Goal: Task Accomplishment & Management: Complete application form

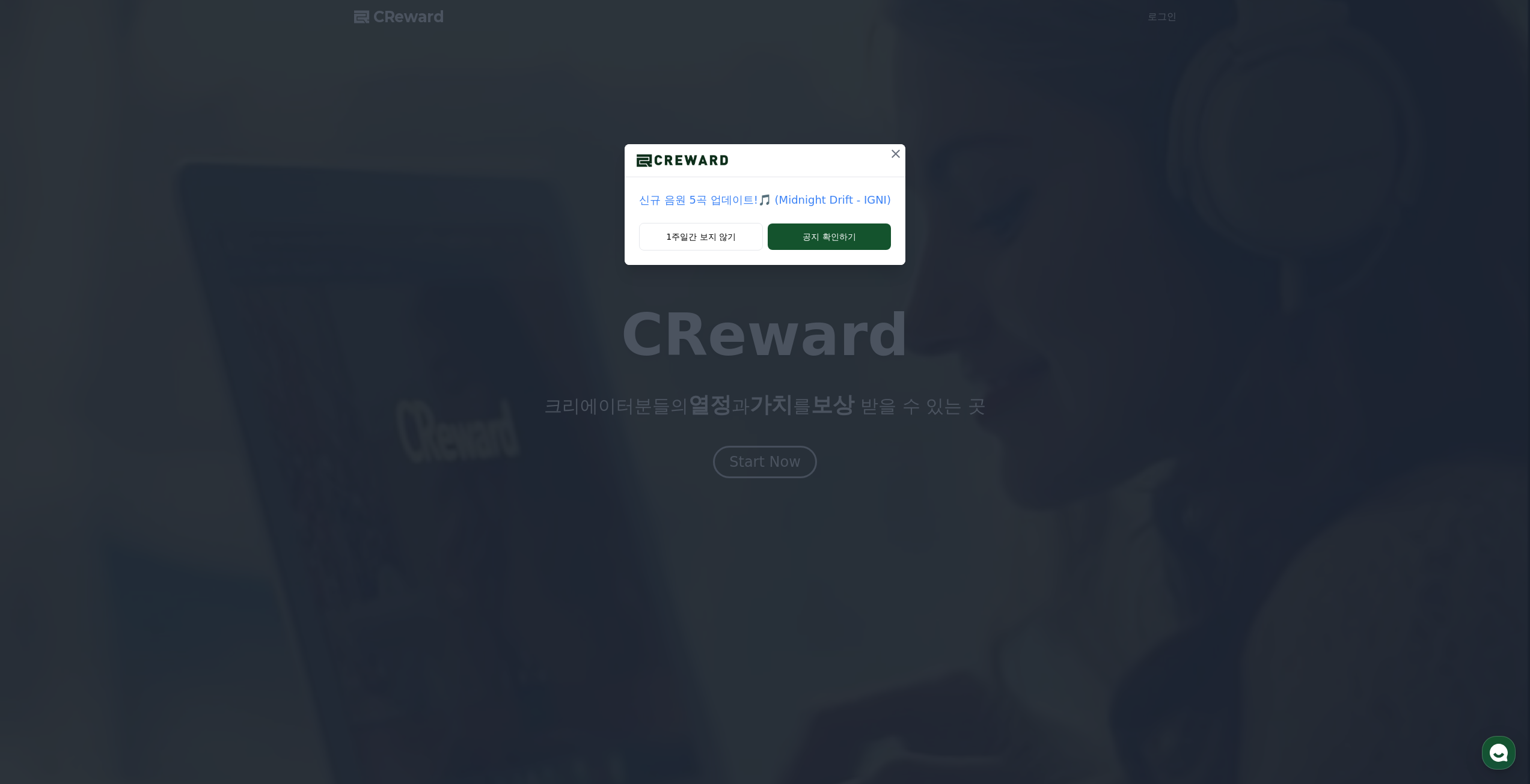
click at [896, 155] on icon at bounding box center [895, 153] width 15 height 15
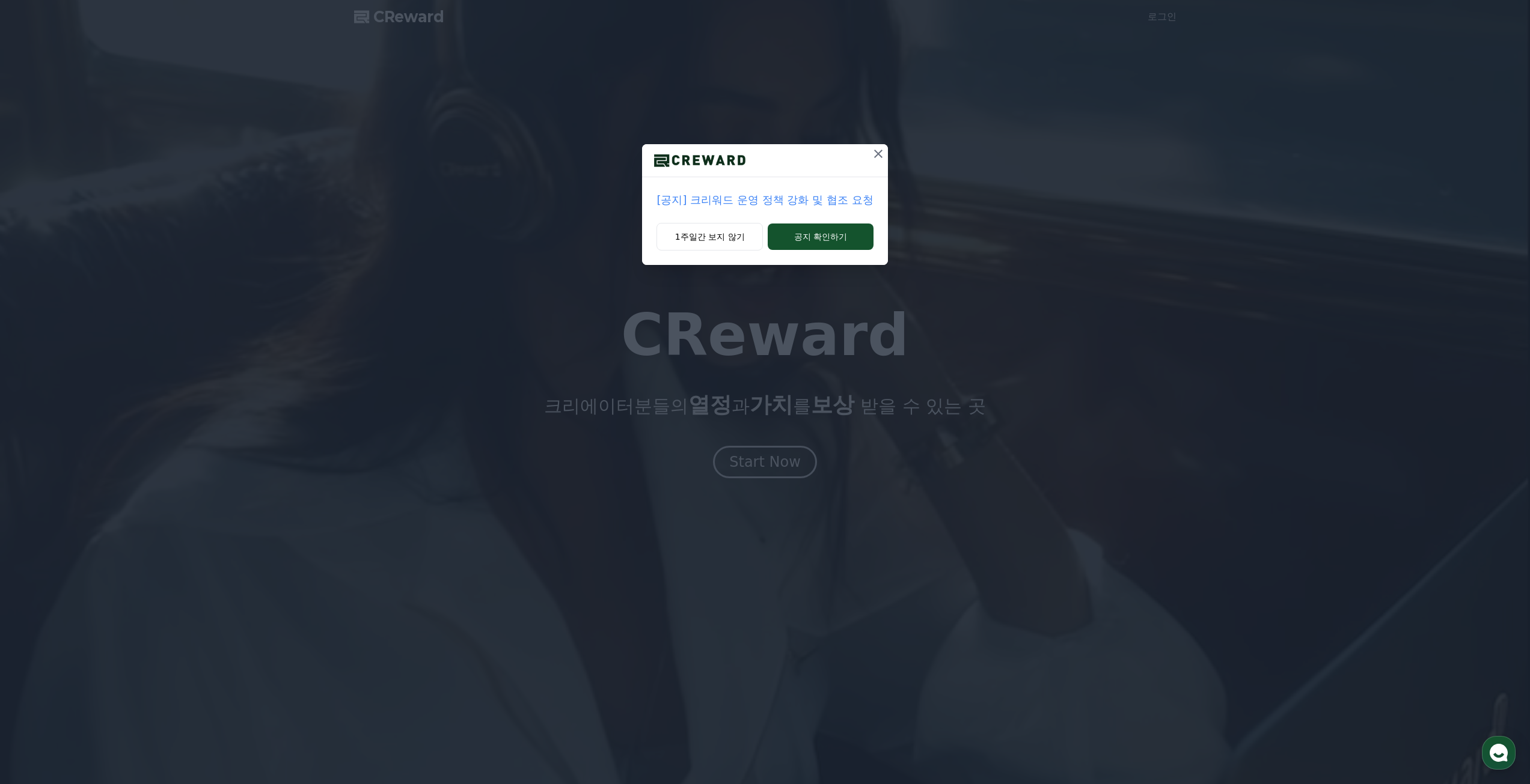
click at [880, 151] on icon at bounding box center [878, 153] width 9 height 9
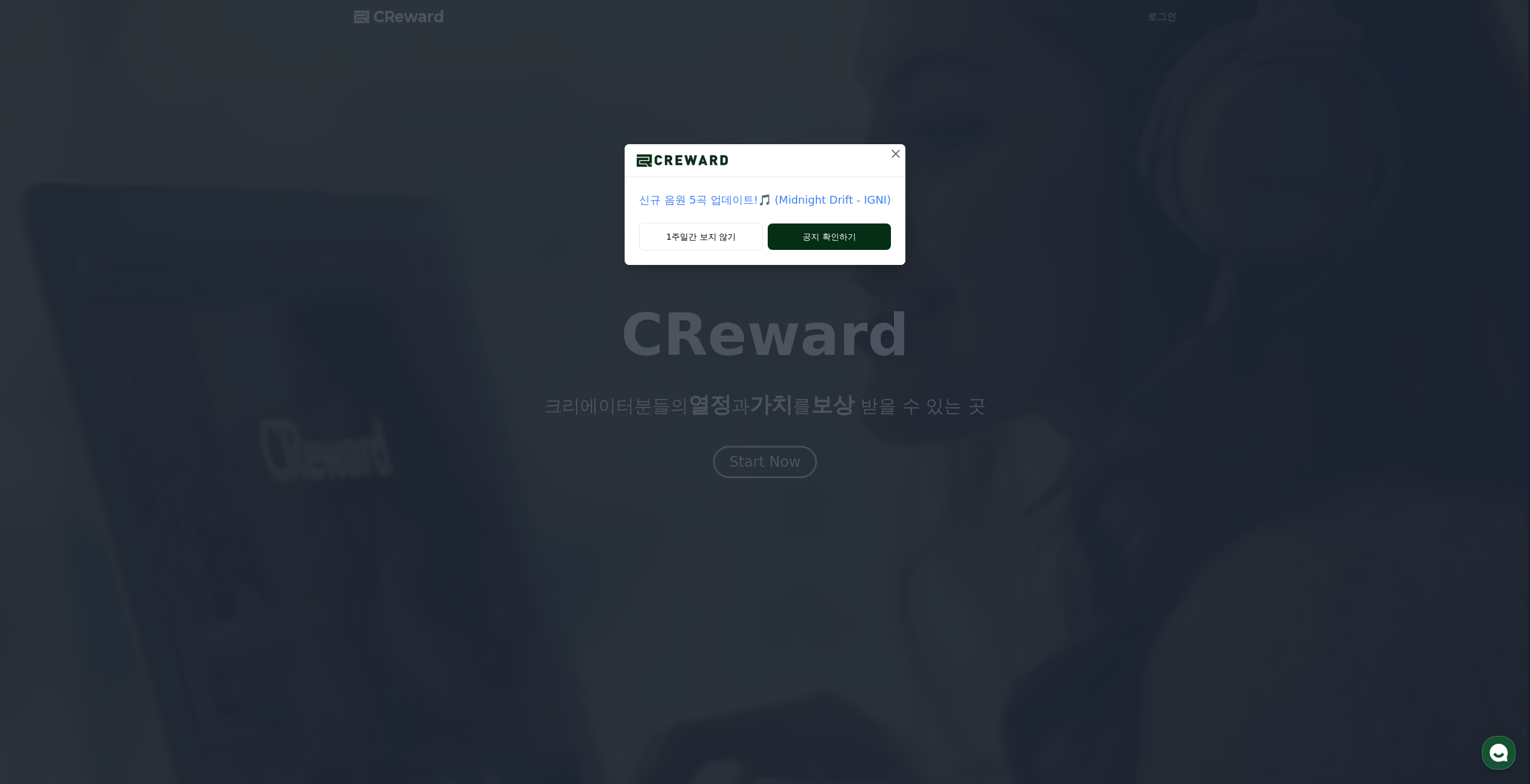
click at [795, 238] on button "공지 확인하기" at bounding box center [828, 237] width 123 height 27
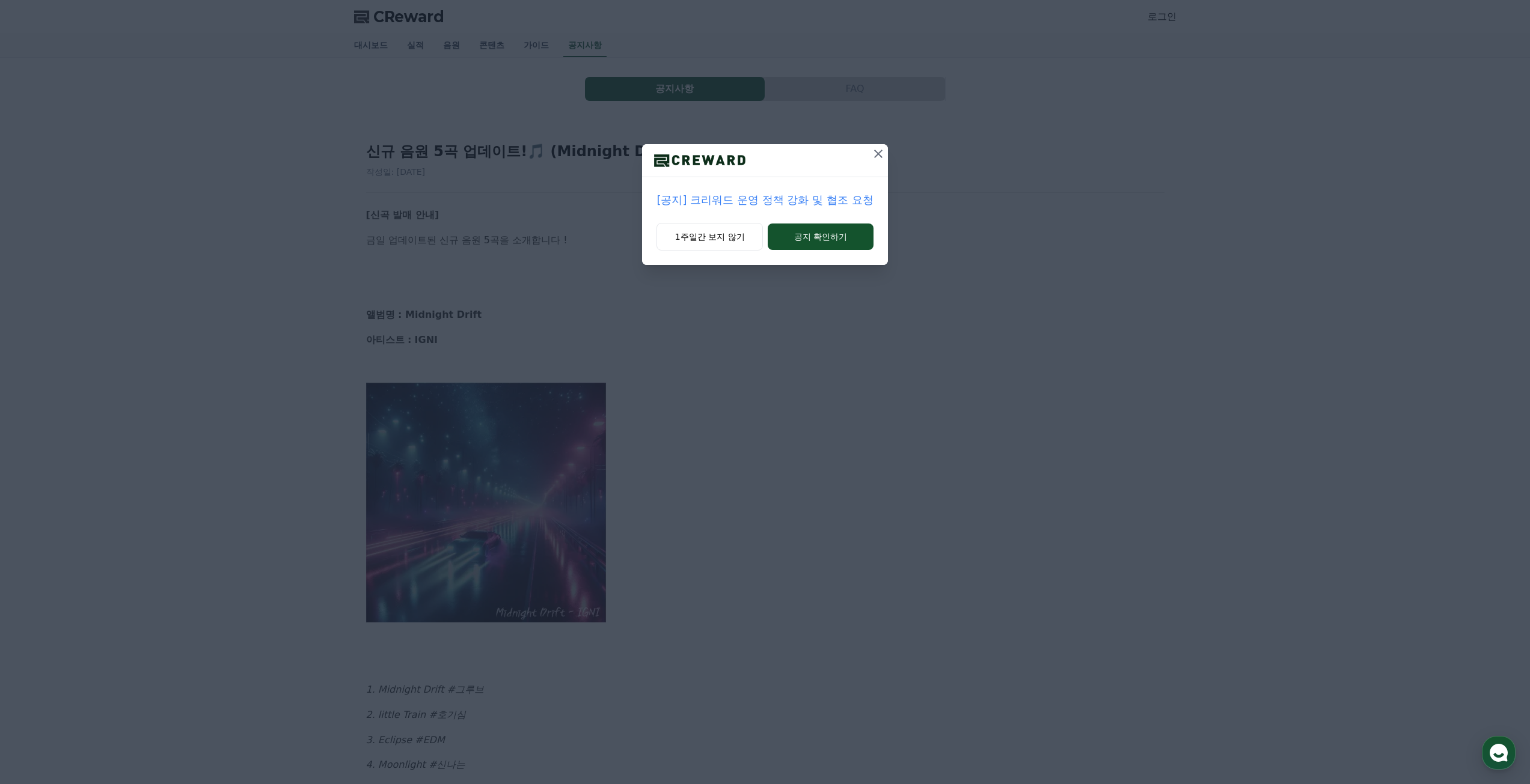
drag, startPoint x: 874, startPoint y: 155, endPoint x: 855, endPoint y: 220, distance: 67.7
click at [855, 219] on div "[공지] 크리워드 운영 정책 강화 및 협조 요청 1주일간 보지 않기 공지 확인하기" at bounding box center [765, 204] width 246 height 121
click at [852, 222] on div "[공지] 크리워드 운영 정책 강화 및 협조 요청" at bounding box center [765, 199] width 246 height 45
click at [841, 235] on button "공지 확인하기" at bounding box center [820, 237] width 105 height 27
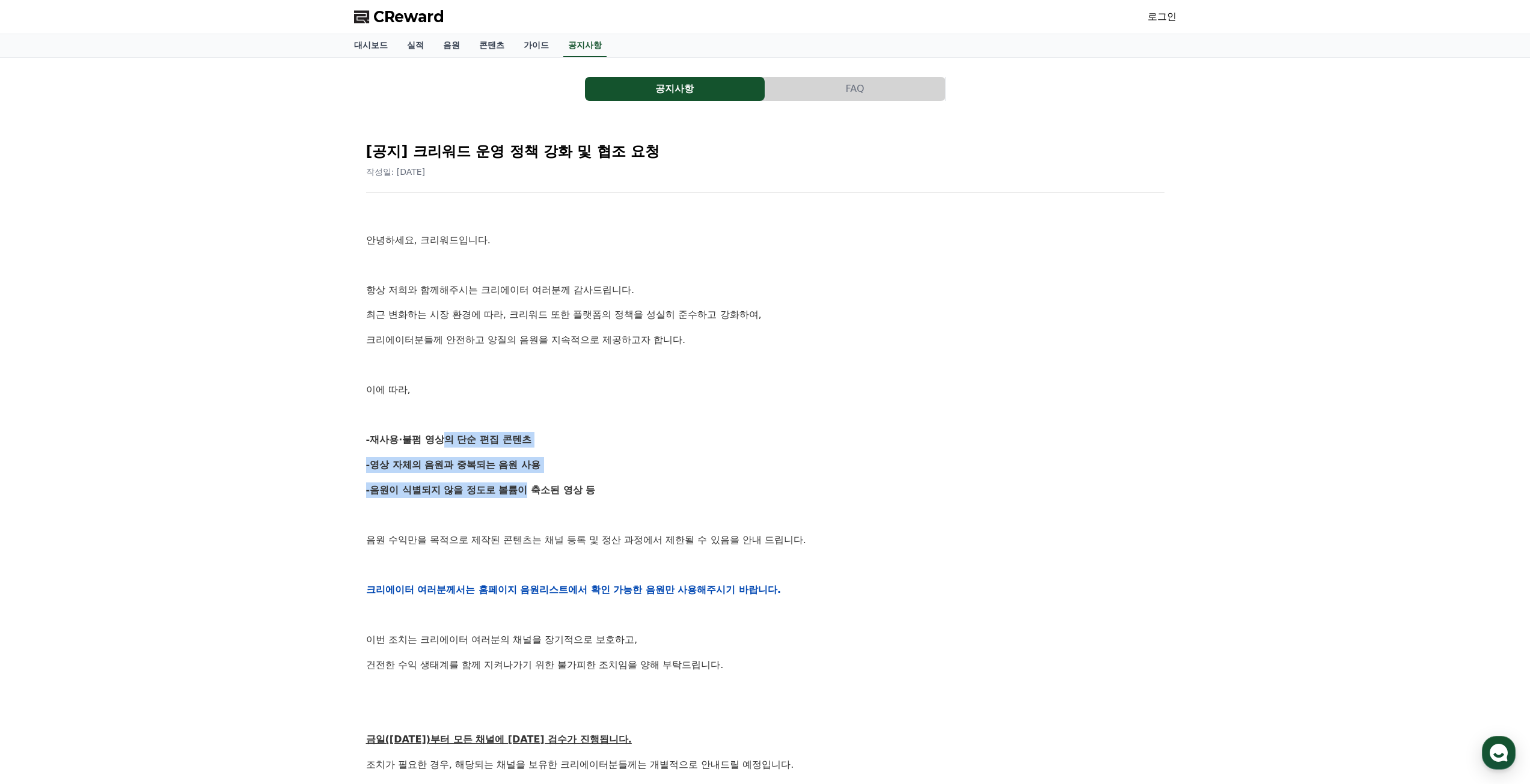
drag, startPoint x: 445, startPoint y: 444, endPoint x: 538, endPoint y: 486, distance: 102.0
click at [532, 485] on div "안녕하세요, 크리워드입니다. 항상 저희와 함께해주시는 크리에이터 여러분께 감사드립니다. 최근 변화하는 시장 환경에 따라, 크리워드 또한 플랫폼…" at bounding box center [765, 589] width 798 height 765
click at [538, 486] on strong "-음원이 식별되지 않을 정도로 볼륨이 축소된 영상 등" at bounding box center [482, 490] width 230 height 12
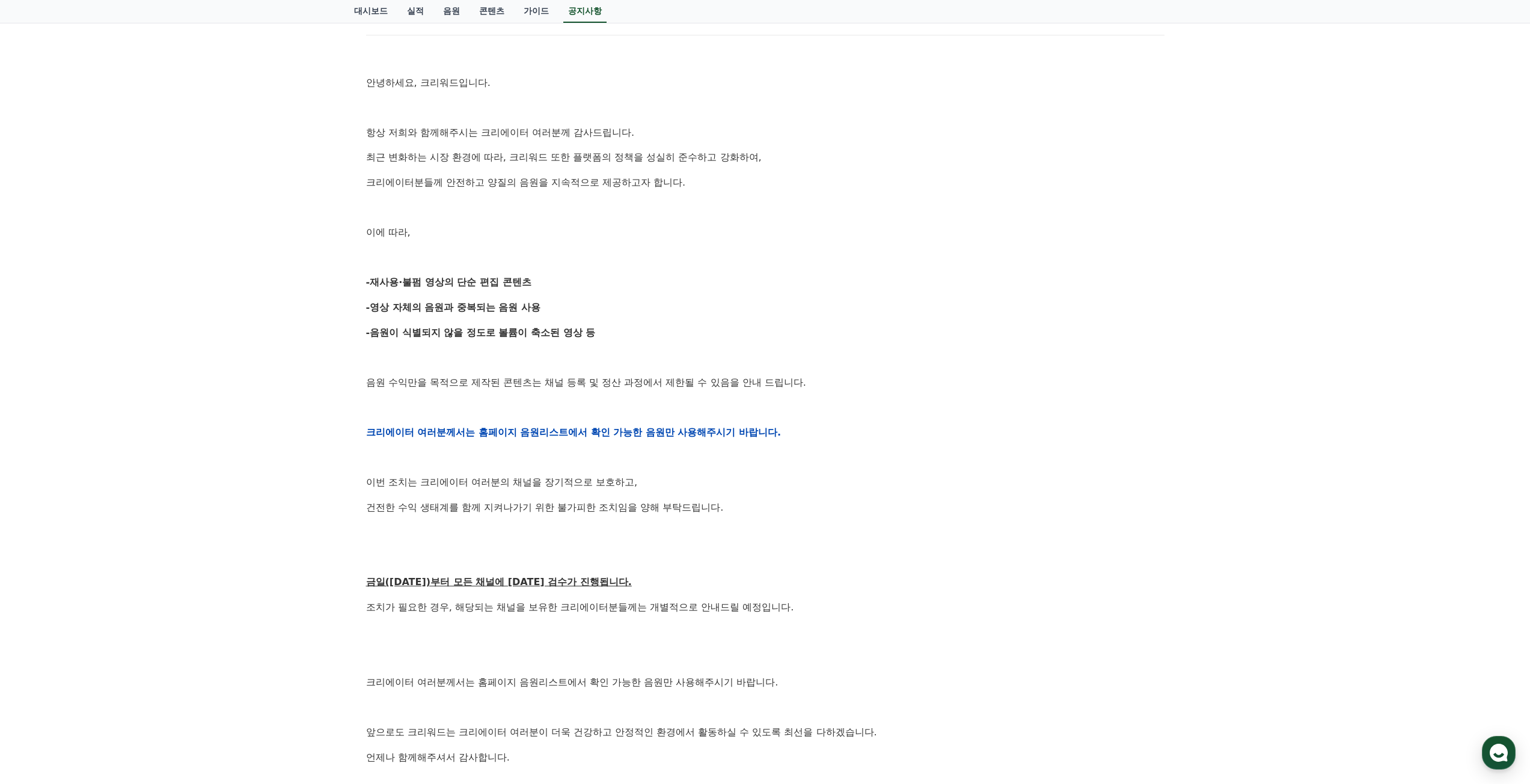
scroll to position [181, 0]
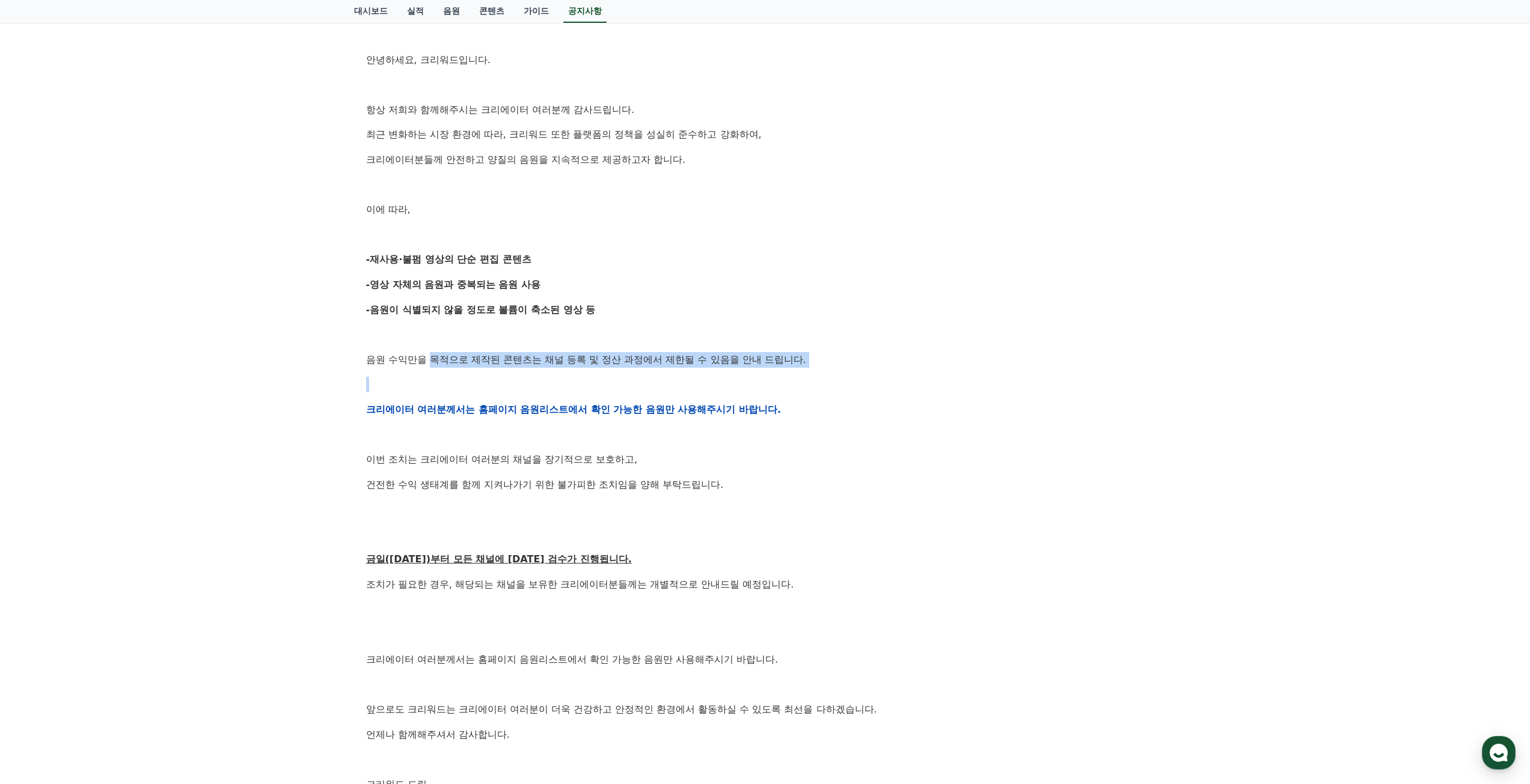
drag, startPoint x: 431, startPoint y: 354, endPoint x: 600, endPoint y: 381, distance: 171.1
click at [596, 381] on div "안녕하세요, 크리워드입니다. 항상 저희와 함께해주시는 크리에이터 여러분께 감사드립니다. 최근 변화하는 시장 환경에 따라, 크리워드 또한 플랫폼…" at bounding box center [765, 410] width 798 height 765
click at [600, 381] on p at bounding box center [765, 385] width 798 height 16
drag, startPoint x: 524, startPoint y: 349, endPoint x: 688, endPoint y: 385, distance: 167.9
click at [685, 384] on div "안녕하세요, 크리워드입니다. 항상 저희와 함께해주시는 크리에이터 여러분께 감사드립니다. 최근 변화하는 시장 환경에 따라, 크리워드 또한 플랫폼…" at bounding box center [765, 410] width 798 height 765
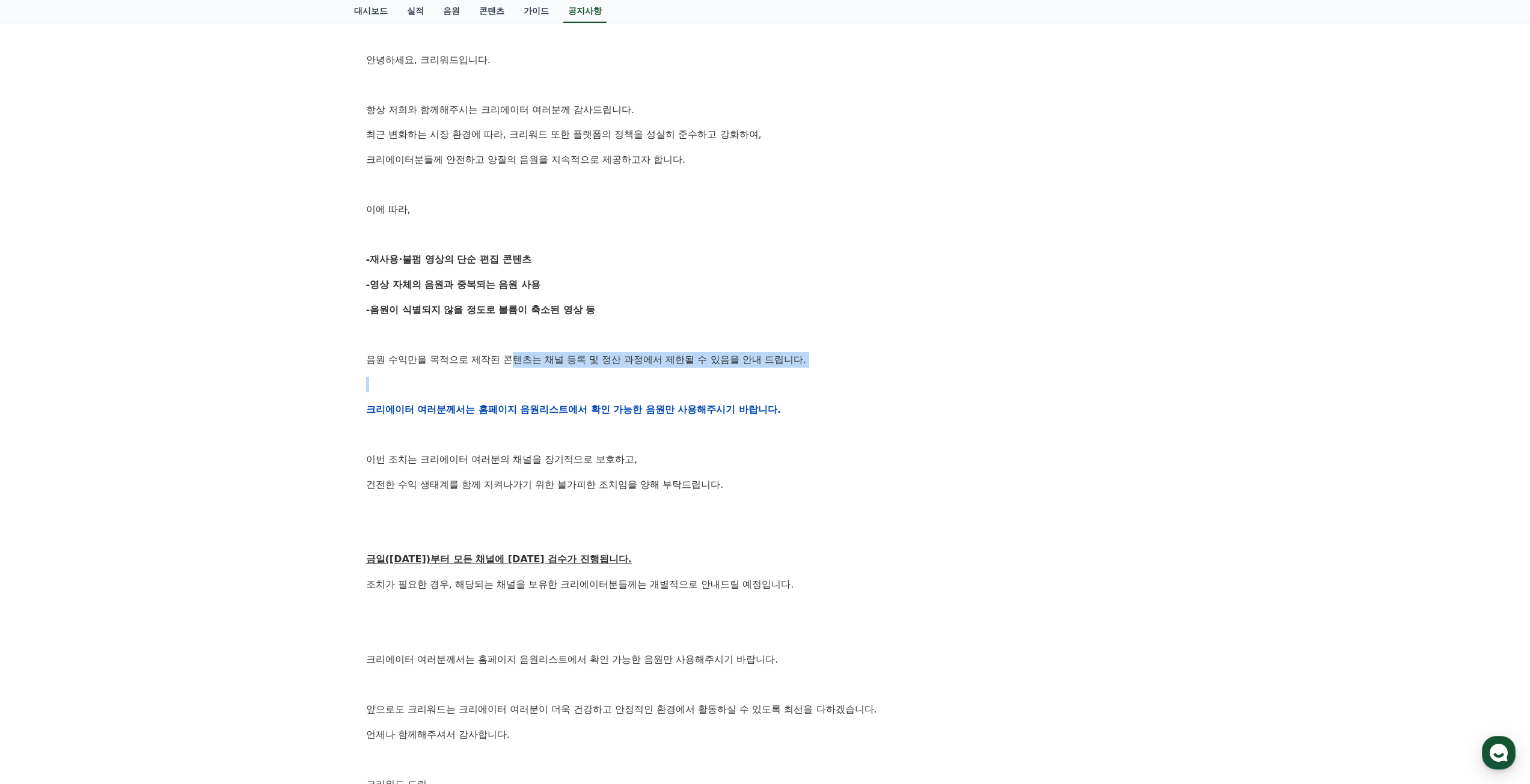
click at [704, 387] on p at bounding box center [765, 385] width 798 height 16
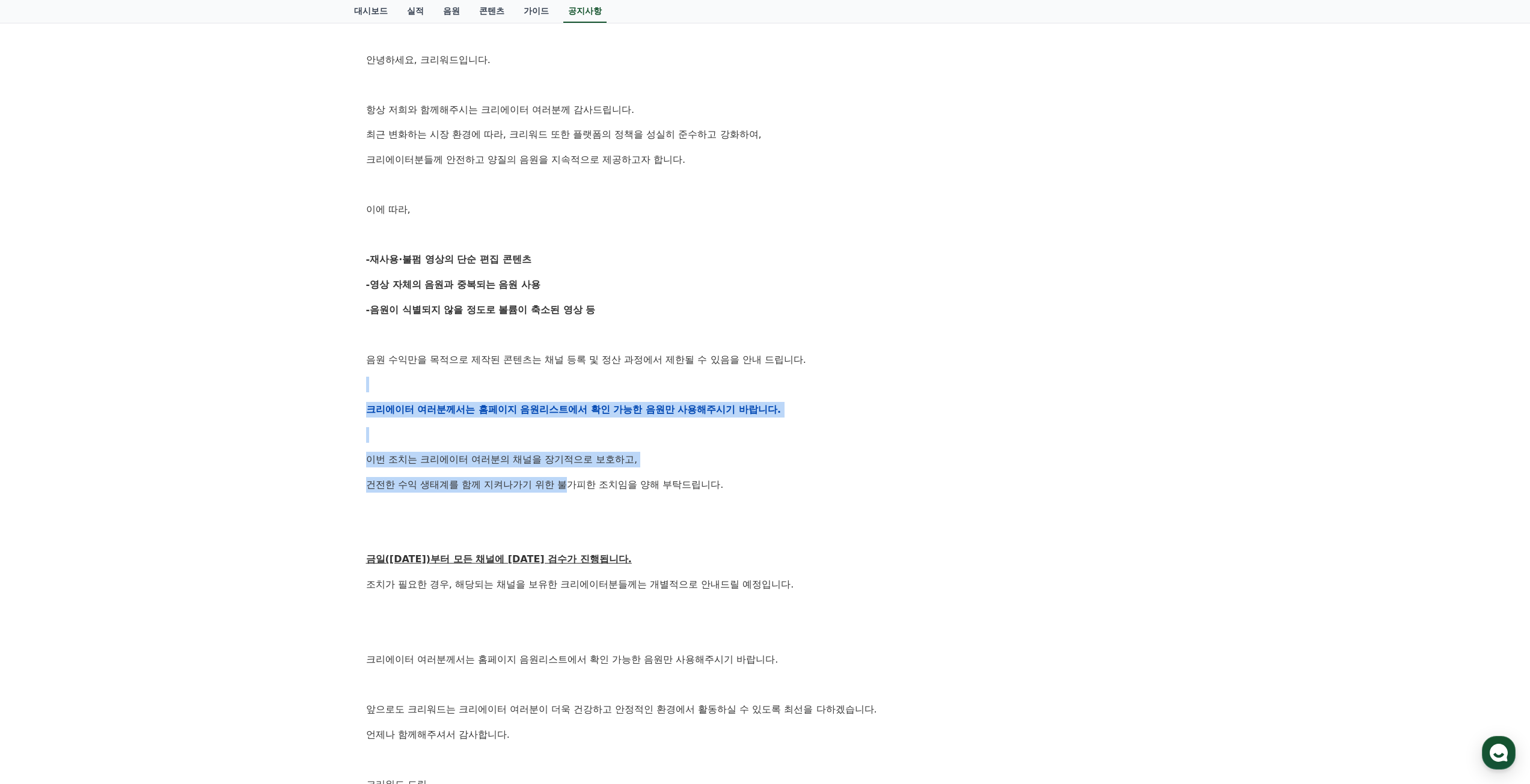
drag, startPoint x: 424, startPoint y: 402, endPoint x: 596, endPoint y: 482, distance: 189.7
click at [579, 477] on div "안녕하세요, 크리워드입니다. 항상 저희와 함께해주시는 크리에이터 여러분께 감사드립니다. 최근 변화하는 시장 환경에 따라, 크리워드 또한 플랫폼…" at bounding box center [765, 410] width 798 height 765
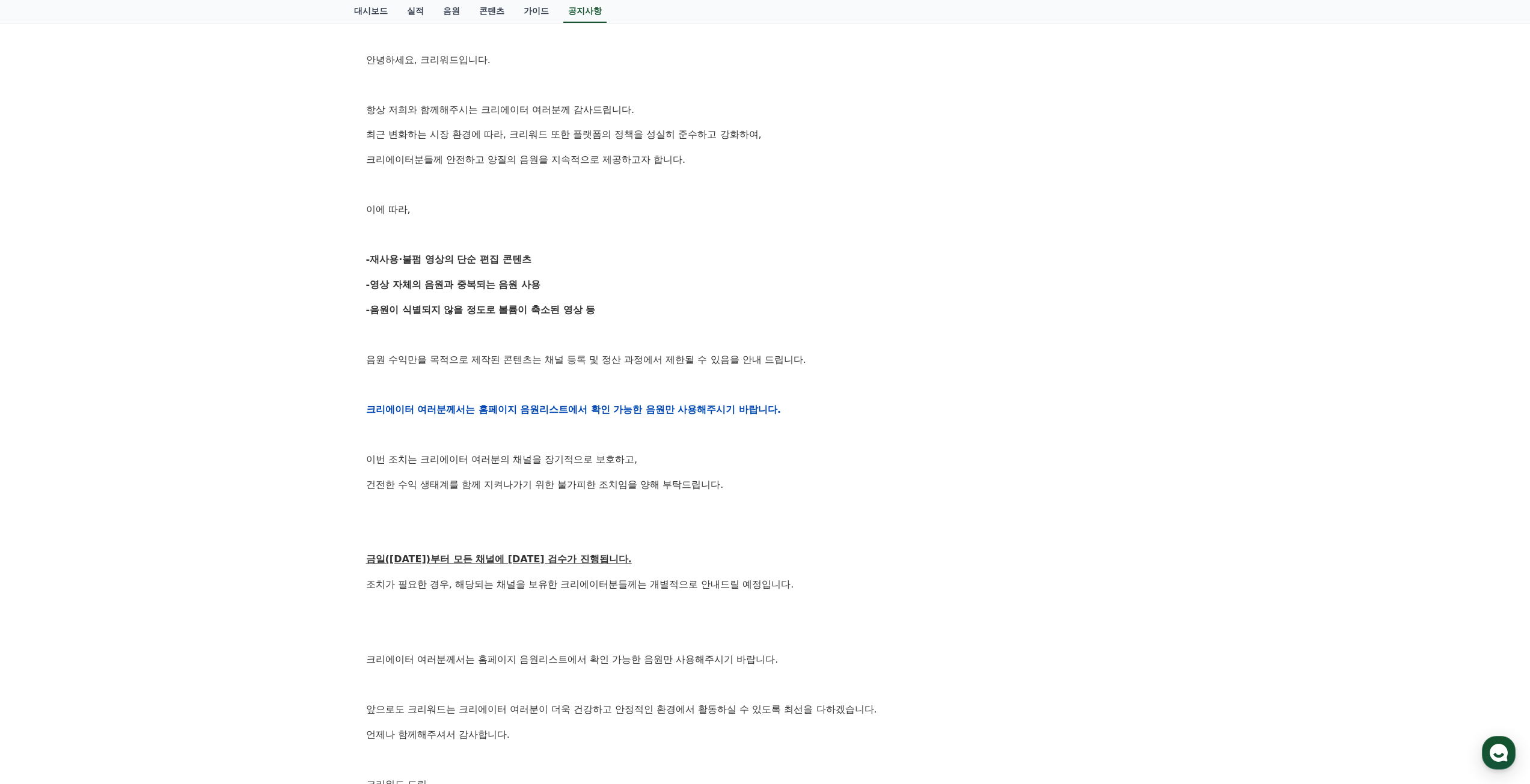
click at [600, 482] on p "건전한 수익 생태계를 함께 지켜나가기 위한 불가피한 조치임을 양해 부탁드립니다." at bounding box center [765, 485] width 798 height 16
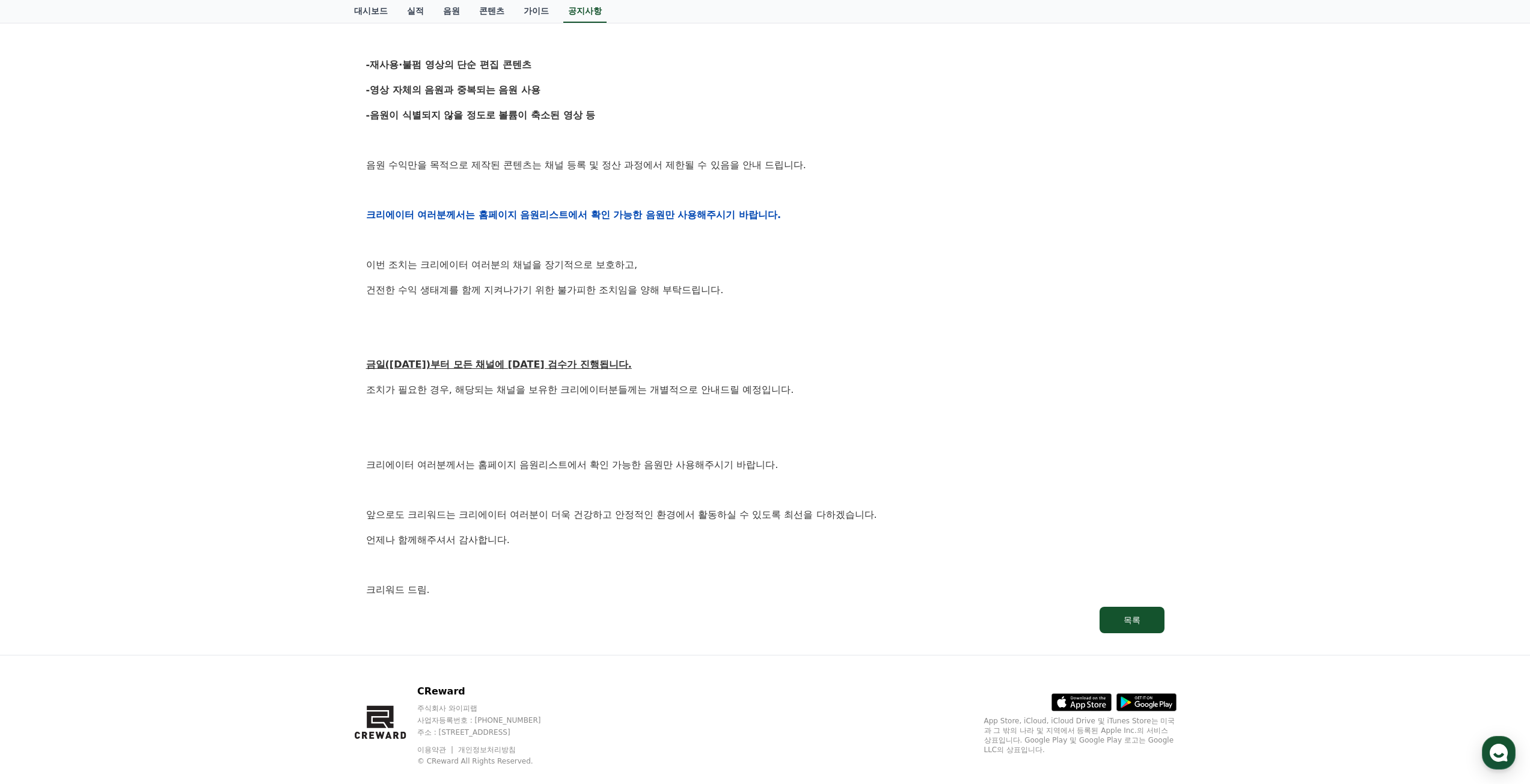
scroll to position [396, 0]
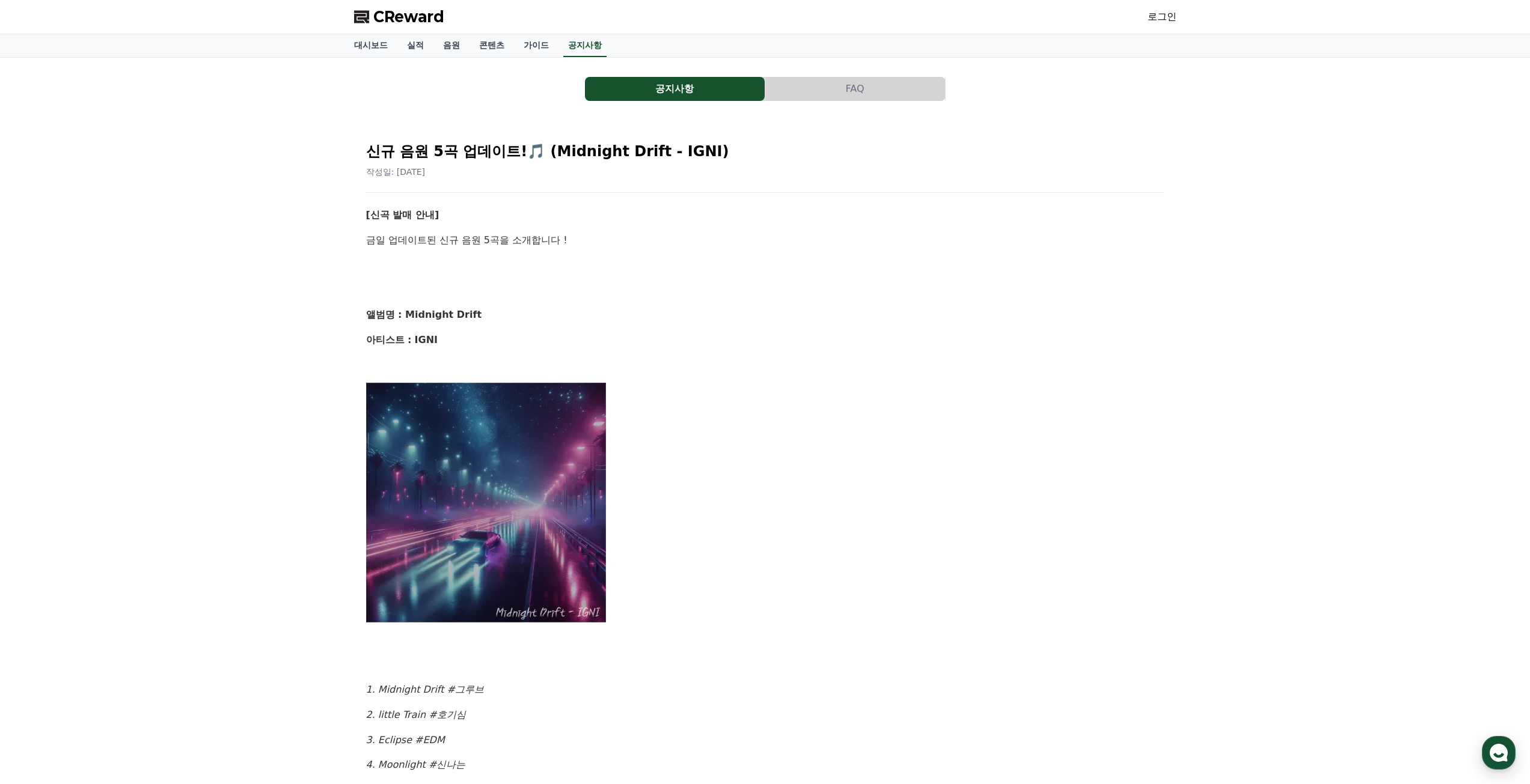
click at [402, 19] on span "CReward" at bounding box center [409, 17] width 71 height 20
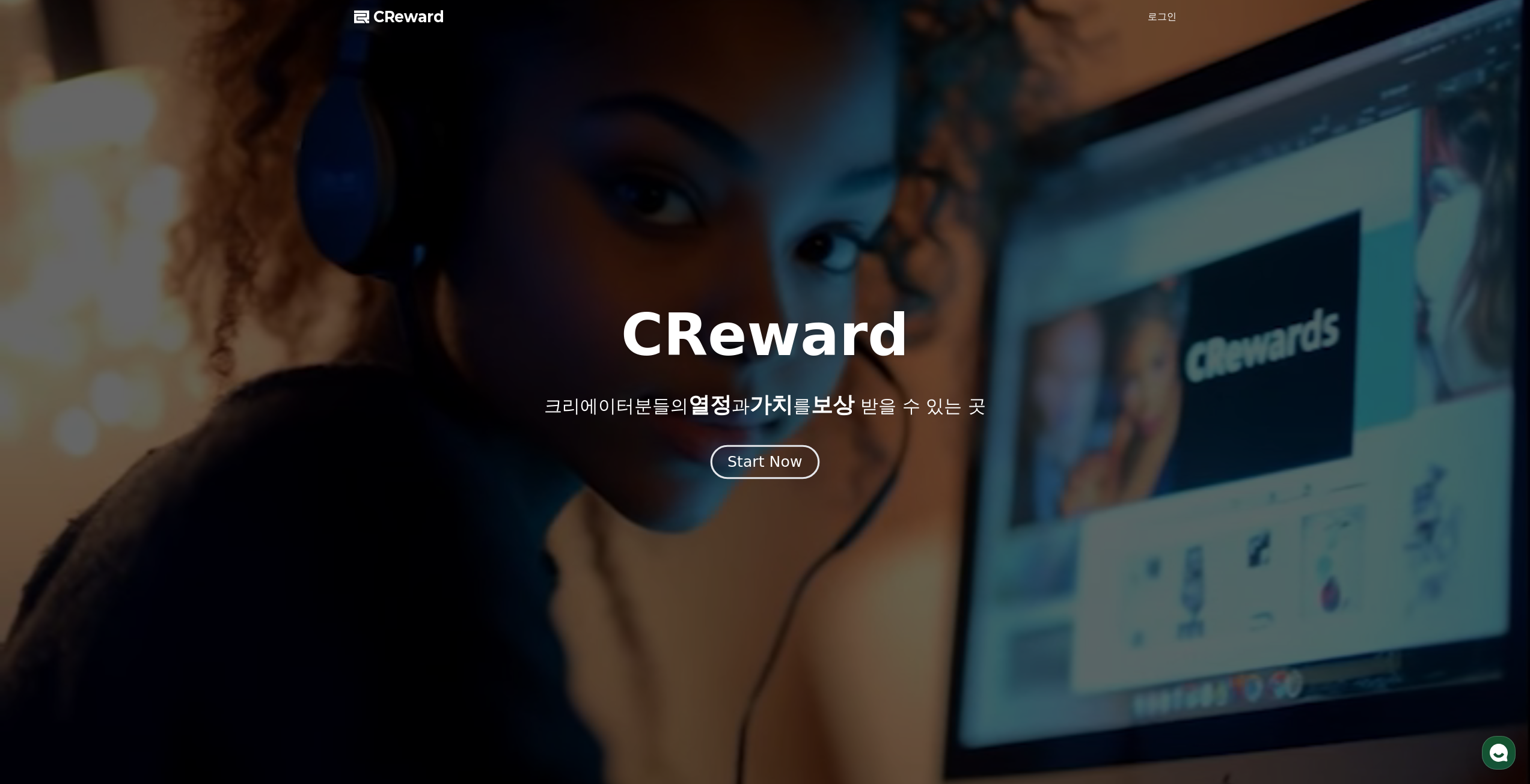
click at [767, 460] on div "Start Now" at bounding box center [765, 462] width 75 height 21
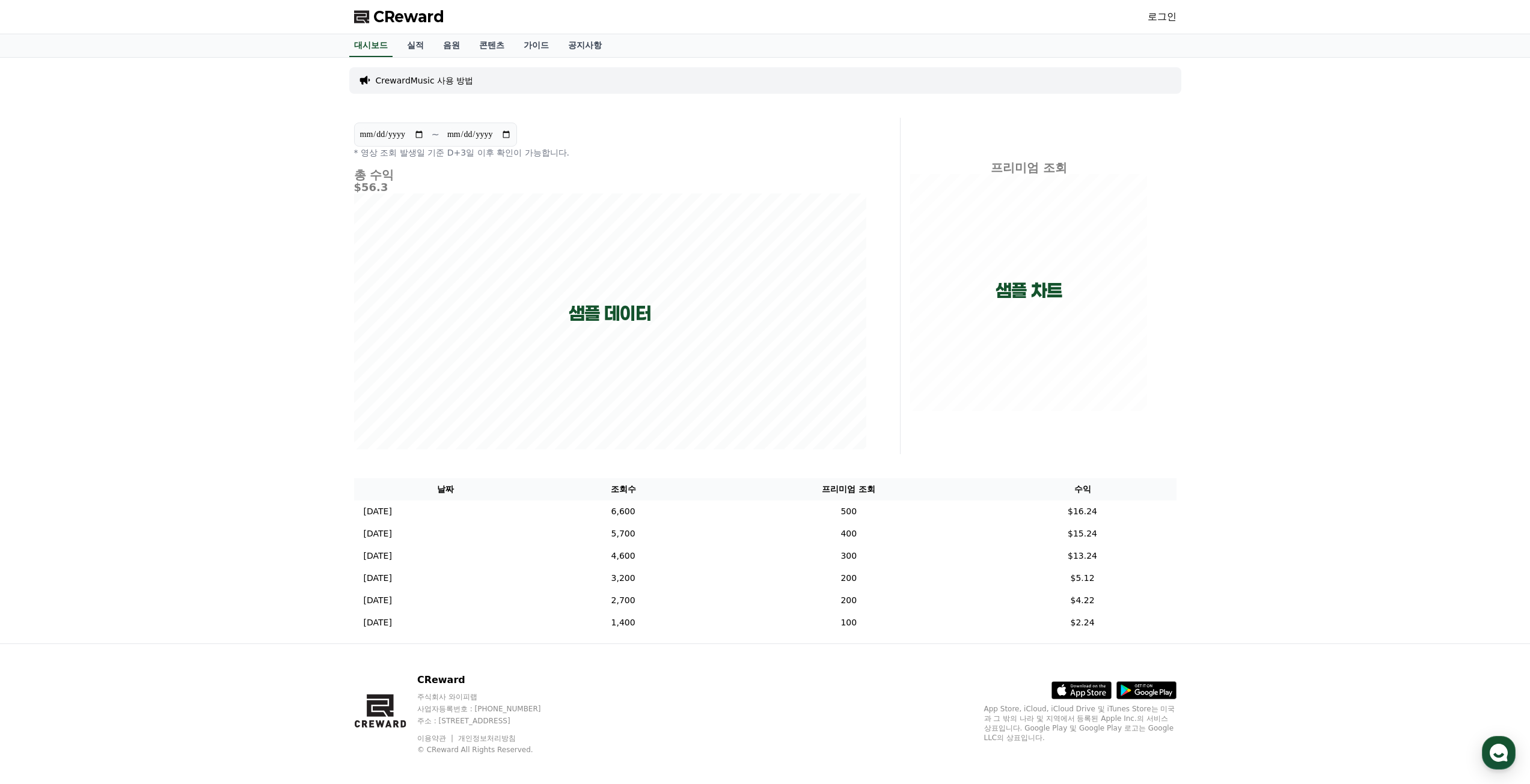
click at [383, 20] on span "CReward" at bounding box center [409, 17] width 71 height 20
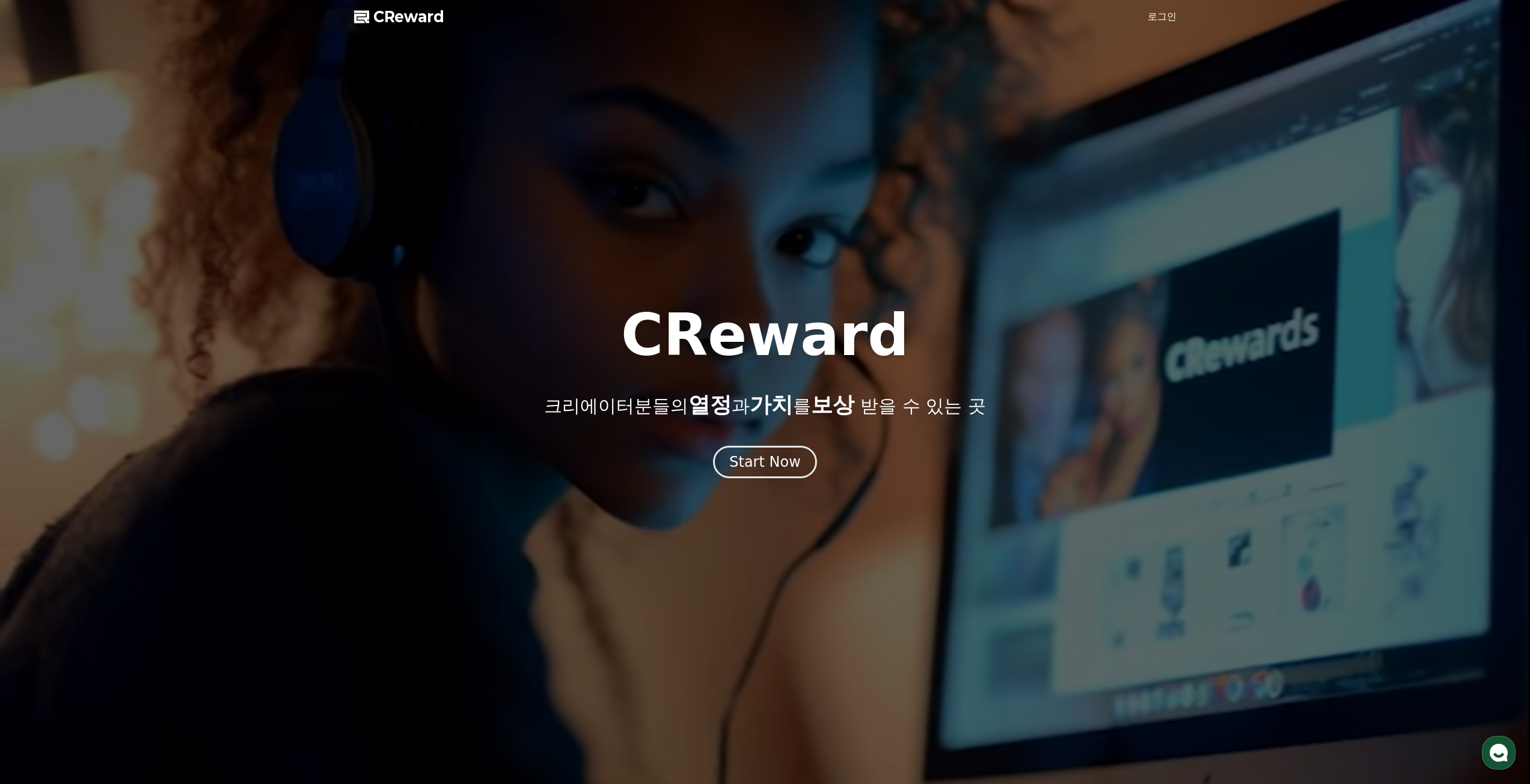
click at [1159, 22] on link "로그인" at bounding box center [1162, 17] width 28 height 15
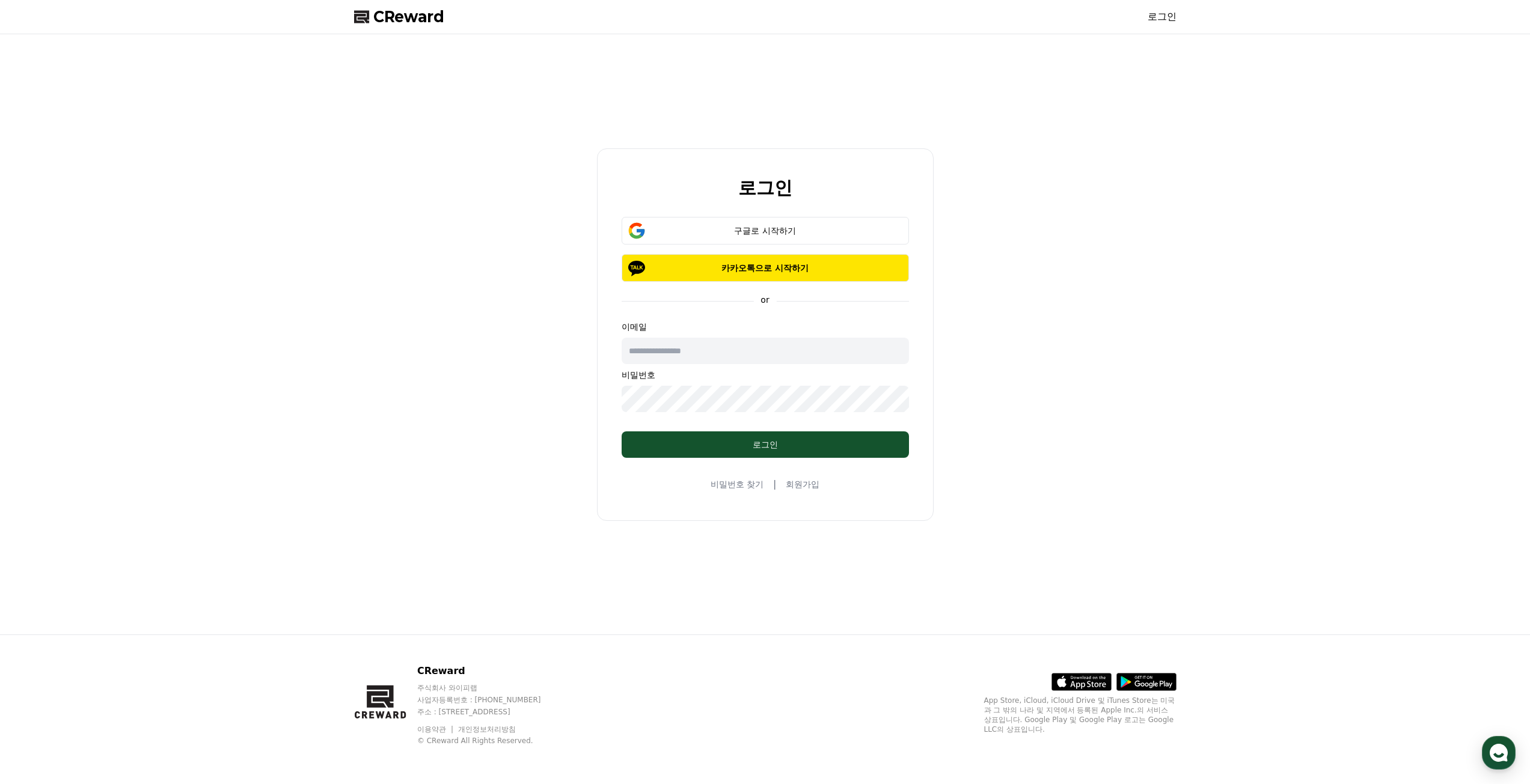
click at [805, 481] on link "회원가입" at bounding box center [803, 484] width 33 height 12
click at [704, 211] on div "로그인 구글로 시작하기 카카오톡으로 시작하기 or 이메일 비밀번호 로그인 비밀번호 찾기 | 회원가입" at bounding box center [765, 334] width 337 height 372
click at [703, 224] on button "구글로 시작하기" at bounding box center [765, 231] width 287 height 28
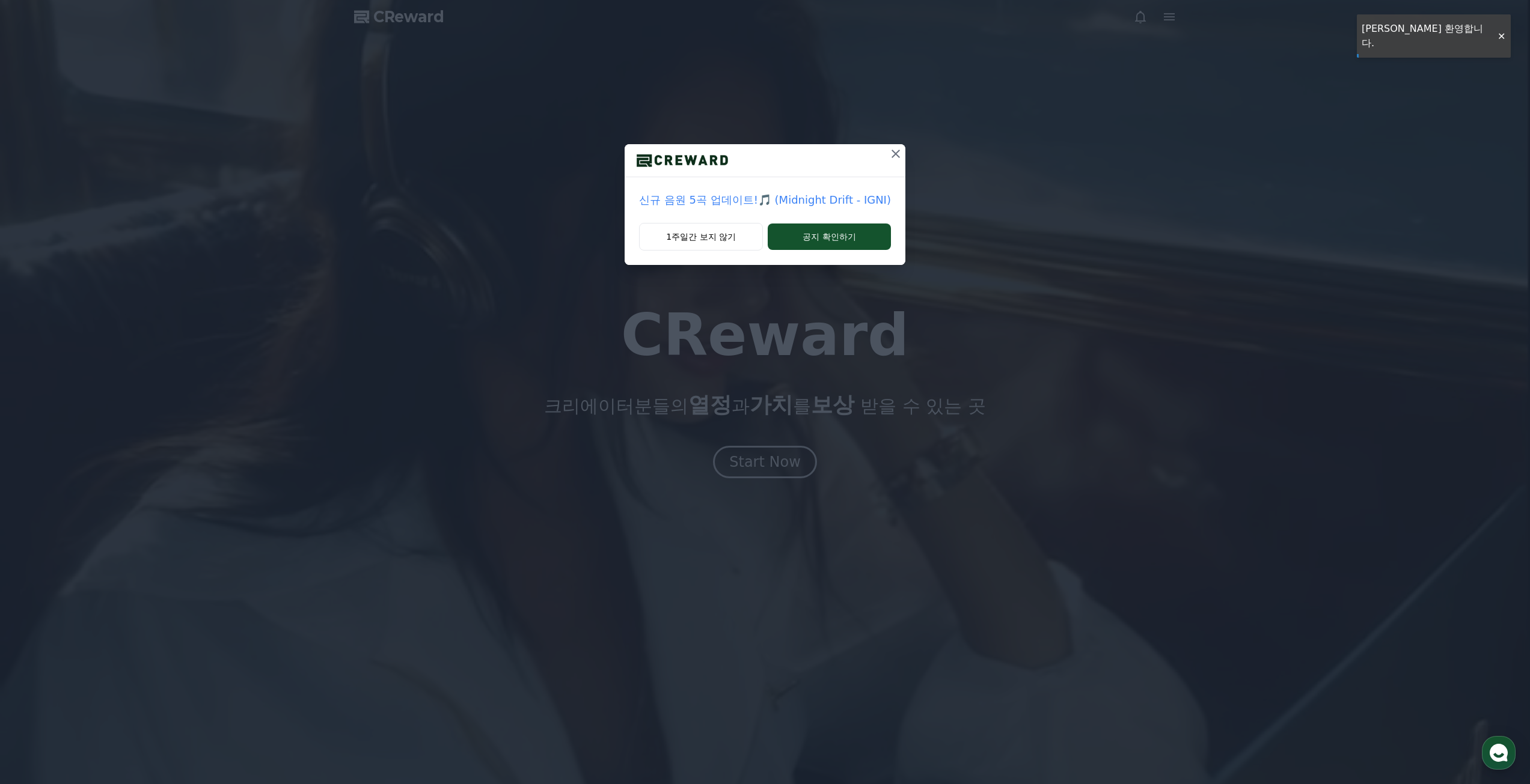
click at [891, 151] on icon at bounding box center [895, 153] width 15 height 15
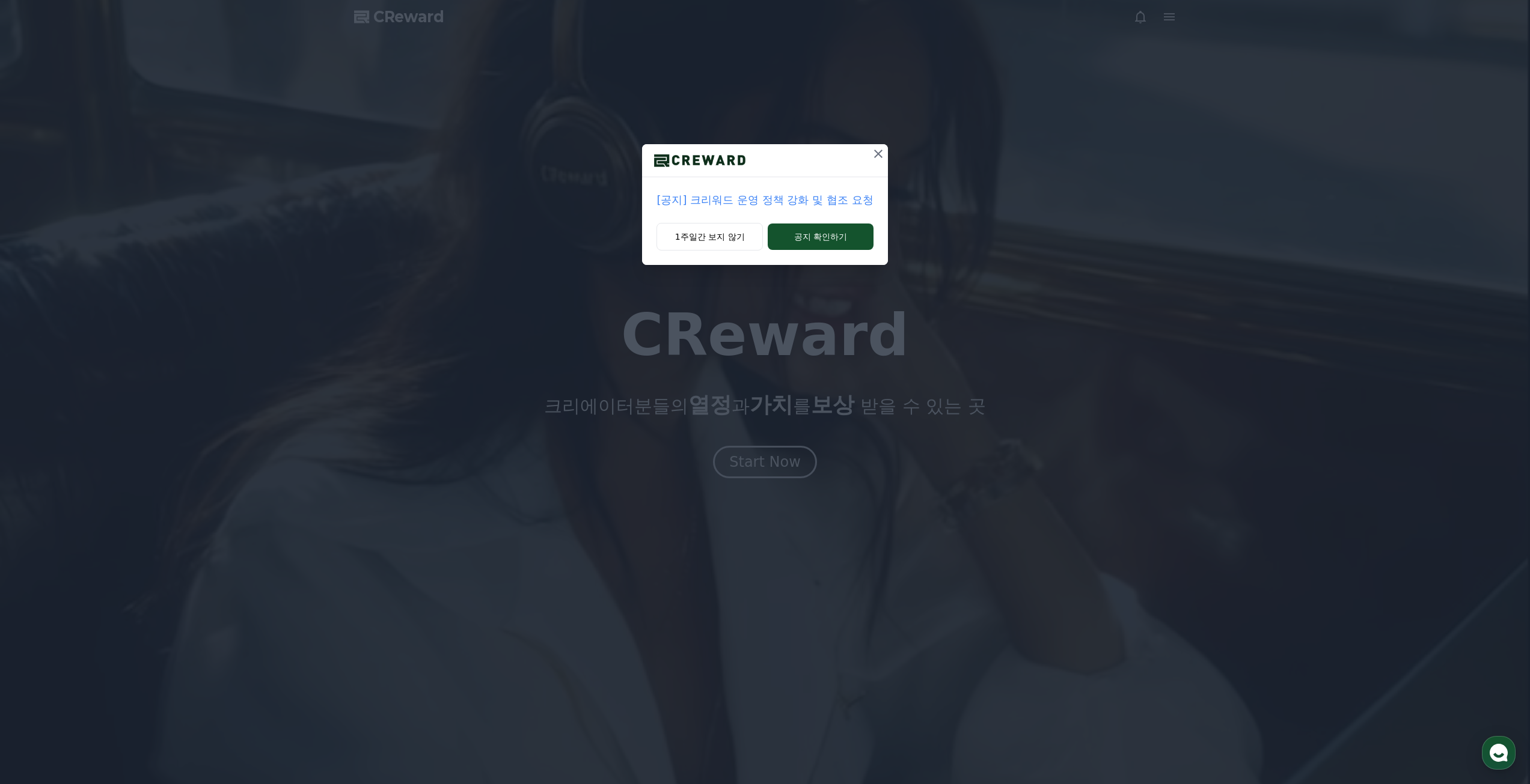
click at [874, 154] on icon at bounding box center [878, 153] width 15 height 15
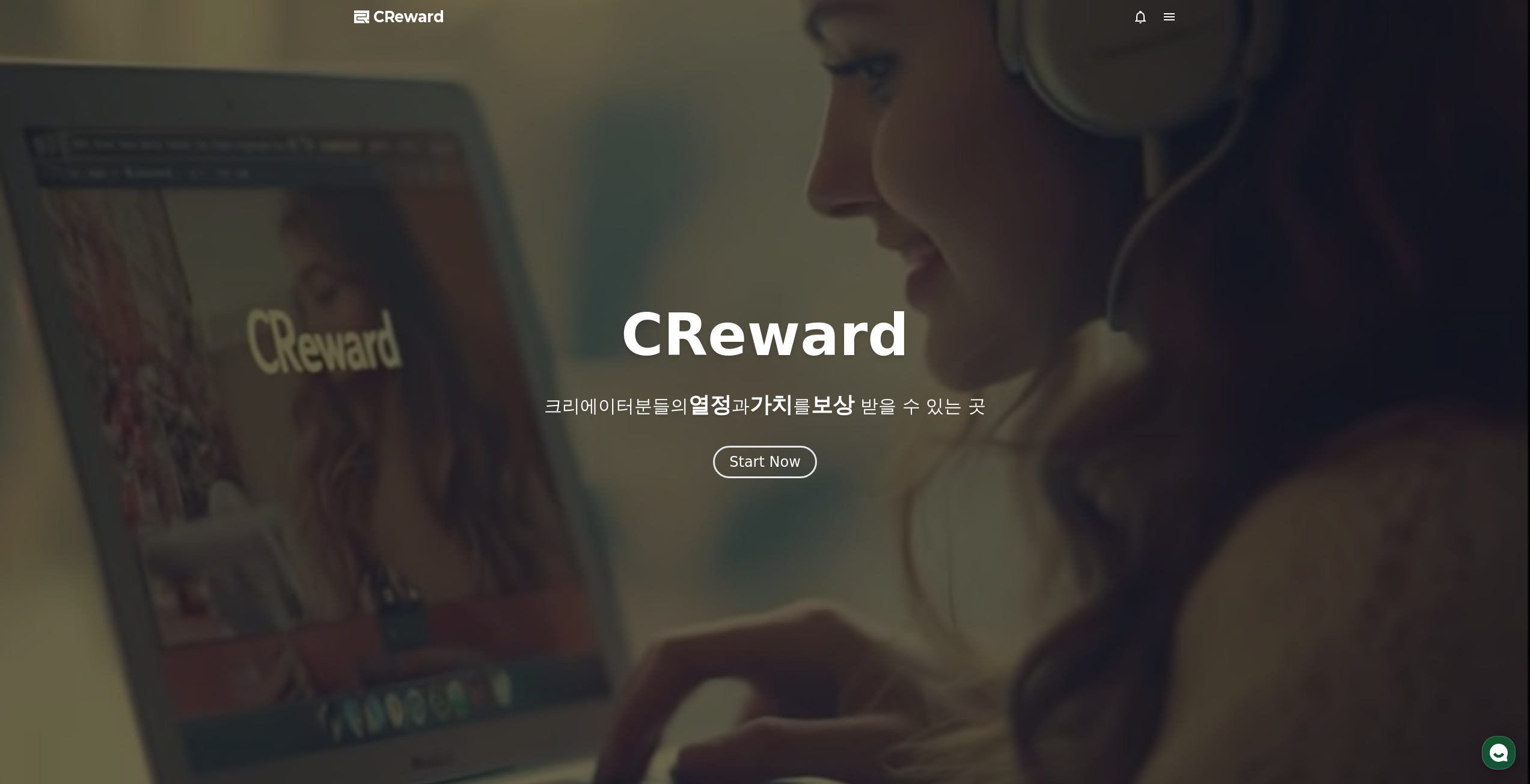
click at [399, 15] on span "CReward" at bounding box center [409, 17] width 71 height 20
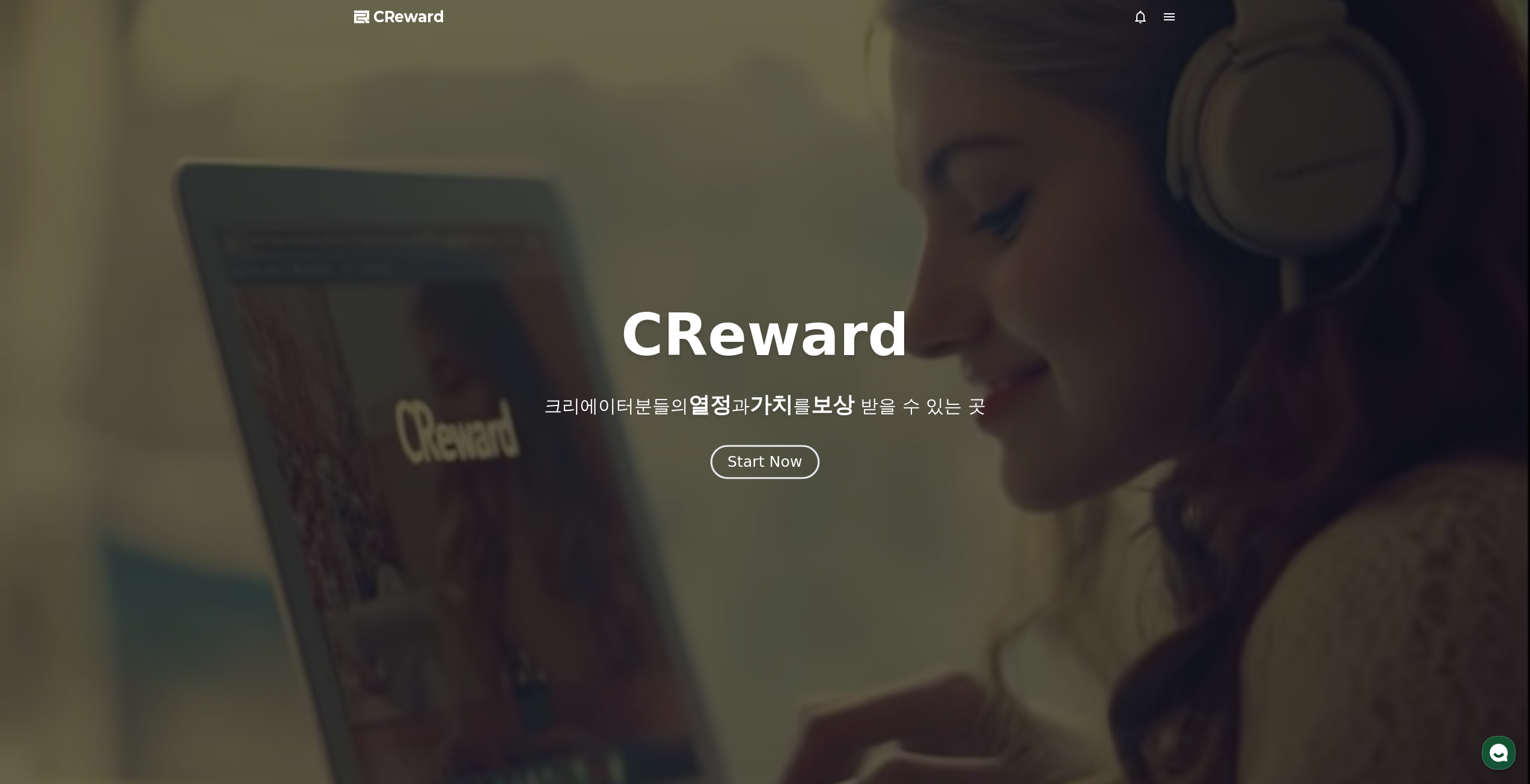
click at [762, 455] on div "Start Now" at bounding box center [765, 462] width 75 height 21
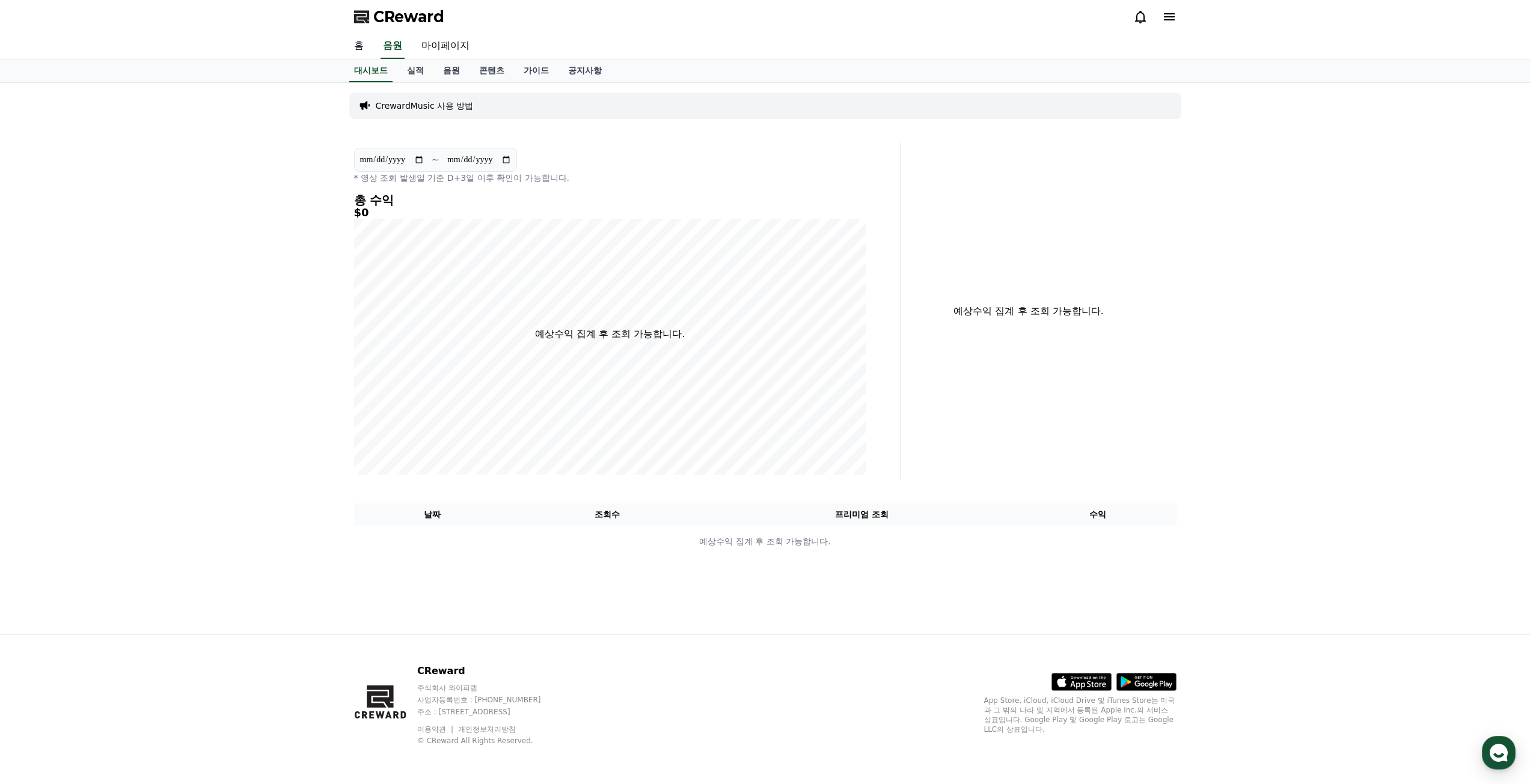
click at [360, 39] on link "홈" at bounding box center [359, 46] width 28 height 26
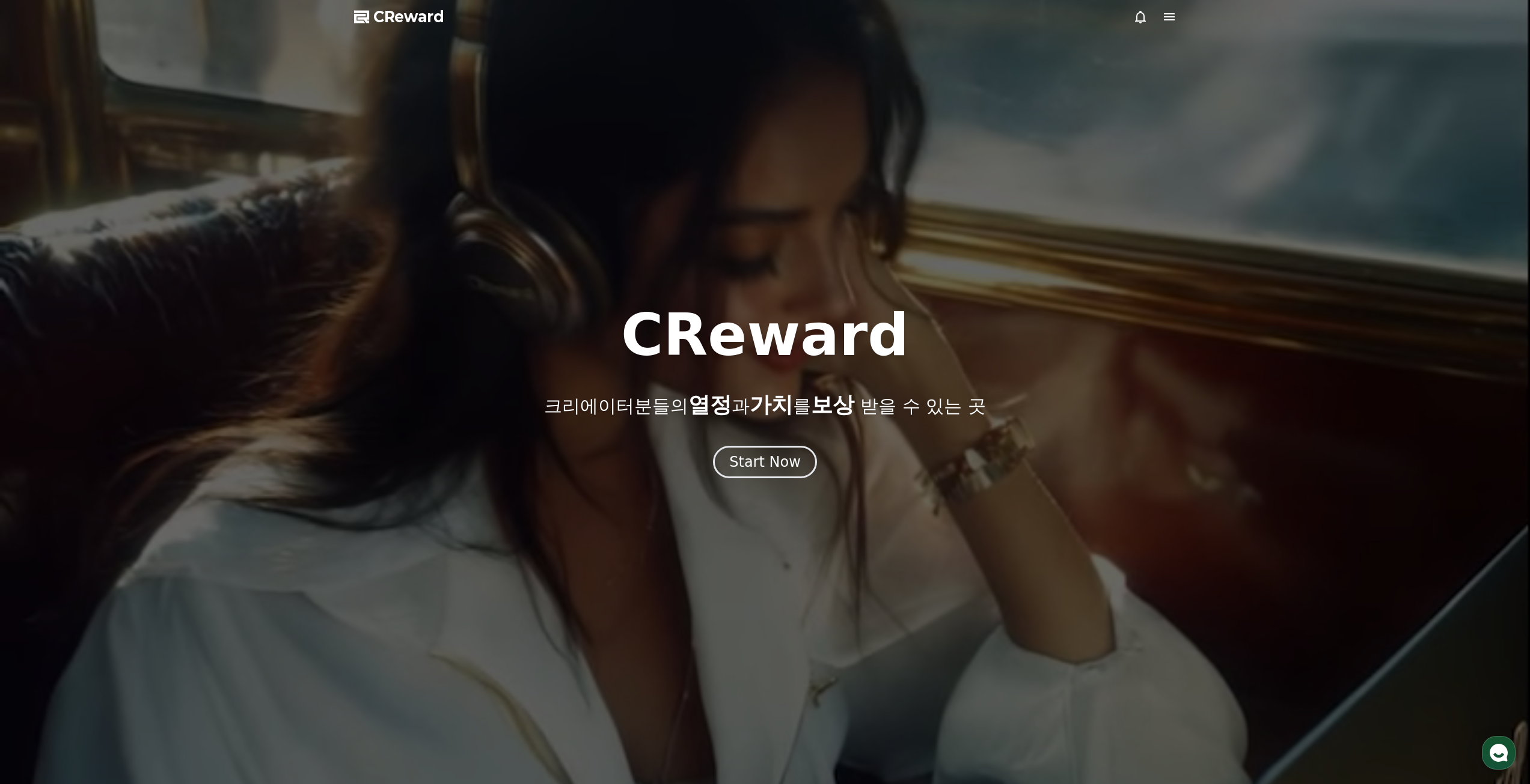
click at [407, 13] on span "CReward" at bounding box center [409, 17] width 71 height 20
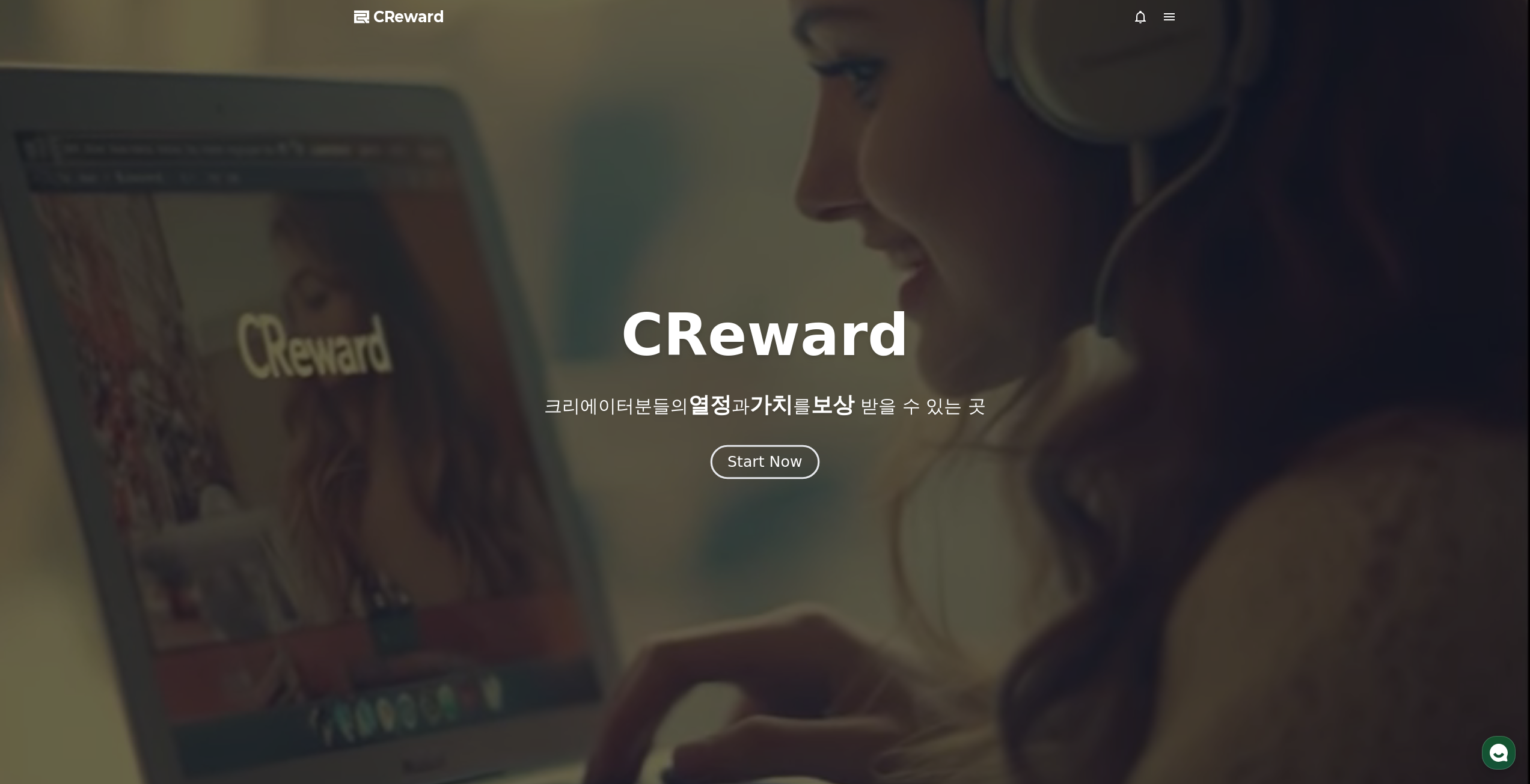
click at [785, 467] on div "Start Now" at bounding box center [765, 462] width 75 height 21
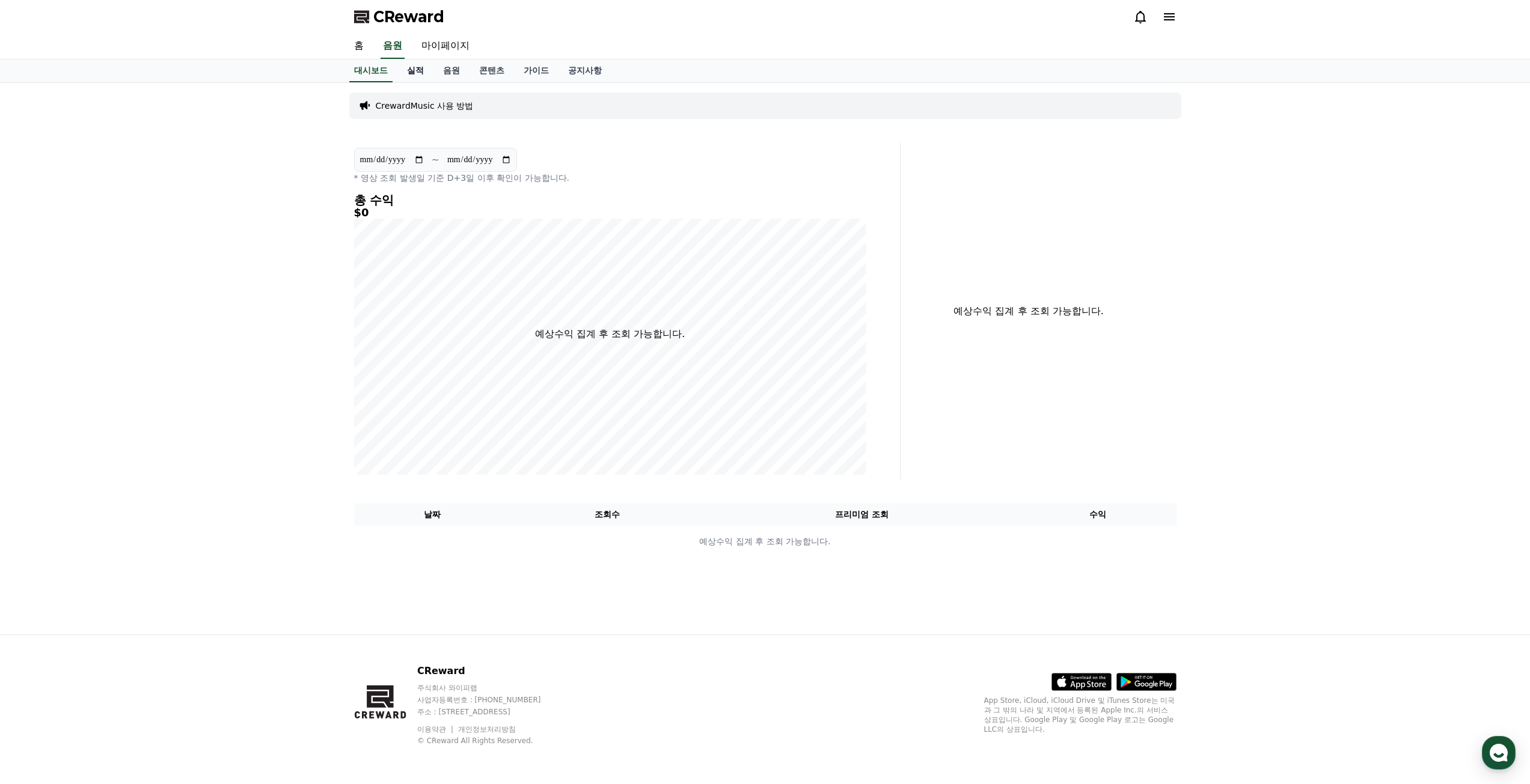
click at [415, 70] on link "실적" at bounding box center [415, 71] width 36 height 23
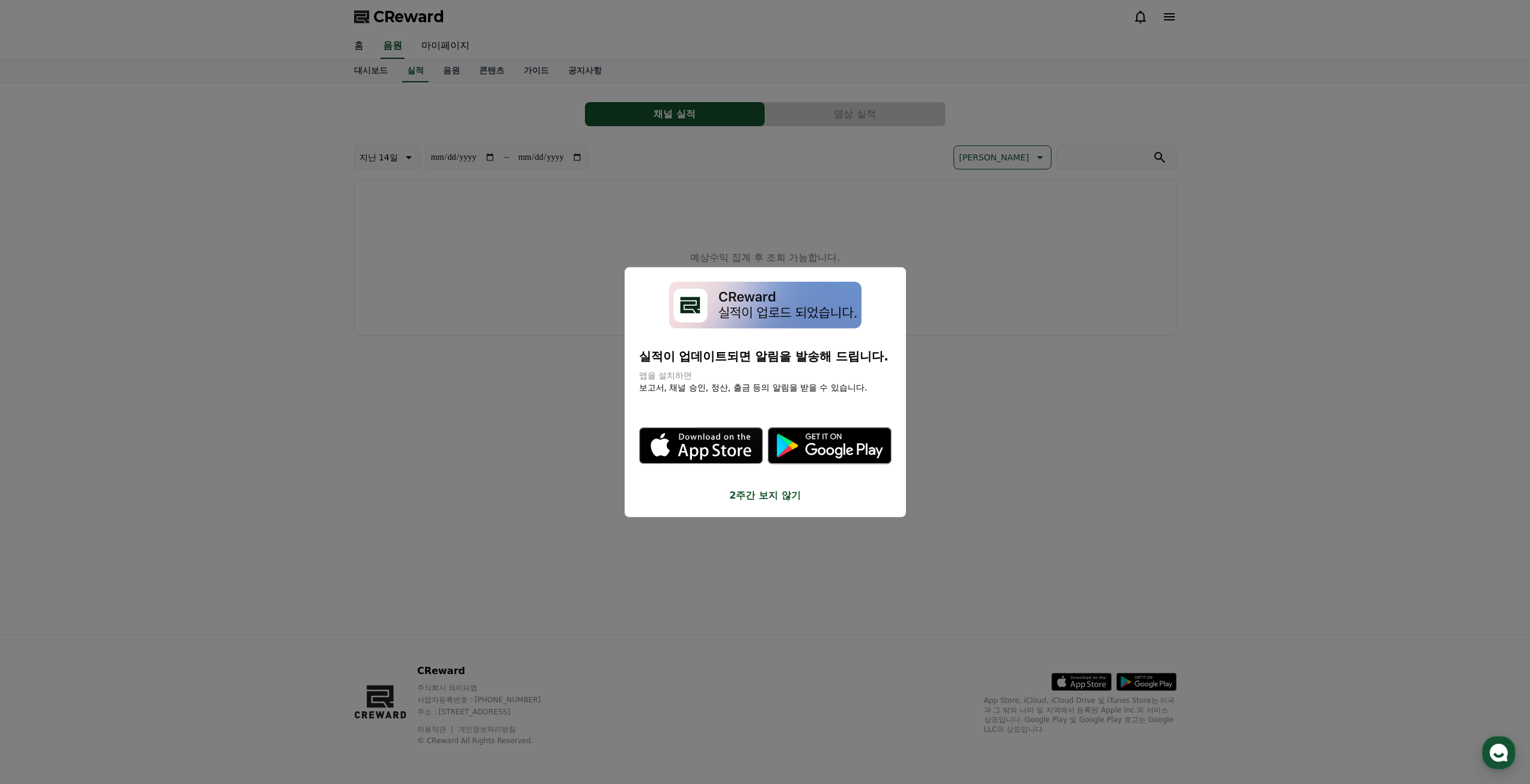
click at [1060, 297] on button "close modal" at bounding box center [765, 392] width 1530 height 784
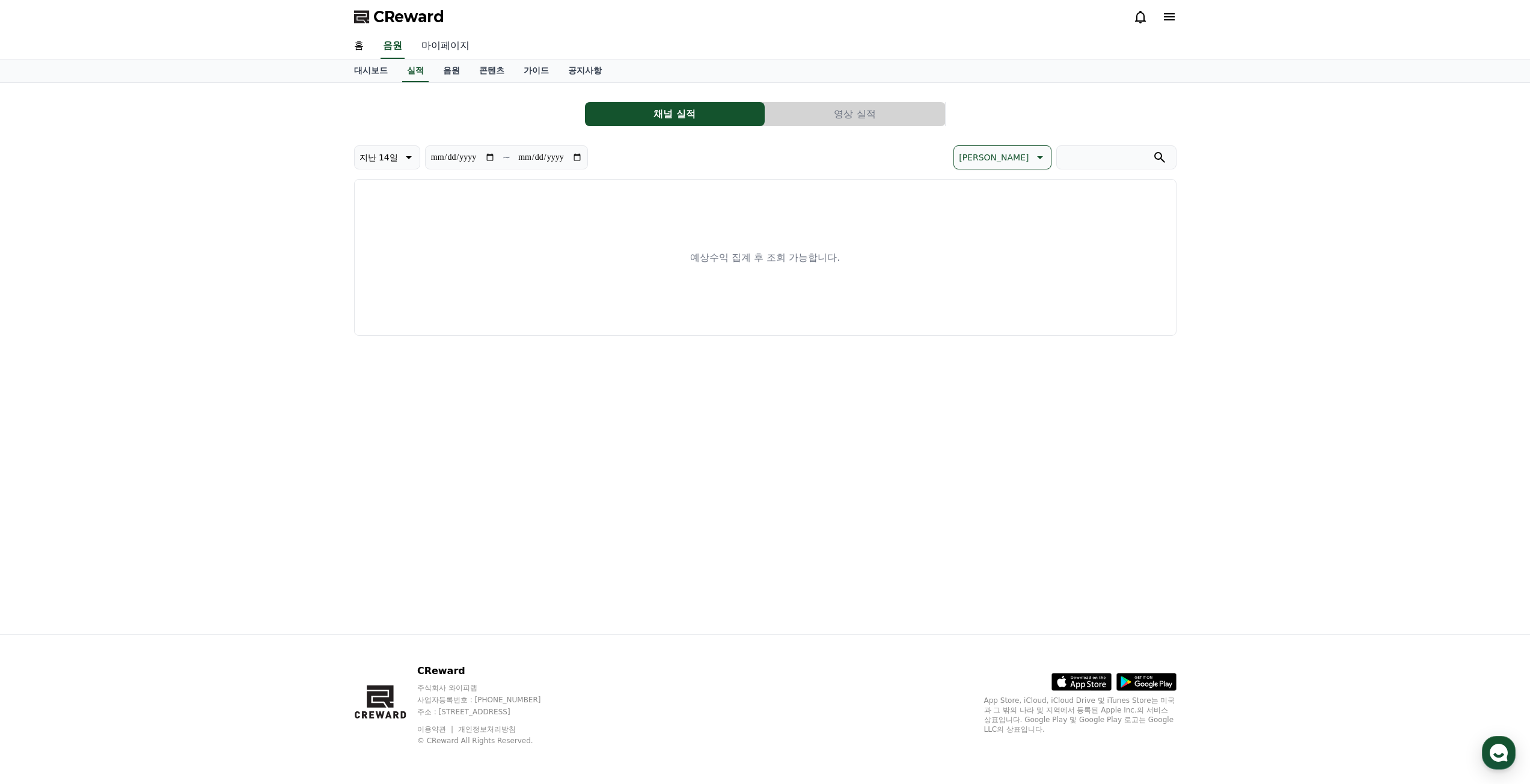
click at [462, 47] on link "마이페이지" at bounding box center [445, 46] width 68 height 26
select select "**********"
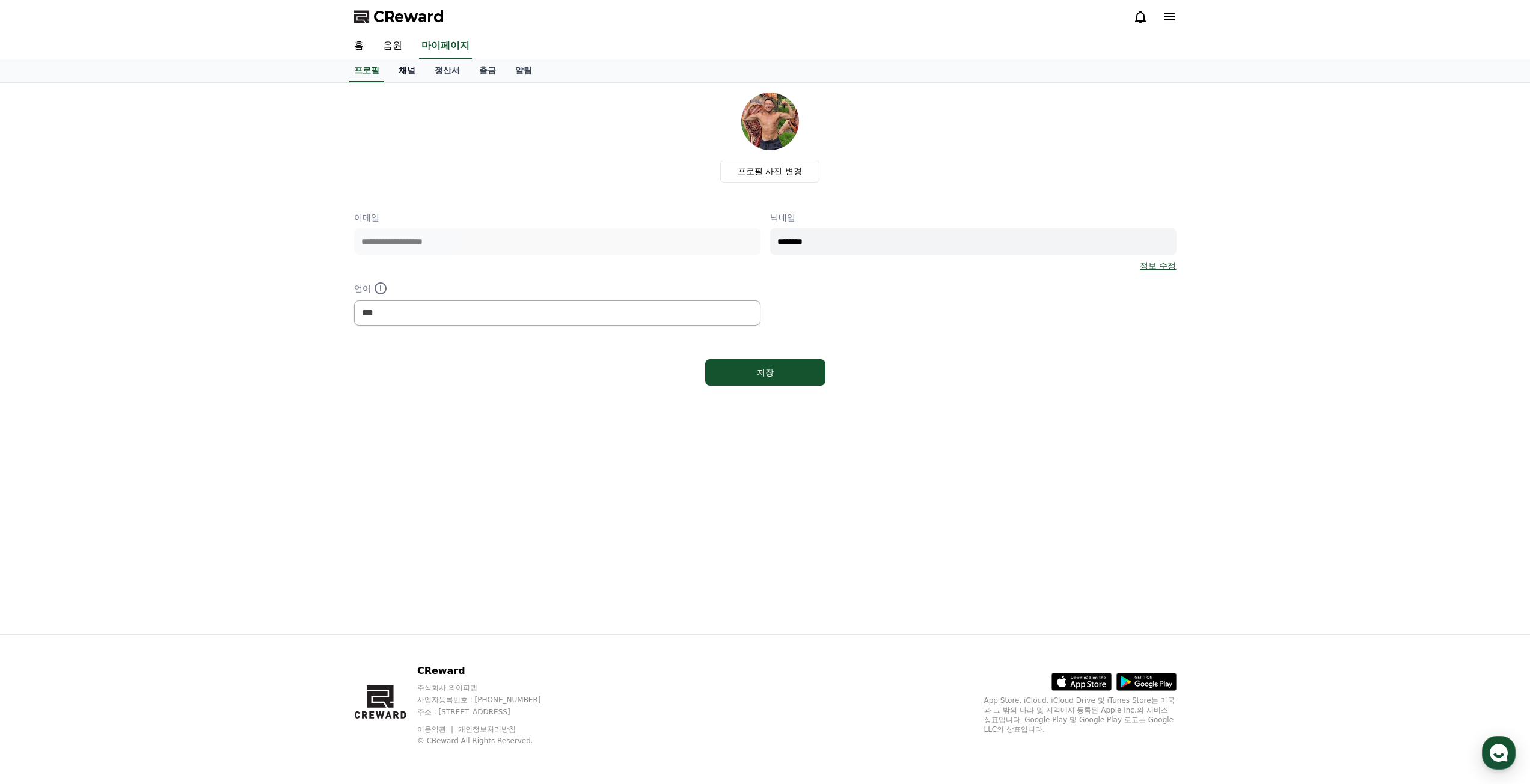
click at [410, 70] on link "채널" at bounding box center [407, 71] width 36 height 23
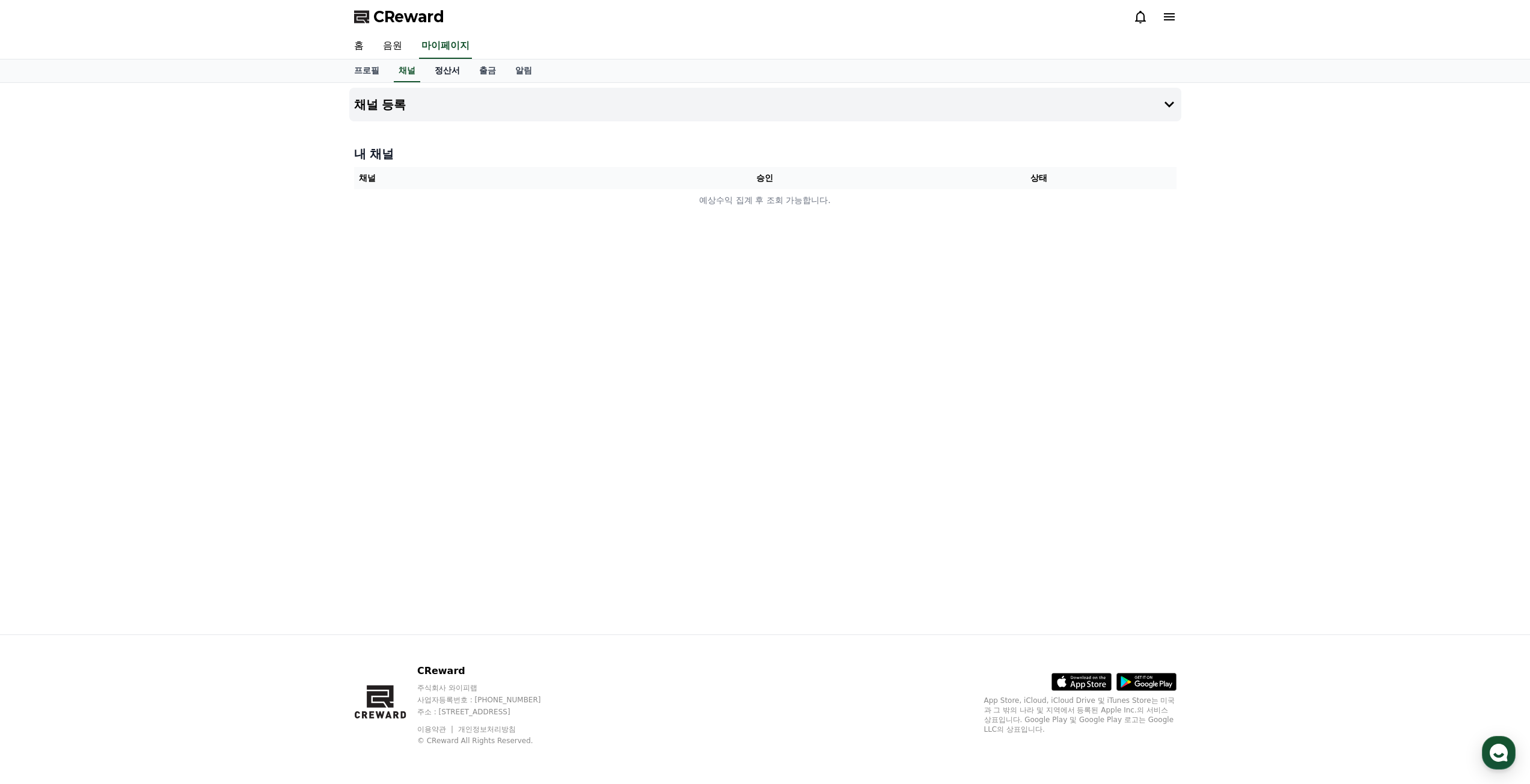
click at [443, 73] on link "정산서" at bounding box center [447, 71] width 44 height 23
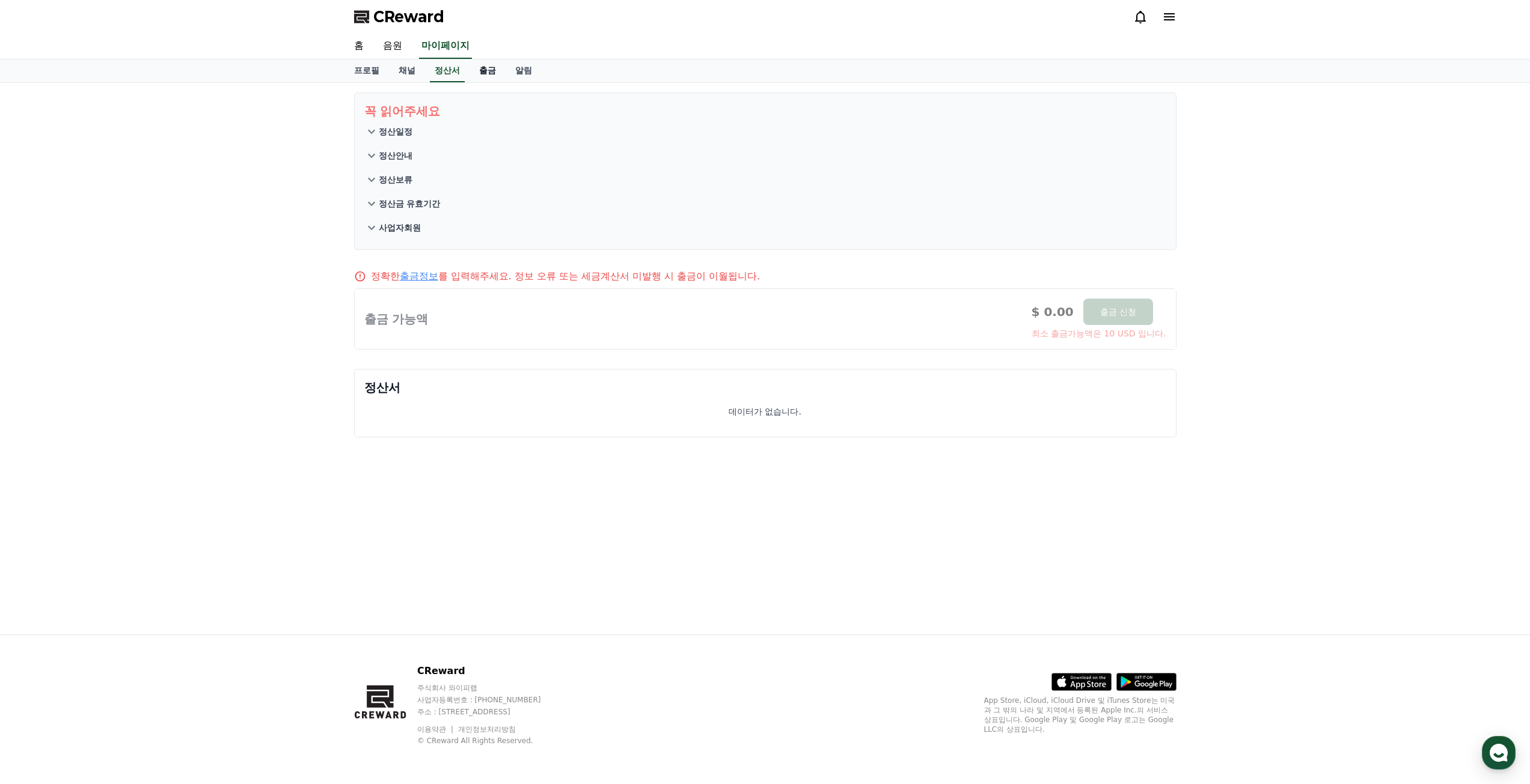
click at [481, 74] on link "출금" at bounding box center [487, 71] width 36 height 23
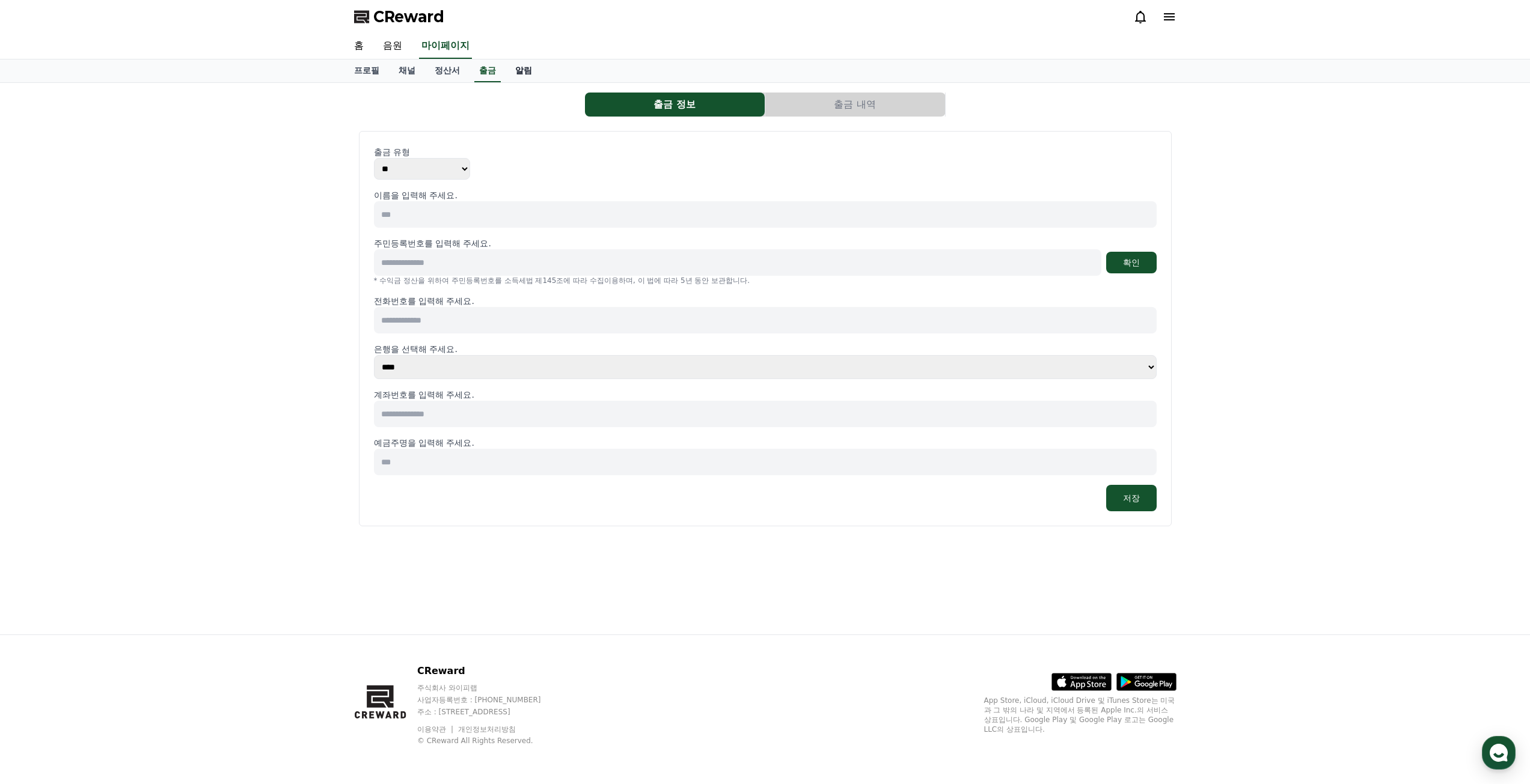
click at [524, 74] on link "알림" at bounding box center [524, 71] width 36 height 23
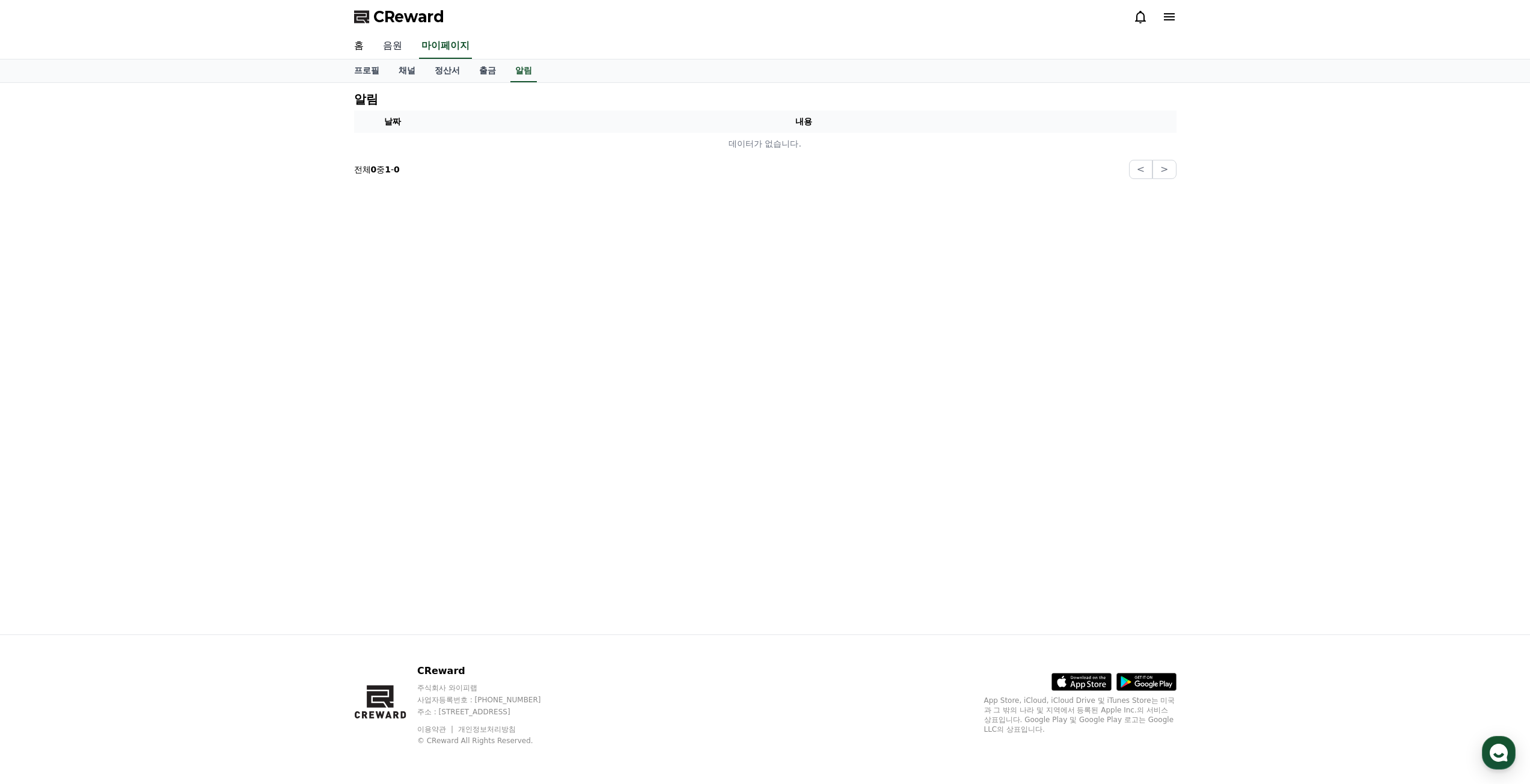
click at [391, 42] on link "음원" at bounding box center [392, 46] width 38 height 26
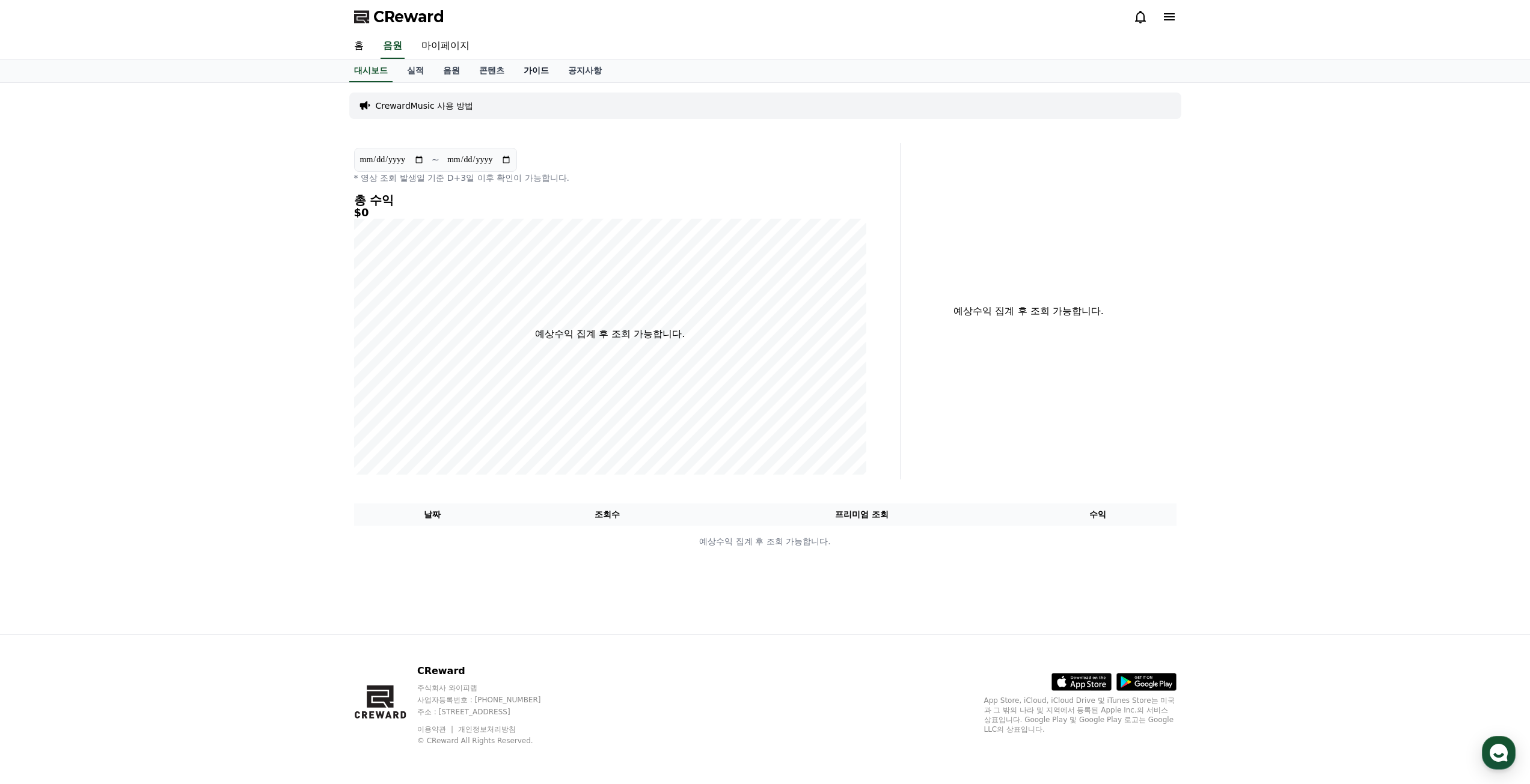
click at [527, 66] on link "가이드" at bounding box center [536, 71] width 44 height 23
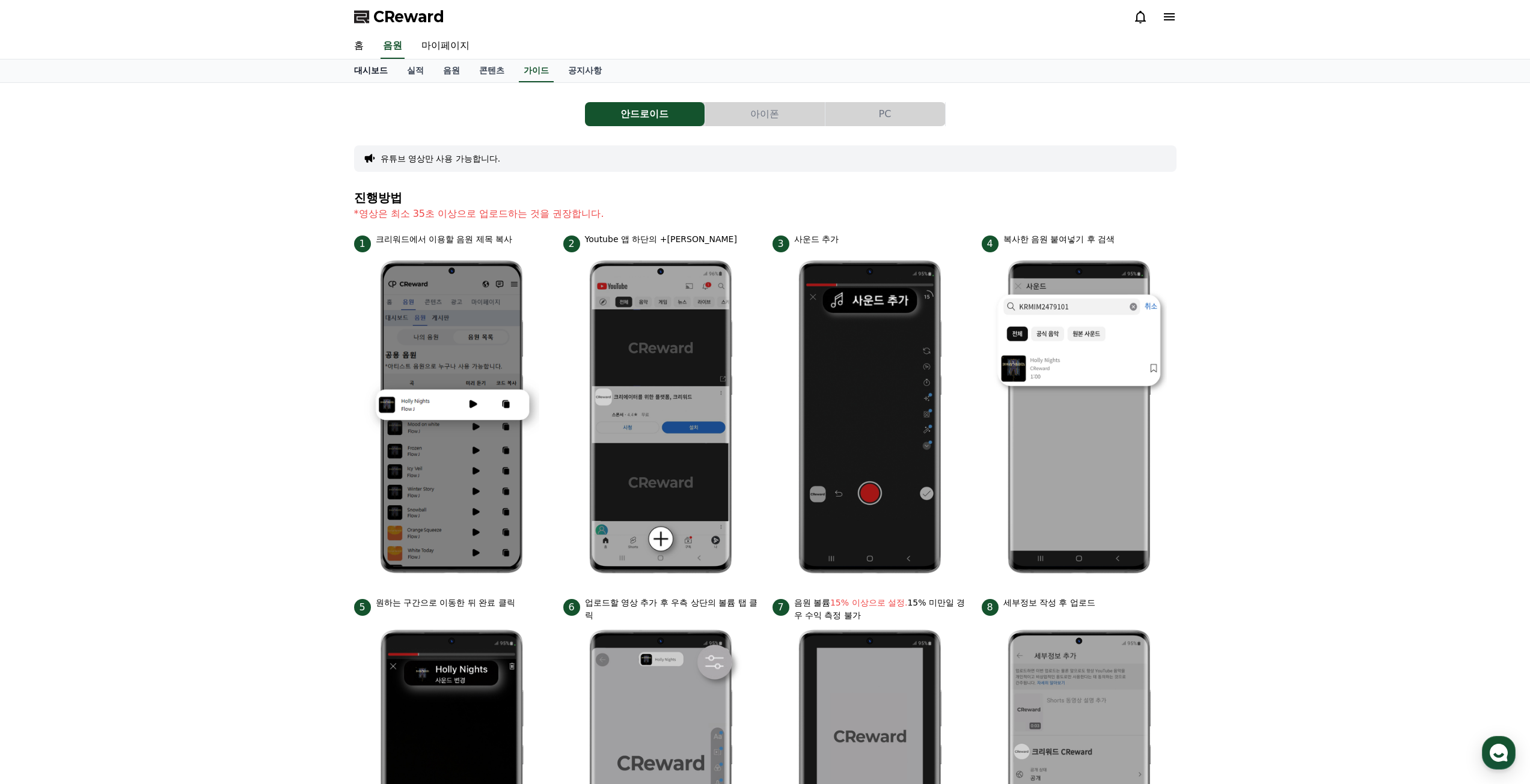
click at [372, 70] on link "대시보드" at bounding box center [371, 71] width 53 height 23
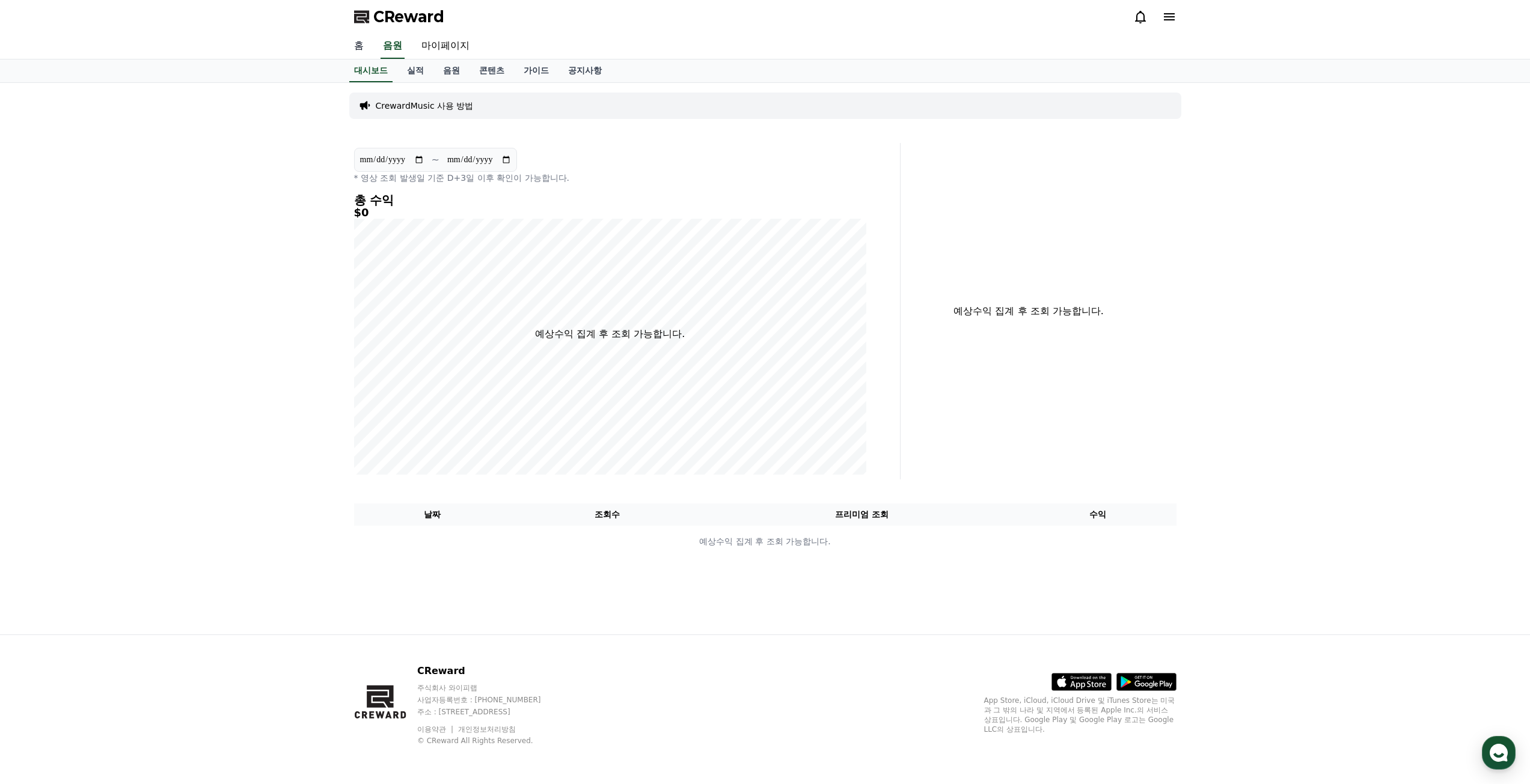
click at [363, 45] on link "홈" at bounding box center [359, 46] width 28 height 26
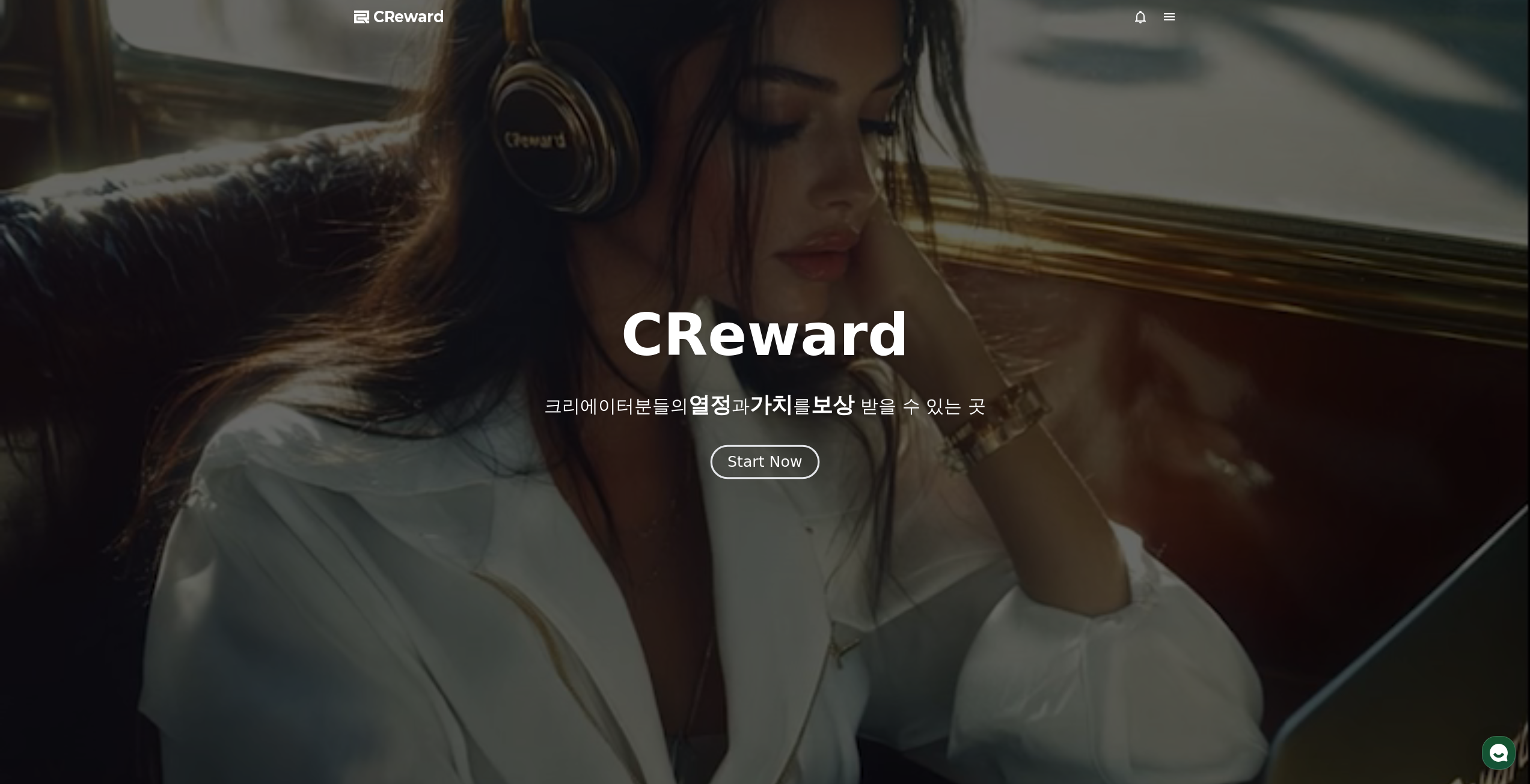
click at [743, 460] on div "Start Now" at bounding box center [765, 462] width 75 height 21
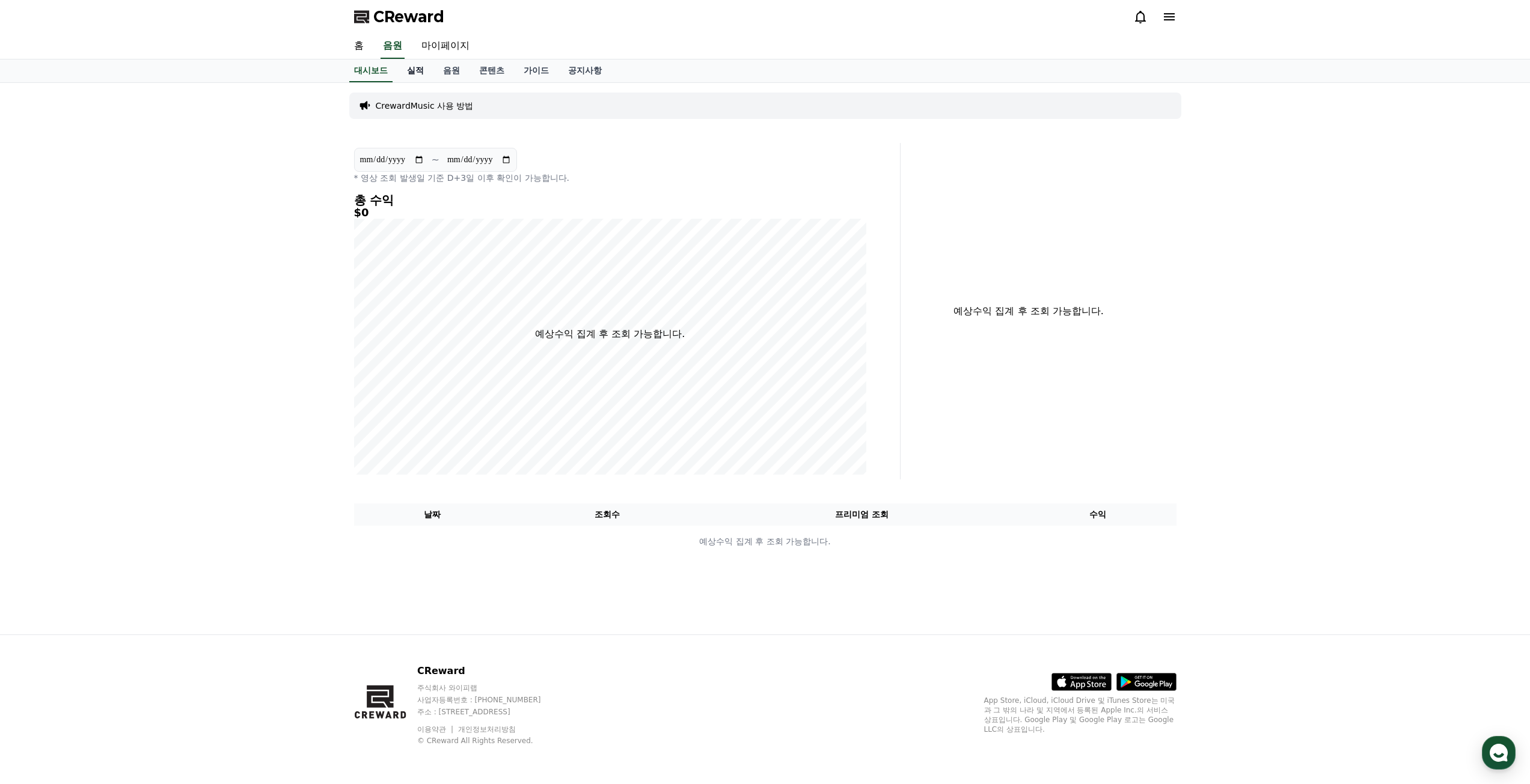
click at [415, 71] on link "실적" at bounding box center [415, 71] width 36 height 23
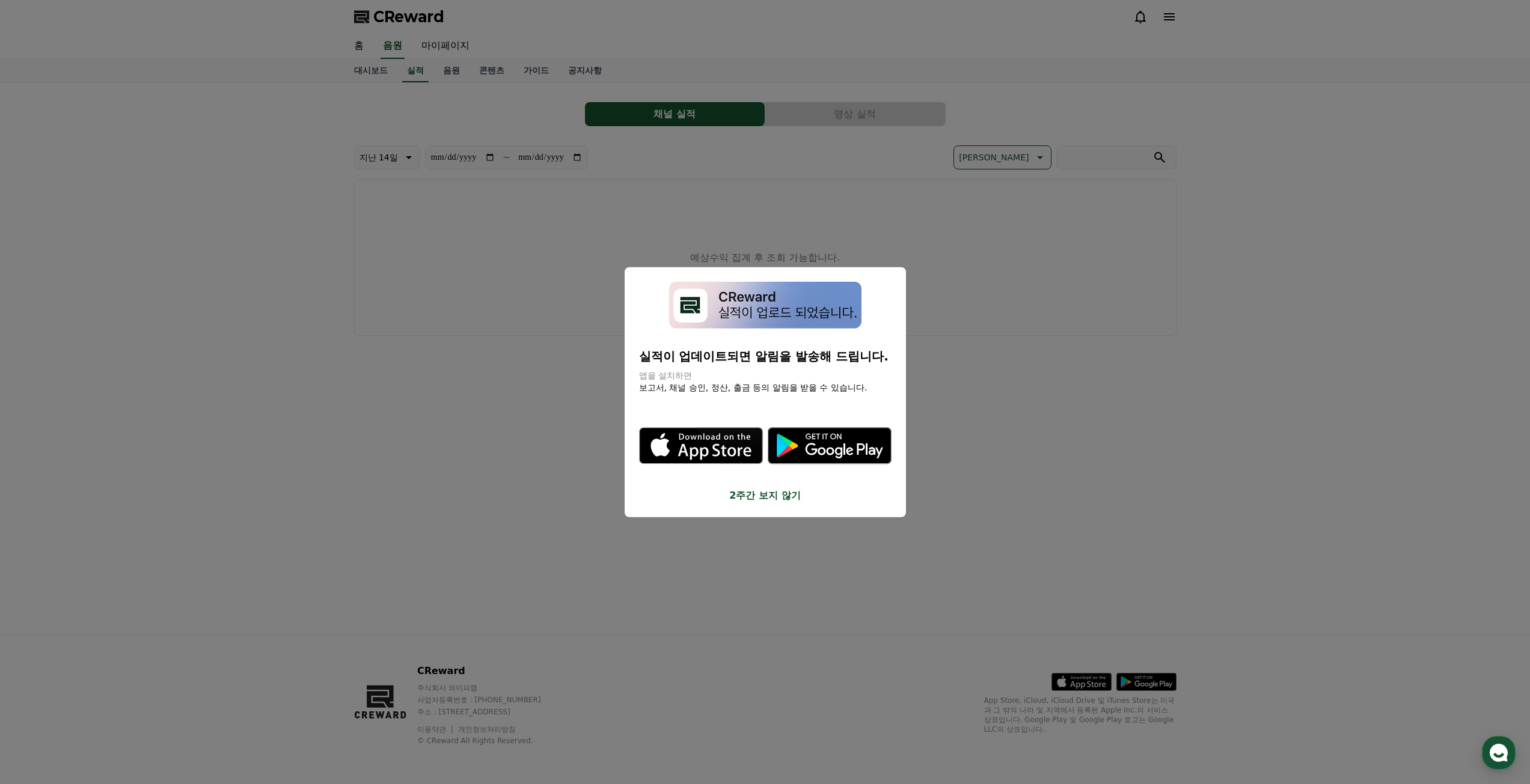
click at [365, 73] on button "close modal" at bounding box center [765, 392] width 1530 height 784
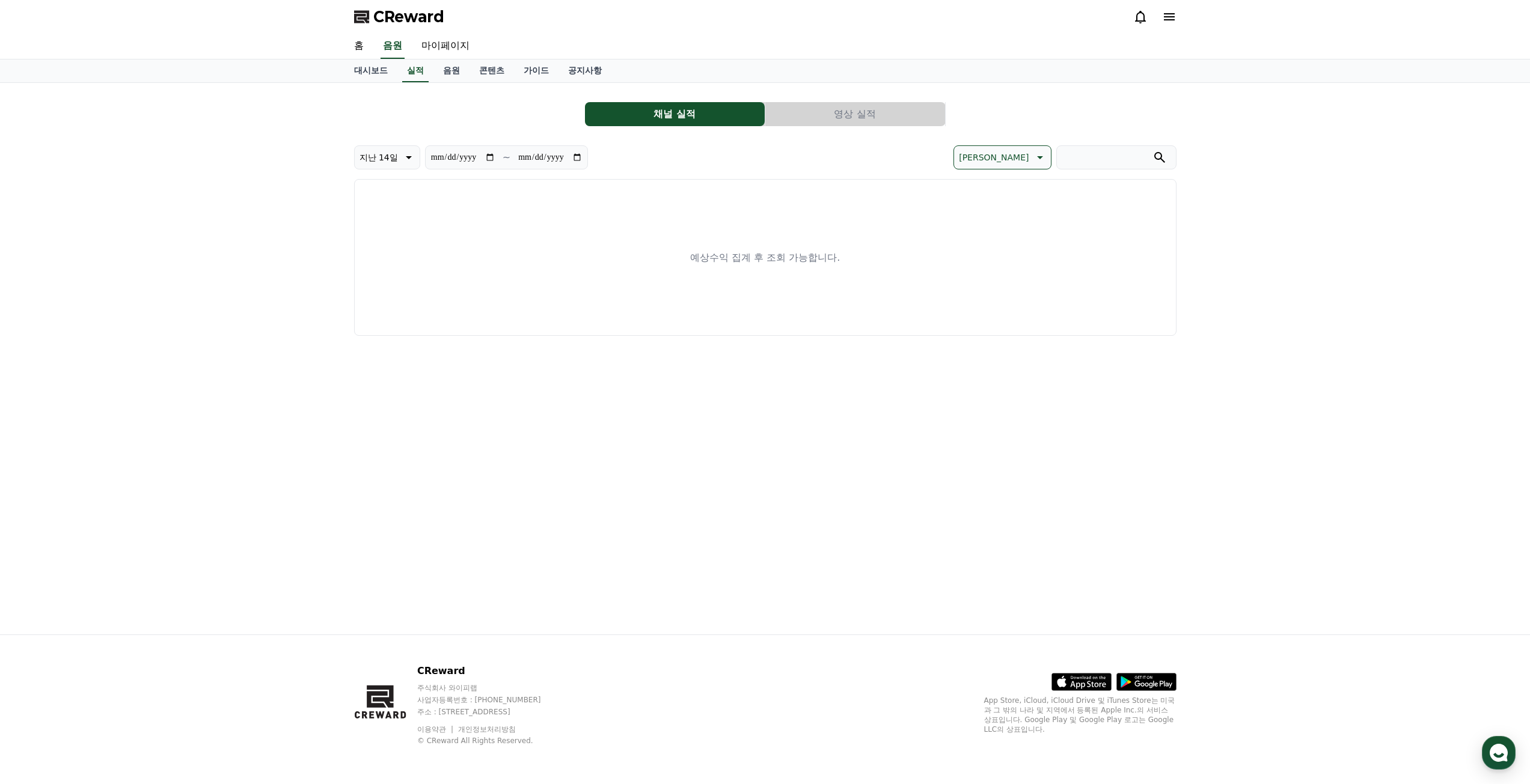
click at [645, 123] on button "채널 실적" at bounding box center [674, 114] width 180 height 24
click at [1167, 15] on icon at bounding box center [1168, 16] width 11 height 7
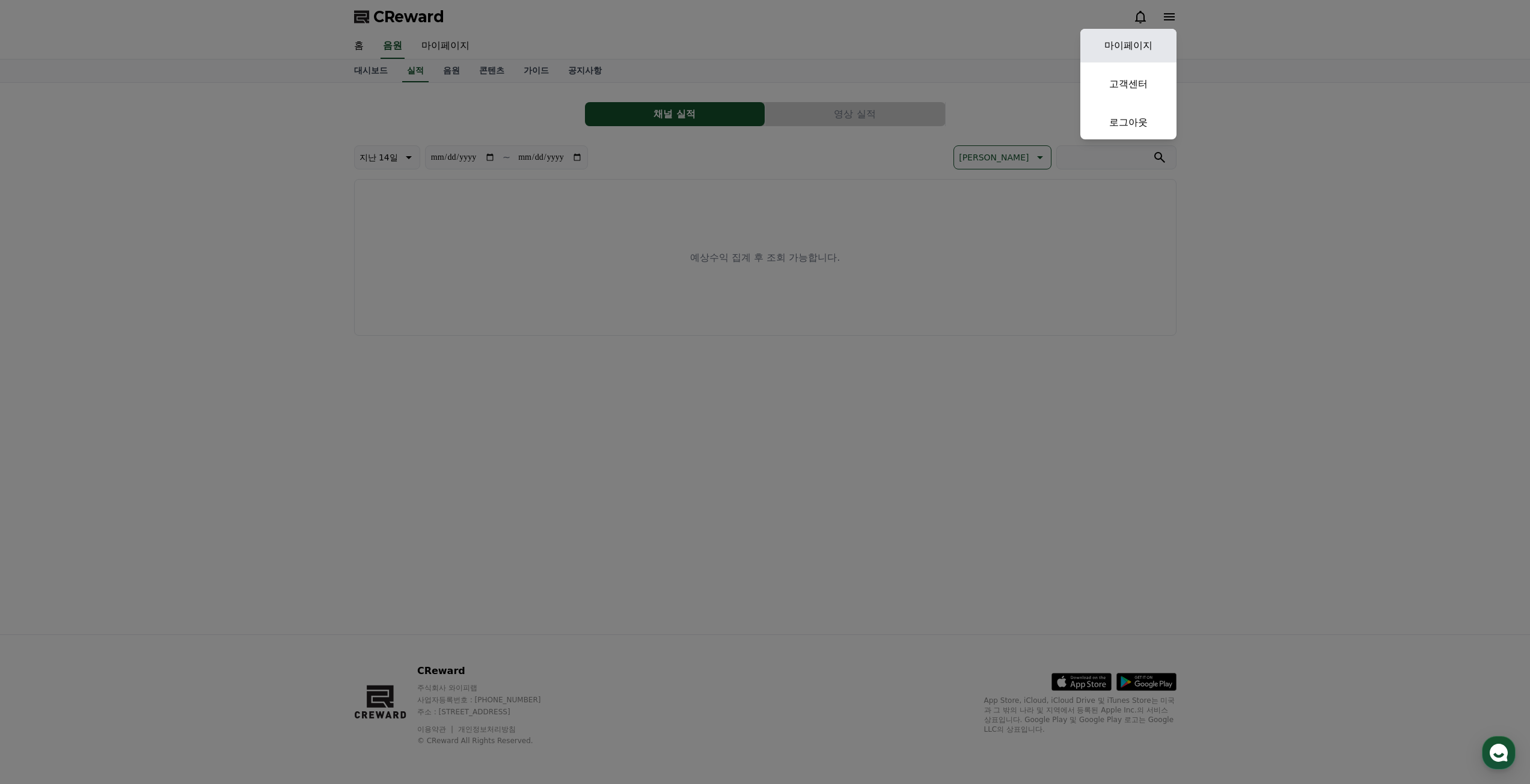
click at [1153, 39] on link "마이페이지" at bounding box center [1128, 45] width 96 height 33
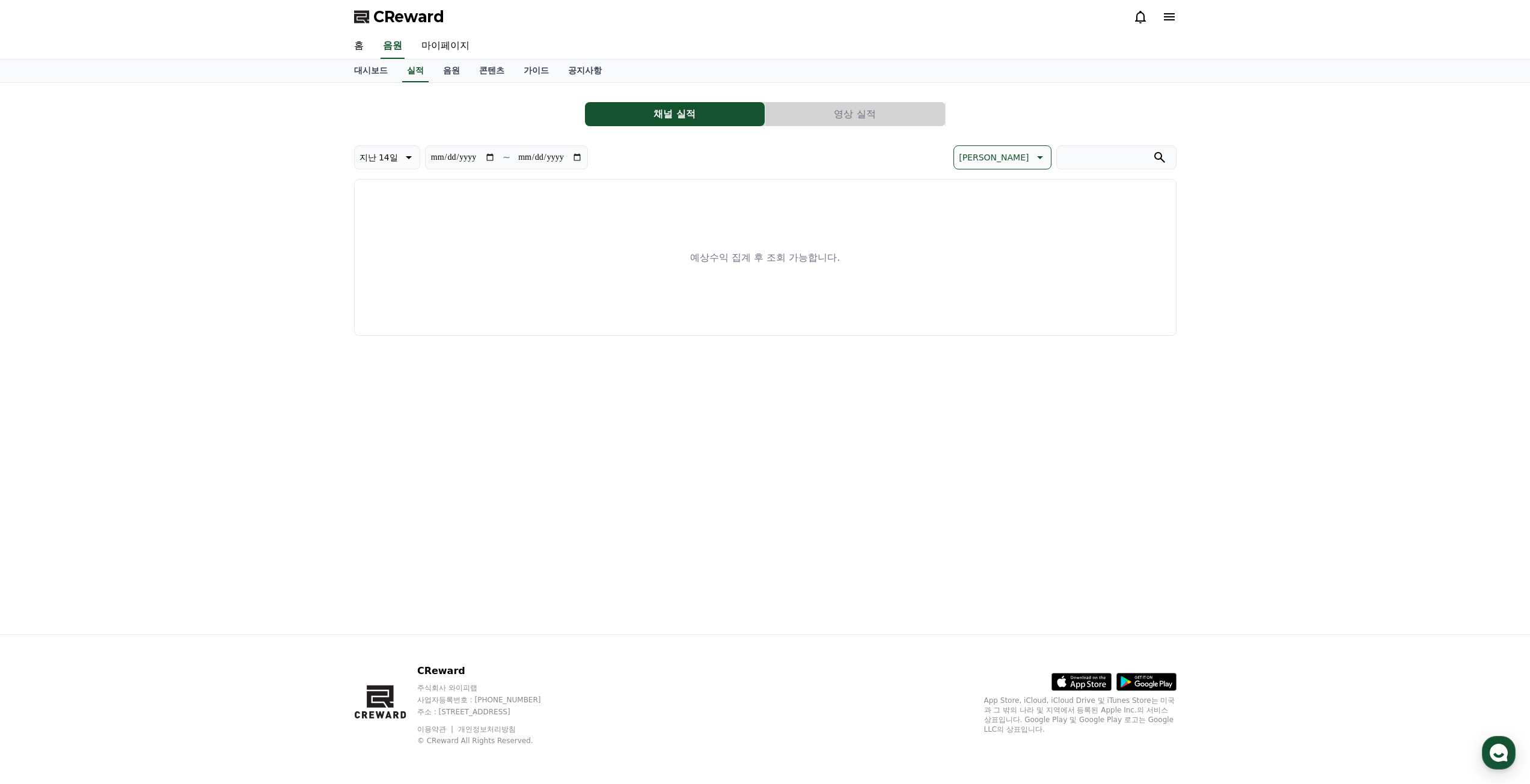
select select "**********"
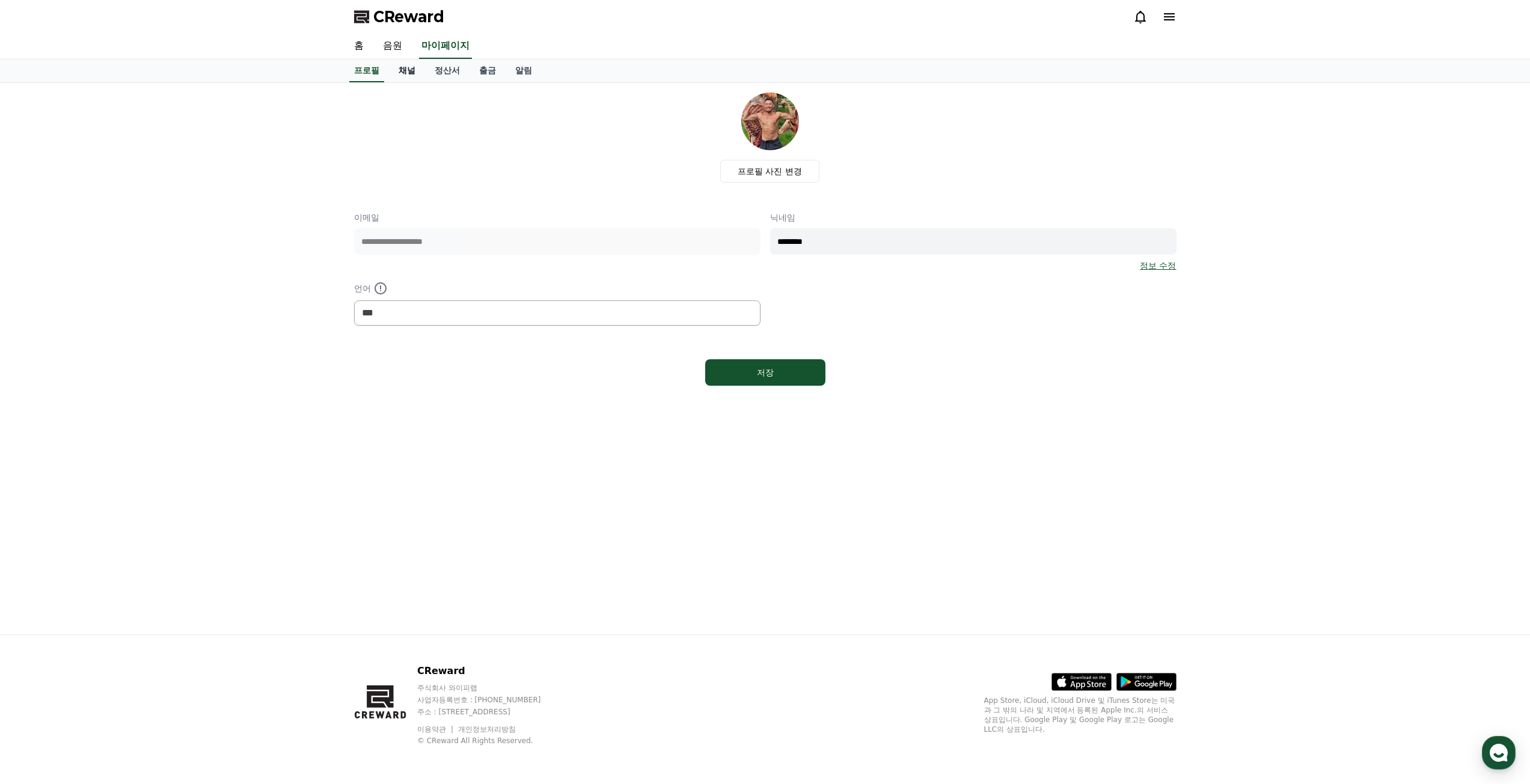
click at [402, 74] on link "채널" at bounding box center [407, 71] width 36 height 23
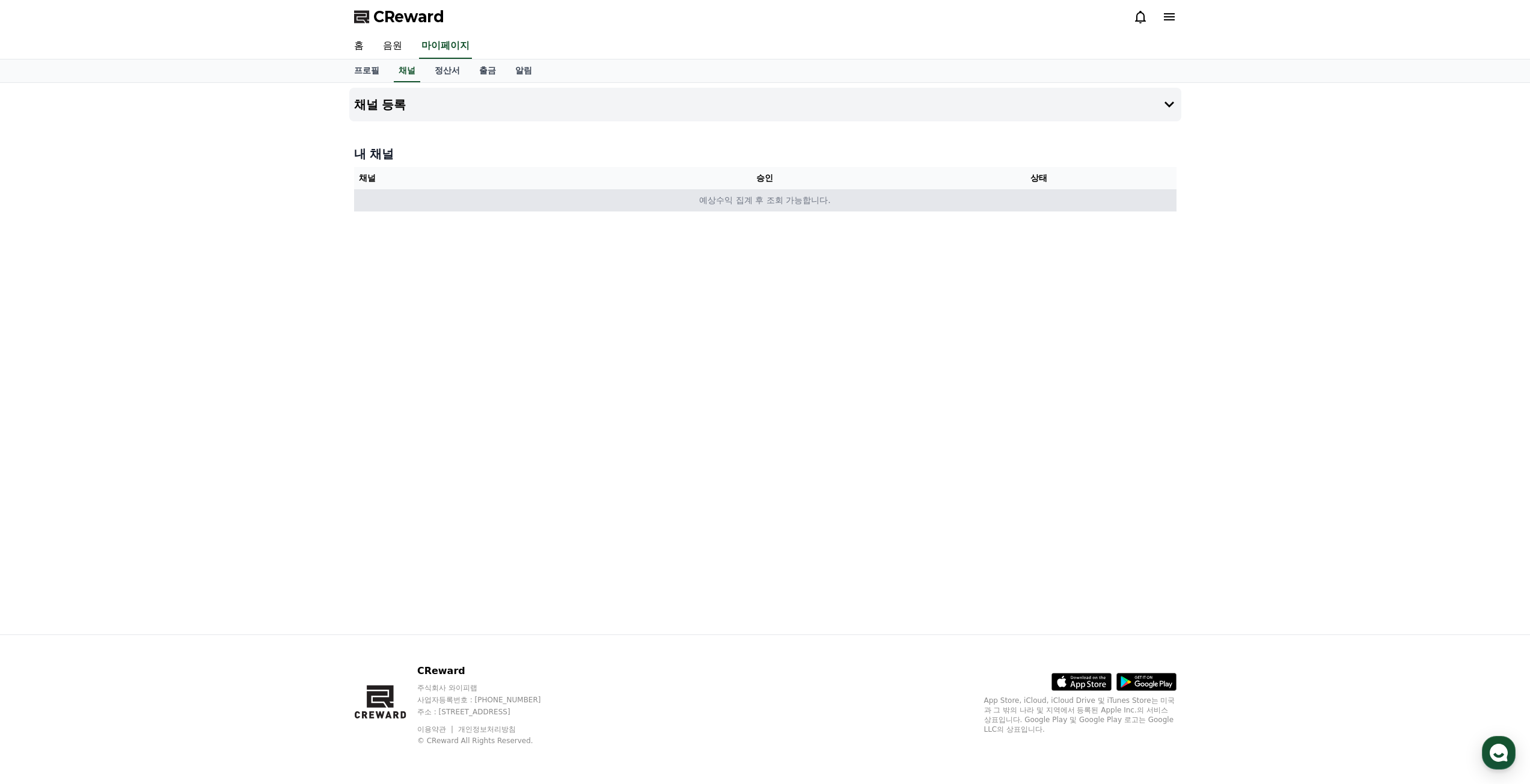
click at [717, 192] on td "예상수익 집계 후 조회 가능합니다." at bounding box center [765, 200] width 822 height 23
click at [369, 106] on h4 "채널 등록" at bounding box center [379, 104] width 52 height 13
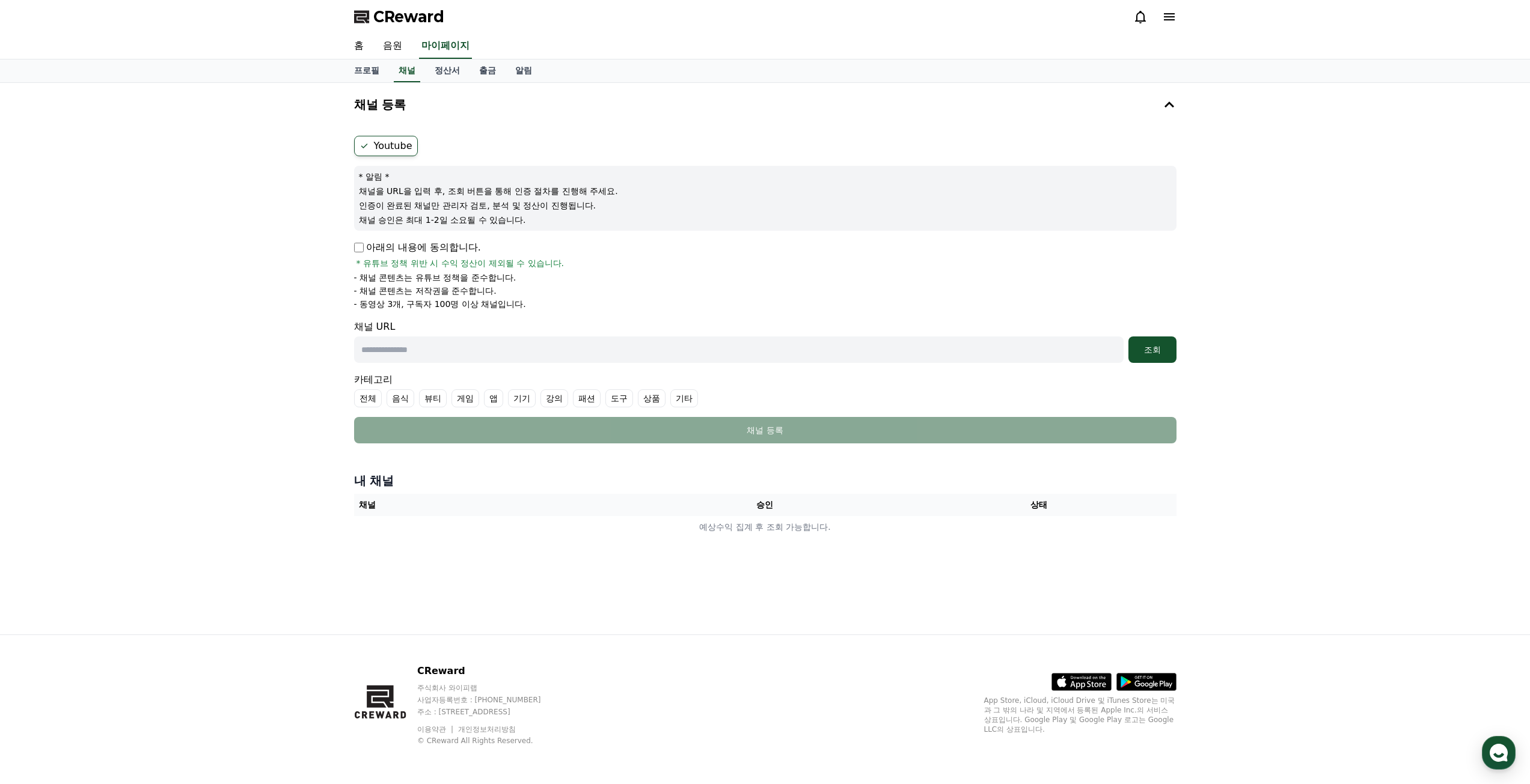
click at [386, 145] on label "Youtube" at bounding box center [385, 145] width 64 height 21
click at [432, 353] on input "text" at bounding box center [738, 350] width 769 height 27
paste input "**********"
type input "**********"
click at [1155, 351] on div "조회" at bounding box center [1152, 350] width 38 height 12
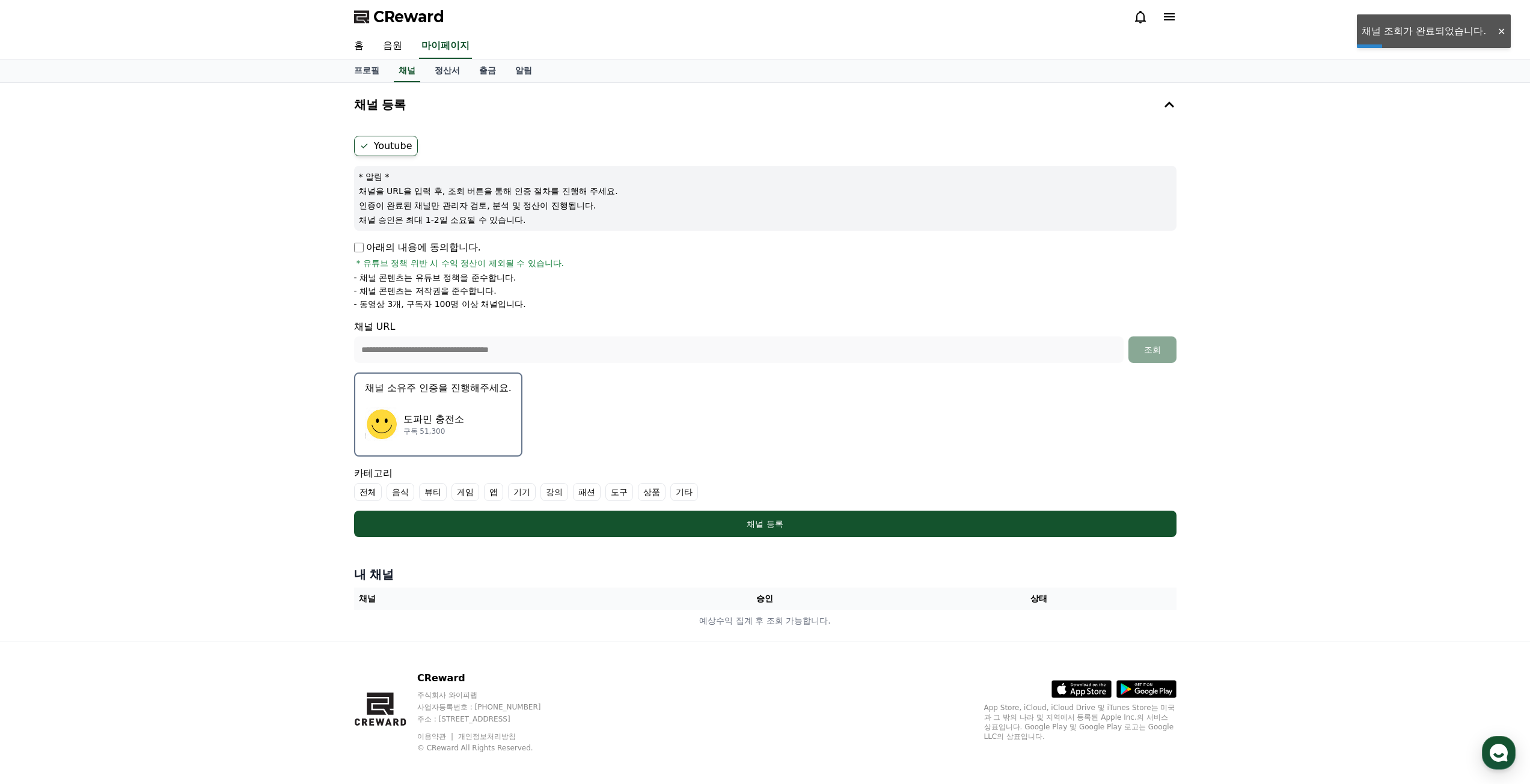
click at [428, 413] on p "도파민 충전소" at bounding box center [434, 420] width 61 height 15
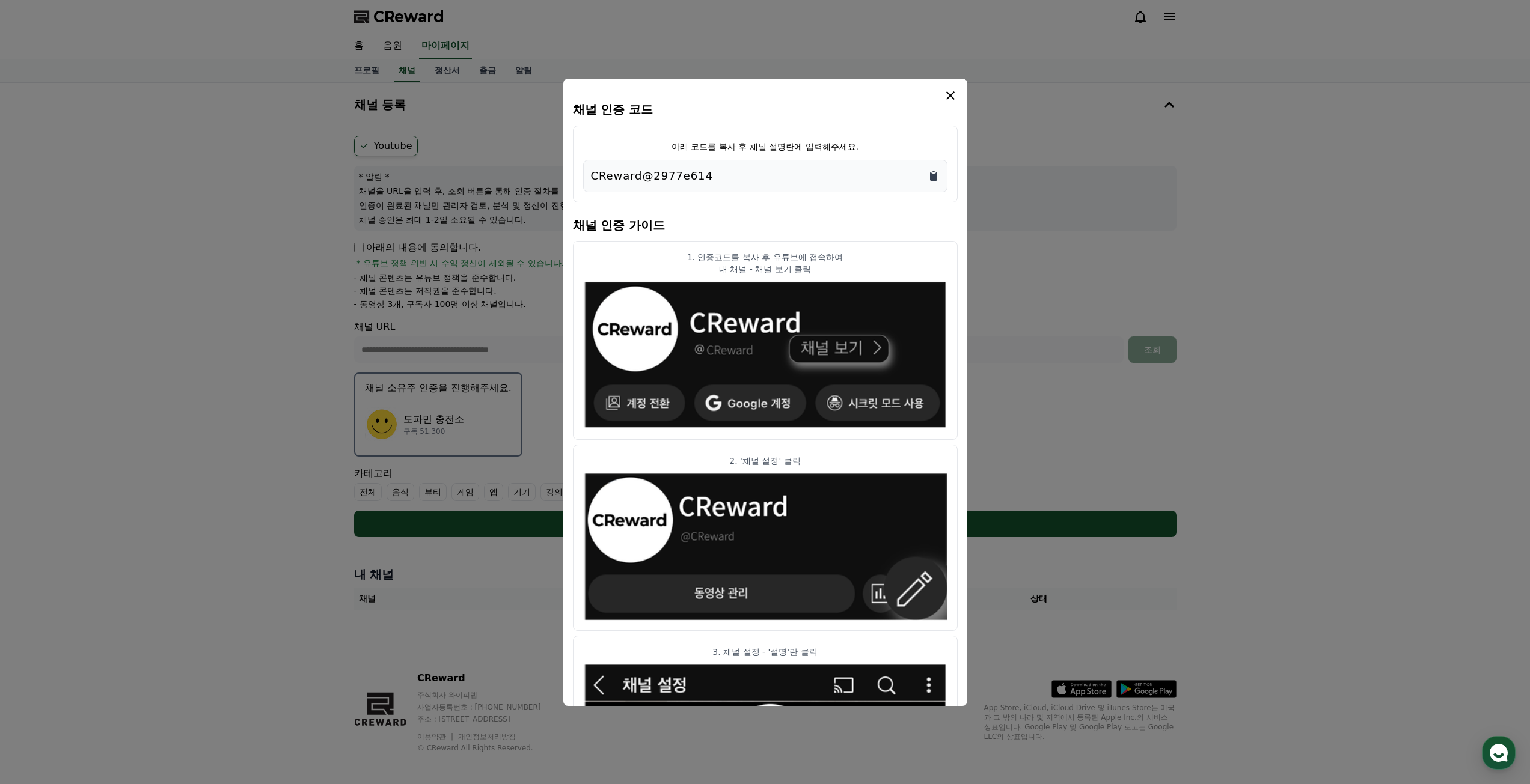
click at [929, 173] on icon "Copy to clipboard" at bounding box center [934, 176] width 12 height 12
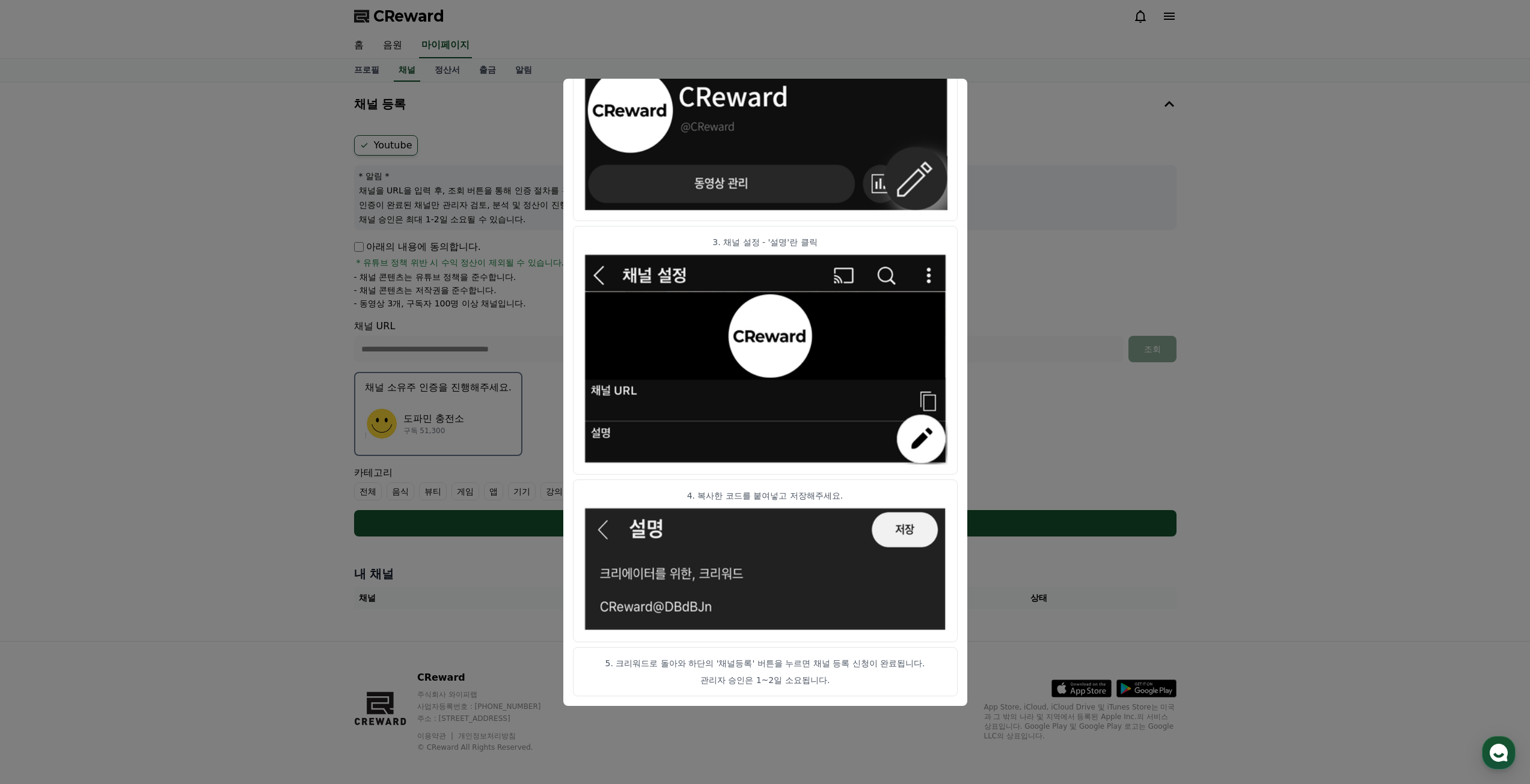
scroll to position [7, 0]
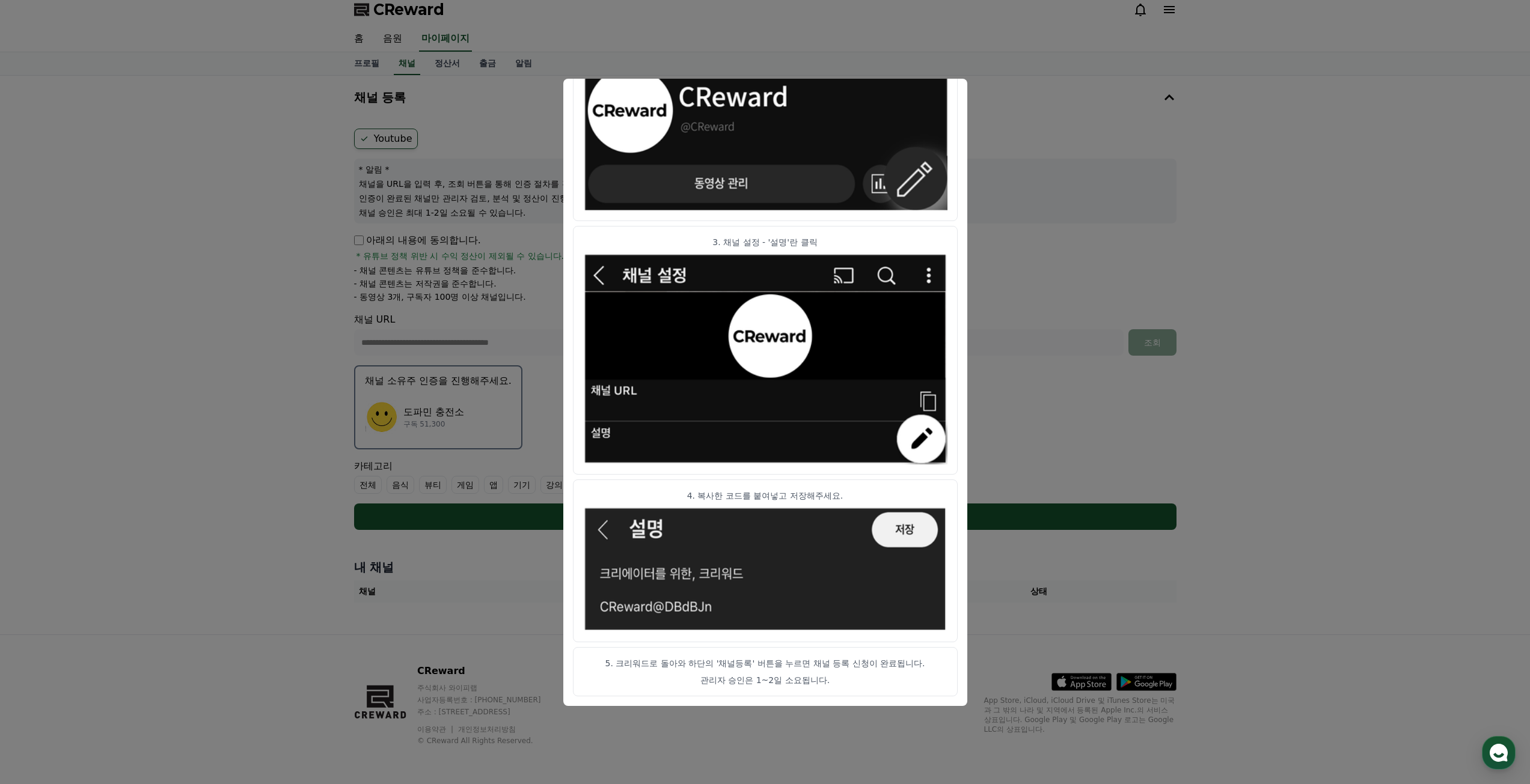
click at [1037, 322] on button "close modal" at bounding box center [765, 392] width 1530 height 784
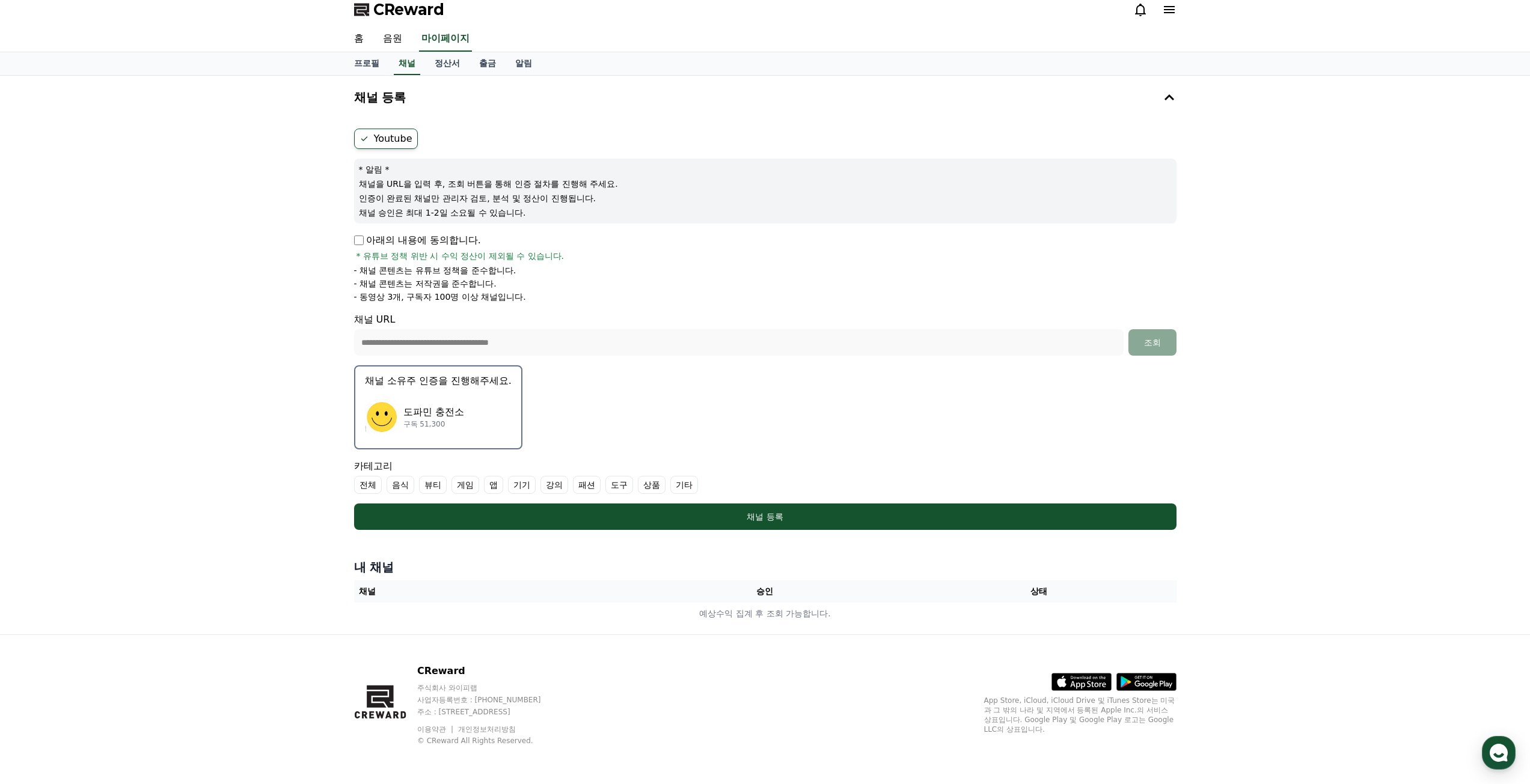
click at [469, 419] on div "도파민 충전소 구독 51,300" at bounding box center [437, 417] width 146 height 48
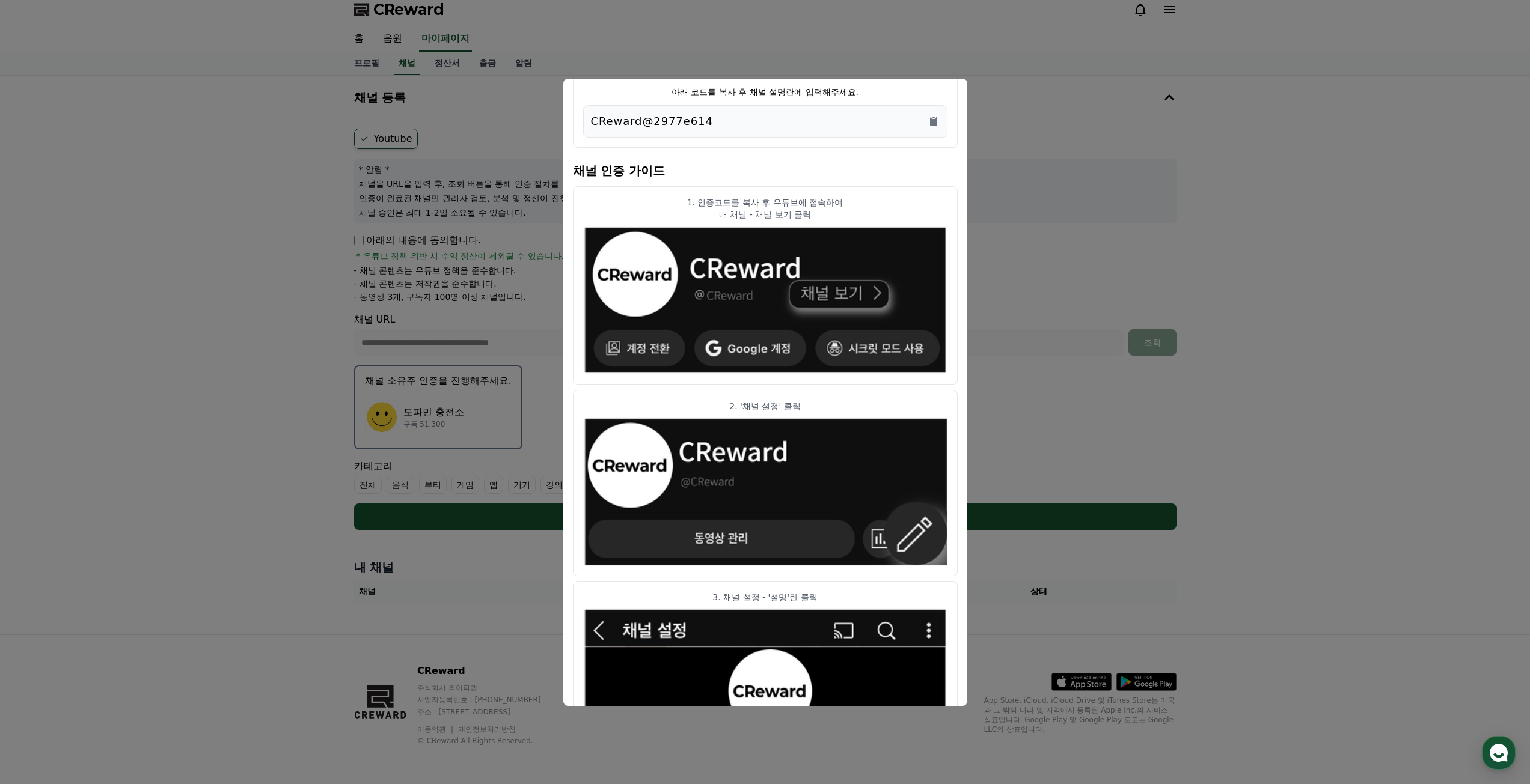
scroll to position [410, 0]
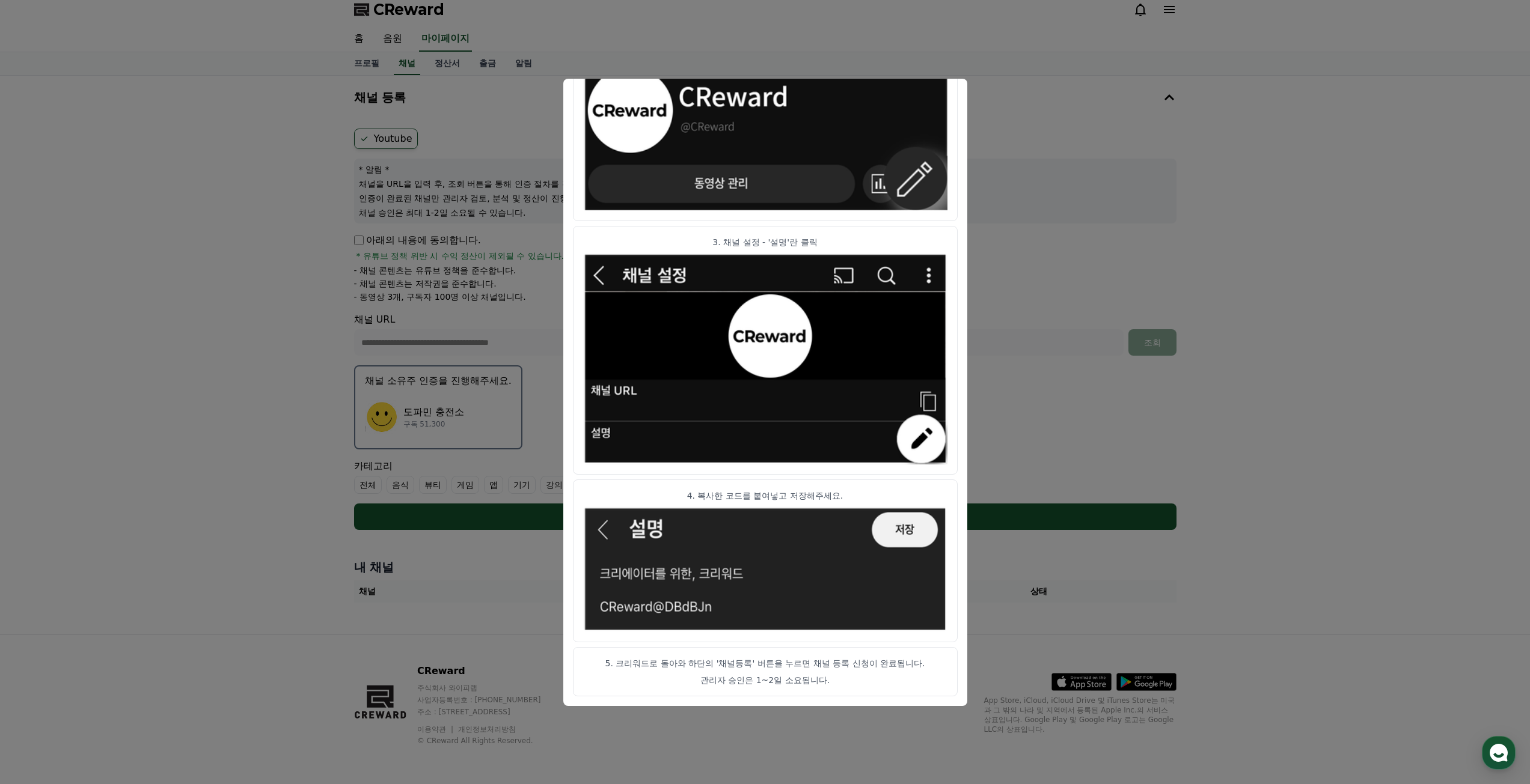
click at [1022, 435] on button "close modal" at bounding box center [765, 392] width 1530 height 784
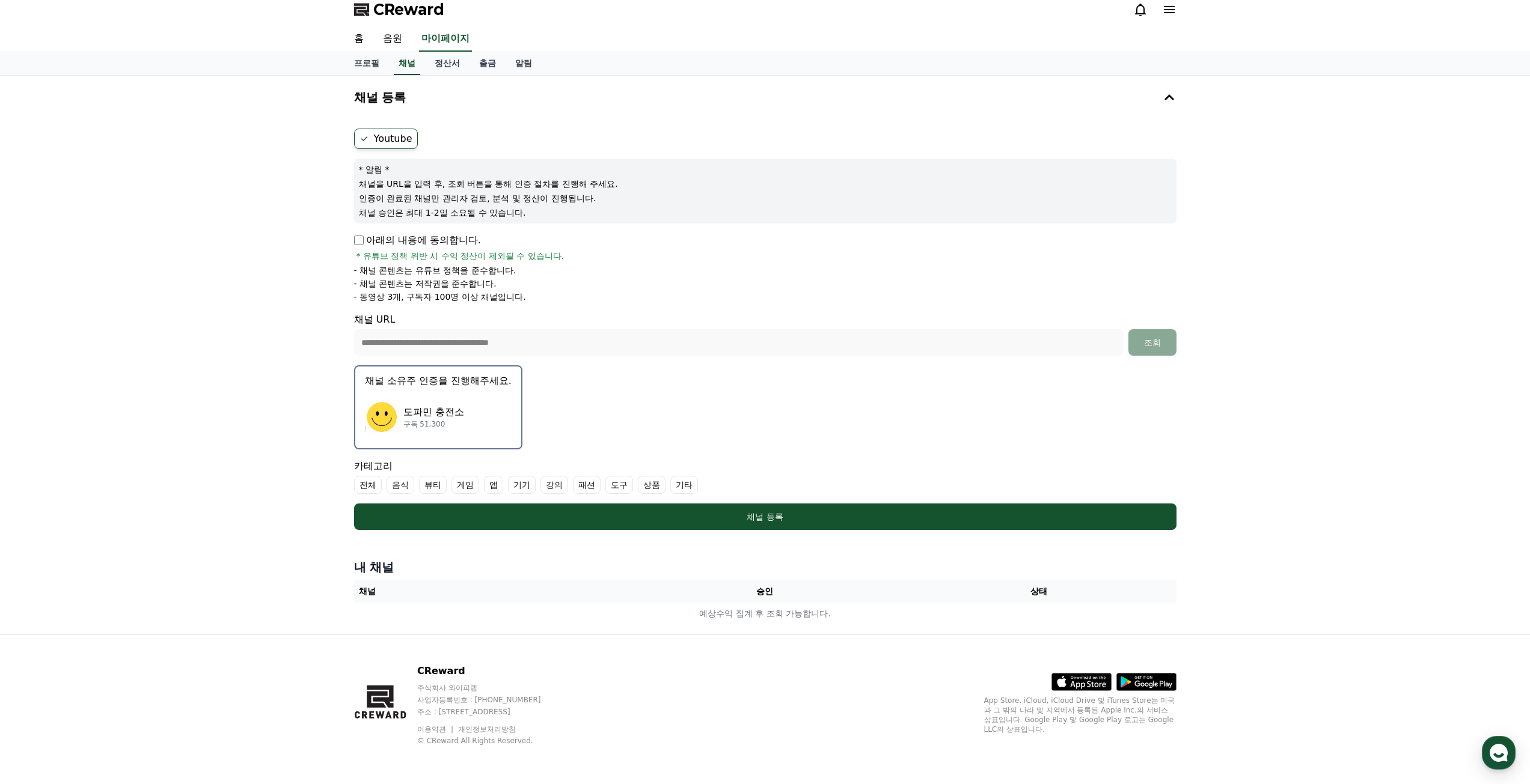
scroll to position [0, 0]
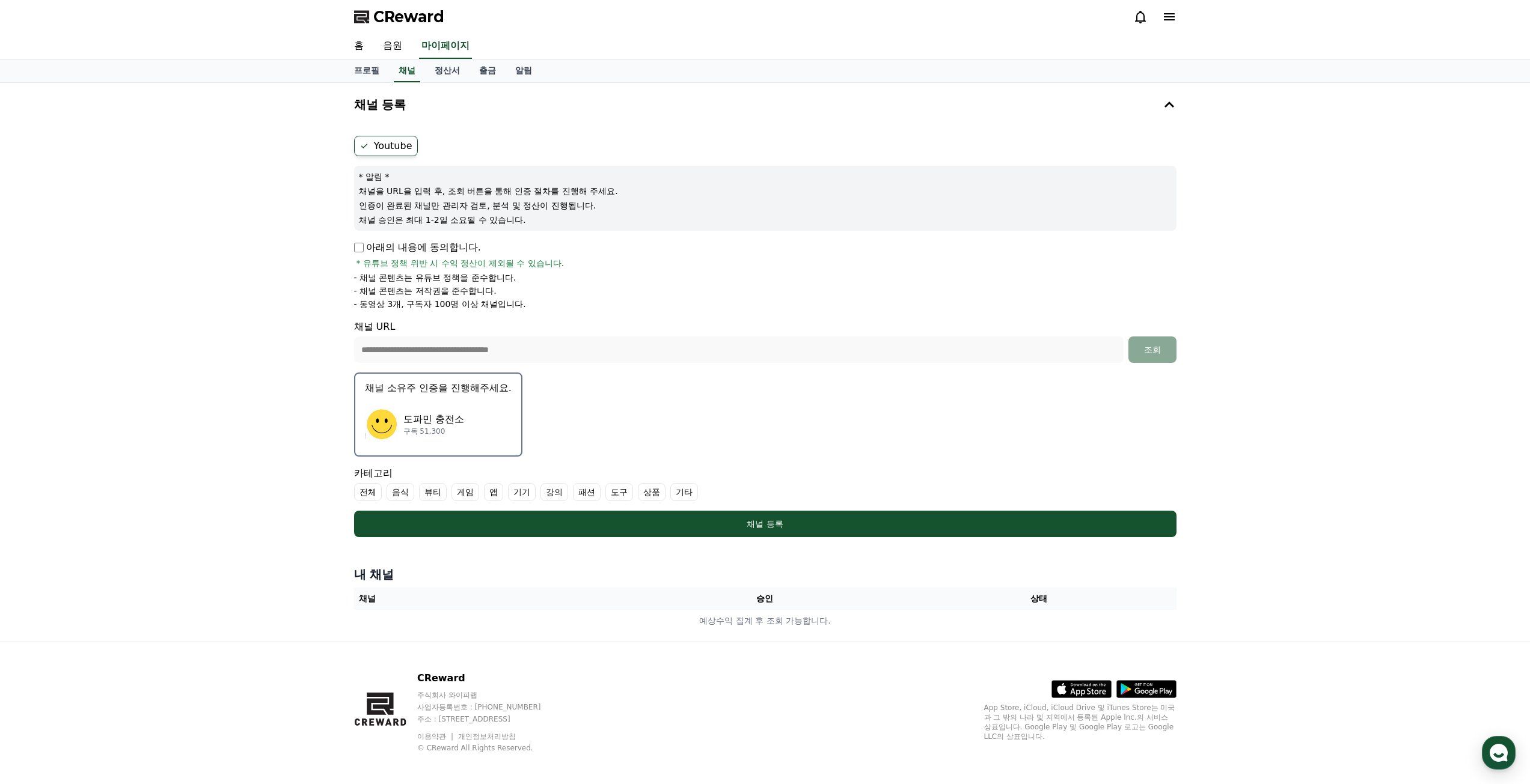
drag, startPoint x: 405, startPoint y: 274, endPoint x: 501, endPoint y: 308, distance: 101.8
click at [501, 308] on ul "- 채널 콘텐츠는 유튜브 정책을 준수합니다. - 채널 콘텐츠는 저작권을 준수합니다. - 동영상 3개, 구독자 100명 이상 채널입니다." at bounding box center [765, 291] width 822 height 38
click at [501, 308] on p "- 동영상 3개, 구독자 100명 이상 채널입니다." at bounding box center [439, 304] width 172 height 12
drag, startPoint x: 445, startPoint y: 297, endPoint x: 504, endPoint y: 308, distance: 60.0
click at [504, 308] on ul "- 채널 콘텐츠는 유튜브 정책을 준수합니다. - 채널 콘텐츠는 저작권을 준수합니다. - 동영상 3개, 구독자 100명 이상 채널입니다." at bounding box center [765, 291] width 822 height 38
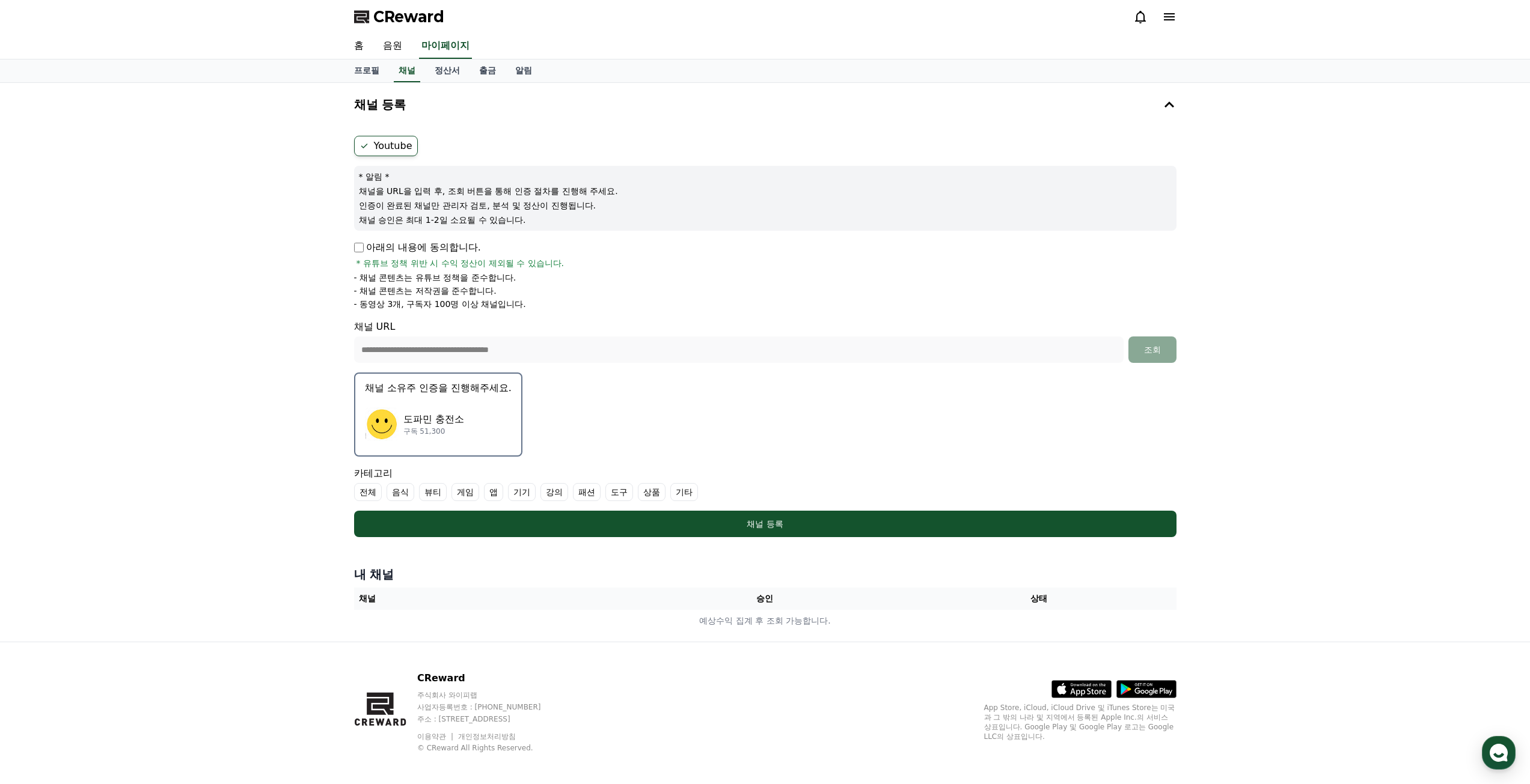
click at [504, 308] on p "- 동영상 3개, 구독자 100명 이상 채널입니다." at bounding box center [439, 304] width 172 height 12
click at [589, 400] on form "**********" at bounding box center [765, 336] width 822 height 402
click at [397, 146] on label "Youtube" at bounding box center [385, 145] width 64 height 21
click at [504, 272] on p "- 채널 콘텐츠는 유튜브 정책을 준수합니다." at bounding box center [434, 278] width 162 height 12
click at [623, 364] on form "**********" at bounding box center [765, 336] width 822 height 402
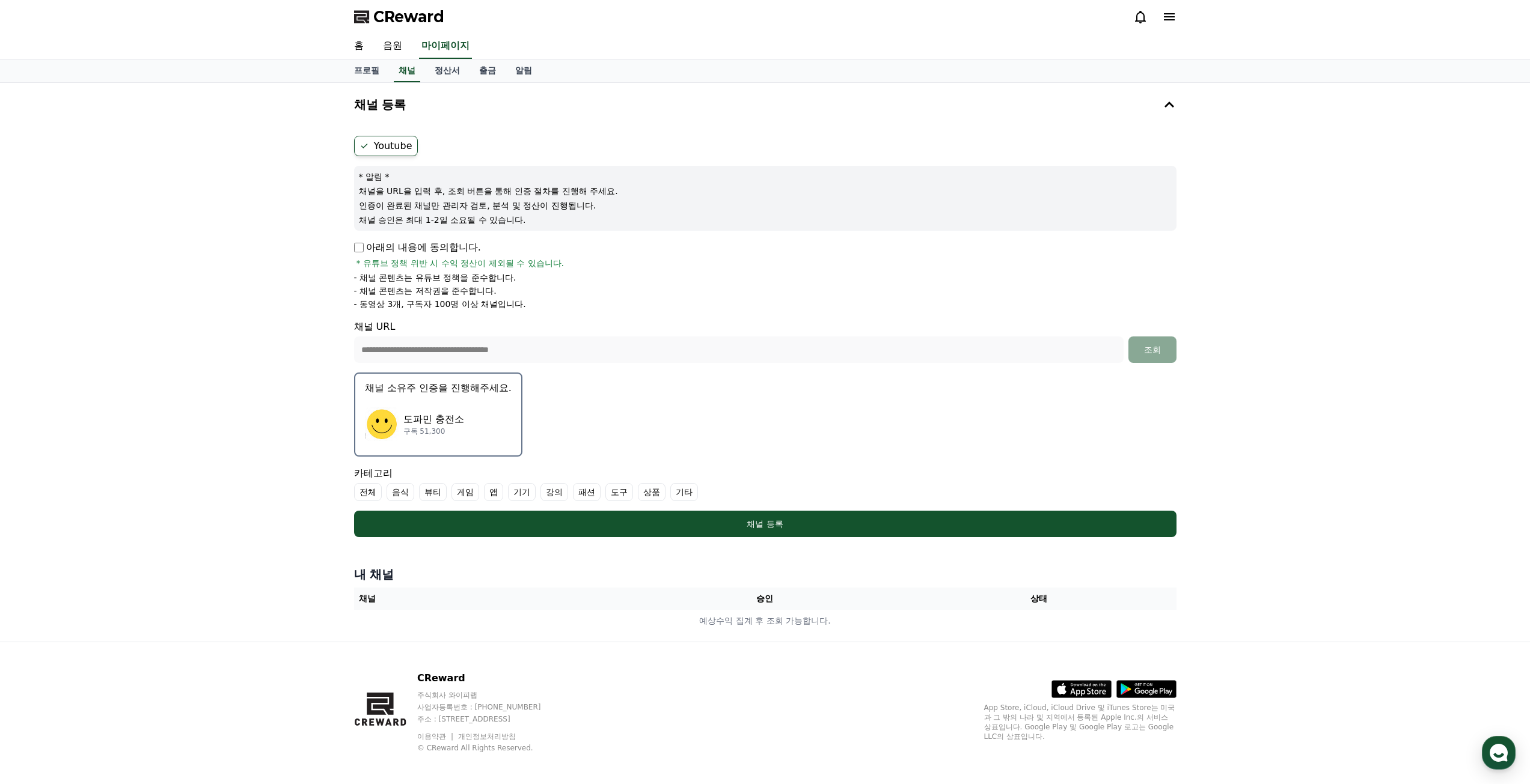
click at [546, 401] on form "**********" at bounding box center [765, 336] width 822 height 402
click at [469, 319] on div "**********" at bounding box center [765, 341] width 822 height 43
drag, startPoint x: 411, startPoint y: 318, endPoint x: 403, endPoint y: 301, distance: 18.8
click at [403, 312] on form "**********" at bounding box center [765, 336] width 822 height 402
drag, startPoint x: 410, startPoint y: 284, endPoint x: 430, endPoint y: 266, distance: 26.9
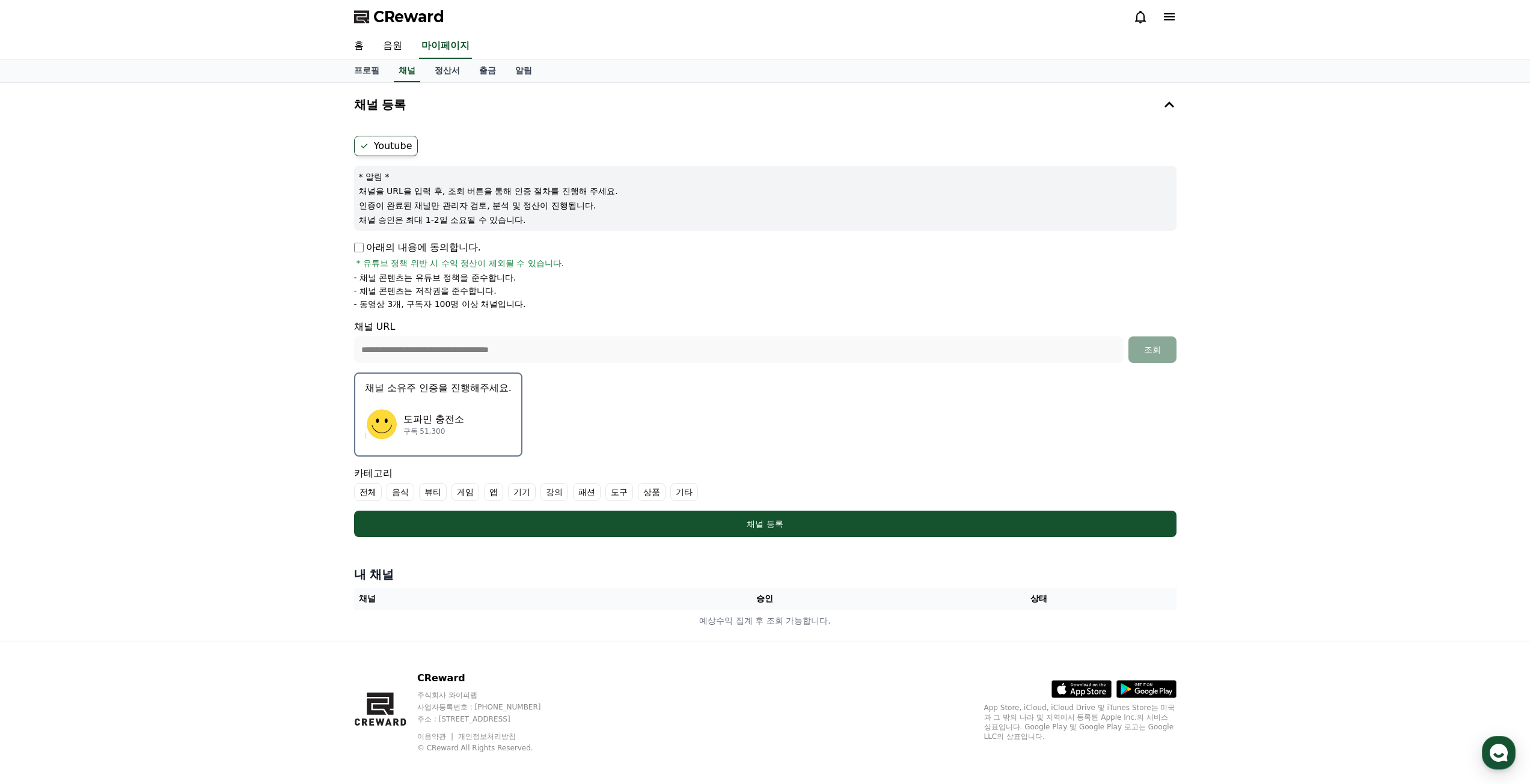
click at [411, 282] on ul "- 채널 콘텐츠는 유튜브 정책을 준수합니다. - 채널 콘텐츠는 저작권을 준수합니다. - 동영상 3개, 구독자 100명 이상 채널입니다." at bounding box center [765, 291] width 822 height 38
click at [440, 264] on span "* 유튜브 정책 위반 시 수익 정산이 제외될 수 있습니다." at bounding box center [461, 263] width 208 height 12
drag, startPoint x: 684, startPoint y: 420, endPoint x: 607, endPoint y: 439, distance: 79.3
click at [683, 420] on form "**********" at bounding box center [765, 336] width 822 height 402
drag, startPoint x: 595, startPoint y: 442, endPoint x: 573, endPoint y: 450, distance: 23.4
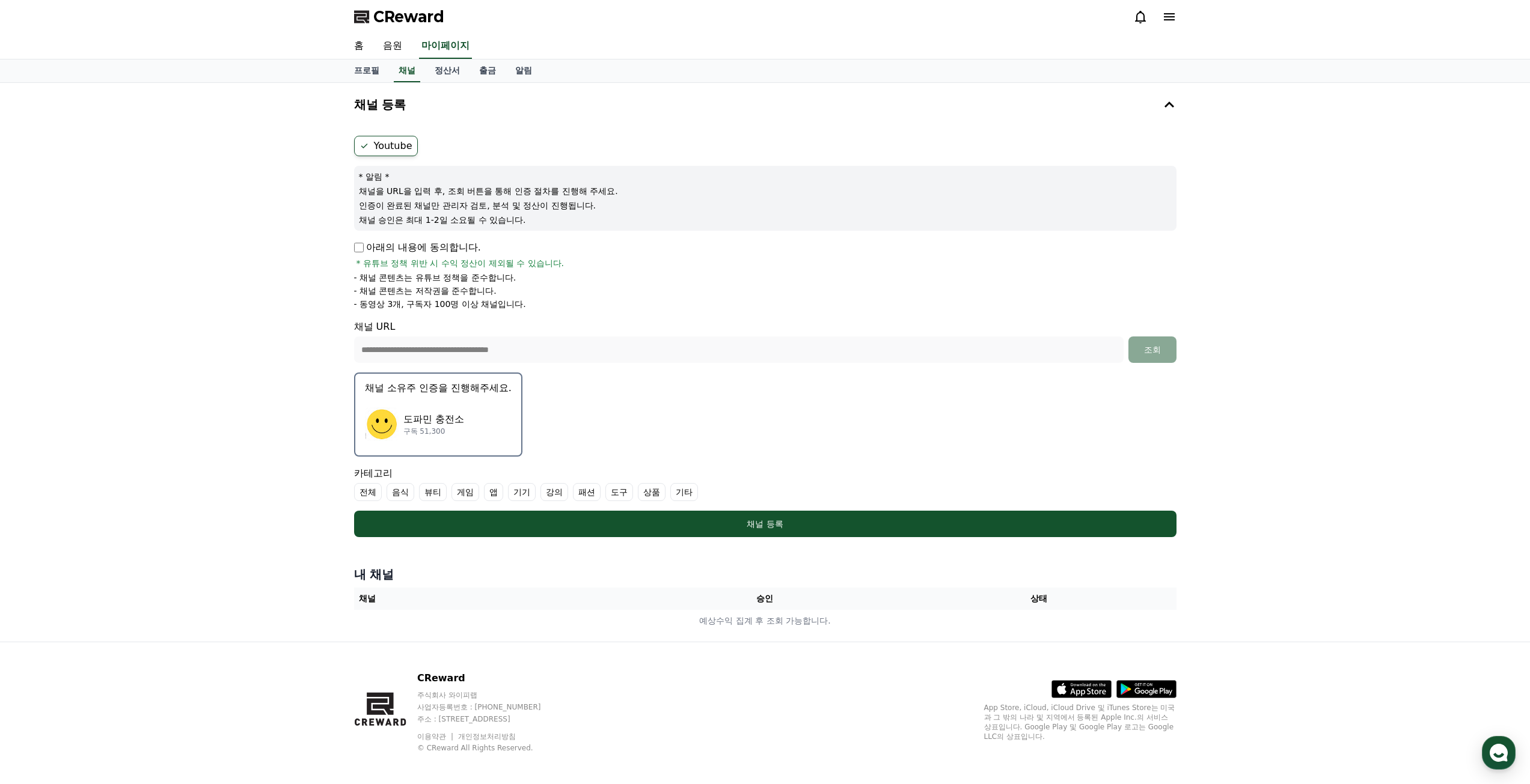
click at [594, 442] on form "**********" at bounding box center [765, 336] width 822 height 402
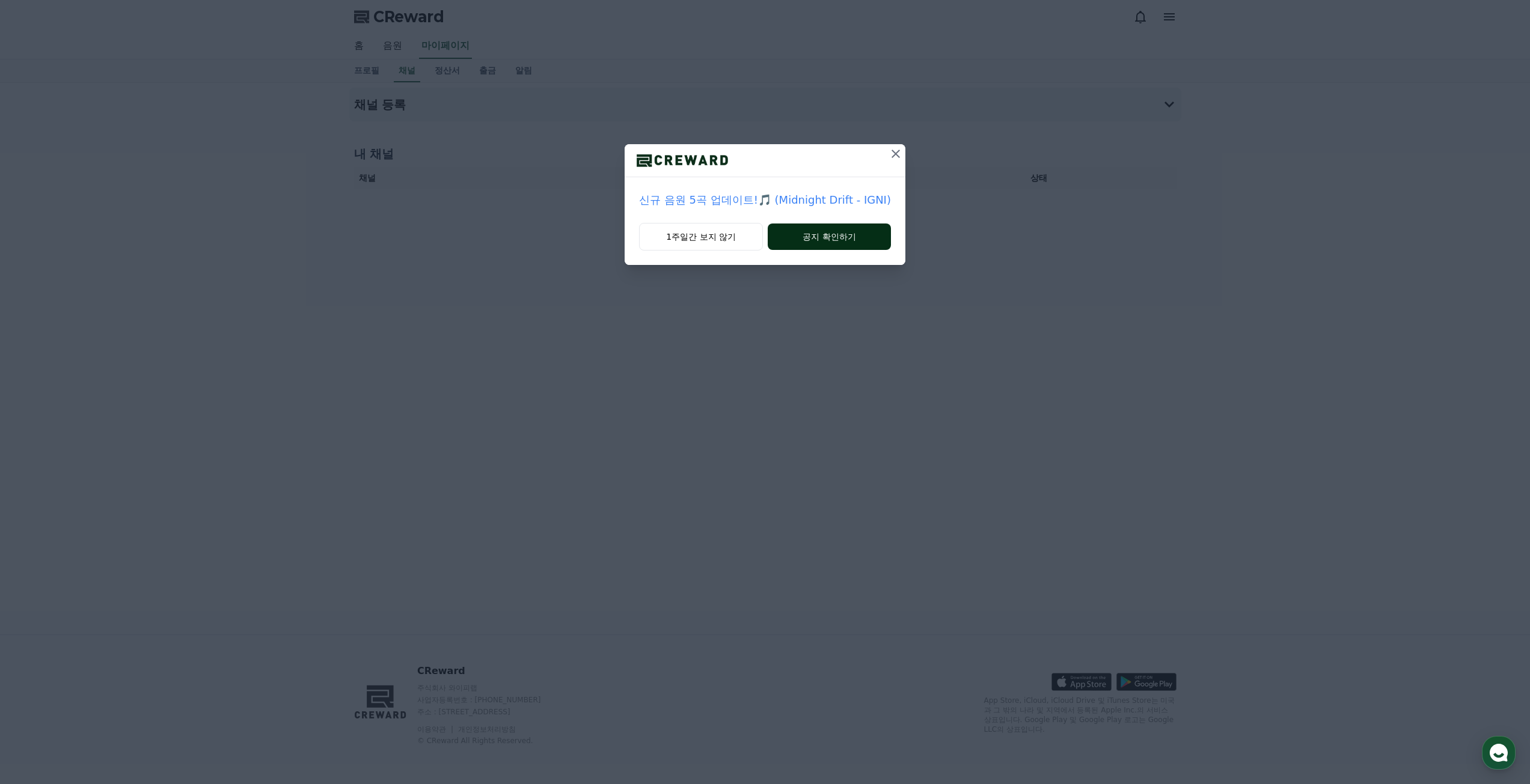
click at [843, 230] on button "공지 확인하기" at bounding box center [828, 237] width 123 height 27
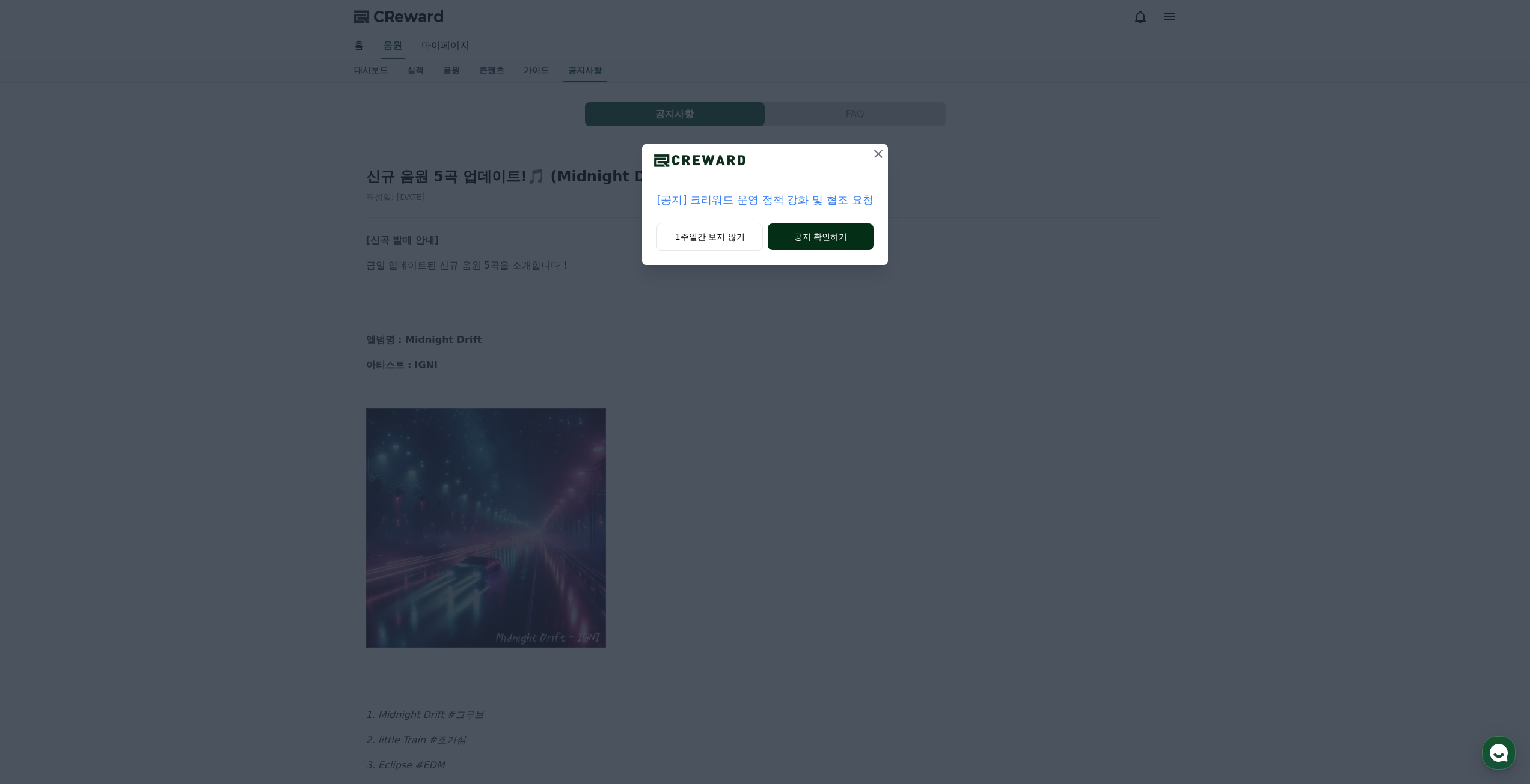
click at [840, 246] on button "공지 확인하기" at bounding box center [820, 237] width 105 height 27
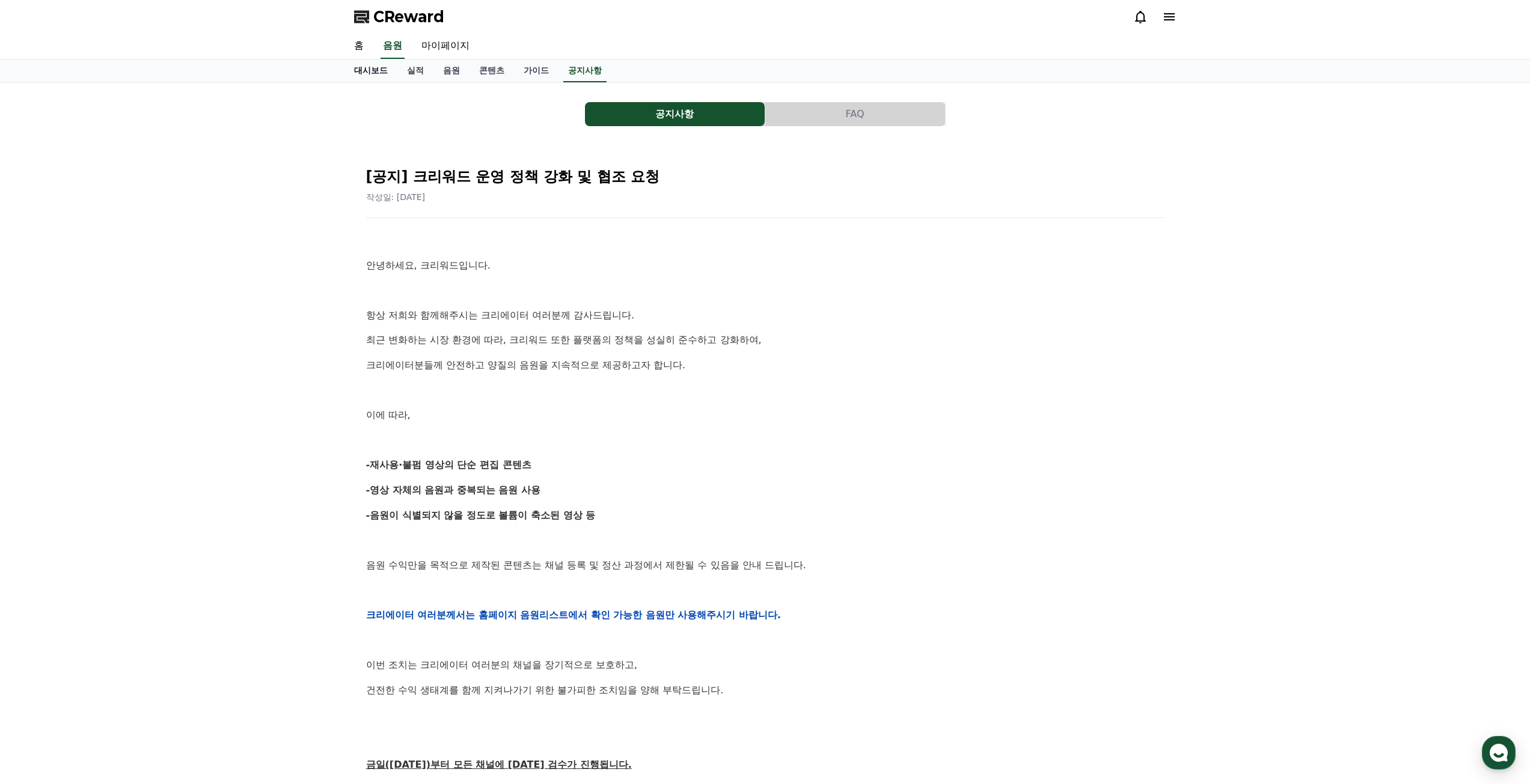
click at [364, 72] on link "대시보드" at bounding box center [371, 71] width 53 height 23
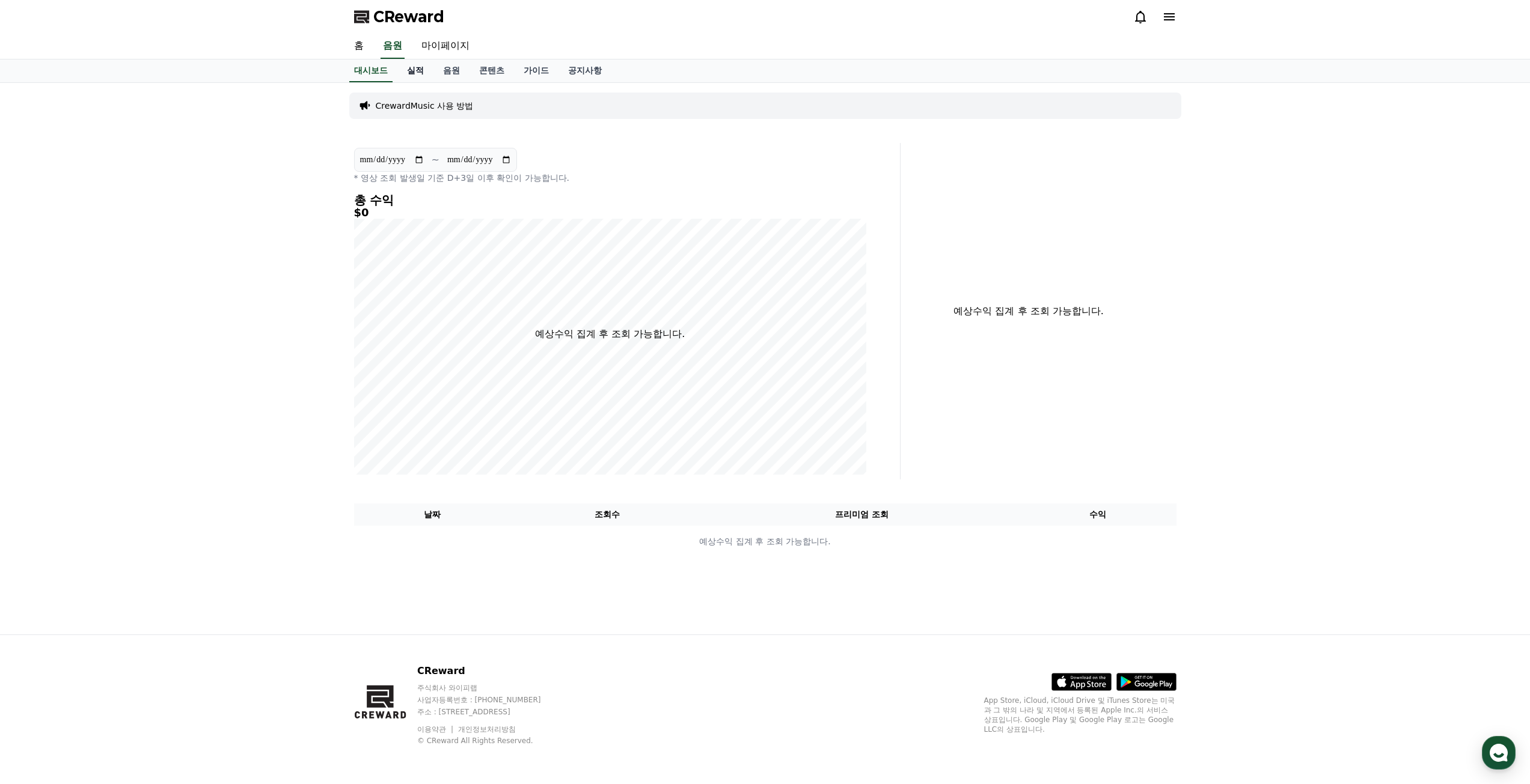
click at [425, 72] on link "실적" at bounding box center [415, 71] width 36 height 23
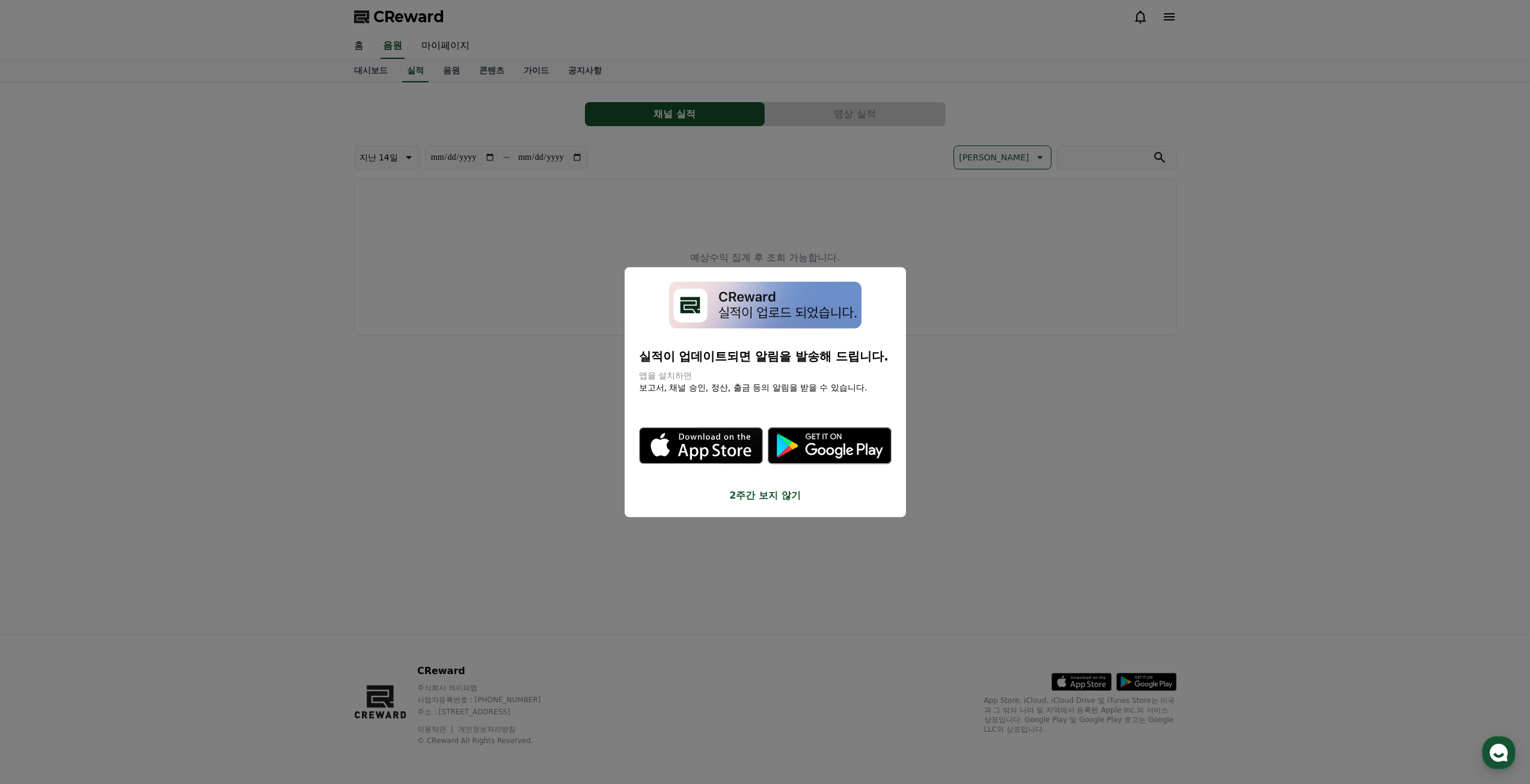
click at [450, 71] on button "close modal" at bounding box center [765, 392] width 1530 height 784
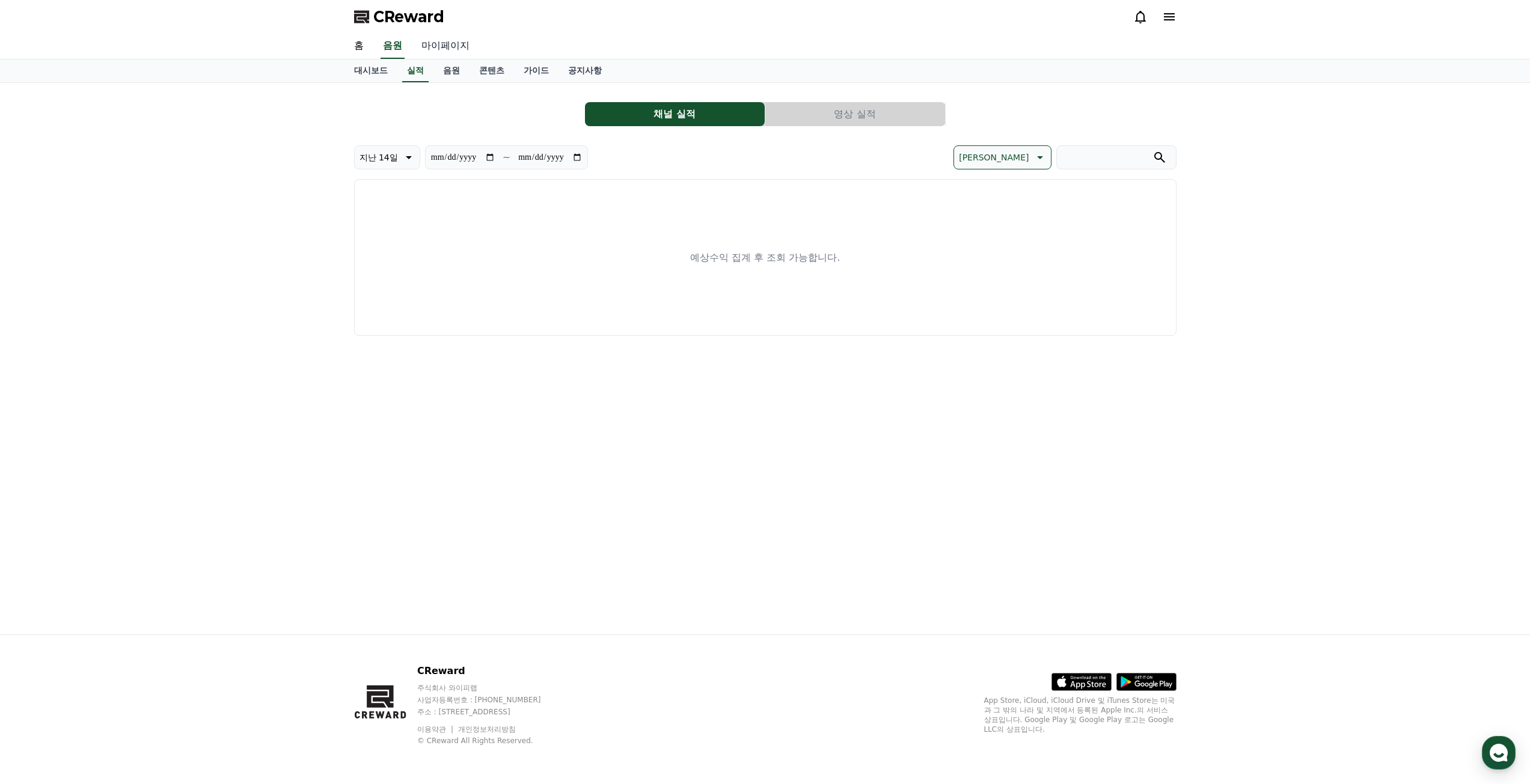
click at [443, 44] on link "마이페이지" at bounding box center [445, 46] width 68 height 26
select select "**********"
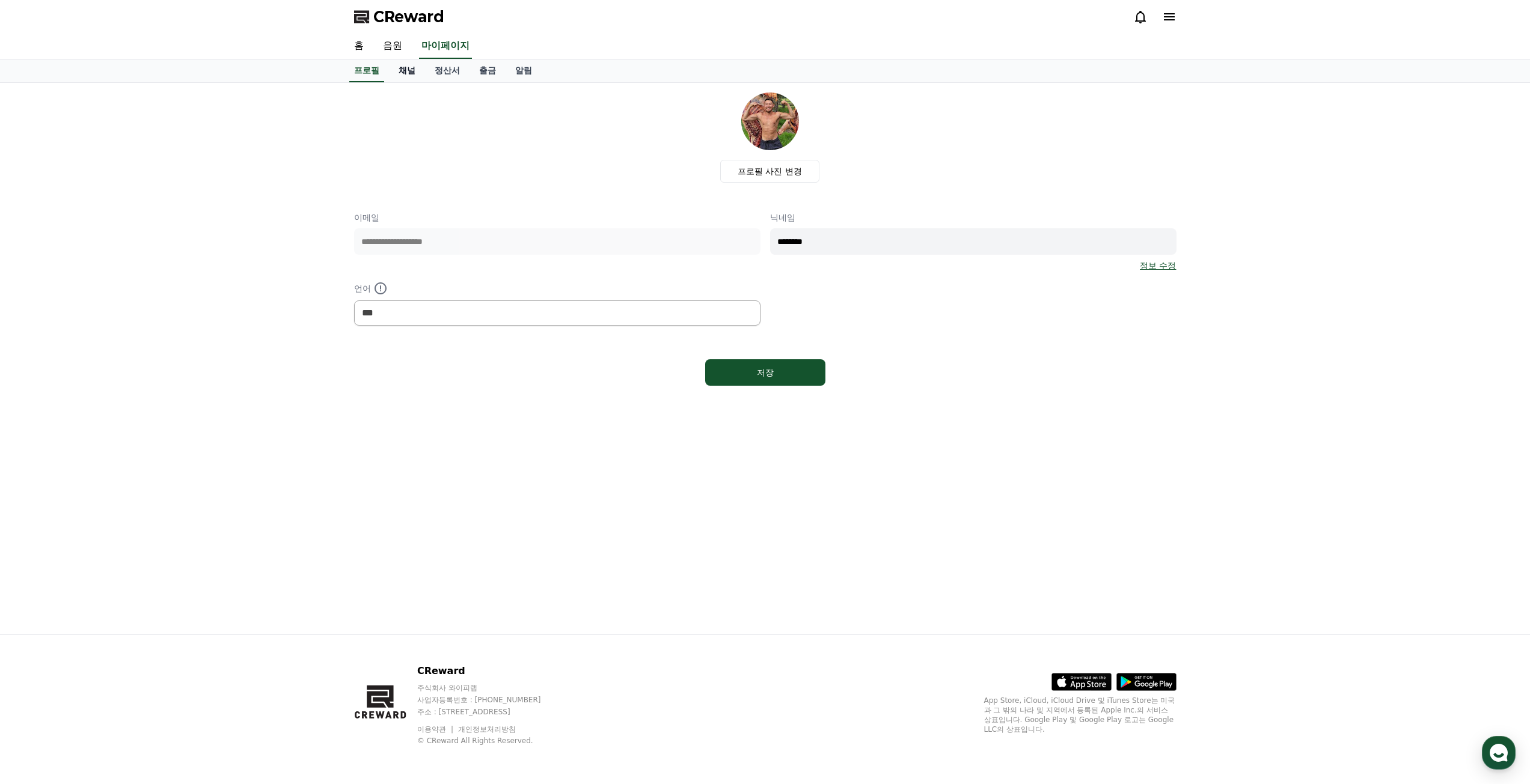
click at [412, 71] on link "채널" at bounding box center [407, 71] width 36 height 23
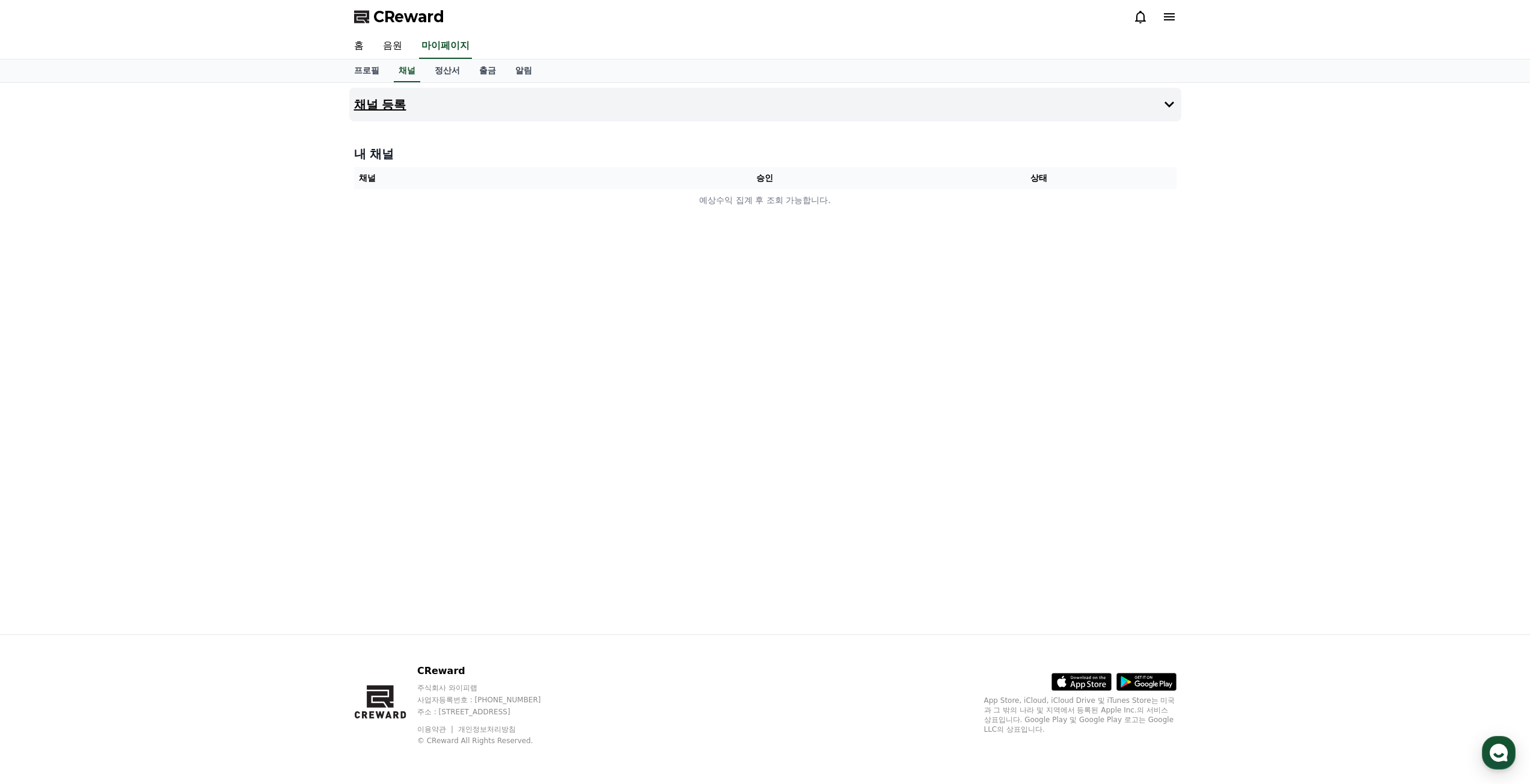
click at [1061, 109] on button "채널 등록" at bounding box center [765, 104] width 832 height 33
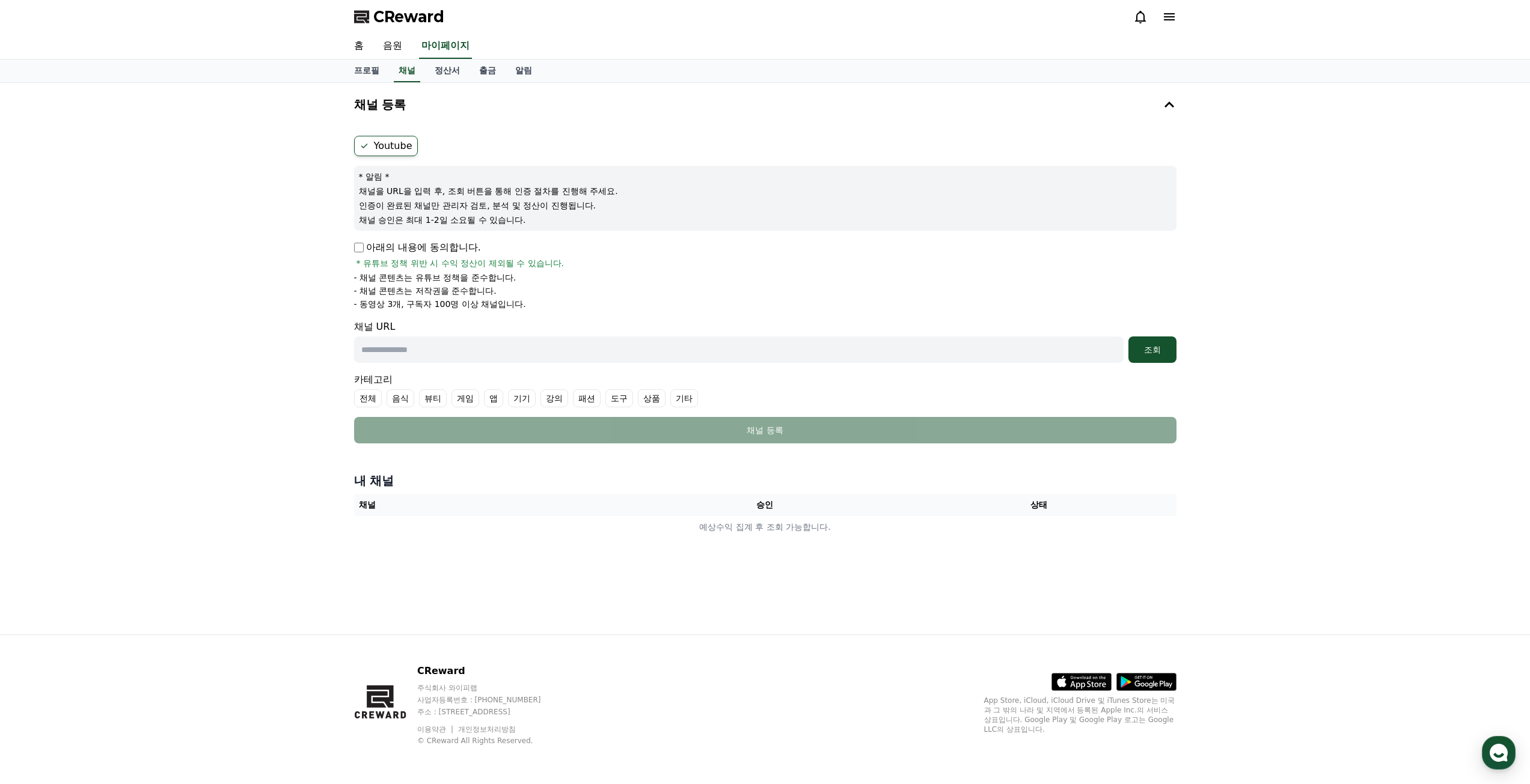
click at [435, 348] on input "text" at bounding box center [738, 350] width 769 height 27
paste input "**********"
click at [1148, 348] on div "조회" at bounding box center [1152, 350] width 38 height 12
drag, startPoint x: 177, startPoint y: 337, endPoint x: 366, endPoint y: 354, distance: 189.8
click at [143, 335] on div "**********" at bounding box center [765, 359] width 1530 height 552
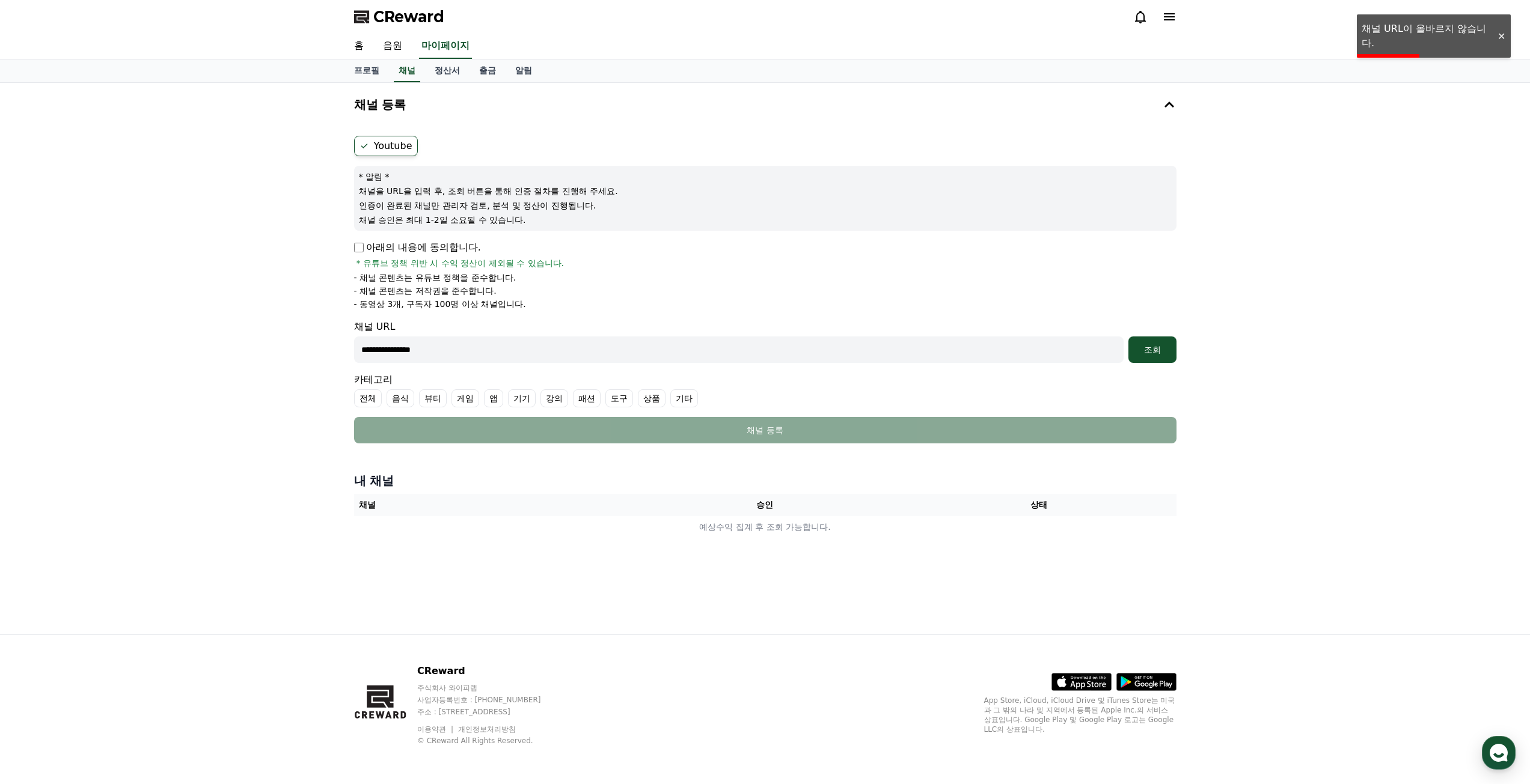
paste input "**********"
type input "**********"
click at [1145, 359] on button "조회" at bounding box center [1152, 350] width 48 height 27
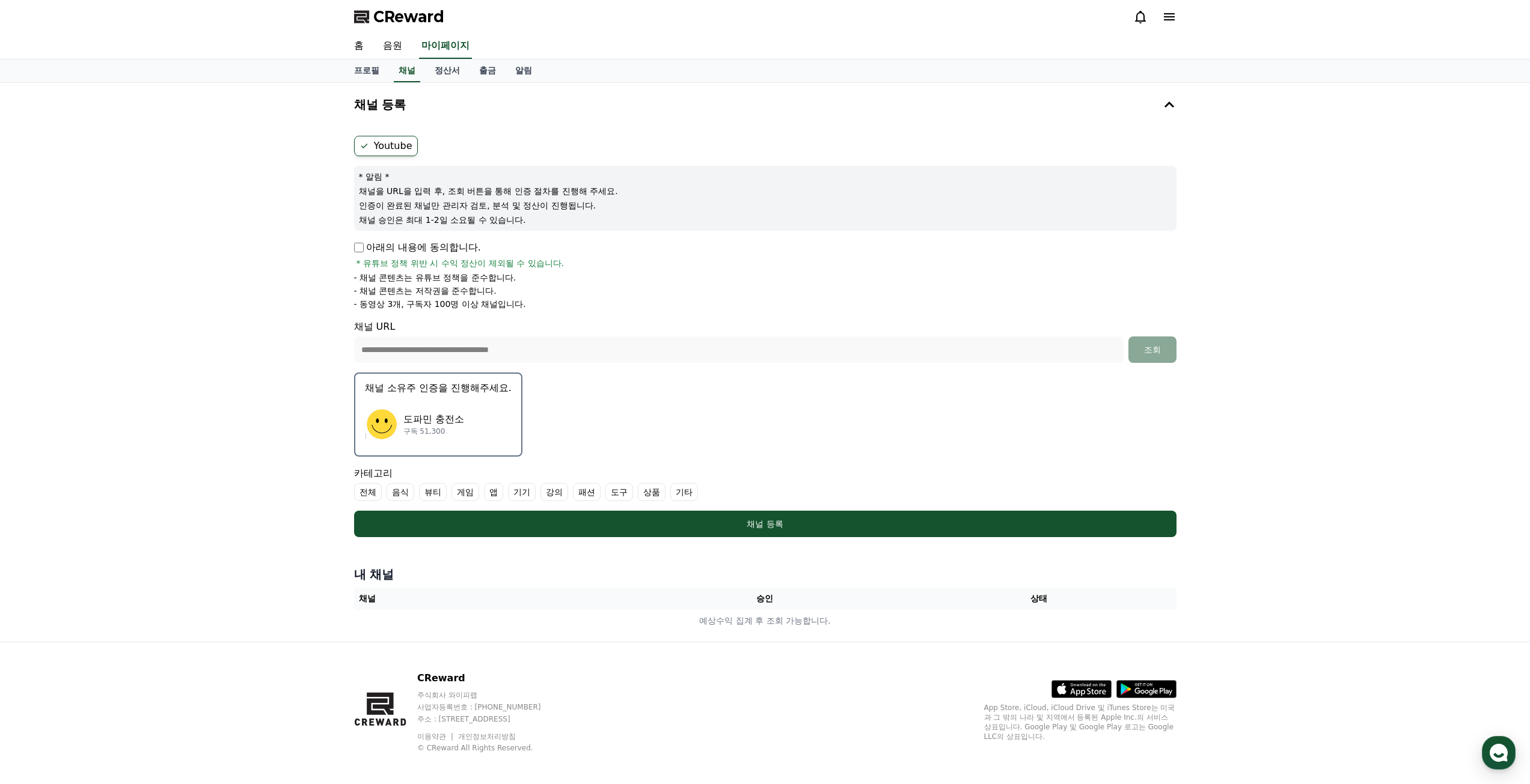
click at [483, 397] on button "채널 소유주 인증을 진행해주세요. 도파민 충전소 구독 51,300" at bounding box center [437, 415] width 168 height 84
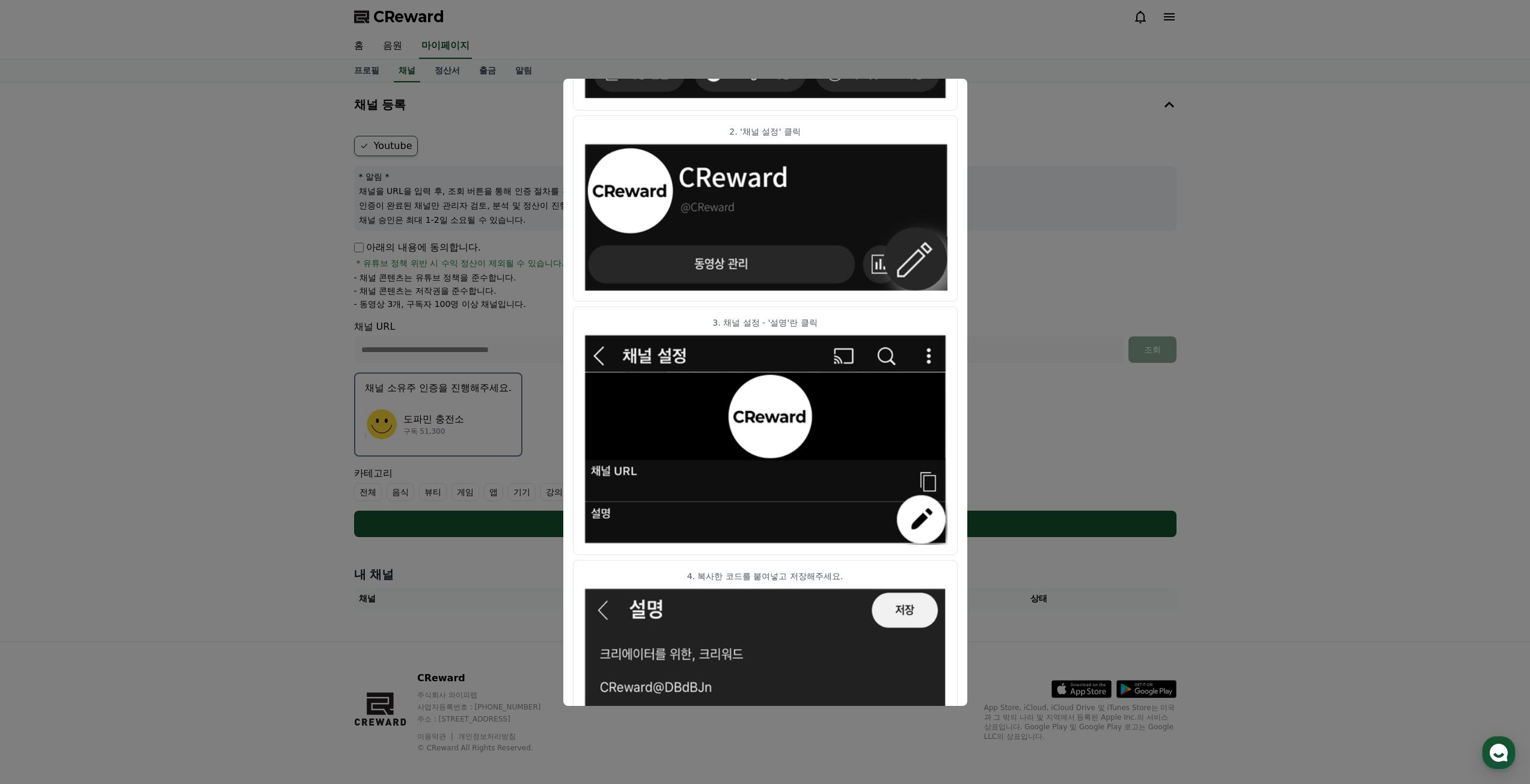
scroll to position [410, 0]
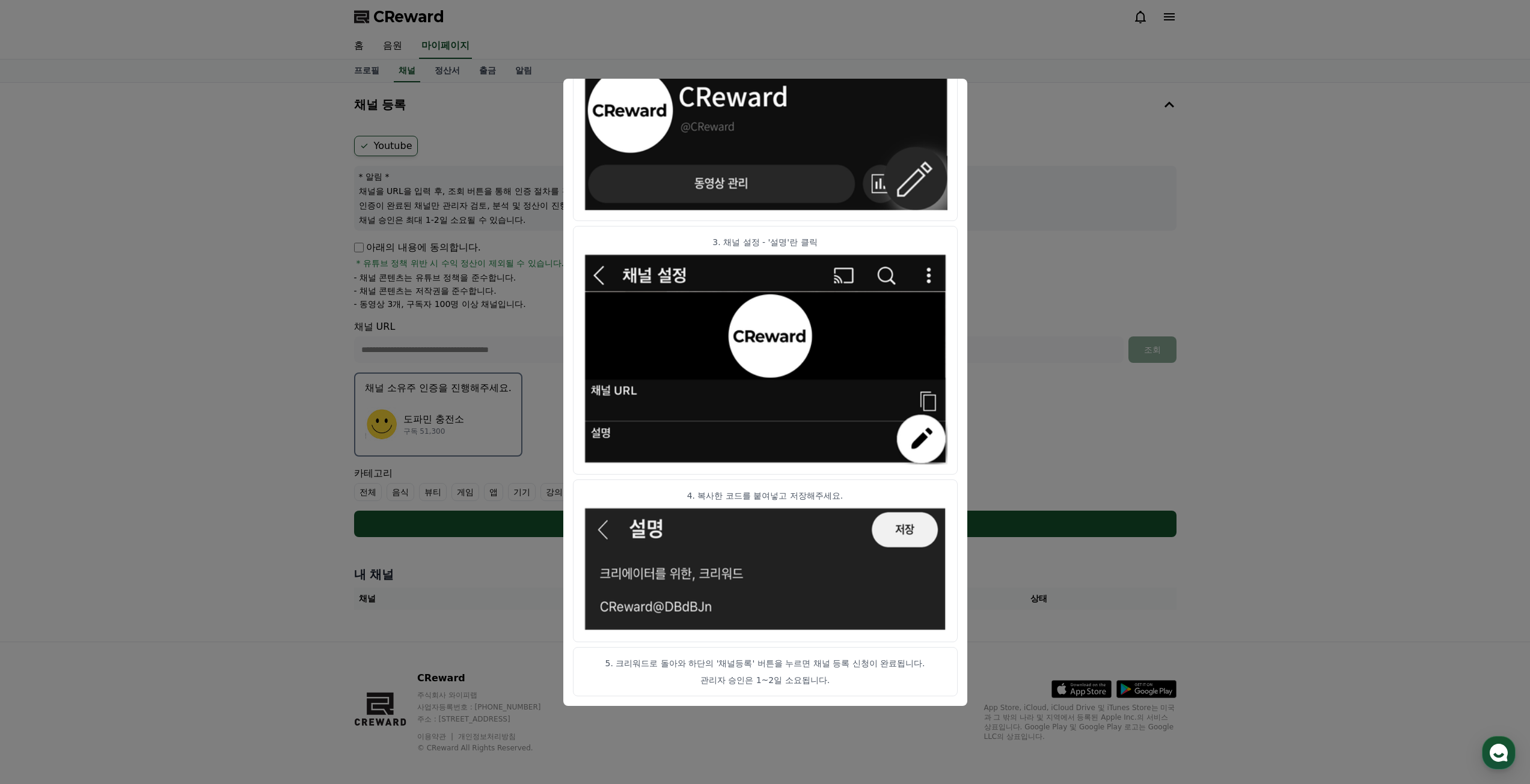
drag, startPoint x: 724, startPoint y: 665, endPoint x: 830, endPoint y: 684, distance: 107.7
click at [830, 684] on article "5. 크리워드로 돌아와 하단의 '채널등록' 버튼을 누르면 채널 등록 신청이 완료됩니다. 관리자 승인은 1~2일 소요됩니다." at bounding box center [765, 672] width 385 height 49
click at [830, 684] on p "관리자 승인은 1~2일 소요됩니다." at bounding box center [765, 680] width 365 height 12
click at [1030, 155] on button "close modal" at bounding box center [765, 392] width 1530 height 784
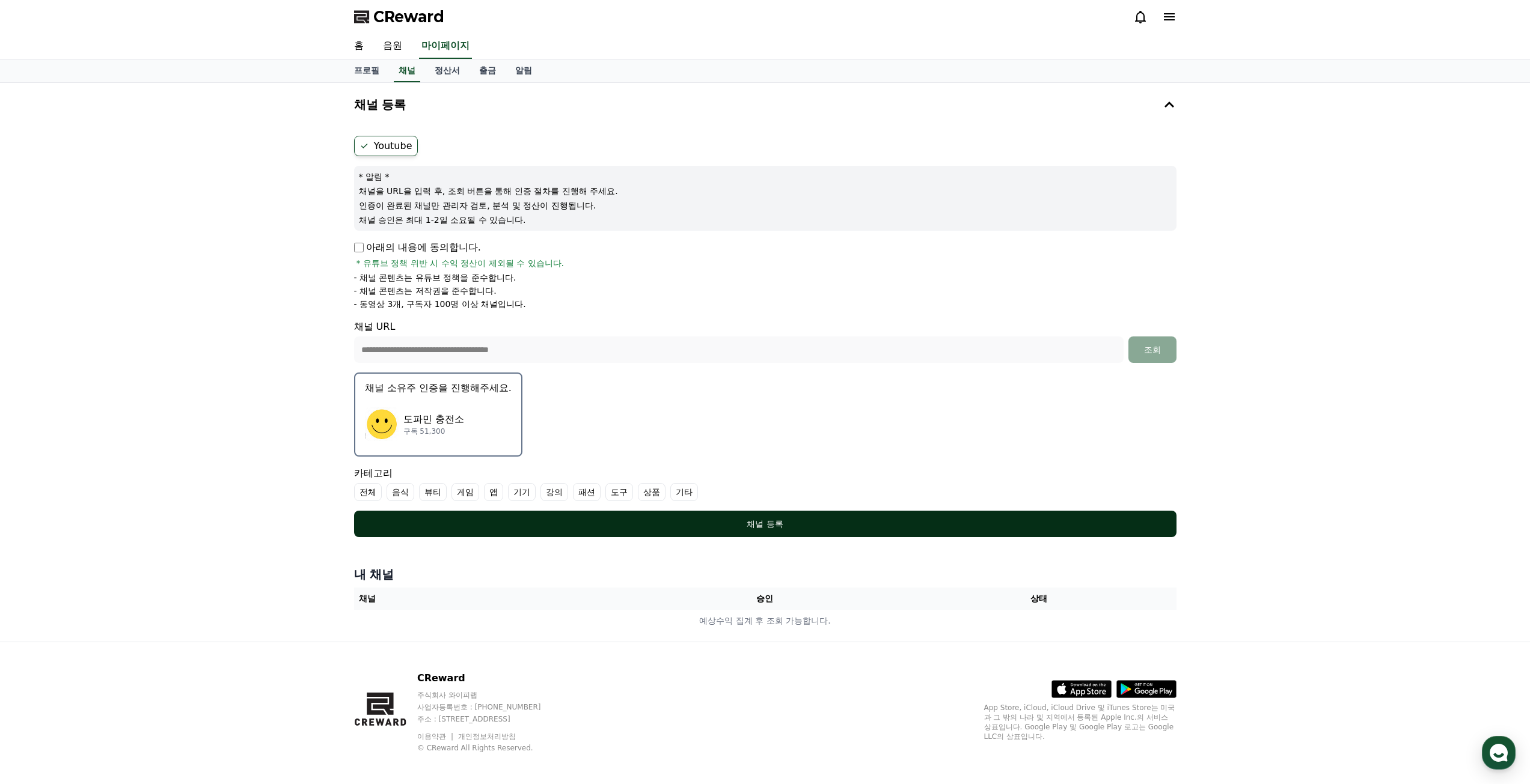
click at [777, 526] on div "채널 등록" at bounding box center [765, 524] width 774 height 12
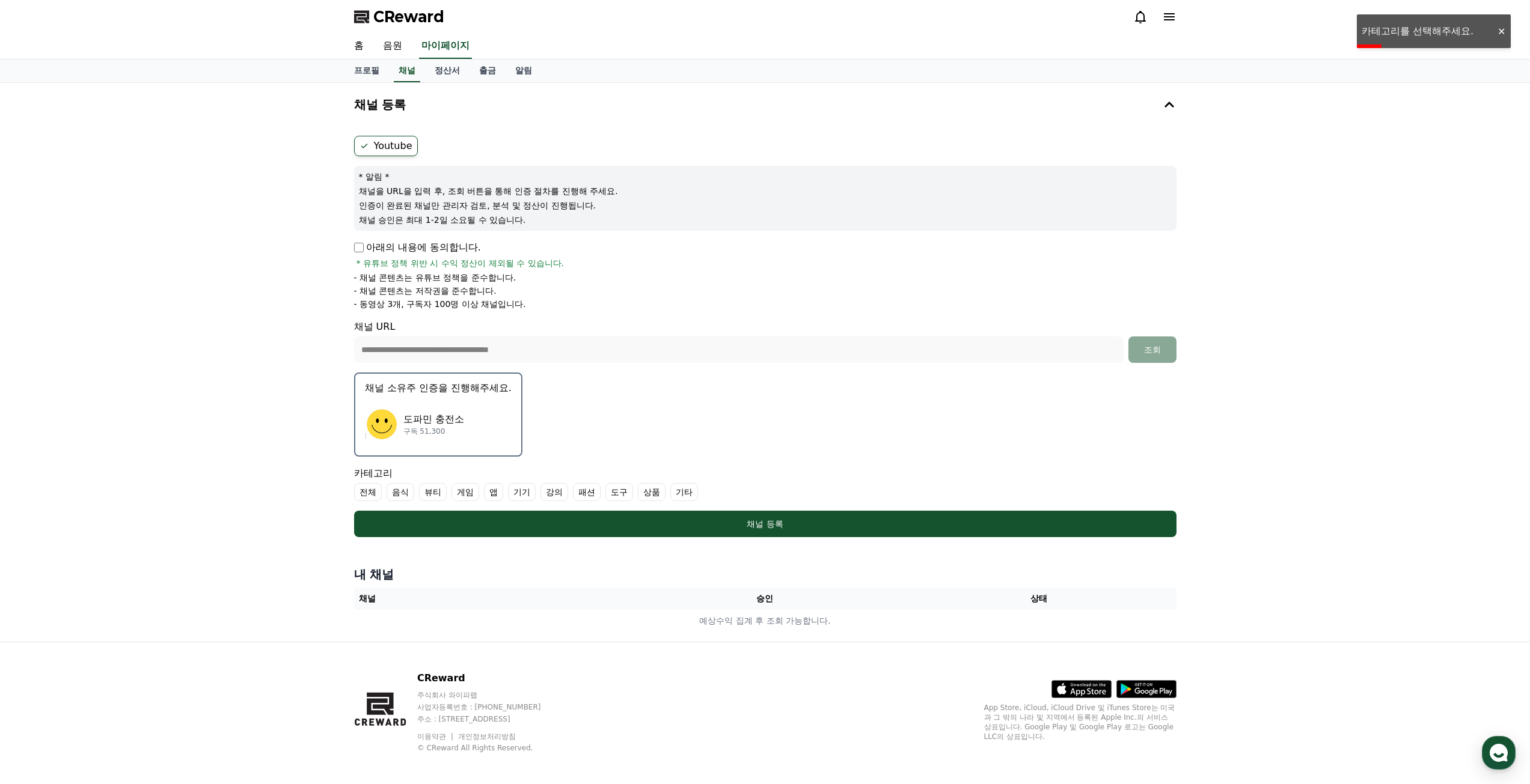
click at [679, 488] on label "기타" at bounding box center [684, 492] width 28 height 18
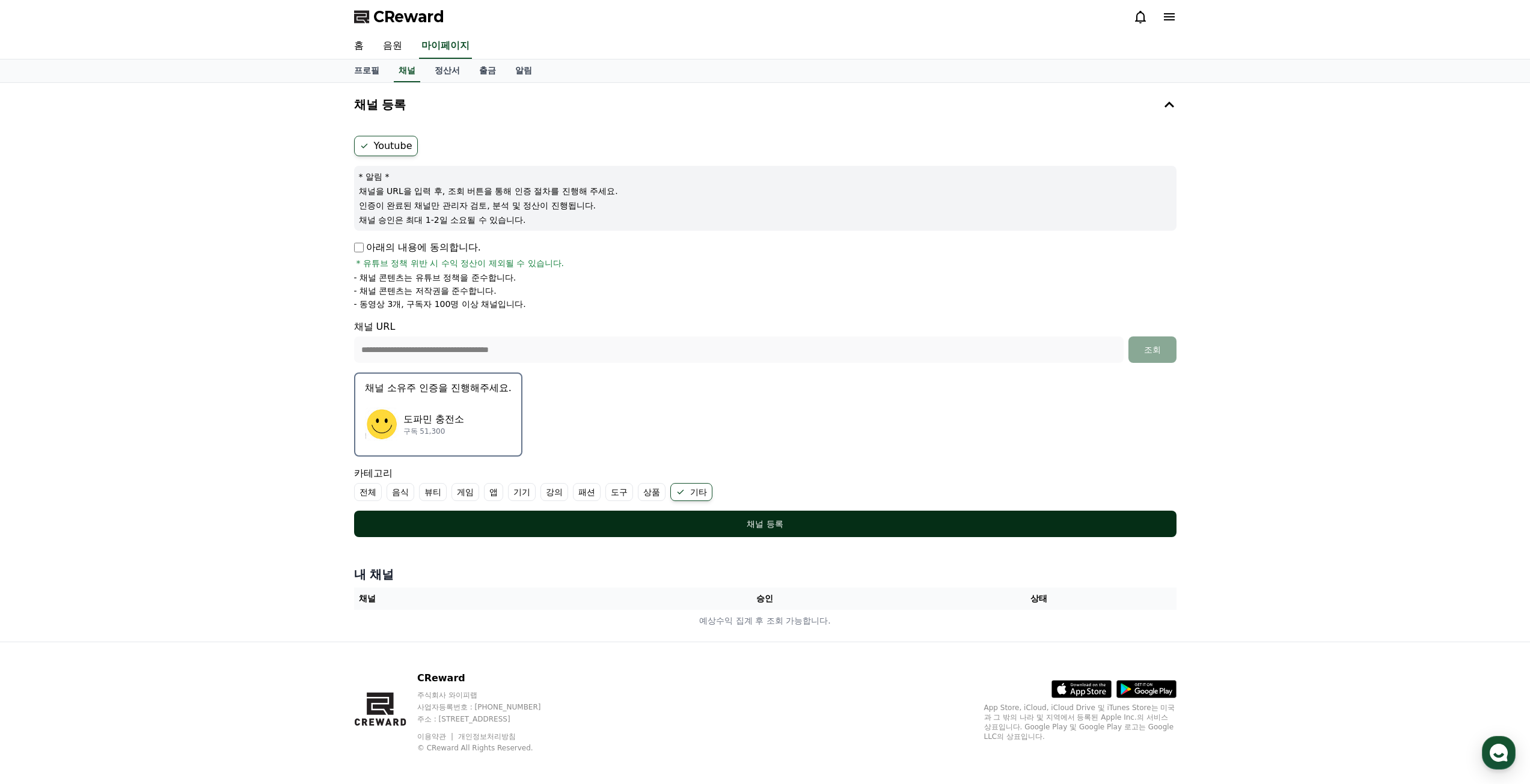
click at [631, 517] on button "채널 등록" at bounding box center [765, 524] width 822 height 27
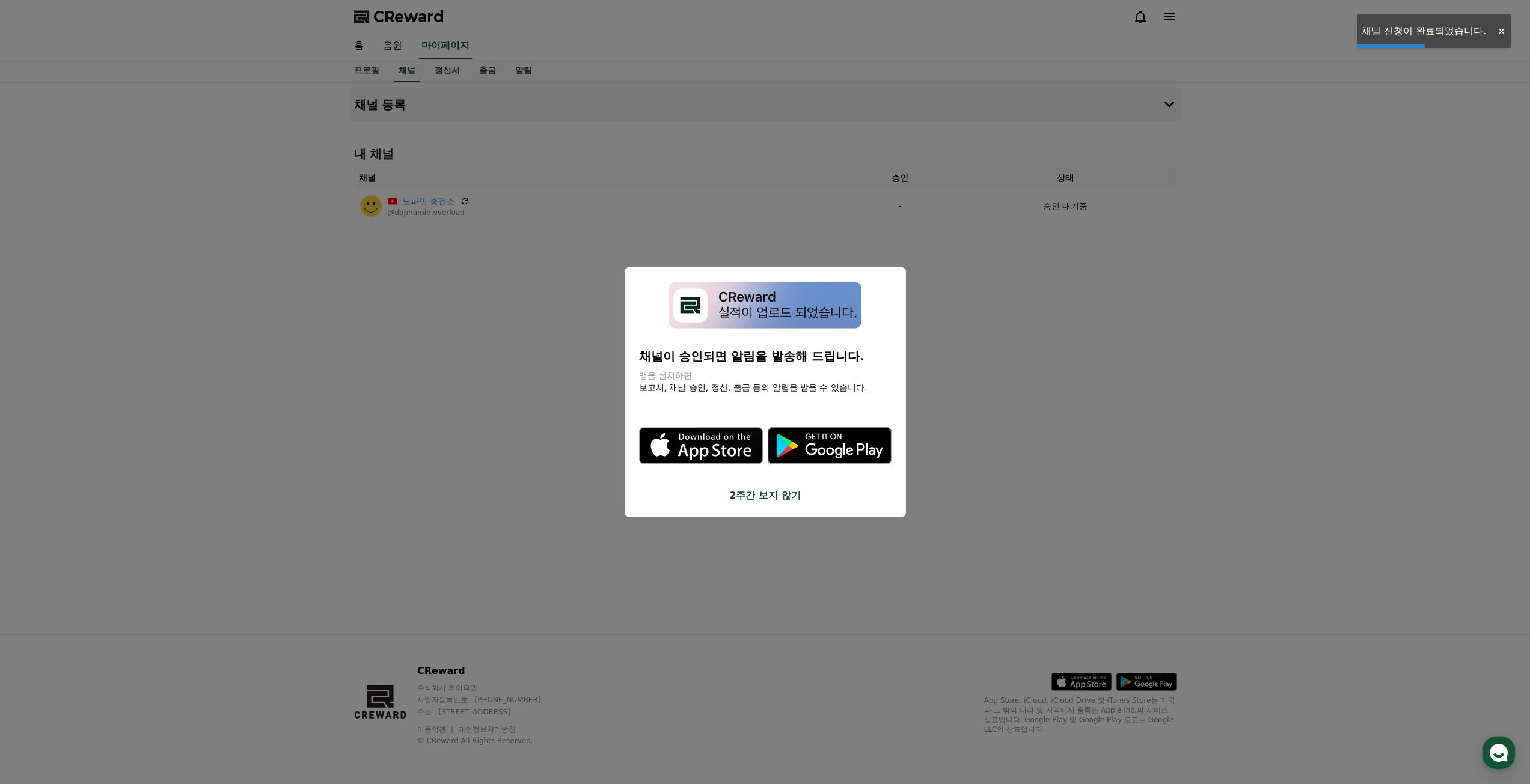
drag, startPoint x: 1177, startPoint y: 307, endPoint x: 1116, endPoint y: 291, distance: 63.1
click at [1177, 307] on button "close modal" at bounding box center [765, 392] width 1530 height 784
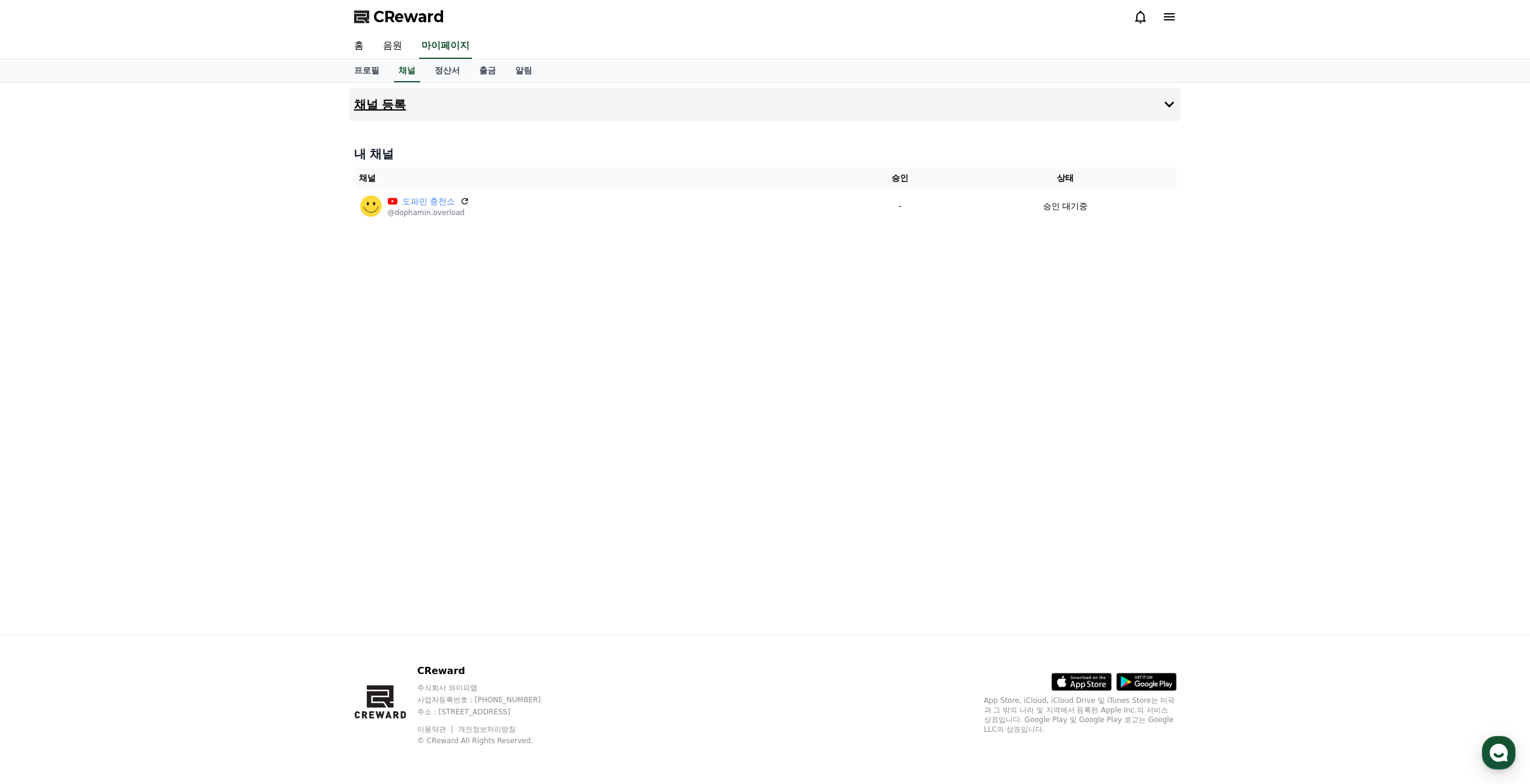
click at [1036, 103] on button "채널 등록" at bounding box center [765, 104] width 832 height 33
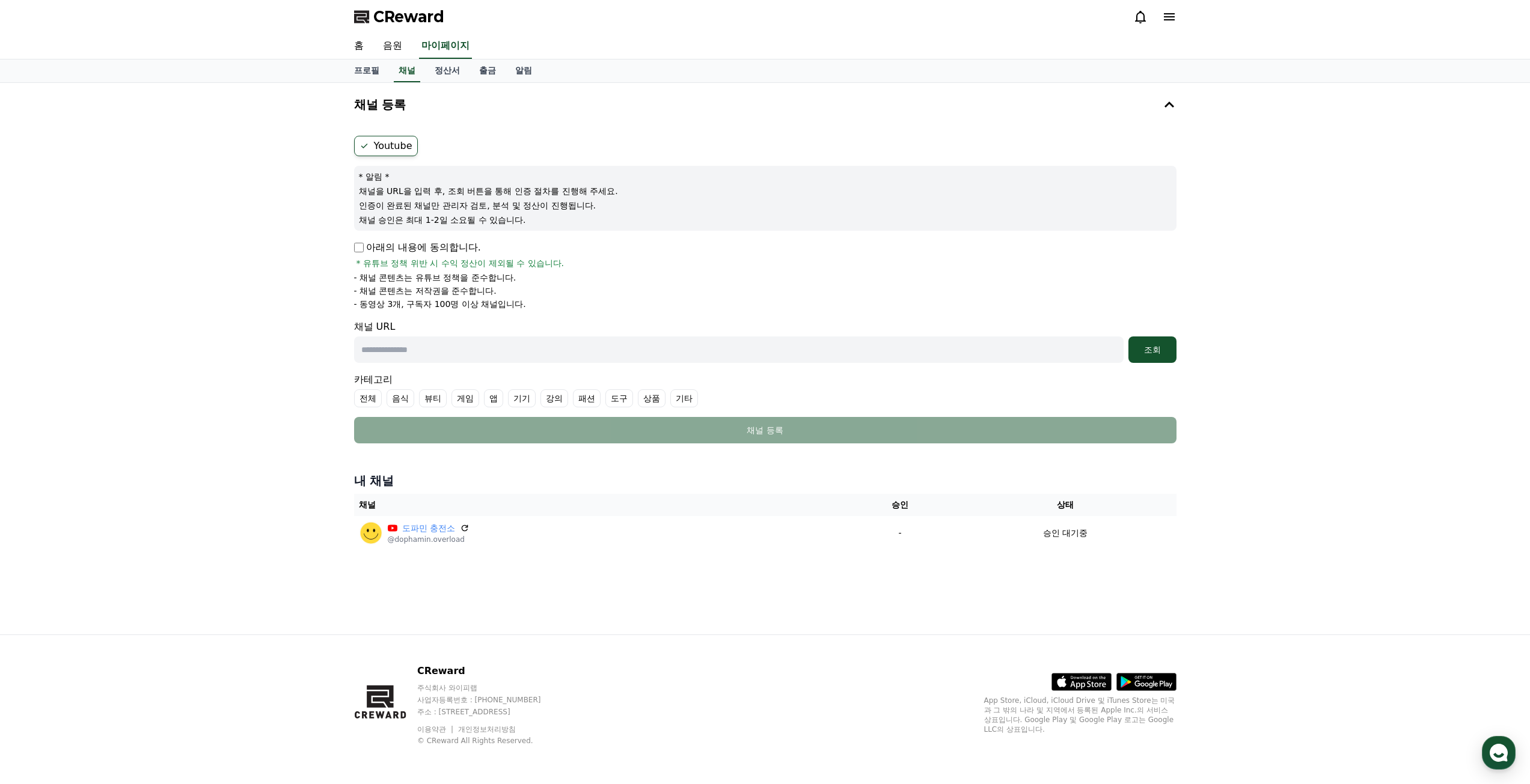
click at [358, 254] on p "아래의 내용에 동의합니다." at bounding box center [417, 248] width 127 height 15
click at [460, 352] on input "text" at bounding box center [738, 350] width 769 height 27
paste input "**********"
type input "**********"
click at [1133, 349] on div "조회" at bounding box center [1152, 350] width 38 height 12
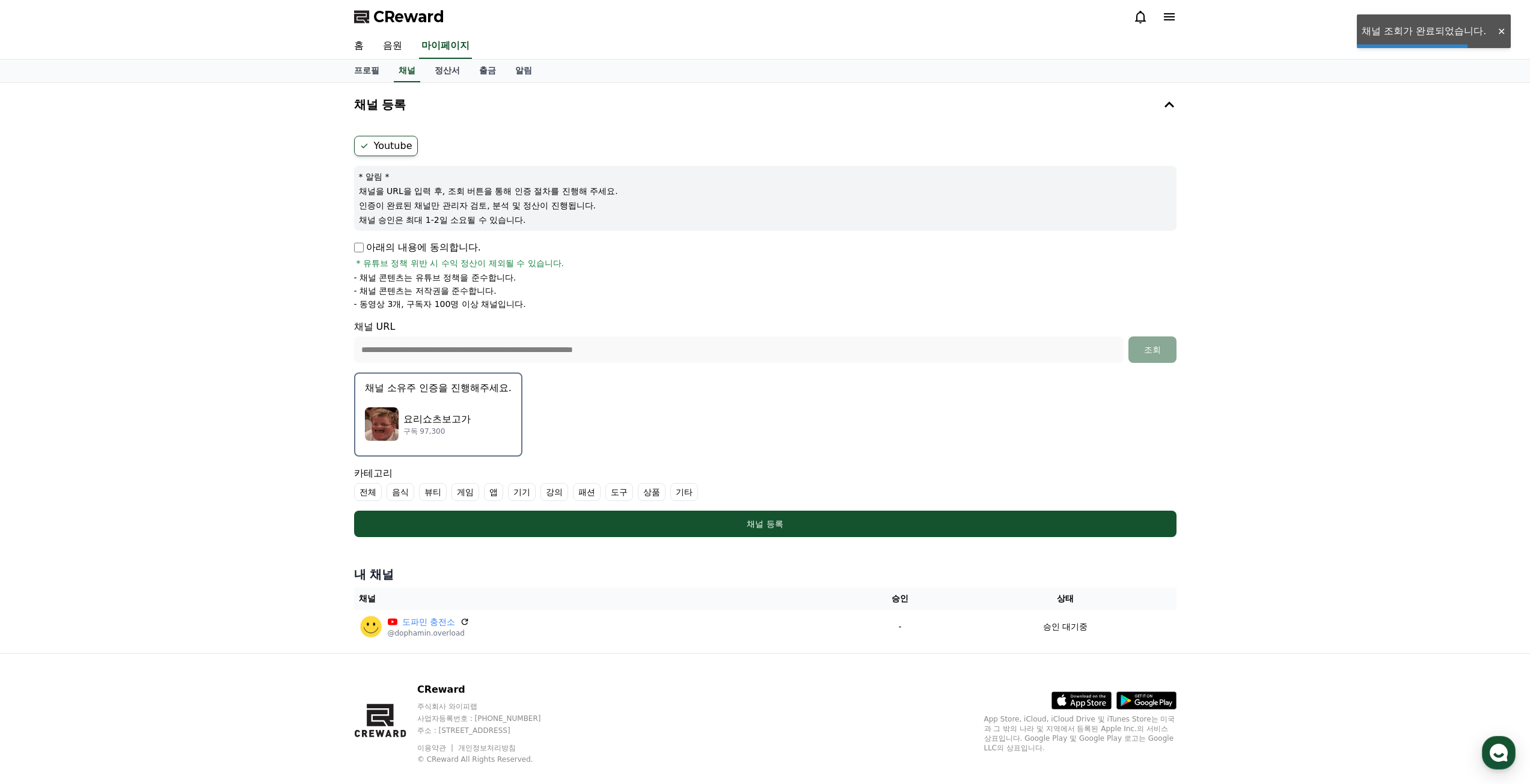
click at [413, 418] on p "요리쇼츠보고가" at bounding box center [437, 420] width 68 height 15
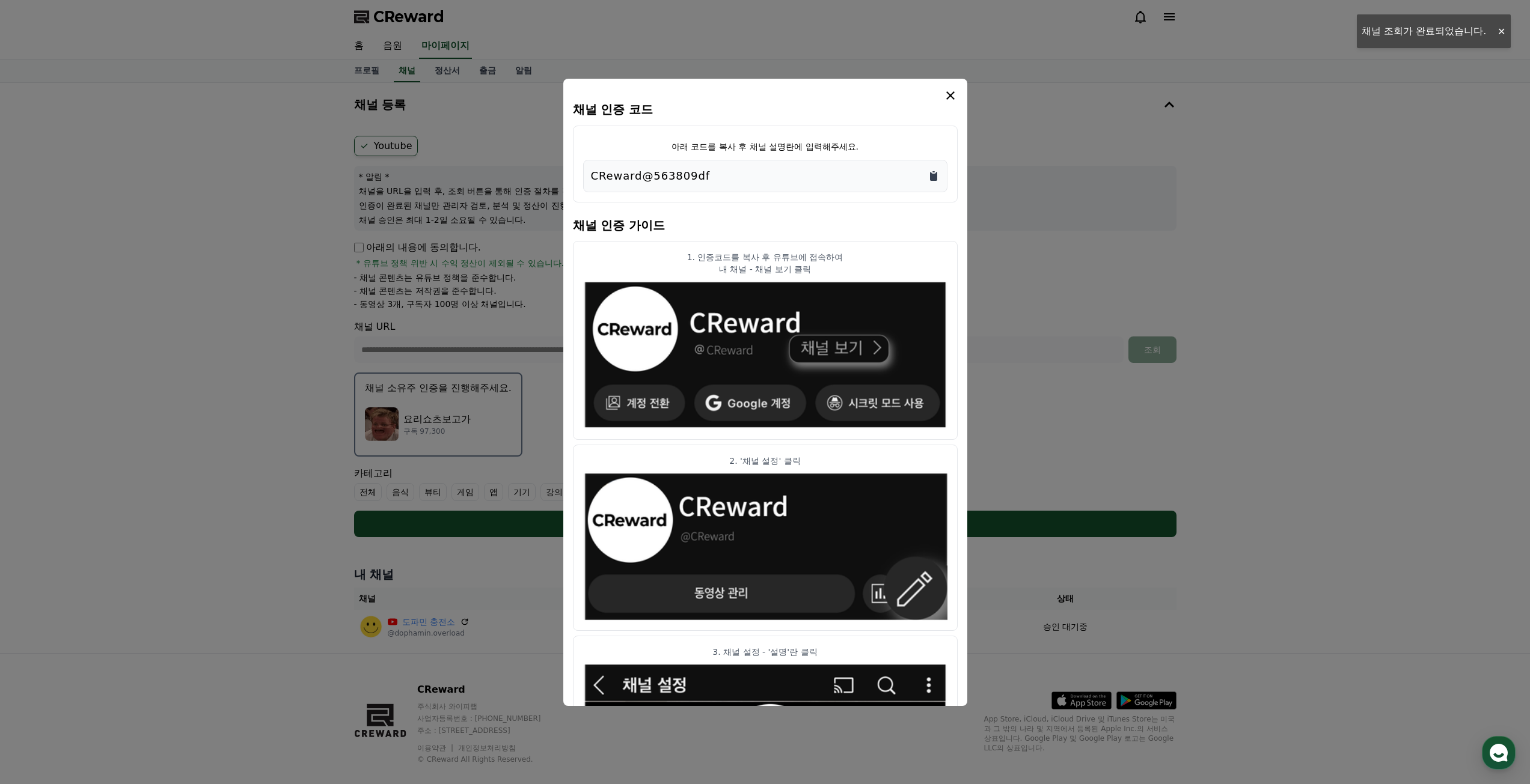
click at [932, 177] on icon "Copy to clipboard" at bounding box center [933, 176] width 7 height 9
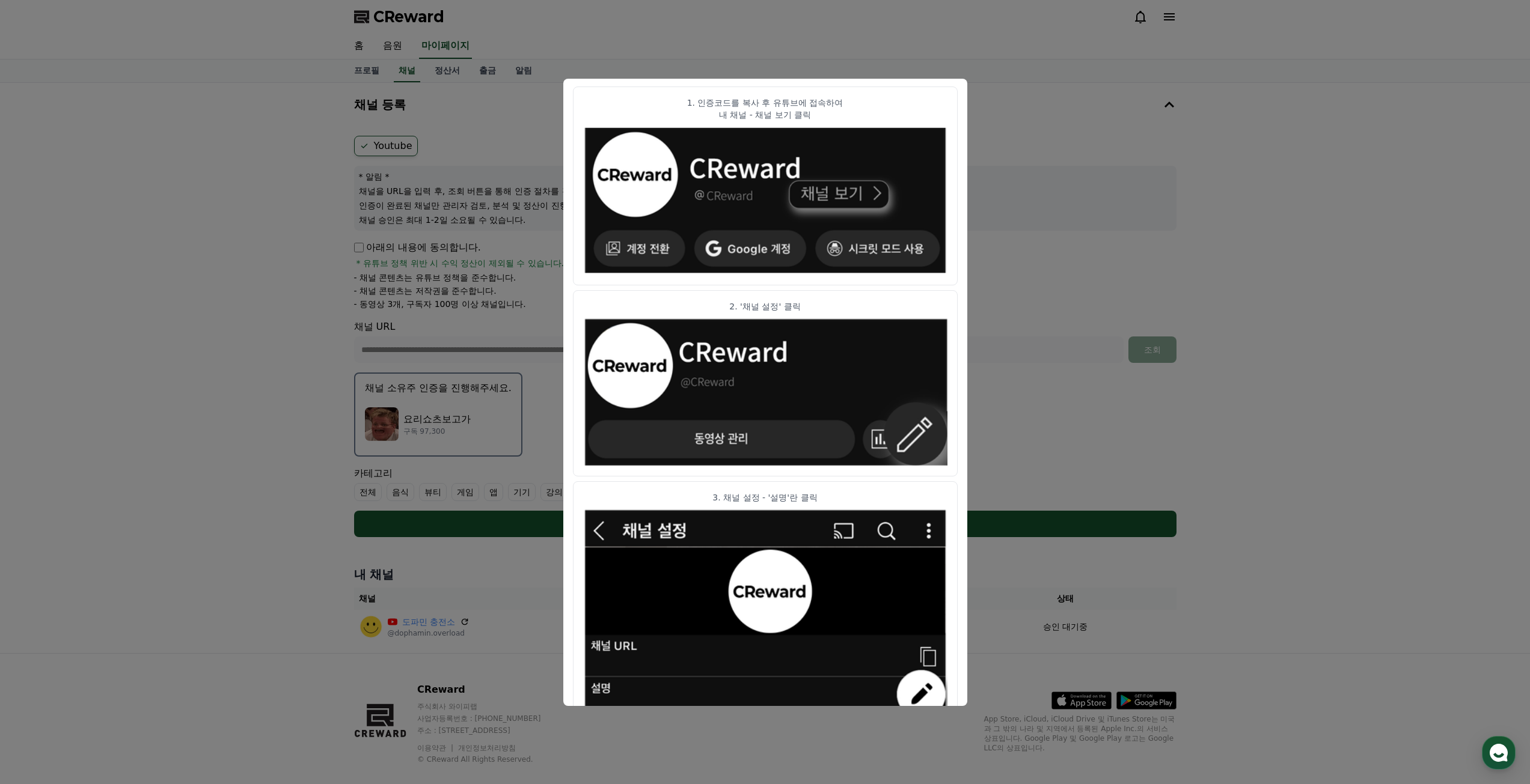
scroll to position [410, 0]
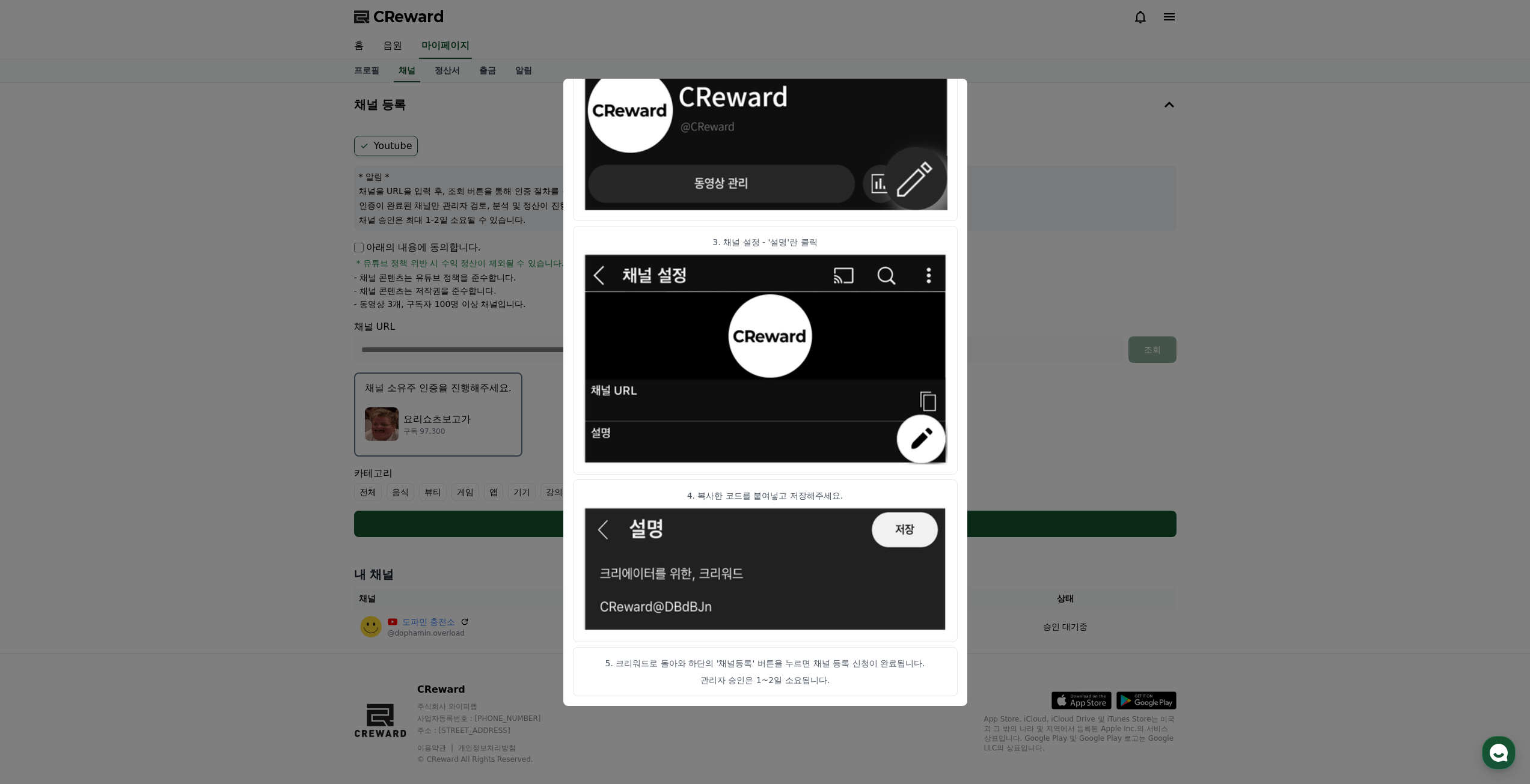
click at [1037, 125] on button "close modal" at bounding box center [765, 392] width 1530 height 784
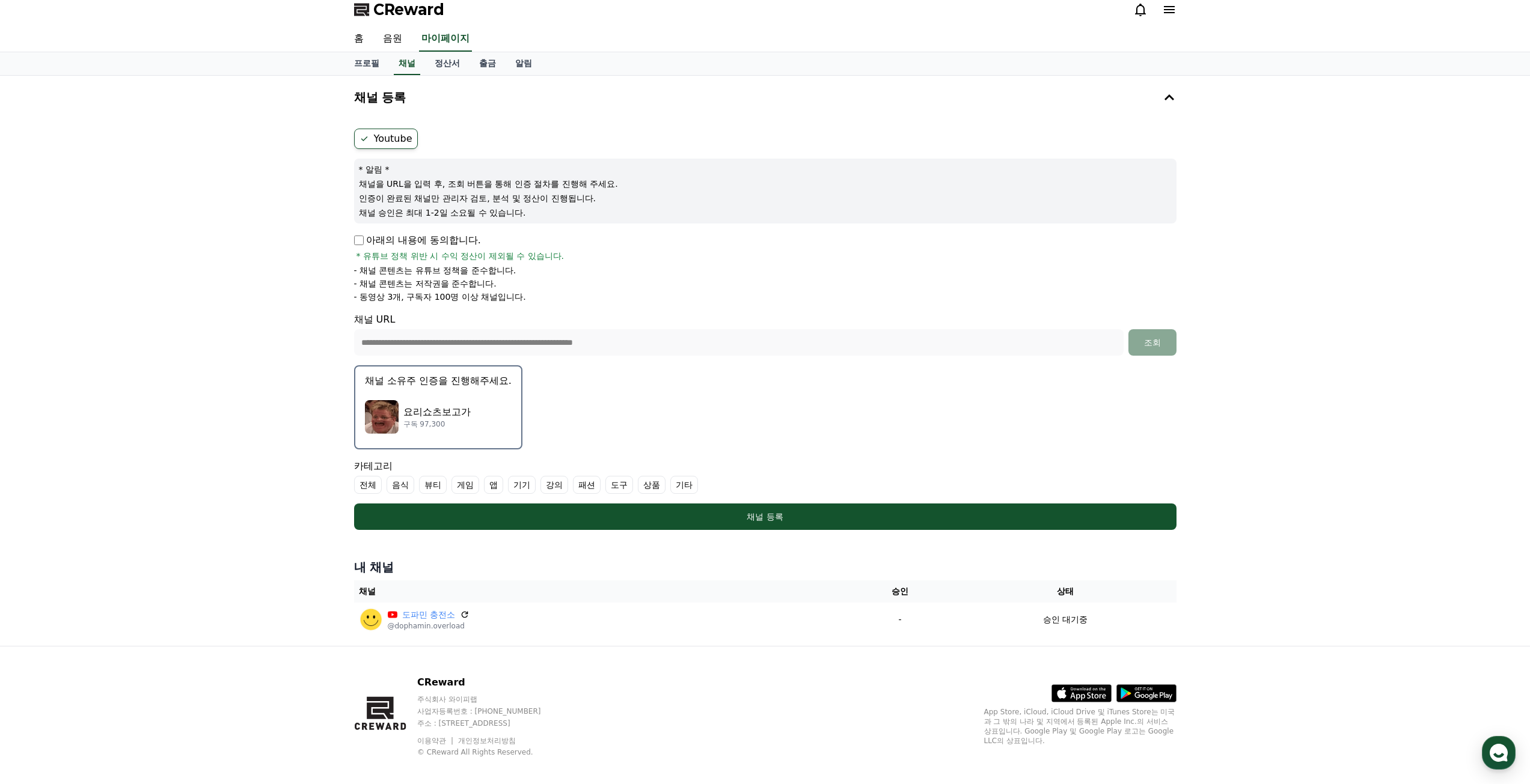
scroll to position [19, 0]
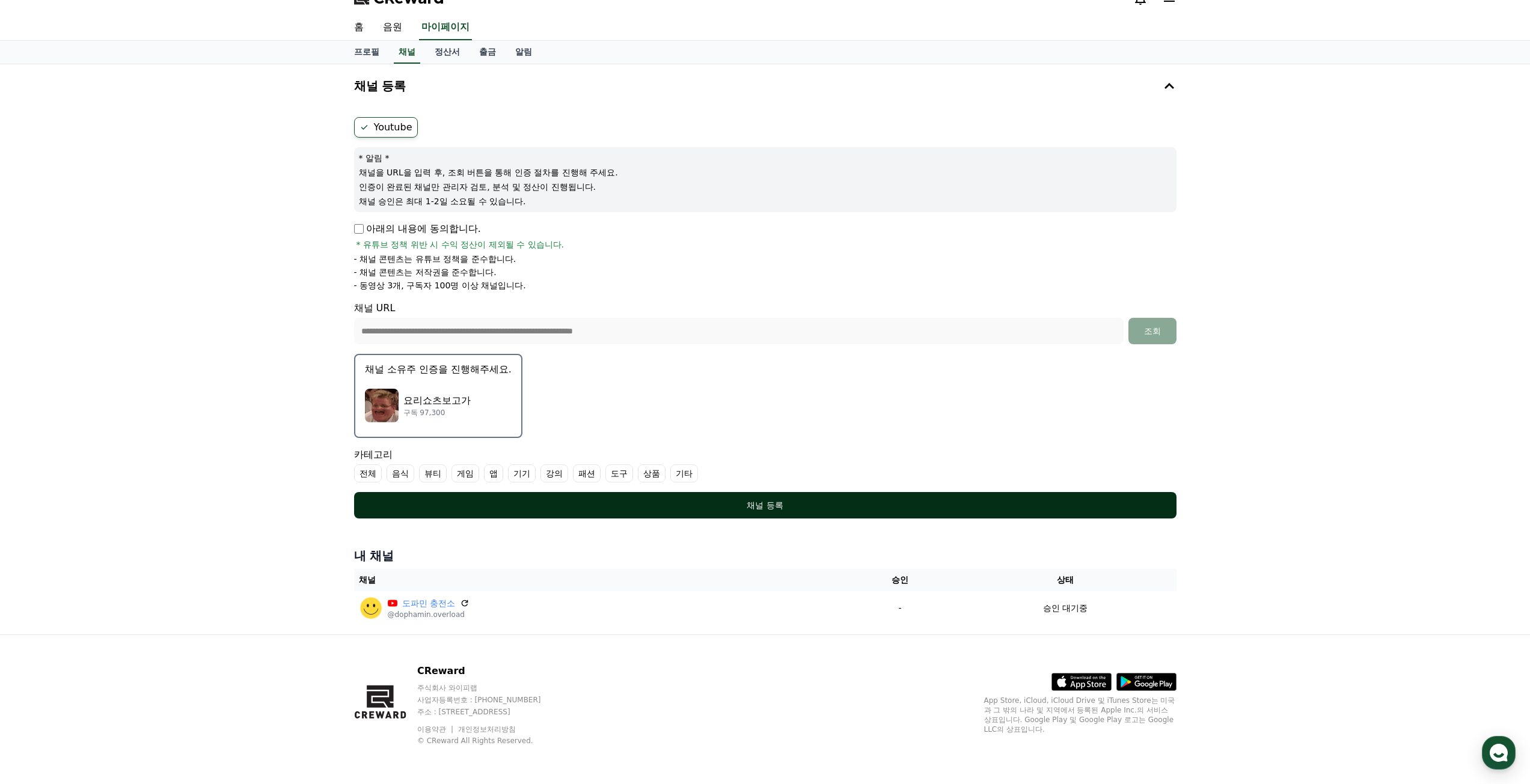
click at [823, 503] on div "채널 등록" at bounding box center [765, 505] width 774 height 12
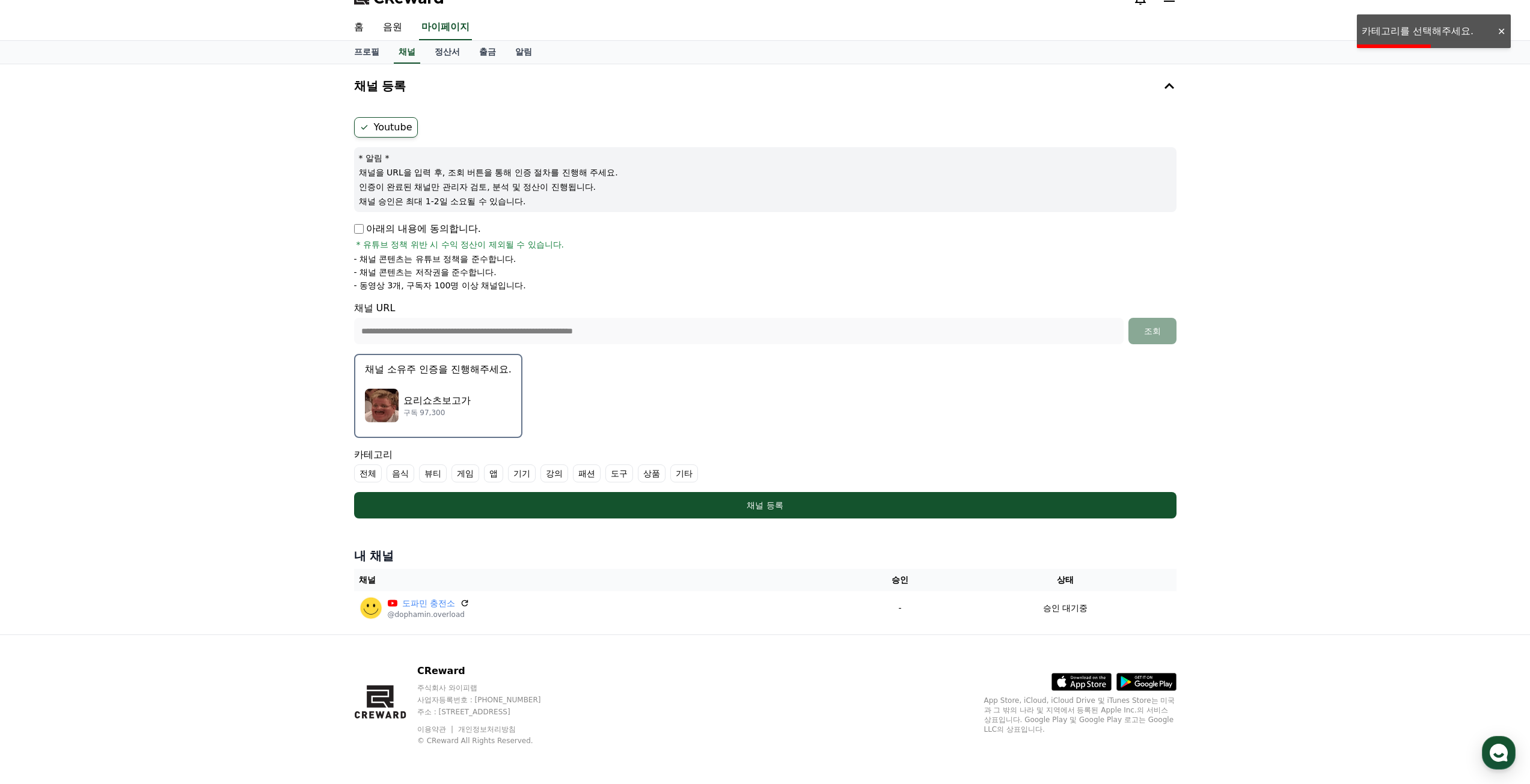
click at [398, 475] on label "음식" at bounding box center [400, 474] width 28 height 18
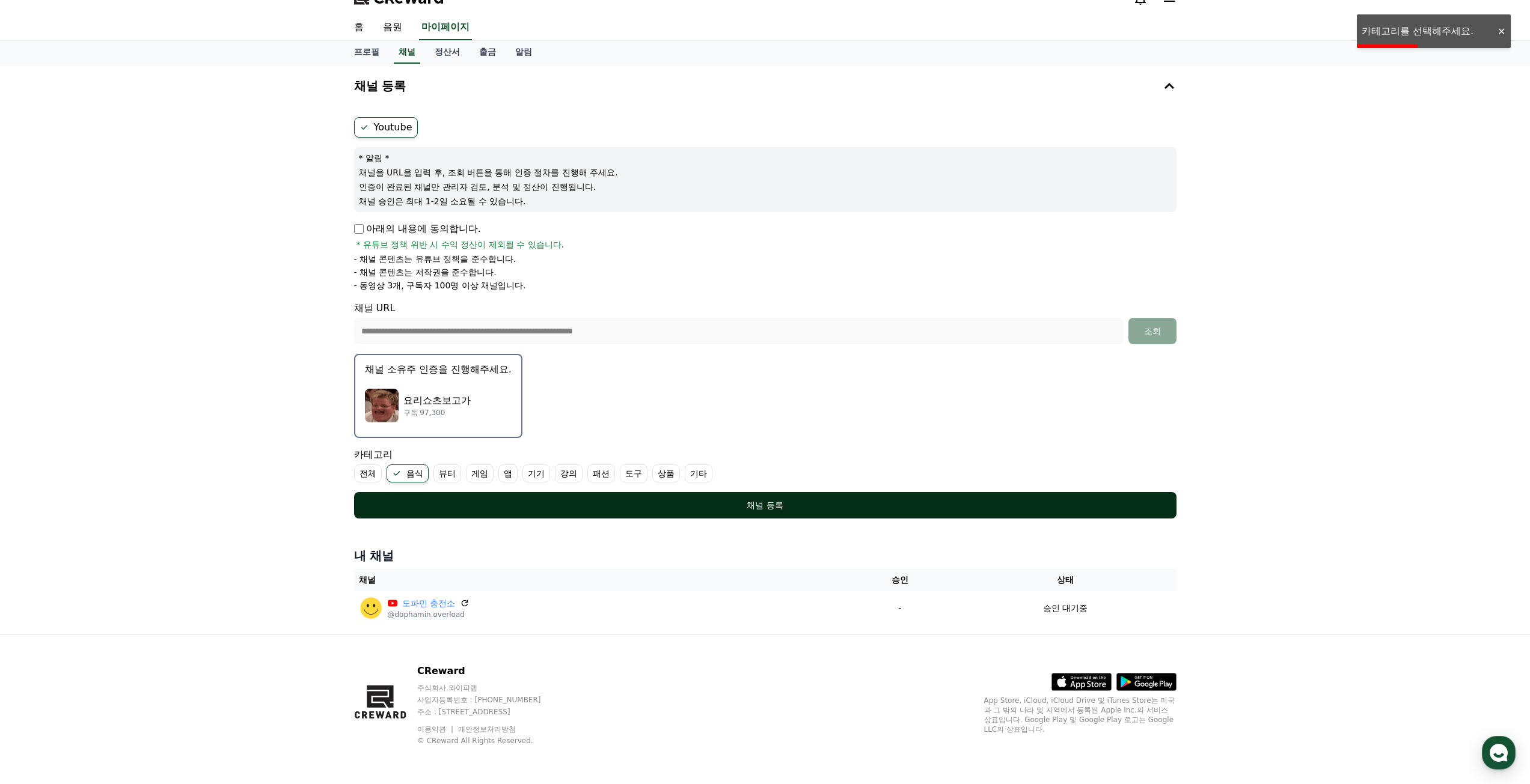
click at [434, 504] on div "채널 등록" at bounding box center [765, 505] width 774 height 12
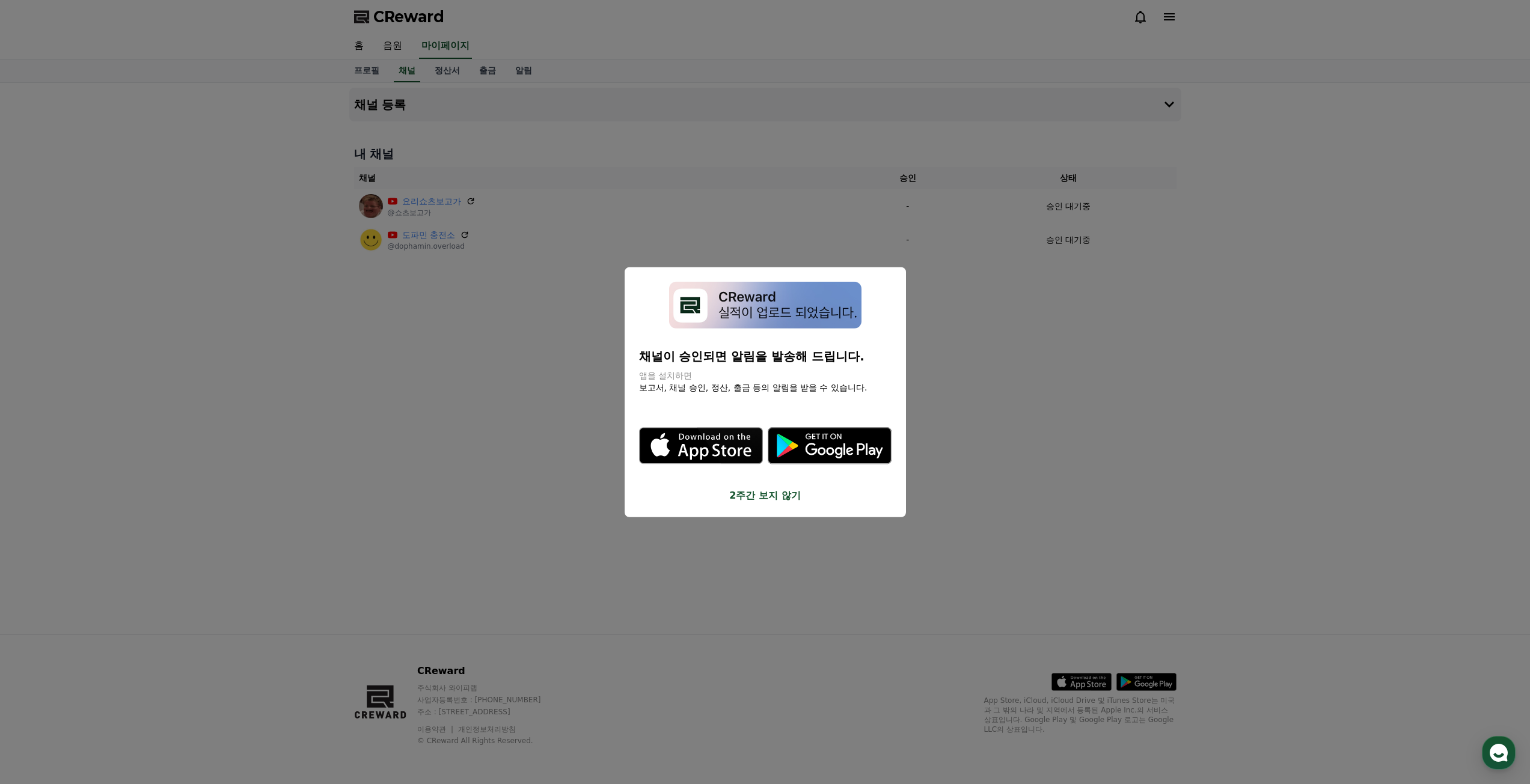
click at [1072, 377] on button "close modal" at bounding box center [765, 392] width 1530 height 784
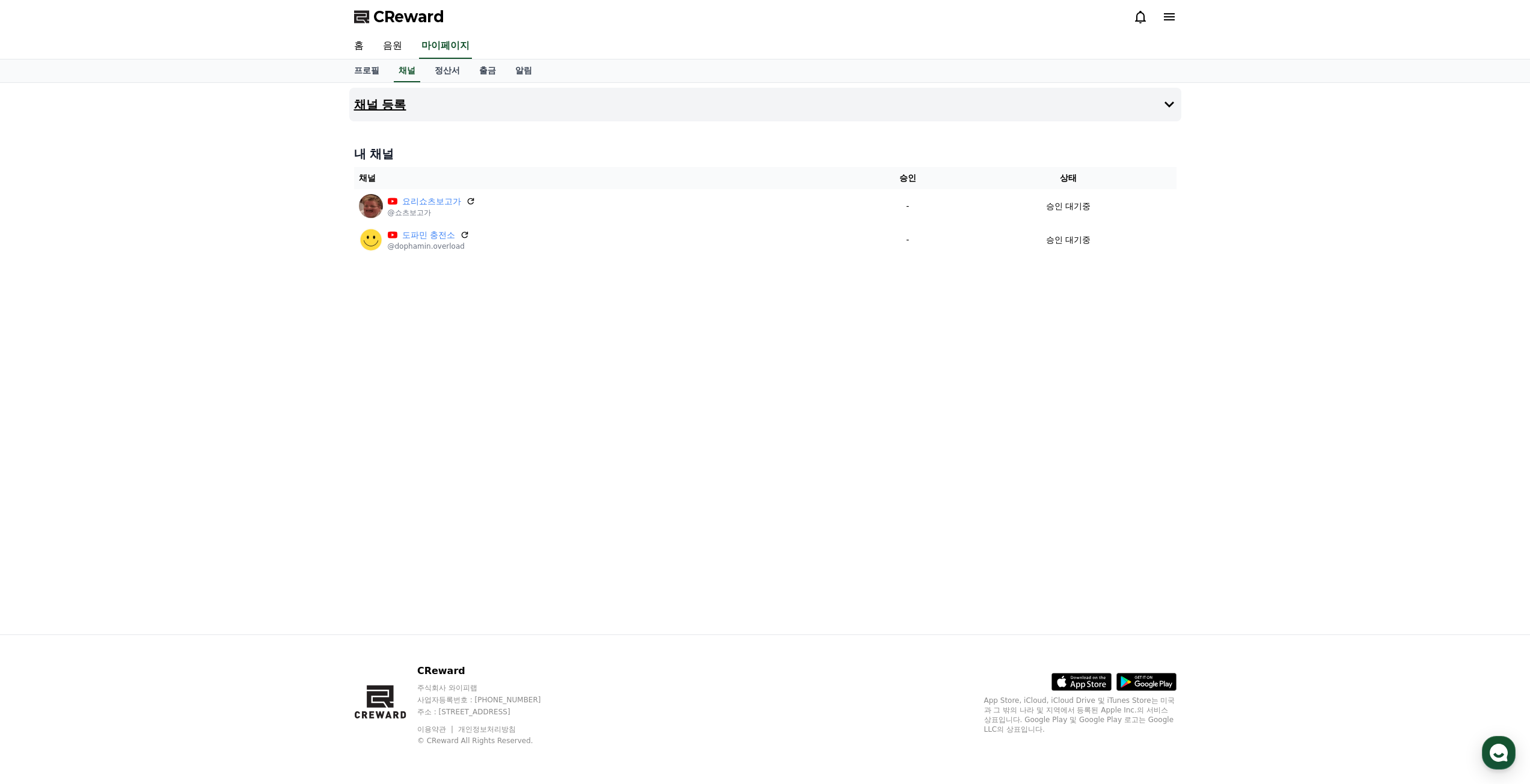
click at [428, 99] on button "채널 등록" at bounding box center [765, 104] width 832 height 33
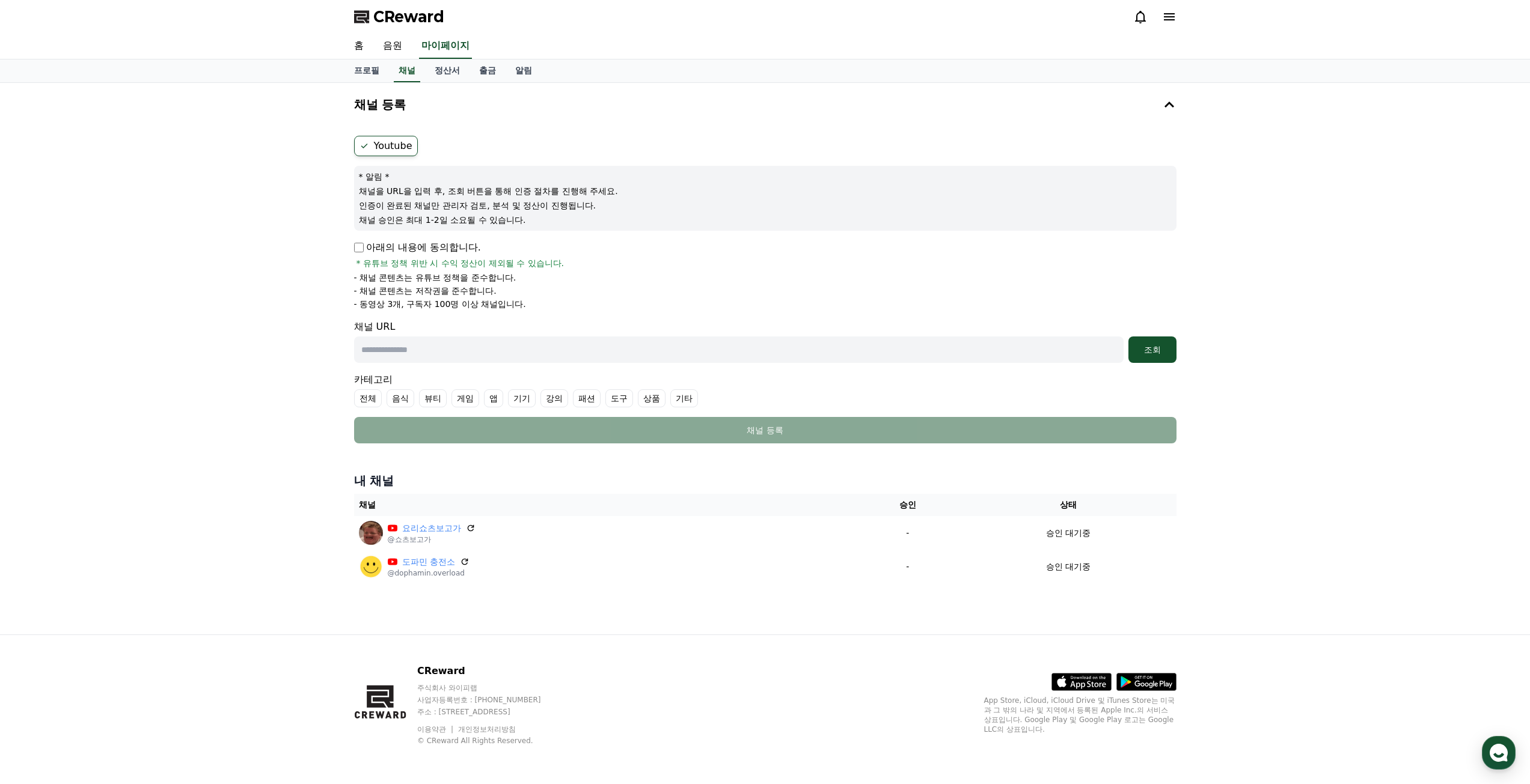
click at [397, 149] on label "Youtube" at bounding box center [385, 145] width 64 height 21
click at [360, 254] on p "아래의 내용에 동의합니다." at bounding box center [417, 248] width 127 height 15
click at [475, 348] on input "text" at bounding box center [738, 350] width 769 height 27
paste input "**********"
type input "**********"
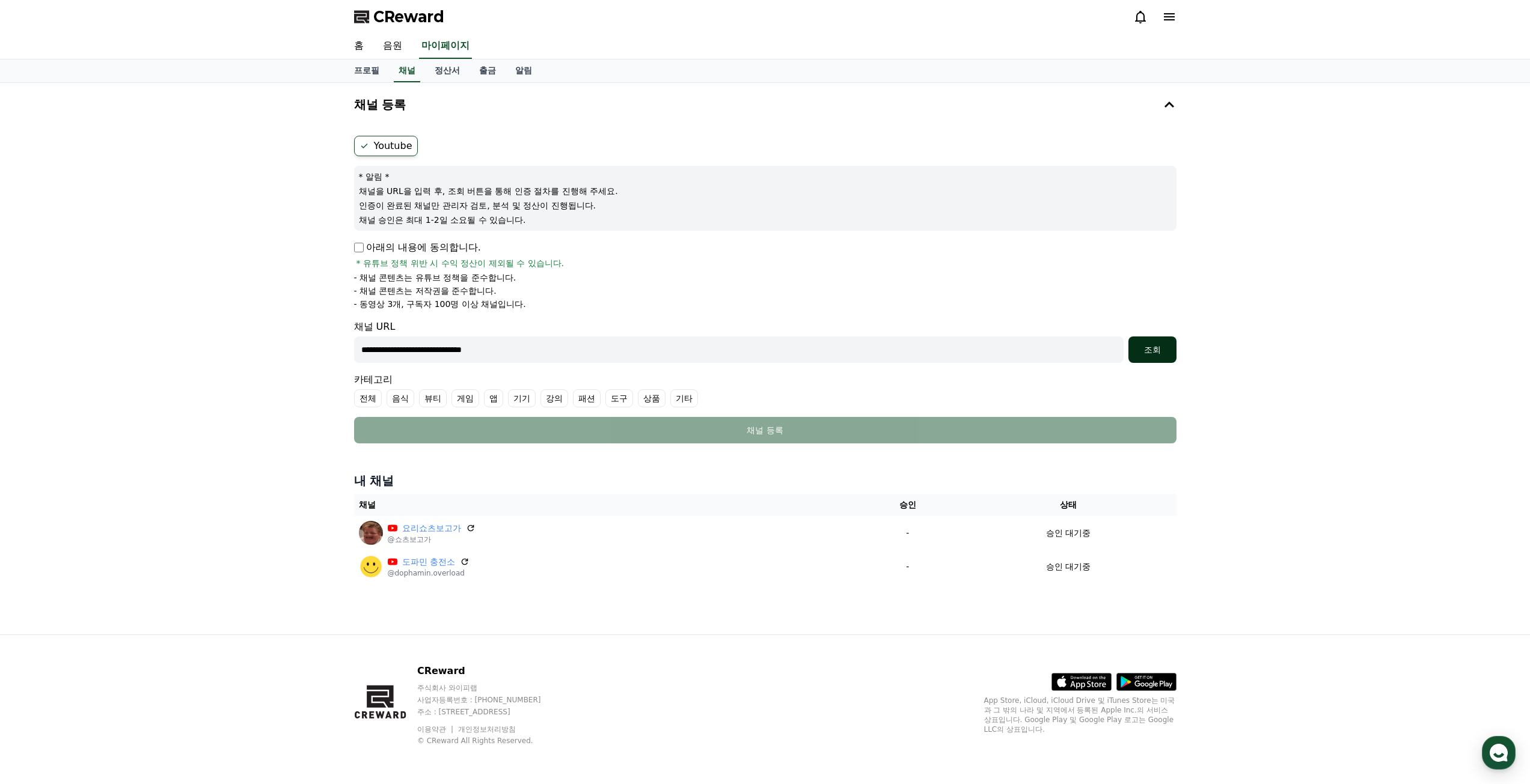
click at [1163, 350] on div "조회" at bounding box center [1152, 350] width 38 height 12
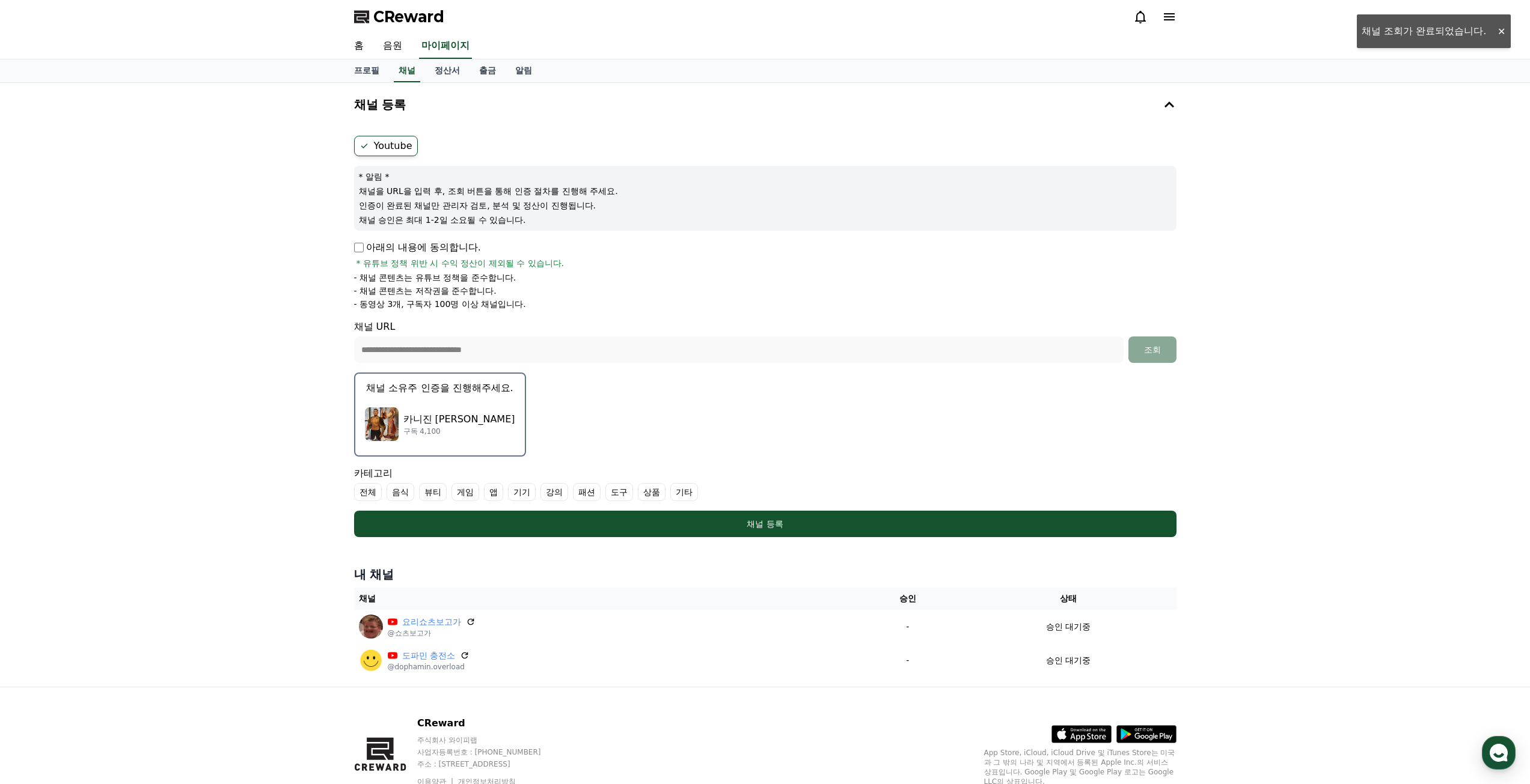
click at [469, 408] on div "카니진 [PERSON_NAME] 구독 4,100" at bounding box center [439, 423] width 150 height 48
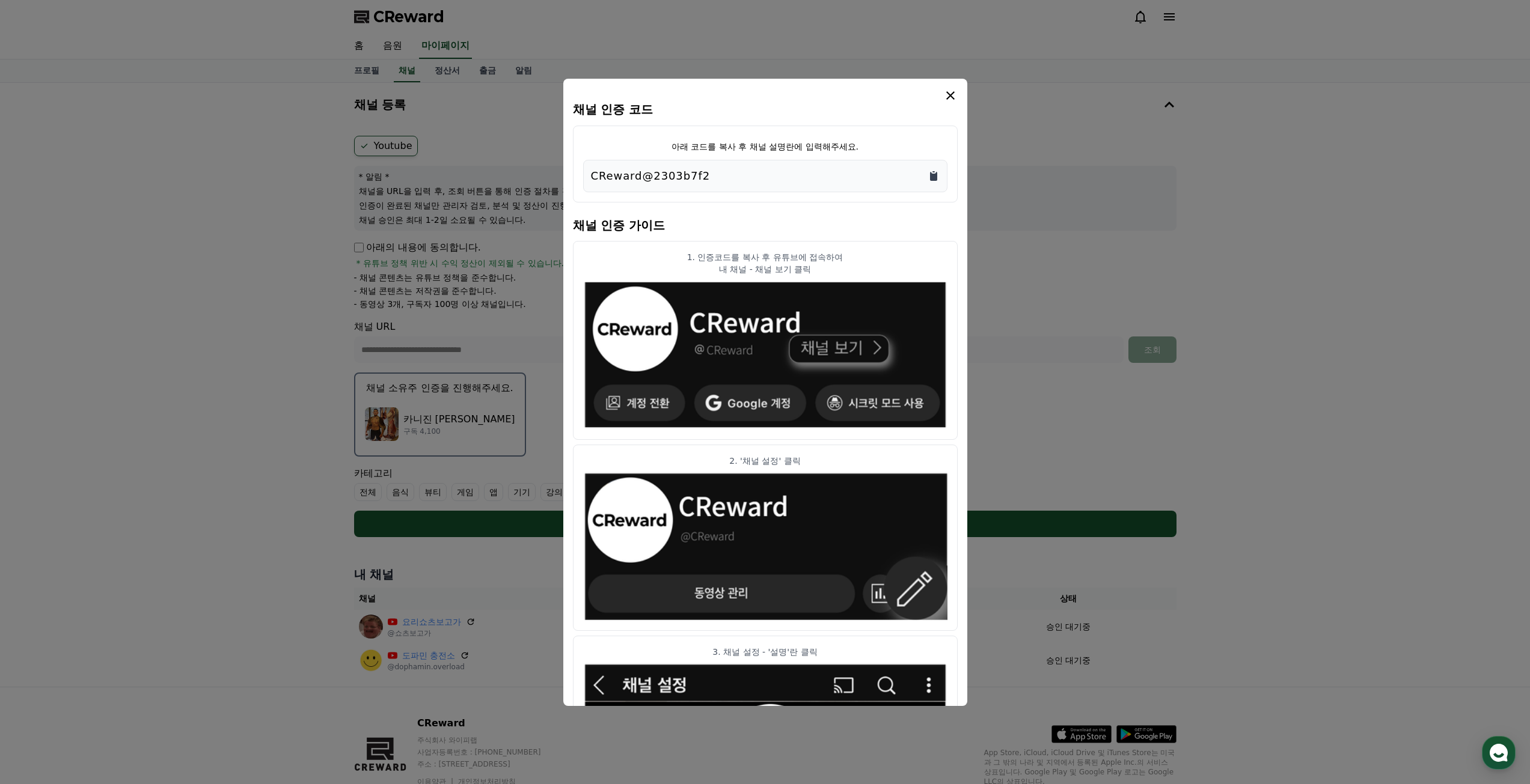
click at [936, 176] on icon "Copy to clipboard" at bounding box center [933, 176] width 7 height 9
click at [951, 91] on icon "modal" at bounding box center [950, 95] width 15 height 15
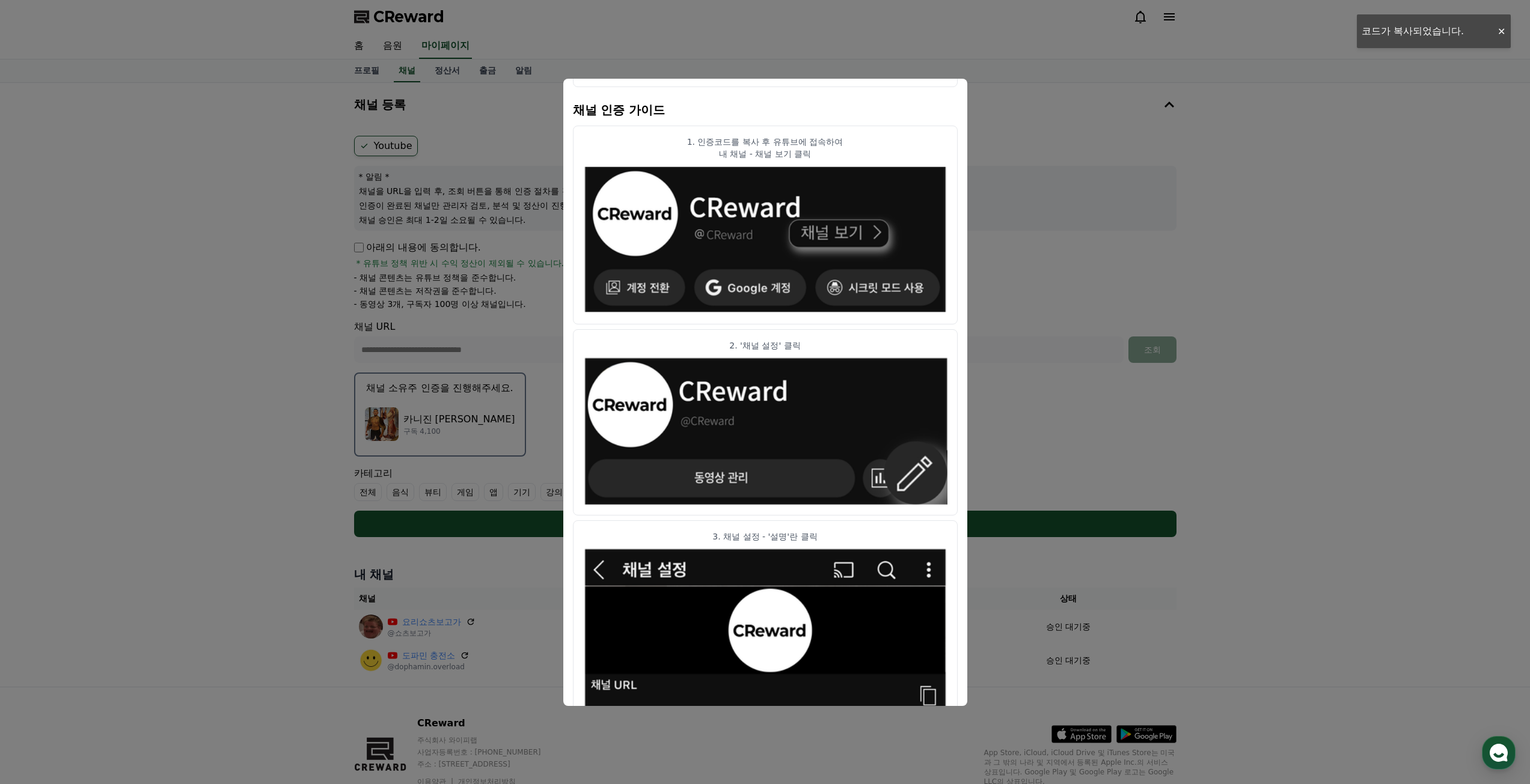
scroll to position [301, 0]
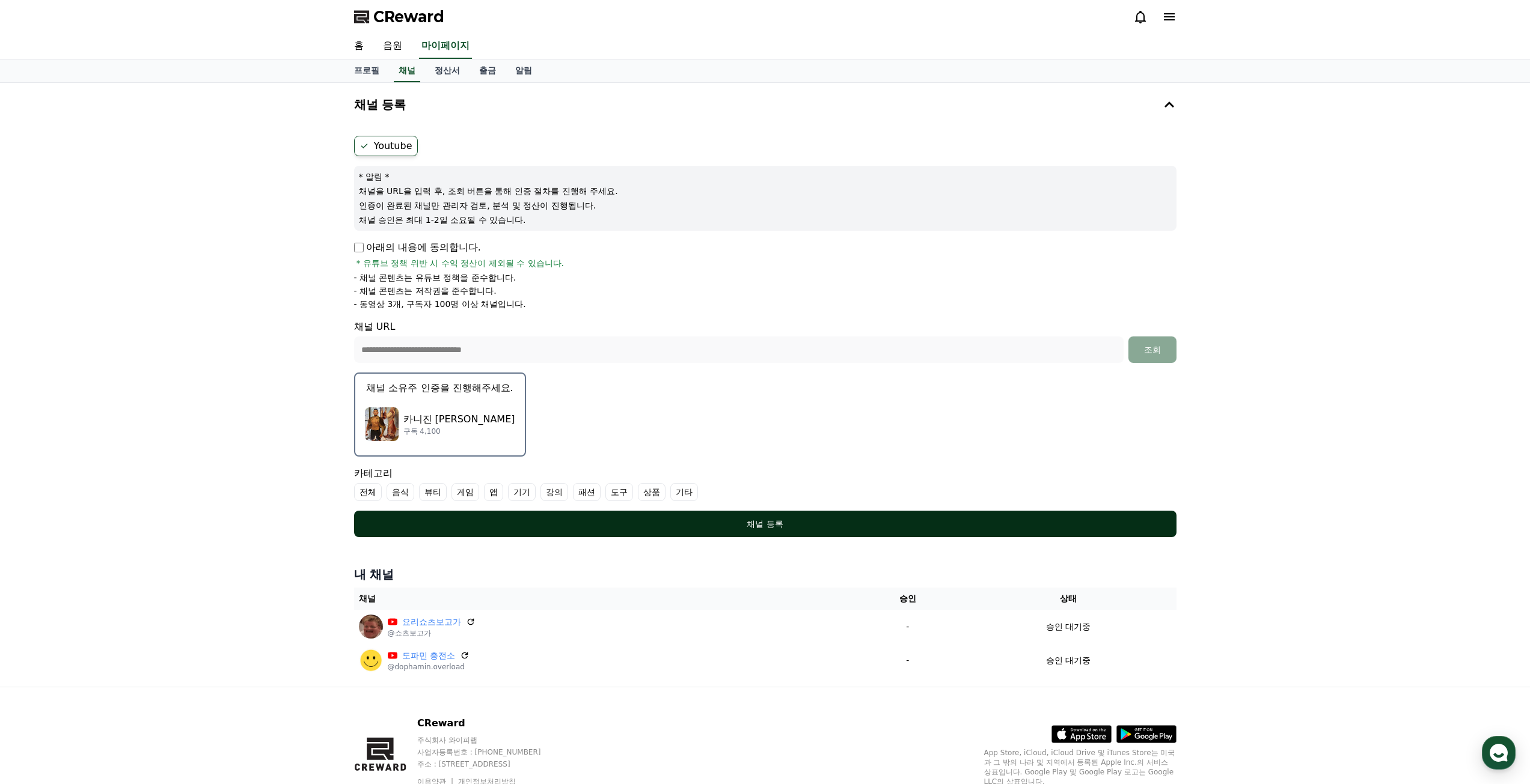
click at [591, 517] on button "채널 등록" at bounding box center [765, 524] width 822 height 27
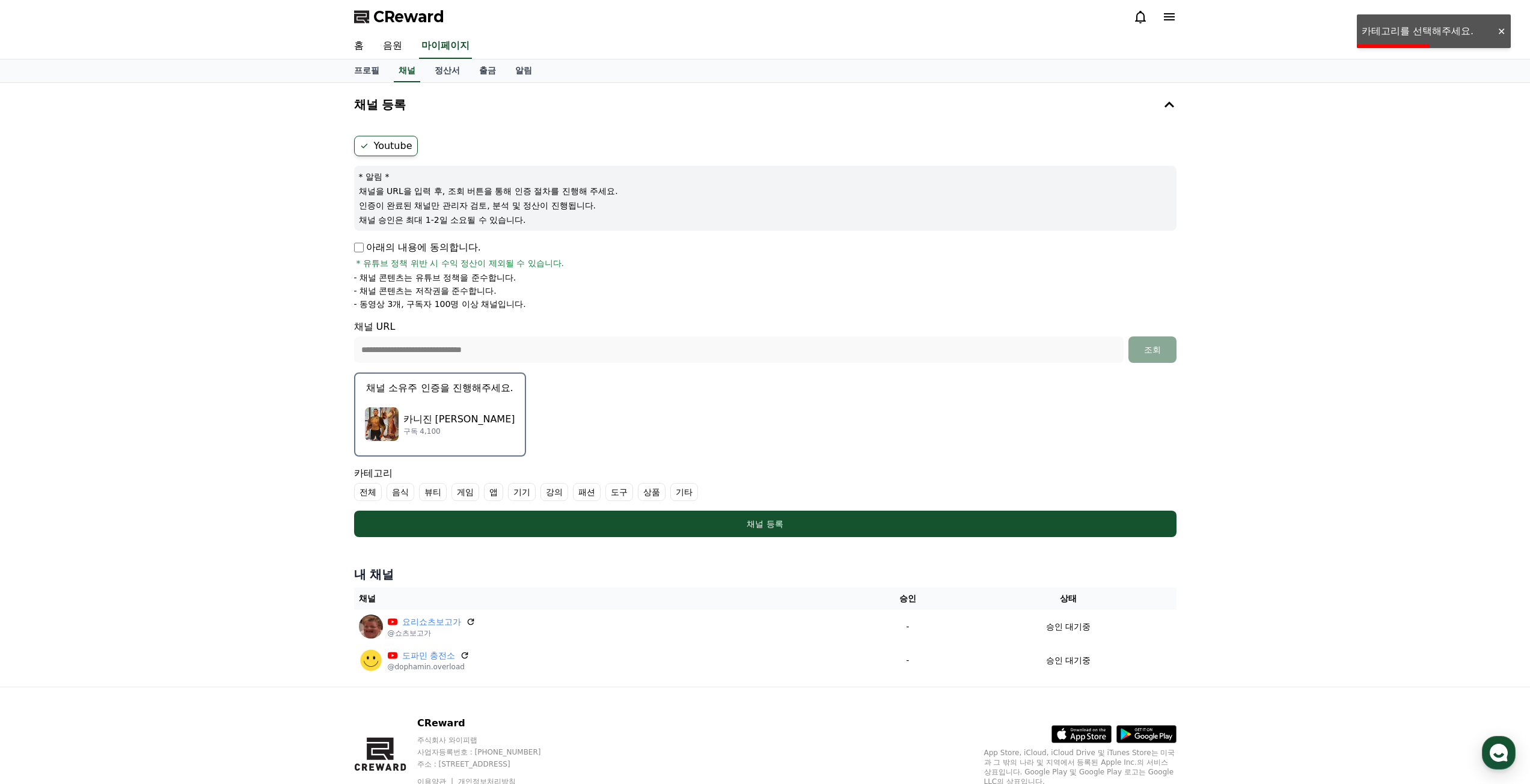
click at [560, 493] on label "강의" at bounding box center [554, 492] width 28 height 18
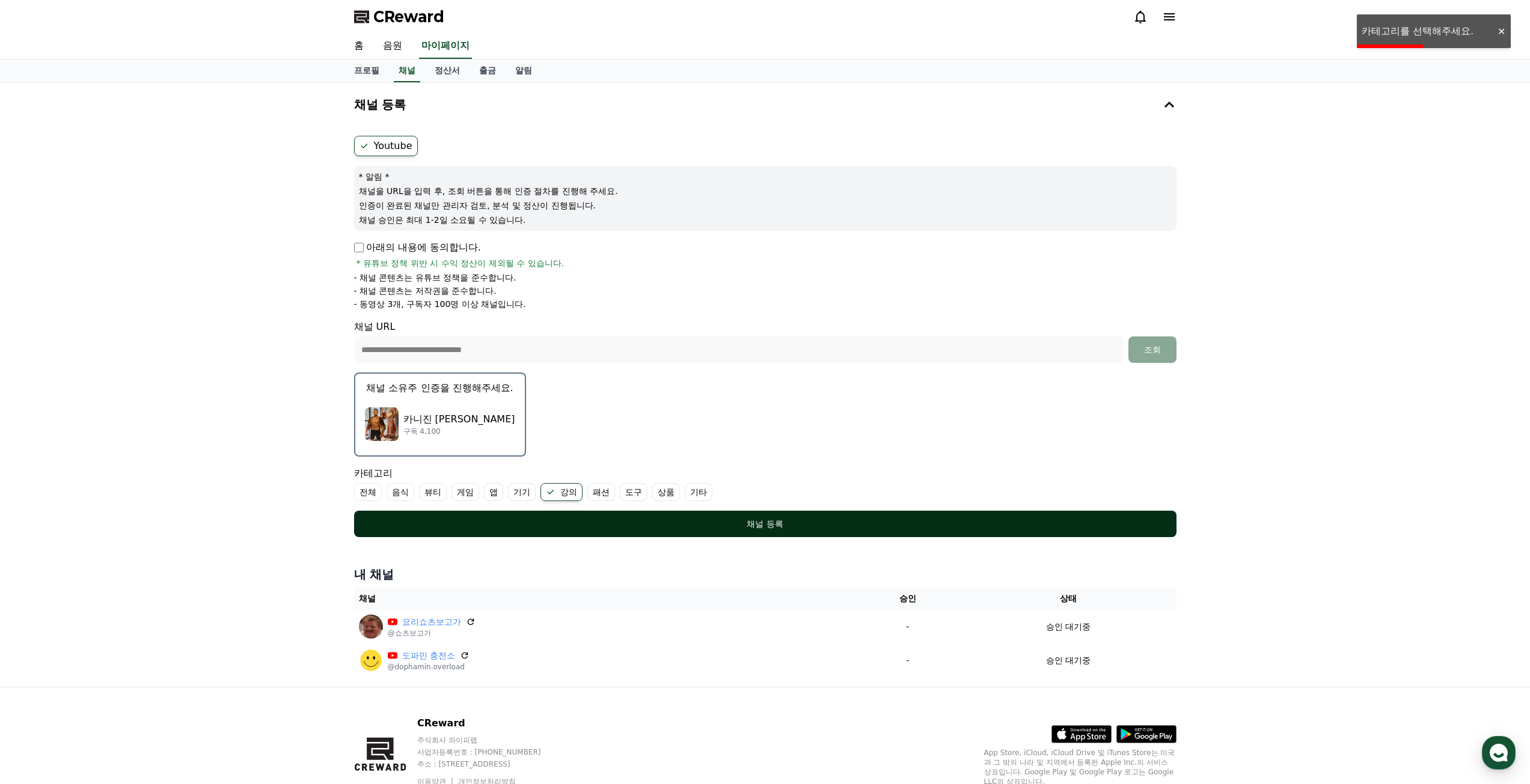
click at [594, 522] on div "채널 등록" at bounding box center [765, 524] width 774 height 12
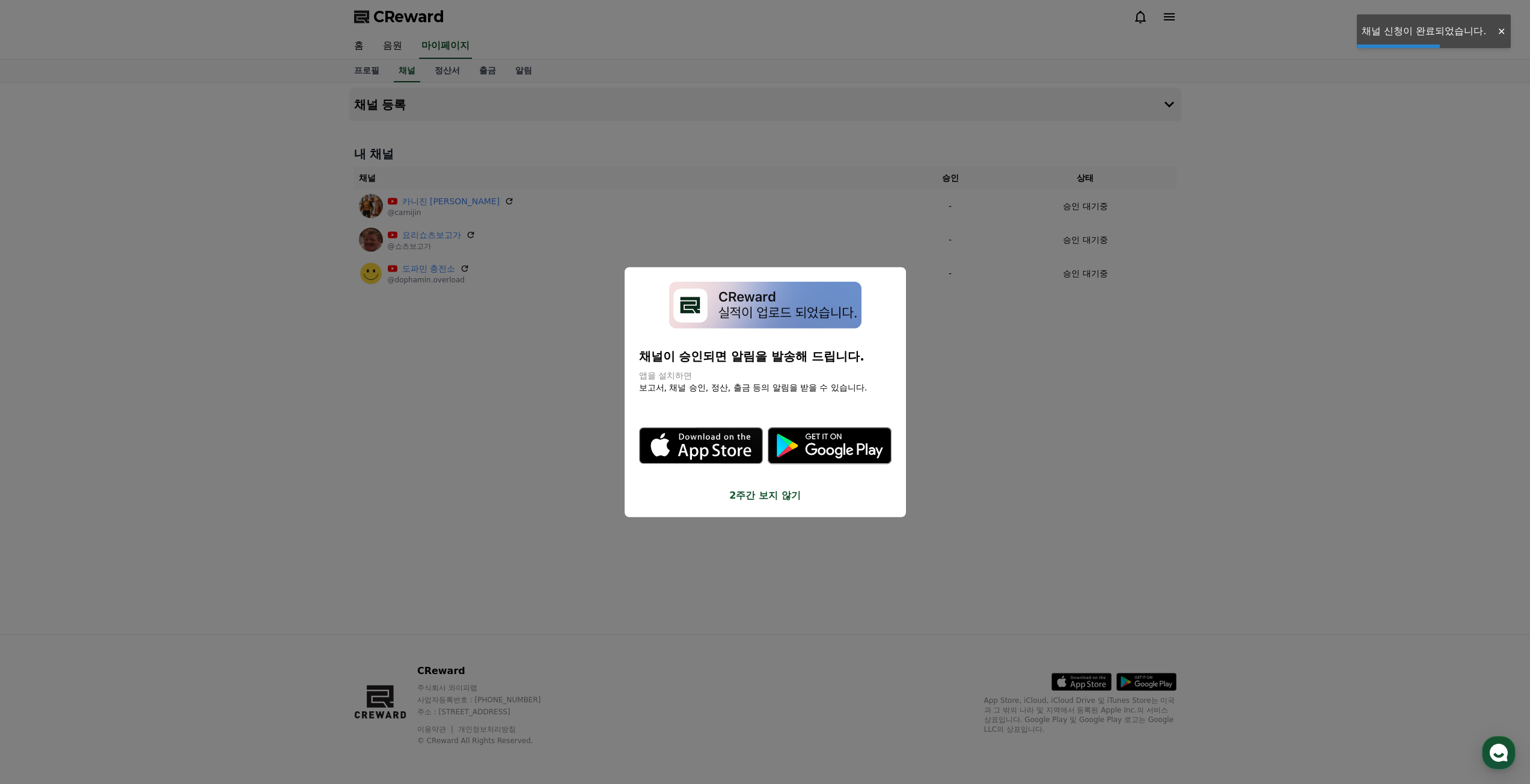
click at [972, 464] on button "close modal" at bounding box center [765, 392] width 1530 height 784
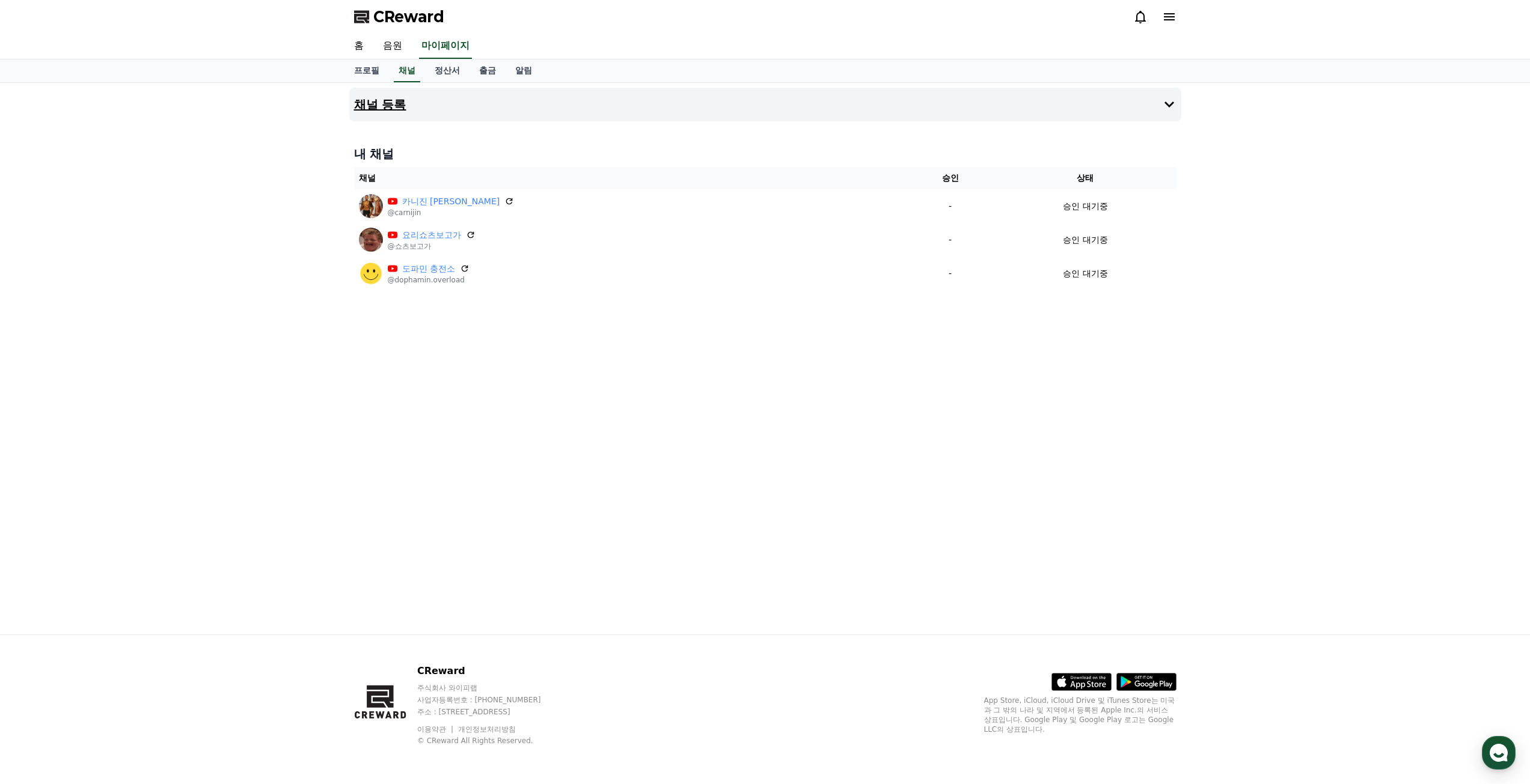
click at [416, 108] on button "채널 등록" at bounding box center [765, 104] width 832 height 33
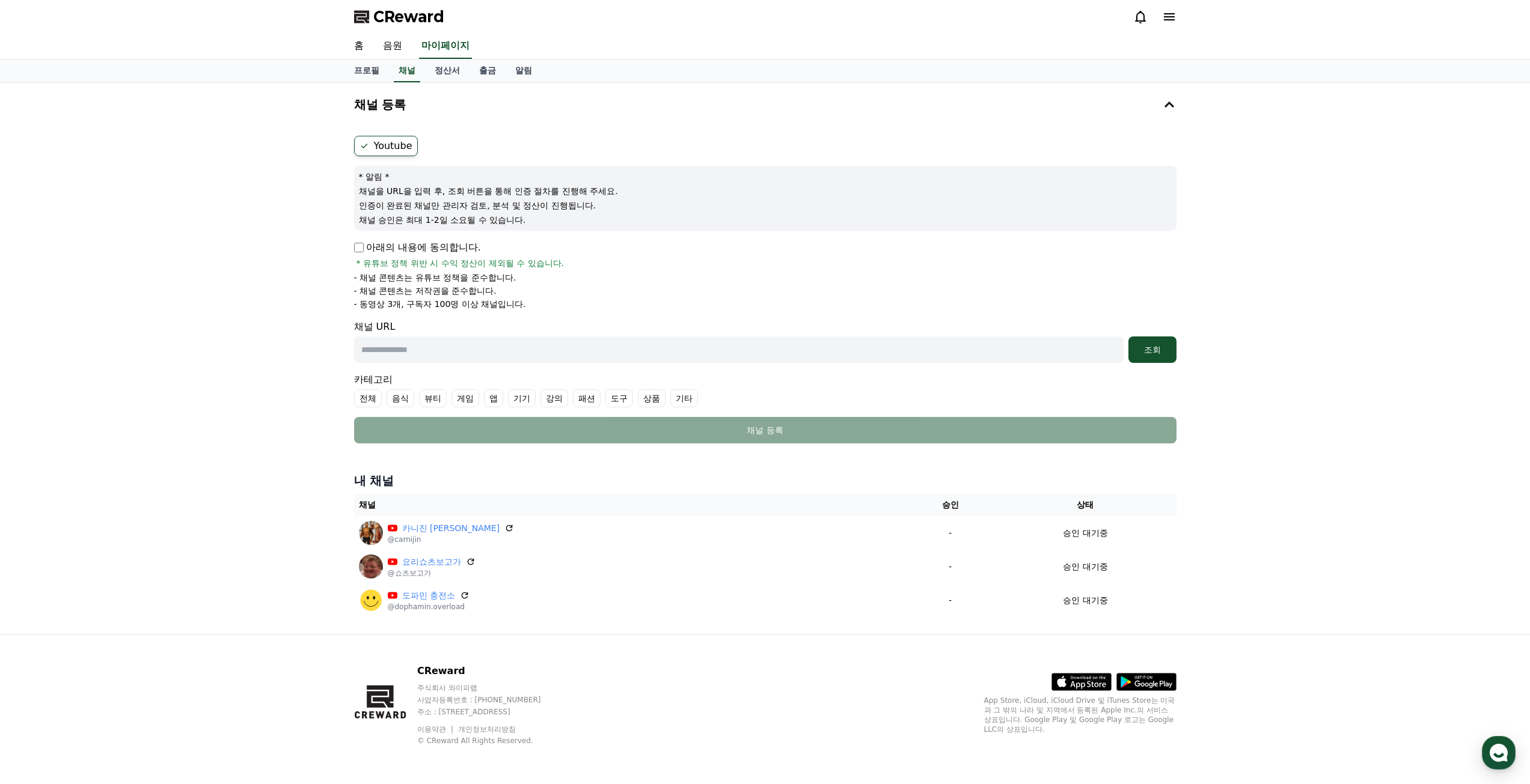
click at [429, 348] on input "text" at bounding box center [738, 350] width 769 height 27
paste input "**********"
type input "**********"
click at [1148, 344] on div "조회" at bounding box center [1152, 350] width 38 height 12
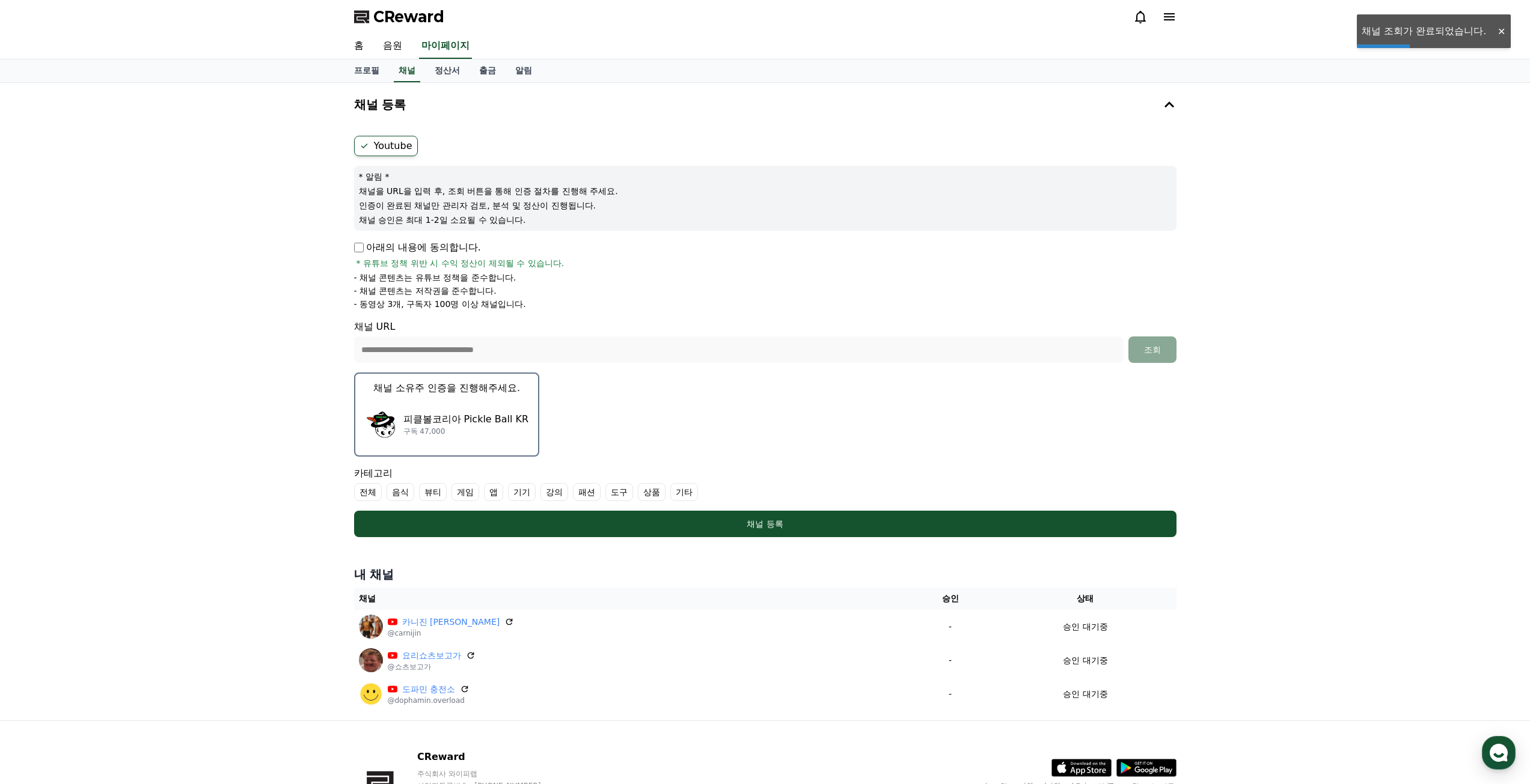
click at [455, 423] on p "피클볼코리아 Pickle Ball KR" at bounding box center [467, 420] width 126 height 15
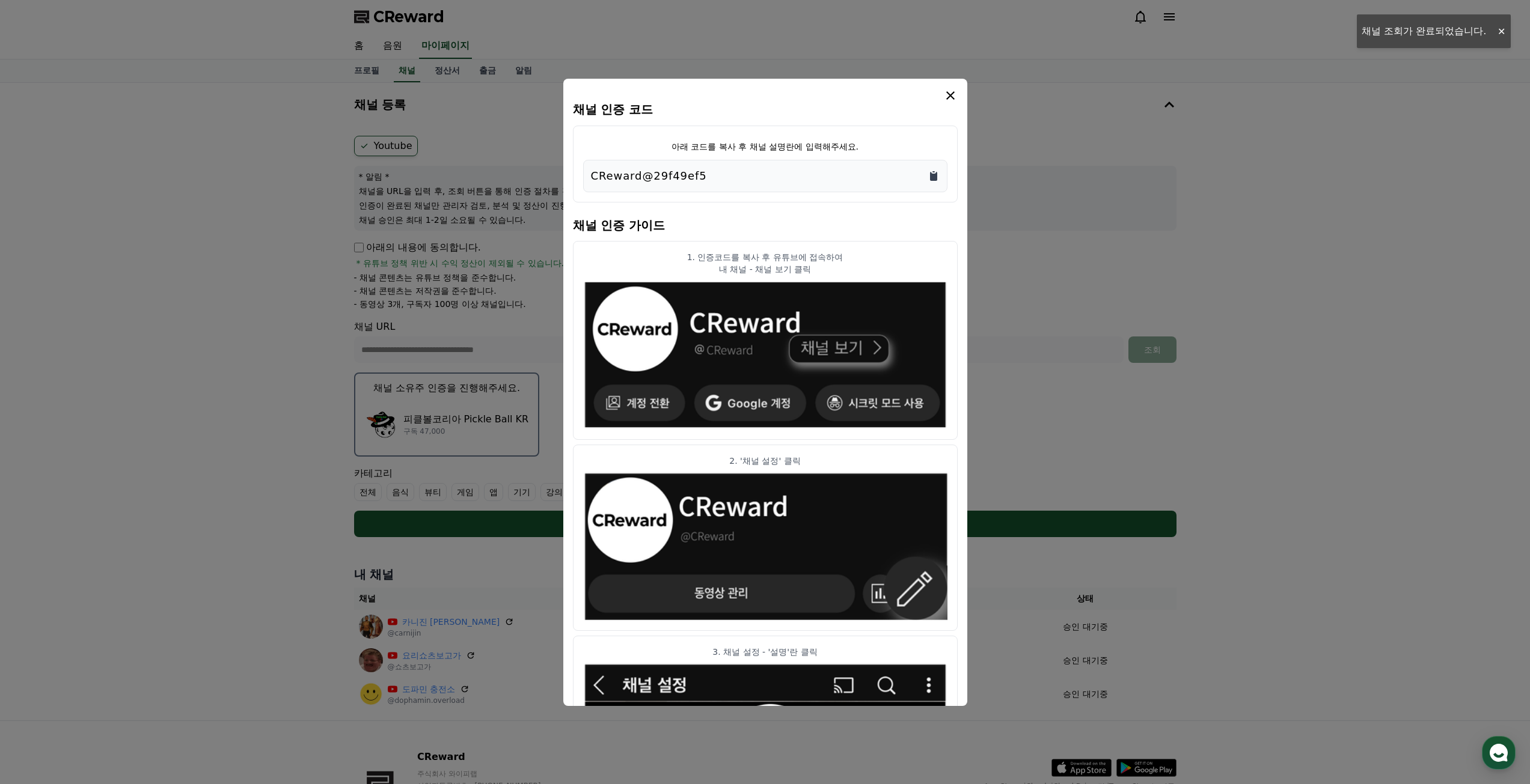
click at [933, 177] on icon "Copy to clipboard" at bounding box center [933, 176] width 7 height 9
click at [948, 92] on icon "modal" at bounding box center [950, 95] width 15 height 15
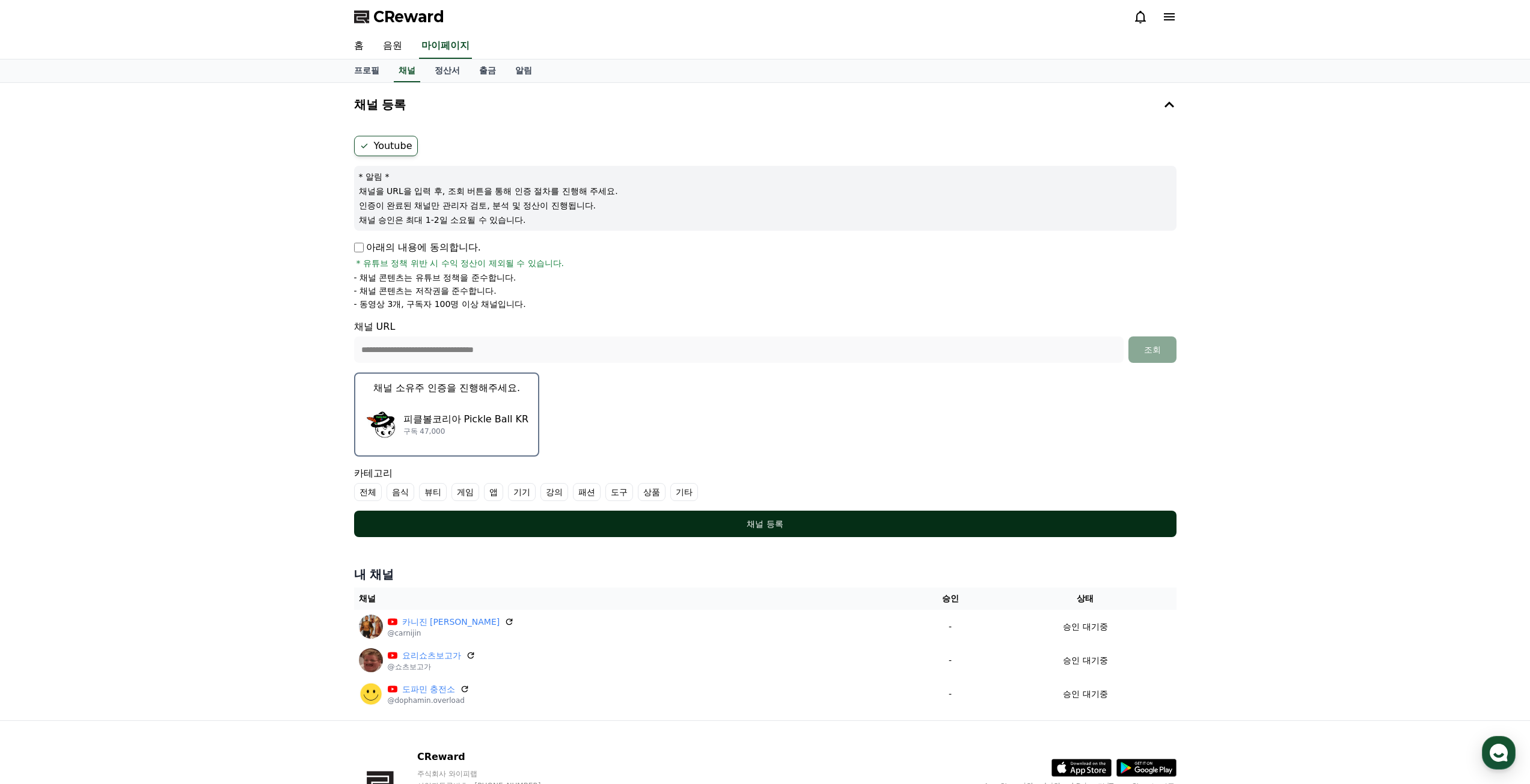
click at [725, 518] on div "채널 등록" at bounding box center [765, 524] width 774 height 12
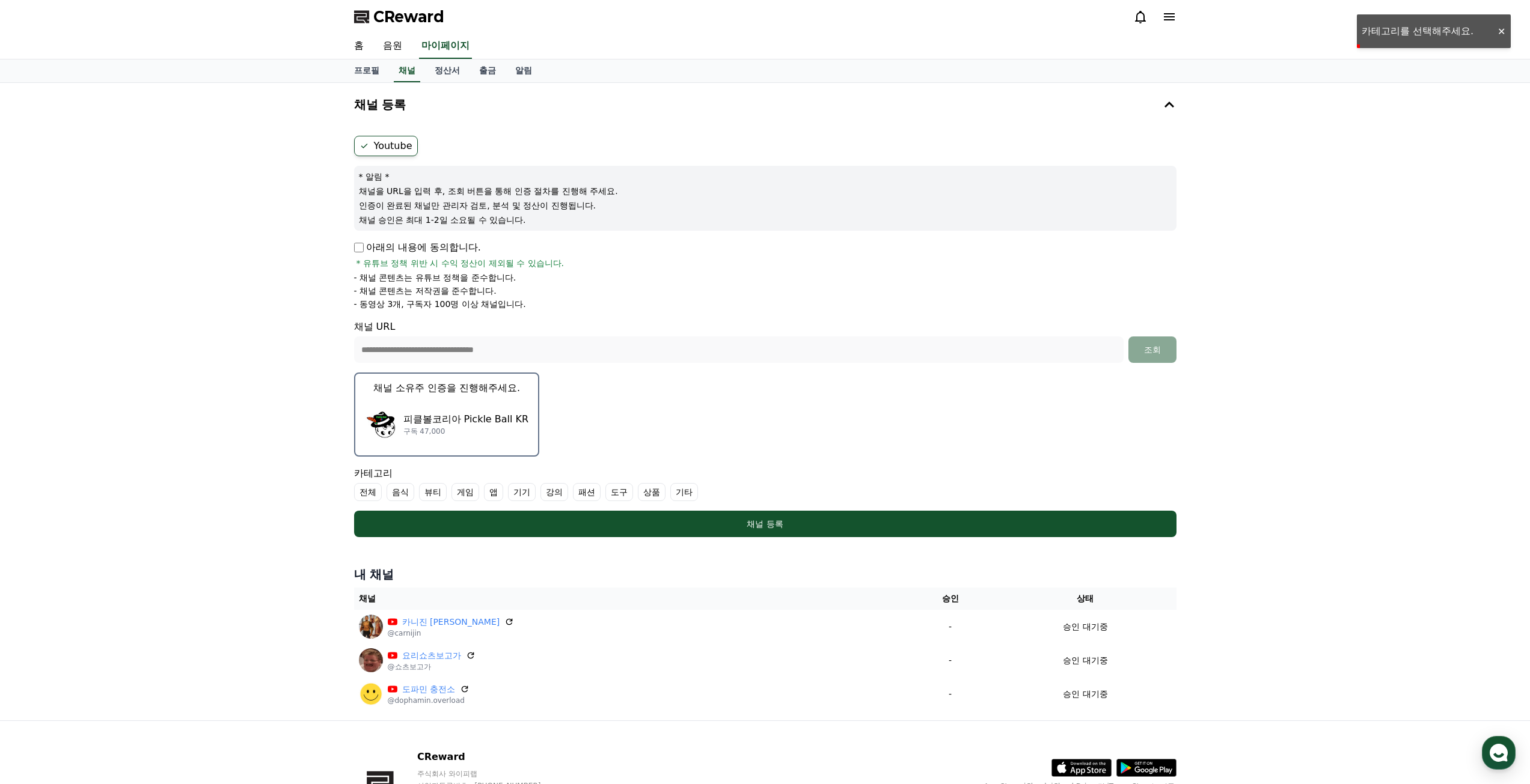
click at [679, 494] on label "기타" at bounding box center [684, 492] width 28 height 18
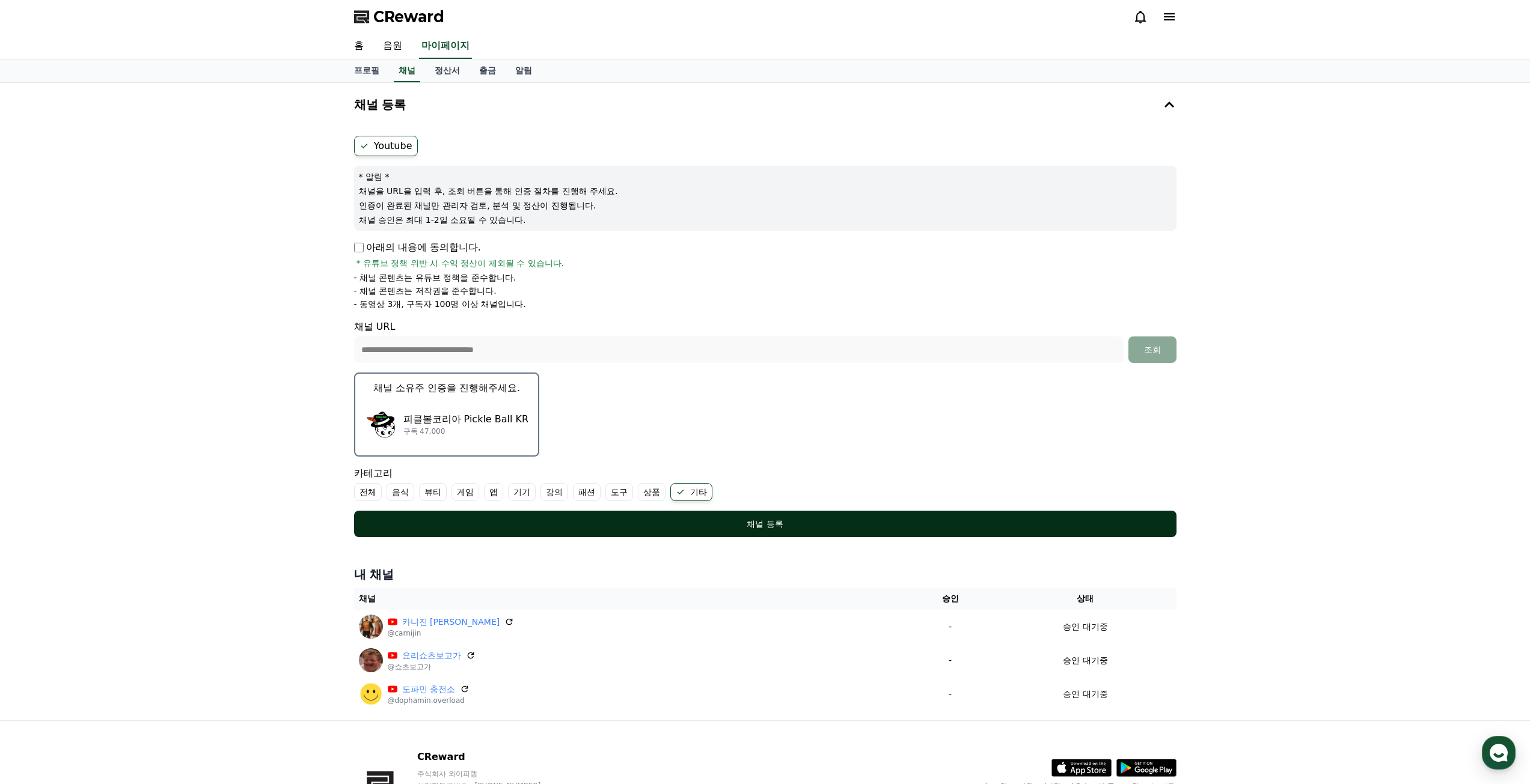
click at [629, 527] on div "채널 등록" at bounding box center [765, 524] width 774 height 12
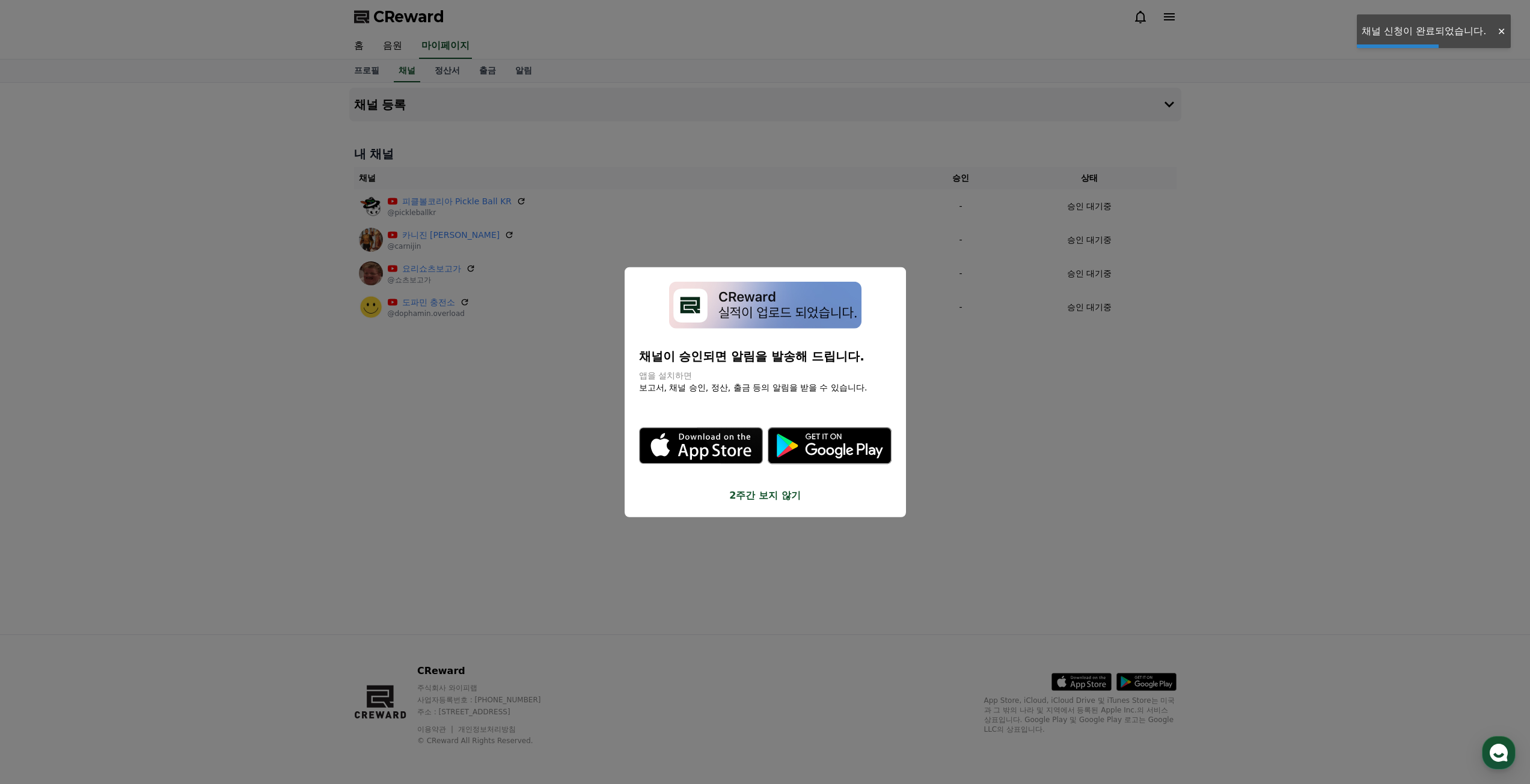
click at [1074, 506] on button "close modal" at bounding box center [765, 392] width 1530 height 784
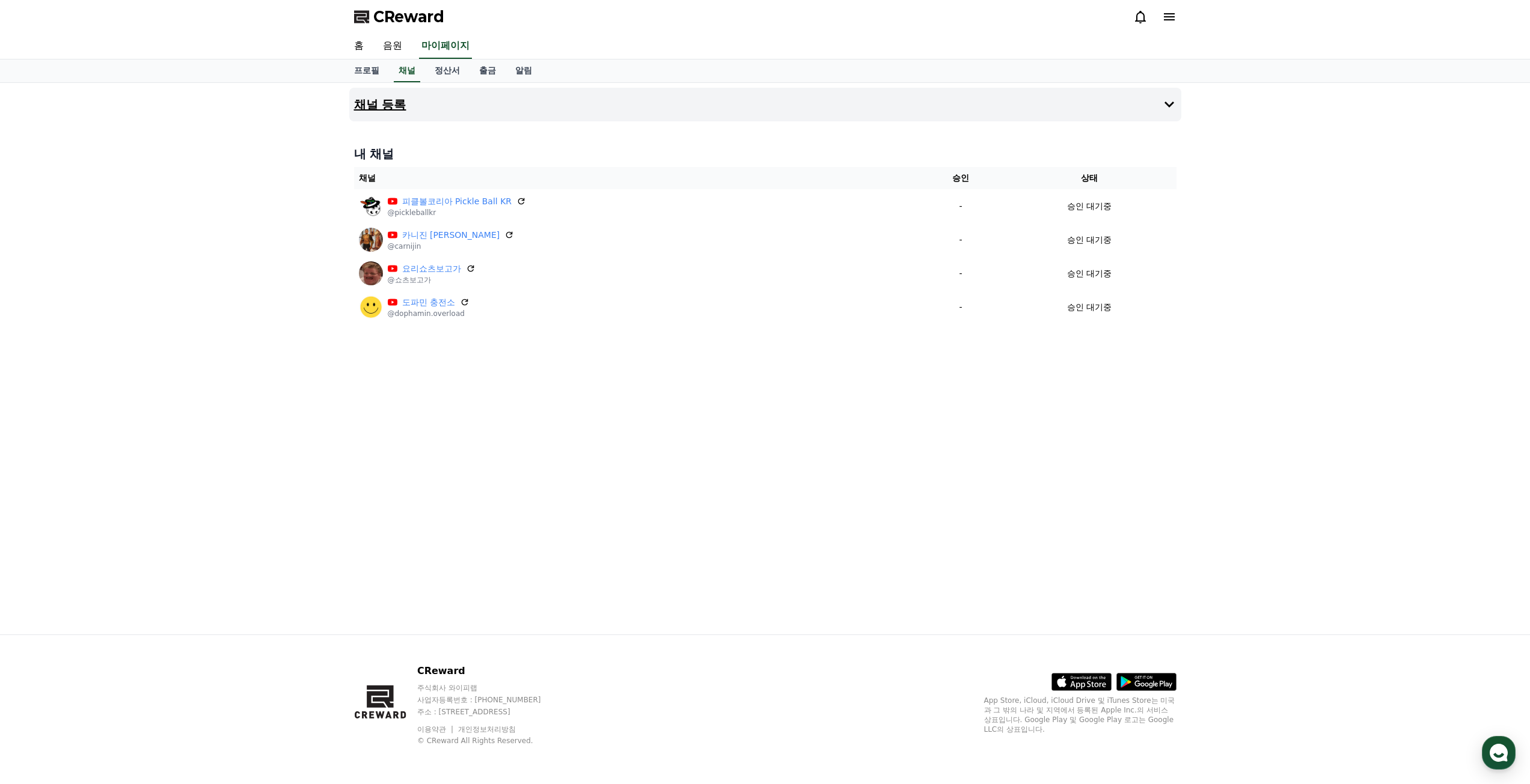
click at [391, 102] on h4 "채널 등록" at bounding box center [379, 104] width 52 height 13
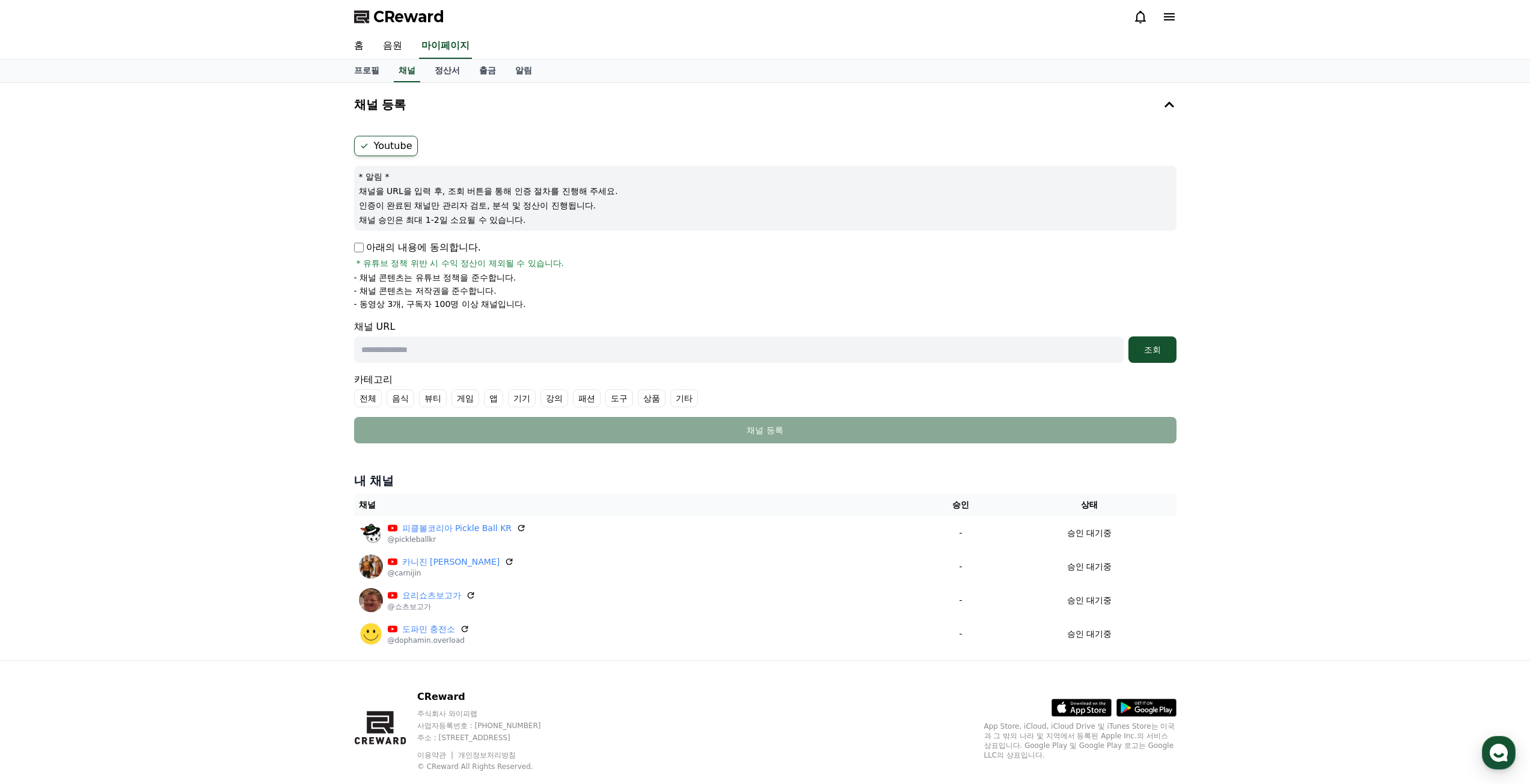
click at [381, 148] on label "Youtube" at bounding box center [385, 145] width 64 height 21
click at [903, 356] on input "text" at bounding box center [738, 350] width 769 height 27
paste input "**********"
type input "**********"
click at [1197, 340] on div "**********" at bounding box center [765, 371] width 1530 height 578
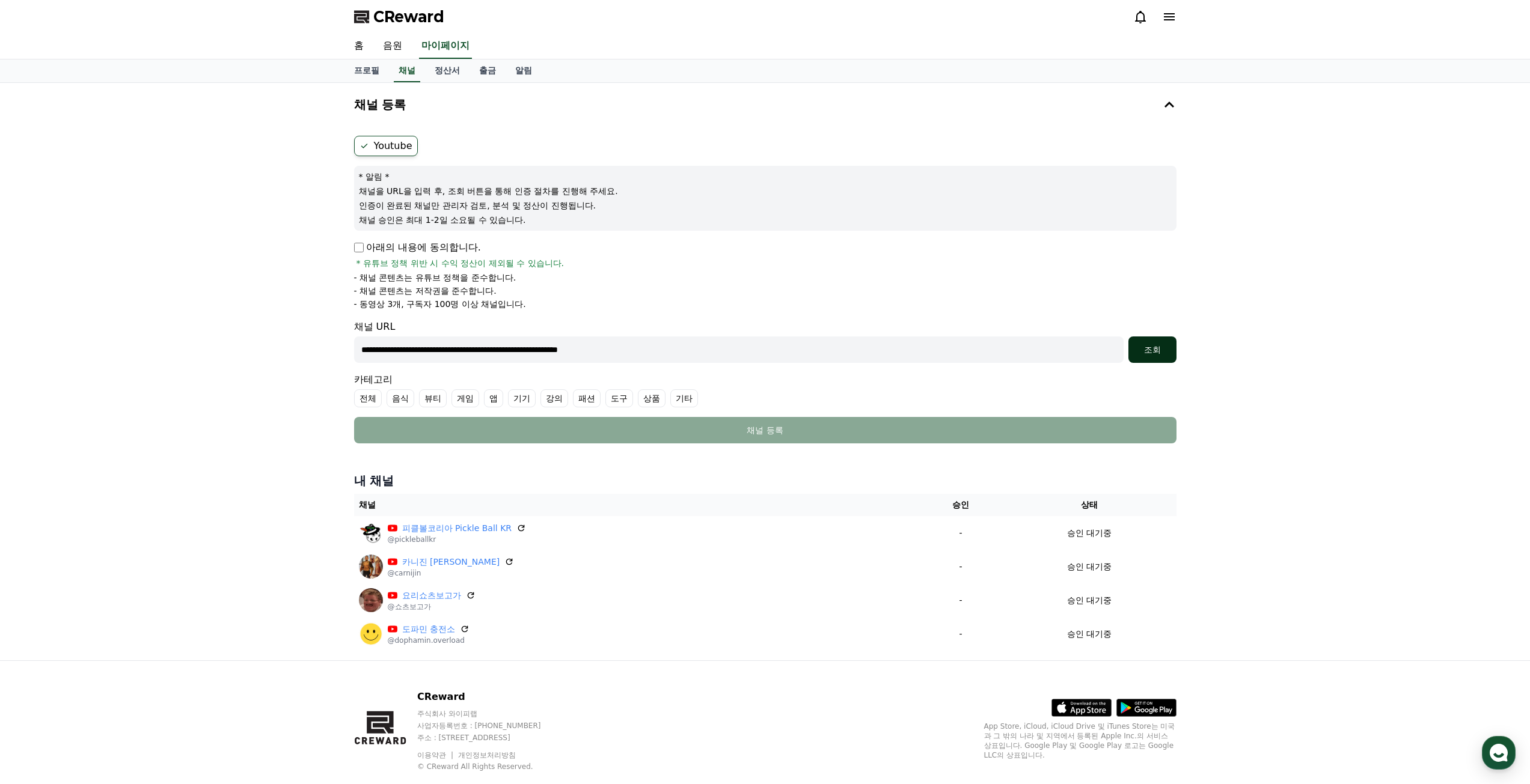
click at [1153, 349] on div "조회" at bounding box center [1152, 350] width 38 height 12
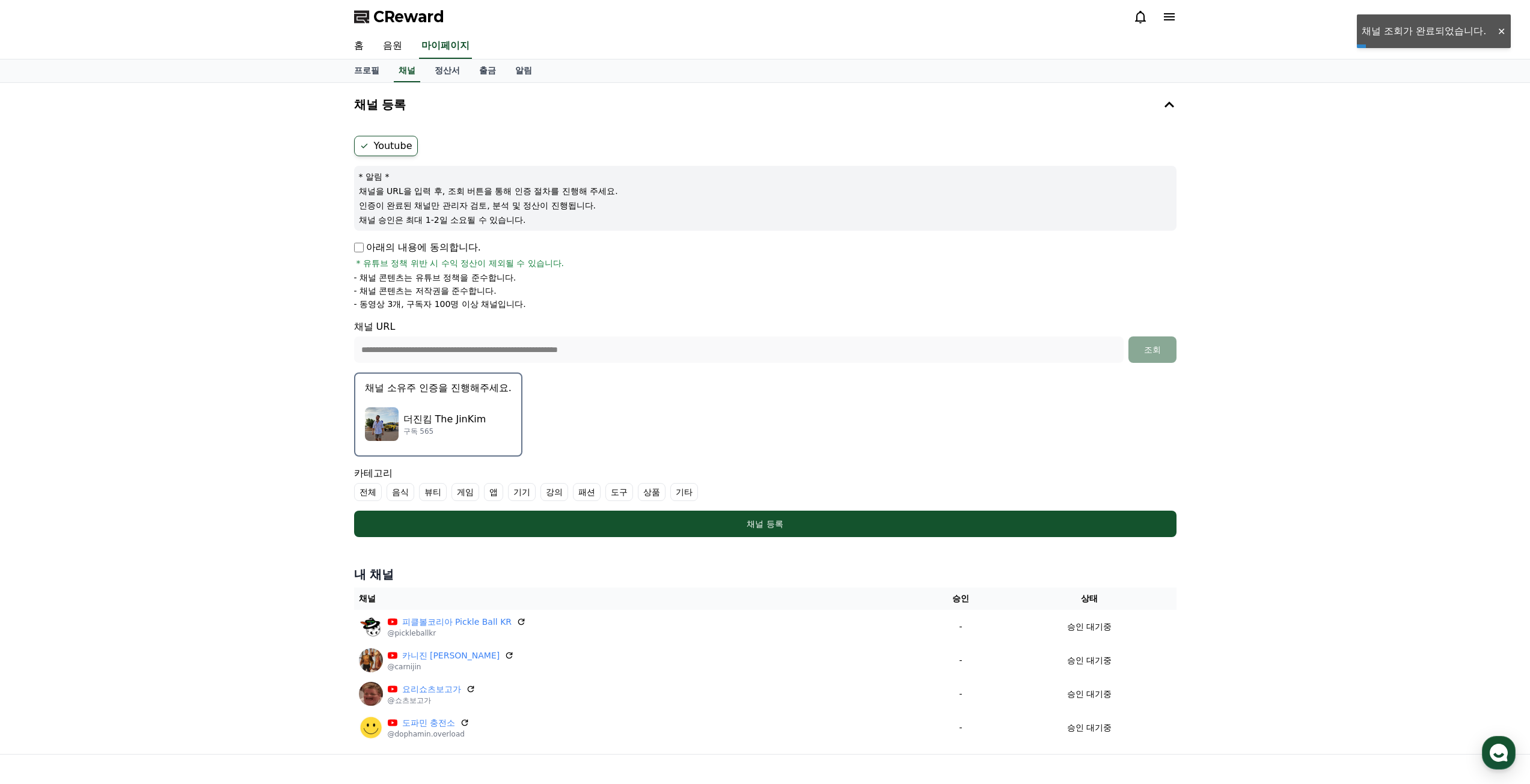
click at [439, 415] on p "더진킴 The JinKim" at bounding box center [445, 420] width 83 height 15
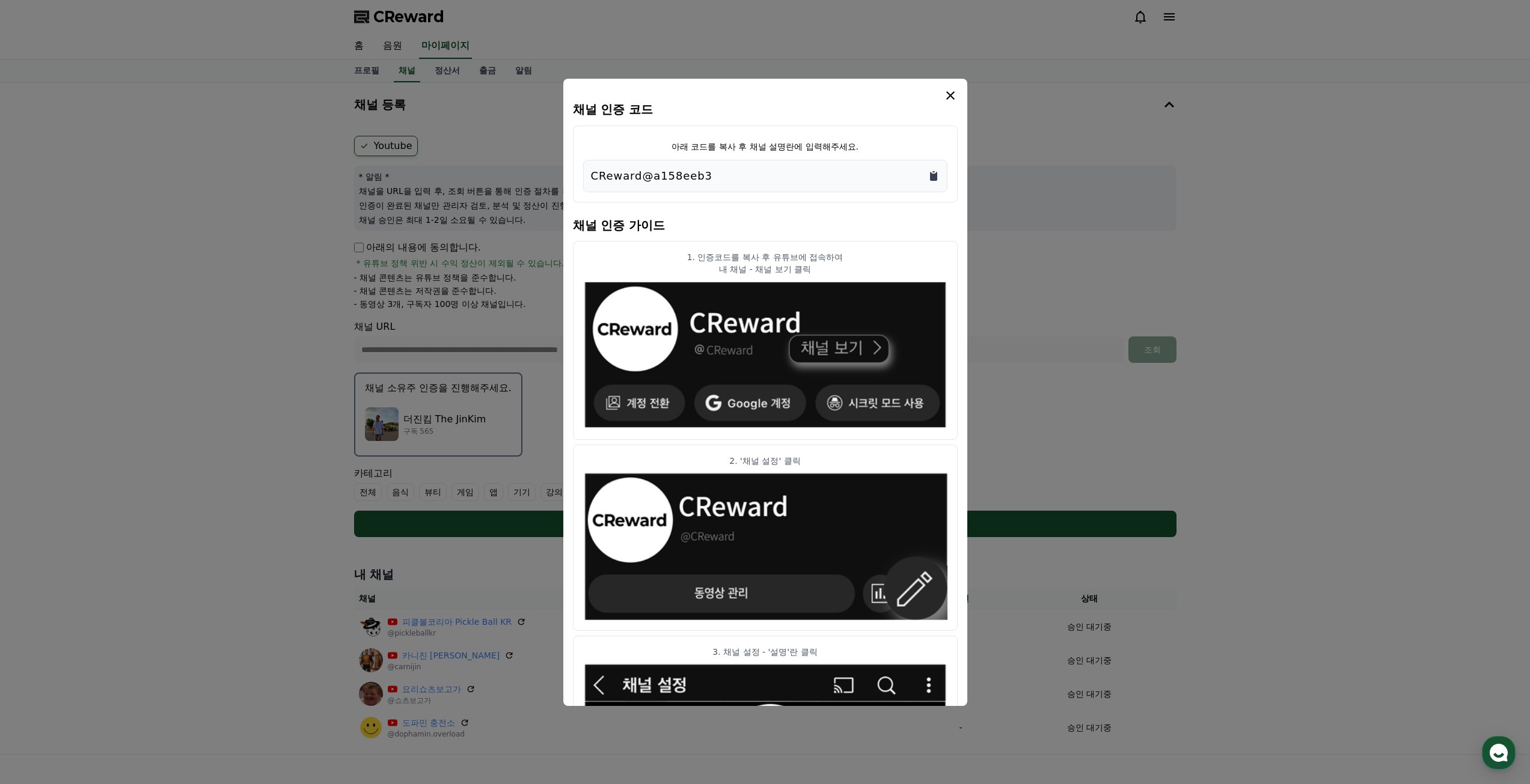
click at [937, 179] on icon "Copy to clipboard" at bounding box center [934, 176] width 12 height 12
click at [954, 92] on icon "modal" at bounding box center [950, 95] width 15 height 15
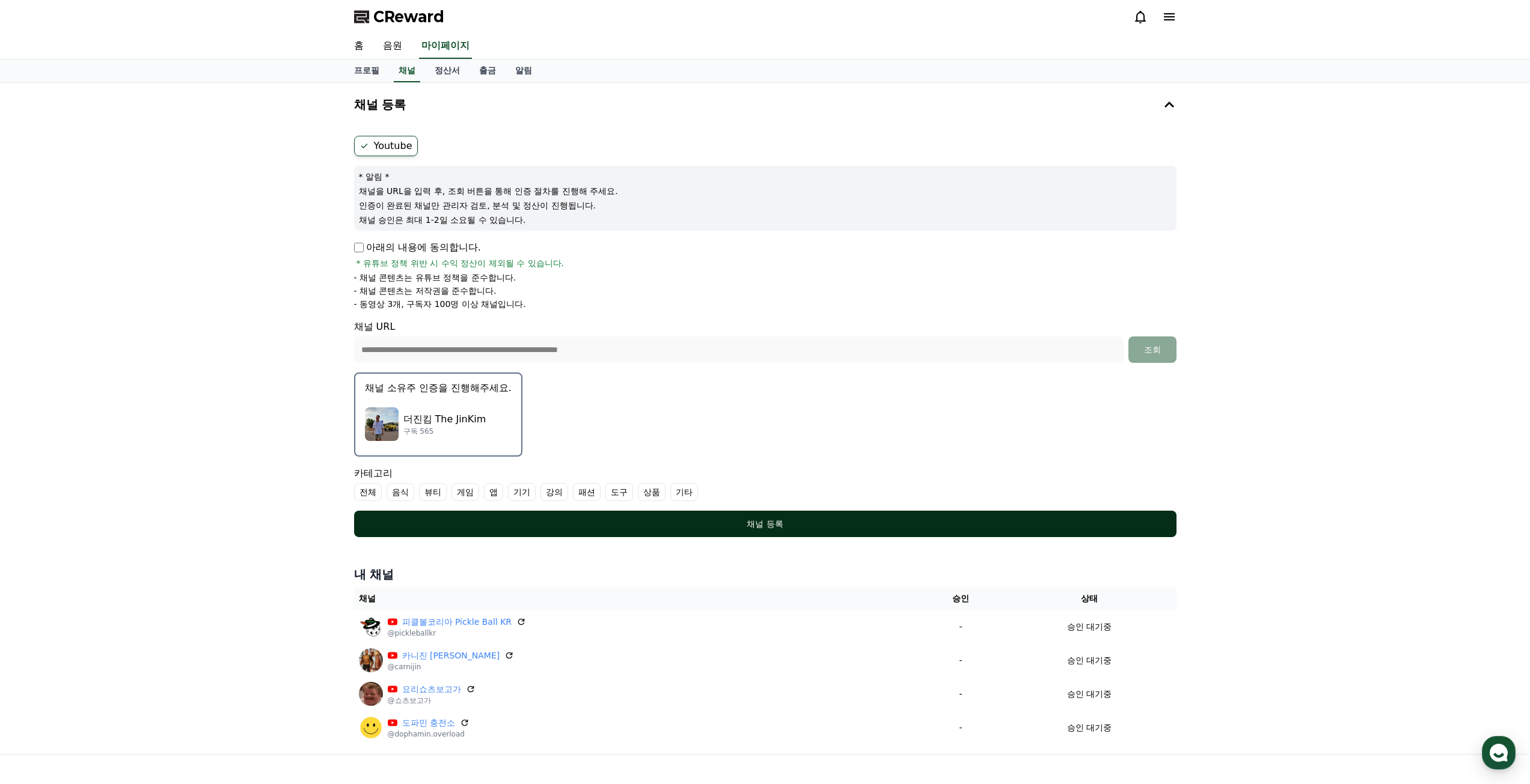
click at [735, 529] on div "채널 등록" at bounding box center [765, 524] width 774 height 12
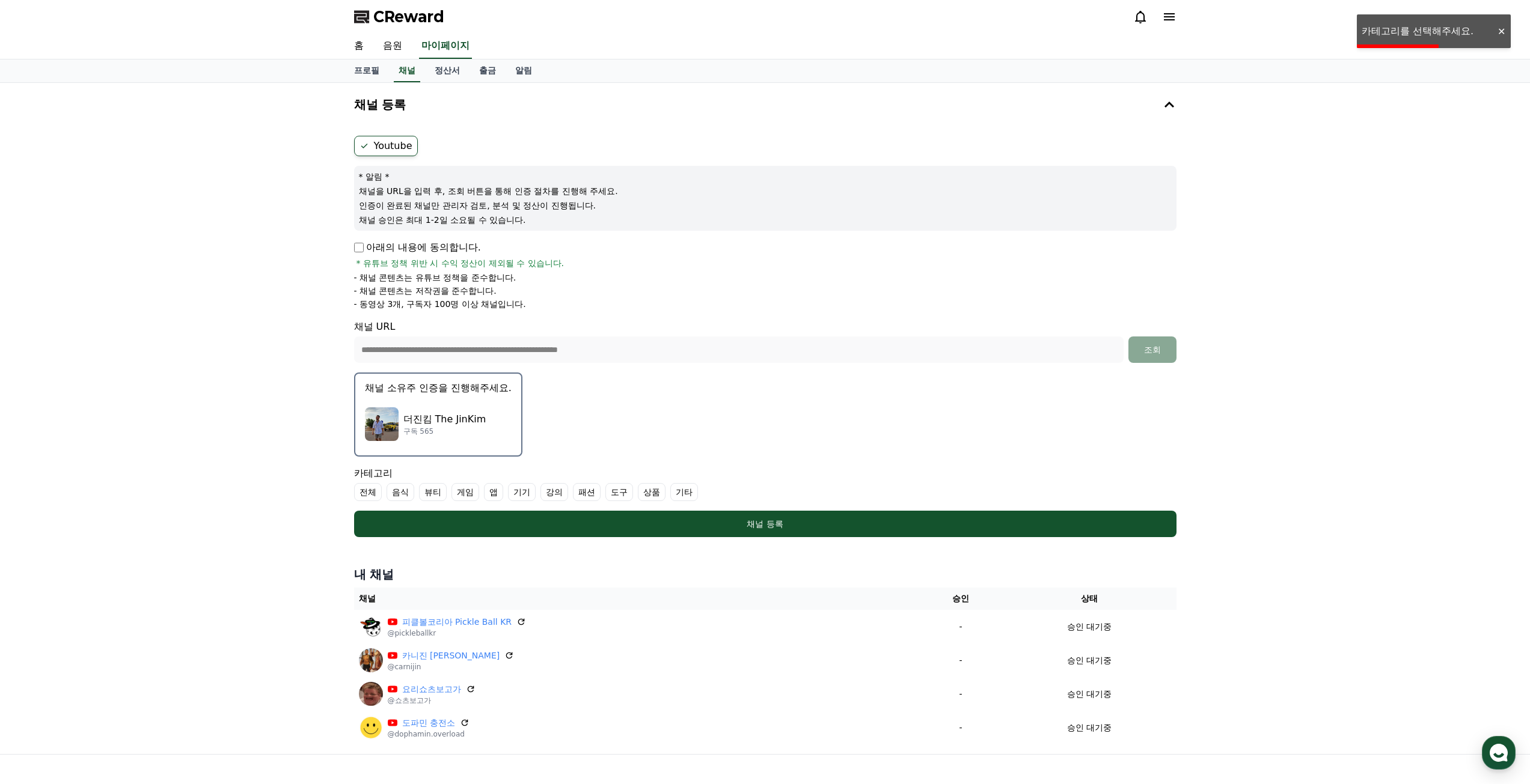
click at [372, 495] on label "전체" at bounding box center [368, 492] width 28 height 18
click at [369, 494] on label "전체" at bounding box center [374, 492] width 42 height 18
click at [364, 492] on label "전체" at bounding box center [368, 492] width 28 height 18
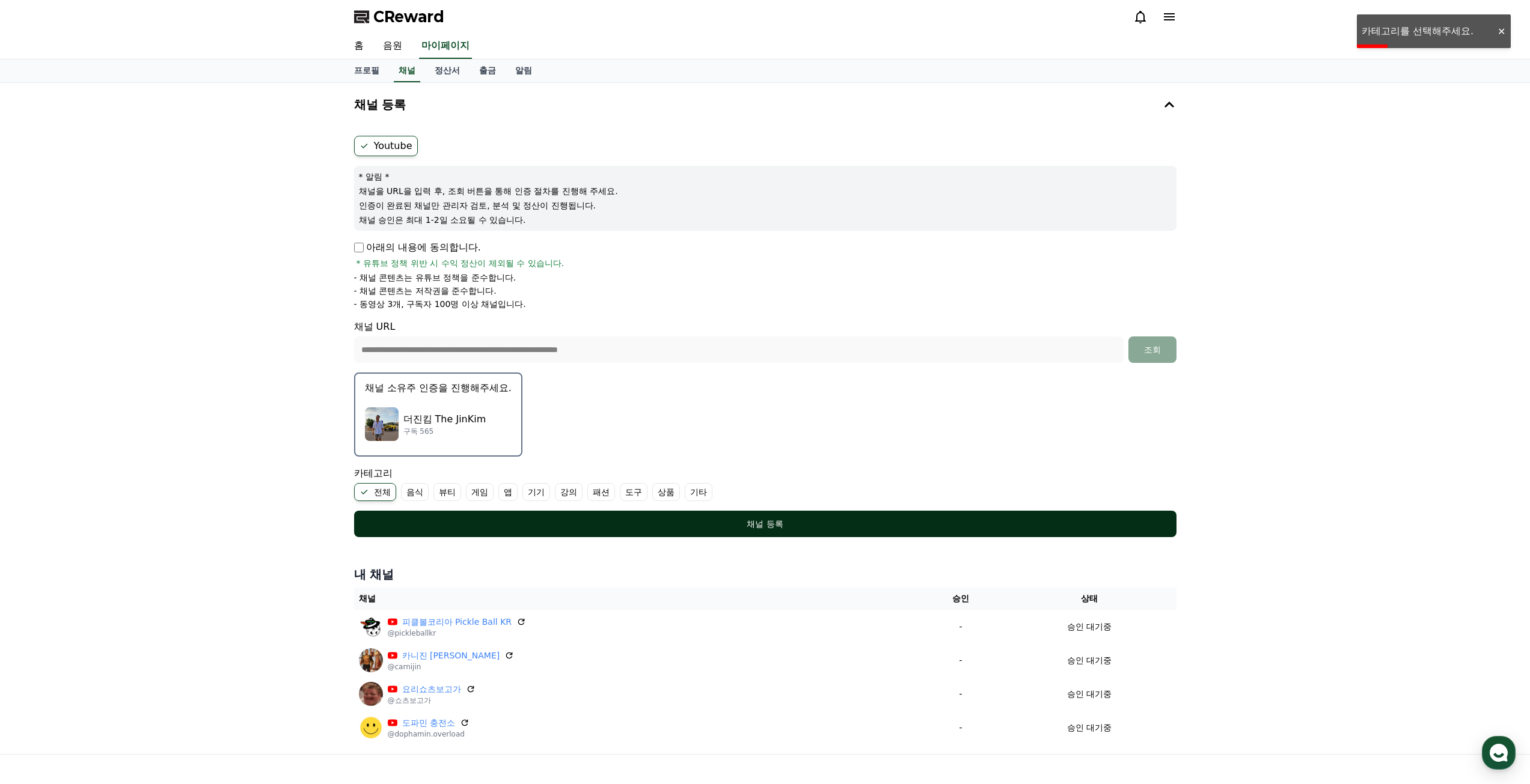
click at [499, 518] on button "채널 등록" at bounding box center [765, 524] width 822 height 27
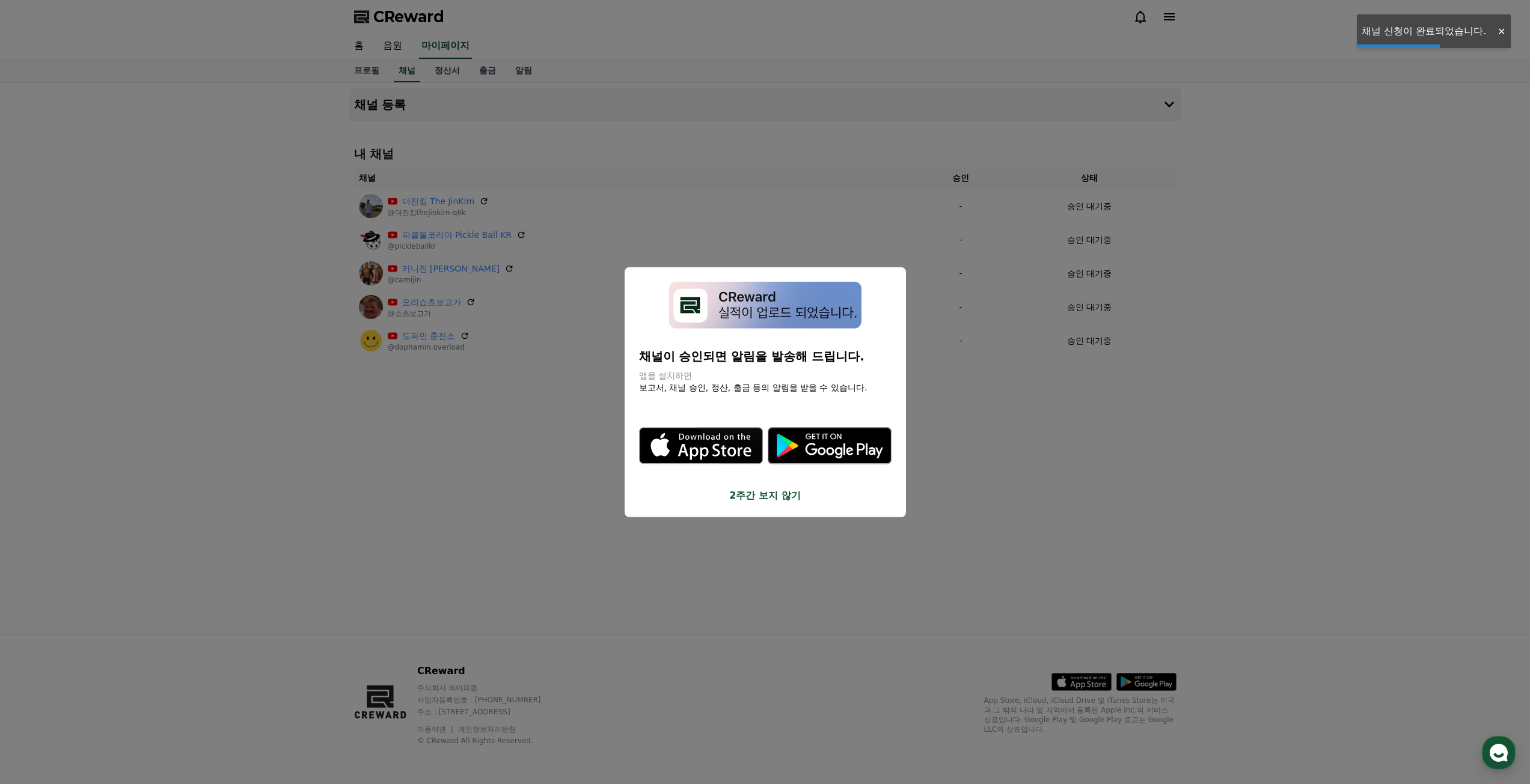
click at [841, 238] on button "close modal" at bounding box center [765, 392] width 1530 height 784
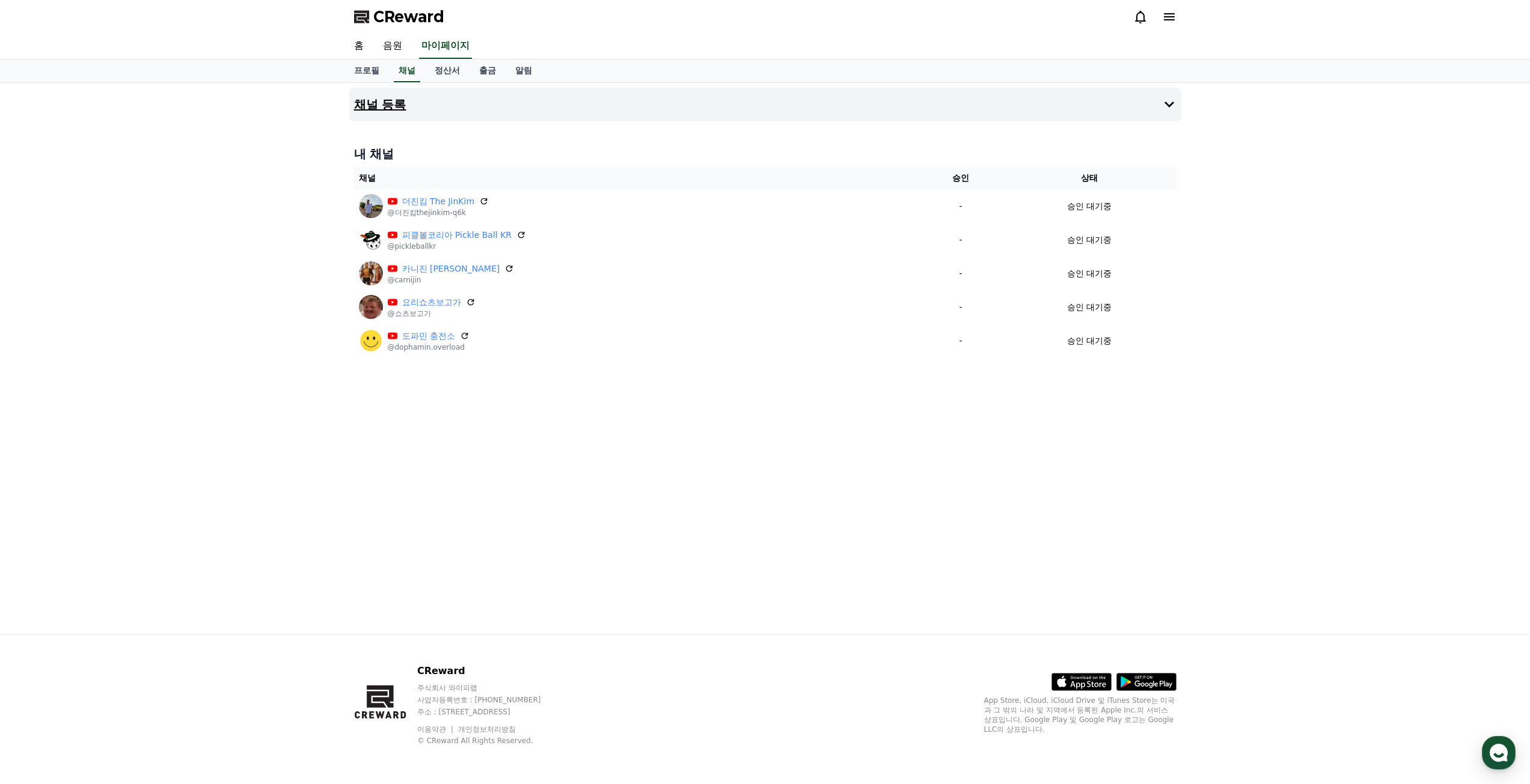
click at [385, 101] on h4 "채널 등록" at bounding box center [379, 104] width 52 height 13
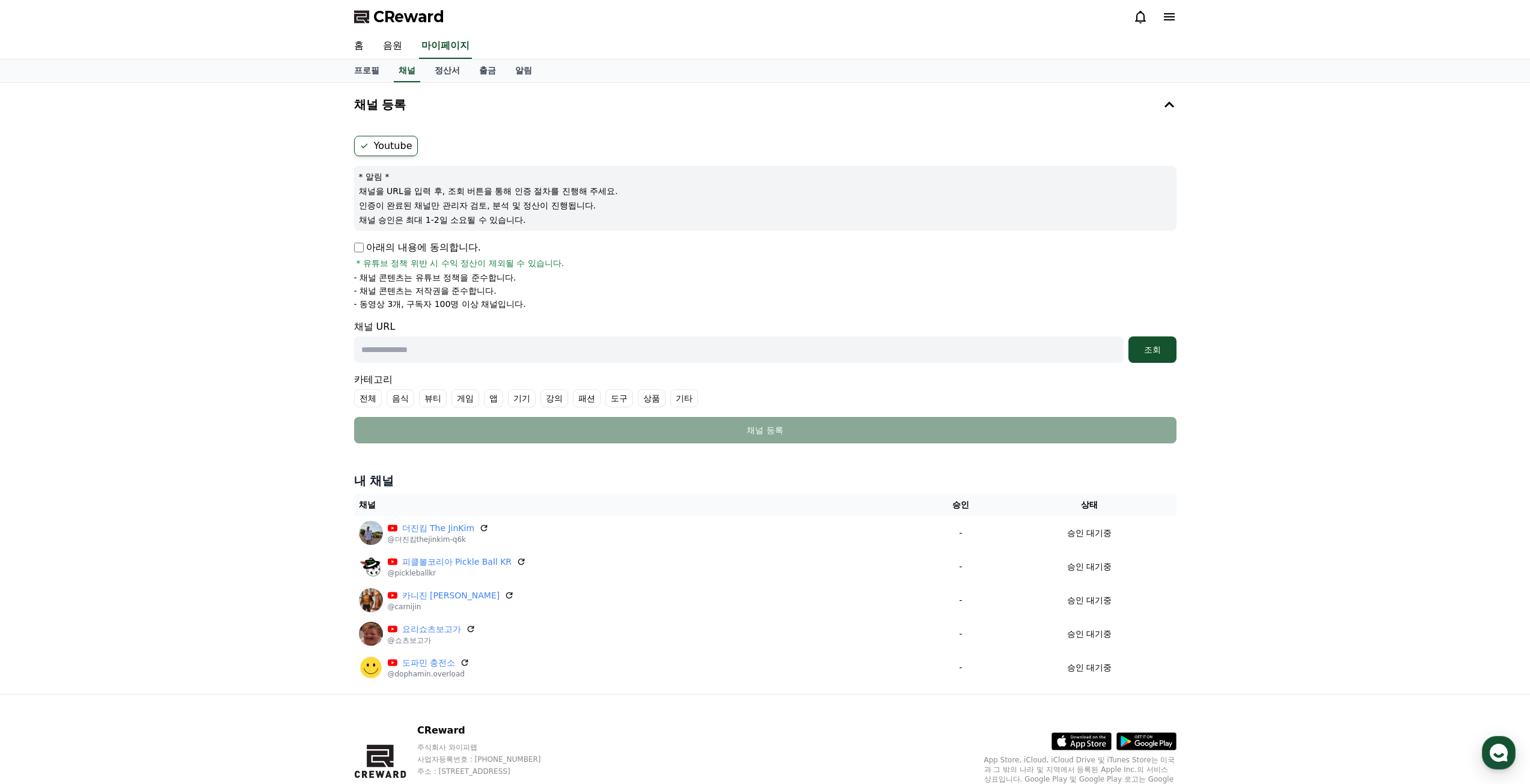
click at [392, 149] on label "Youtube" at bounding box center [385, 145] width 64 height 21
click at [400, 359] on input "text" at bounding box center [738, 350] width 769 height 27
click at [592, 354] on input "text" at bounding box center [738, 350] width 769 height 27
paste input "**********"
type input "**********"
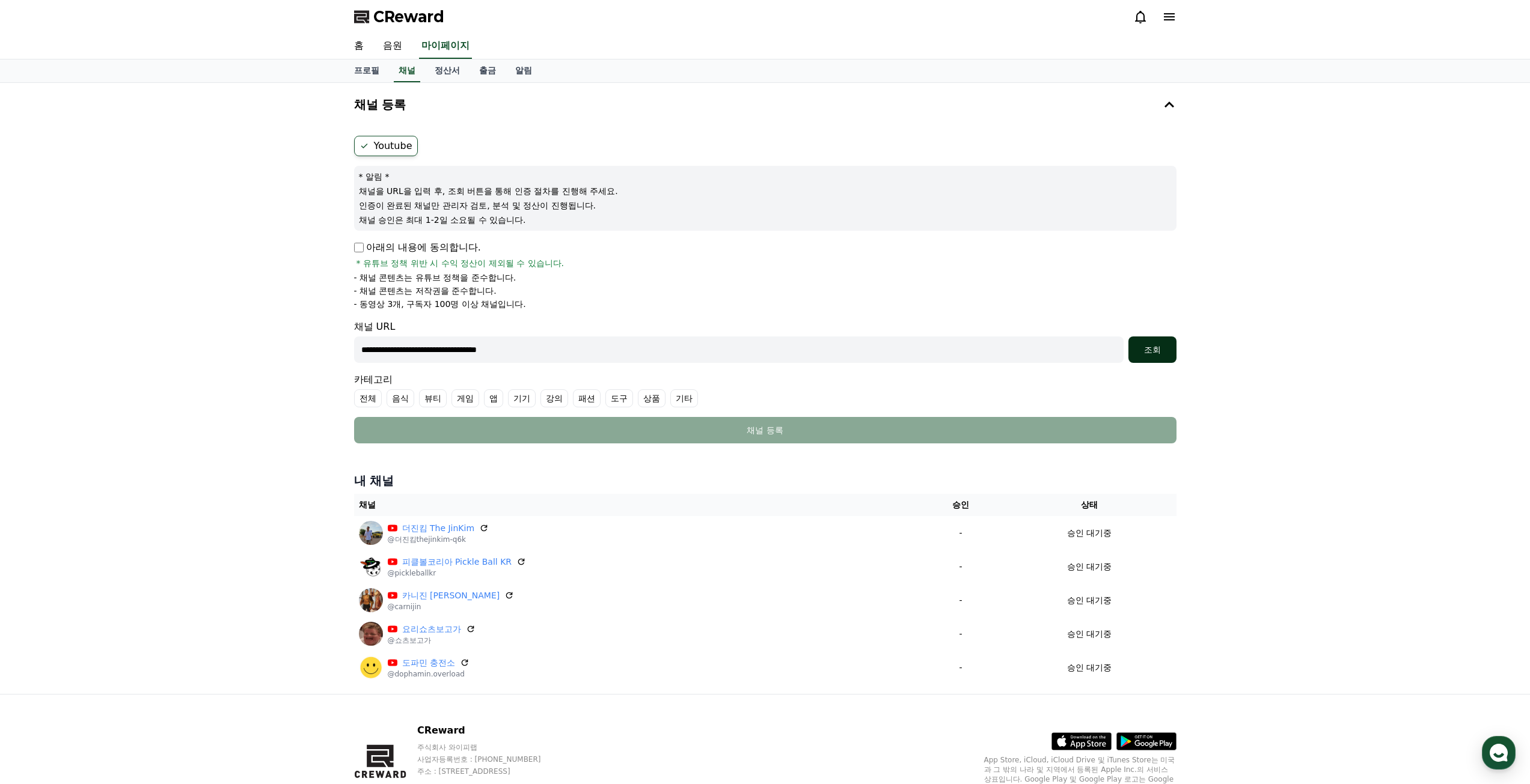
click at [1161, 360] on button "조회" at bounding box center [1152, 350] width 48 height 27
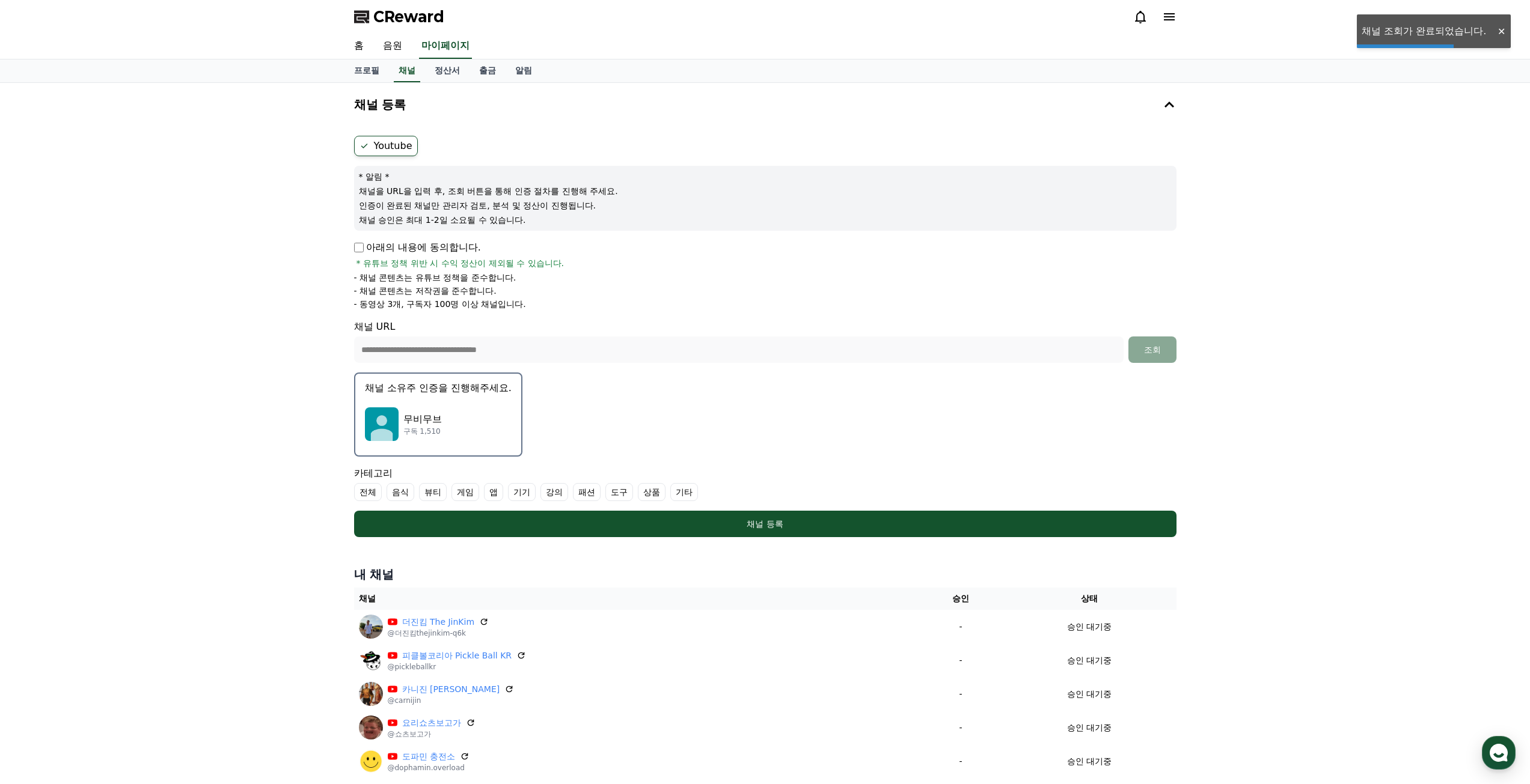
click at [414, 411] on div "무비무브 구독 1,510" at bounding box center [437, 423] width 146 height 48
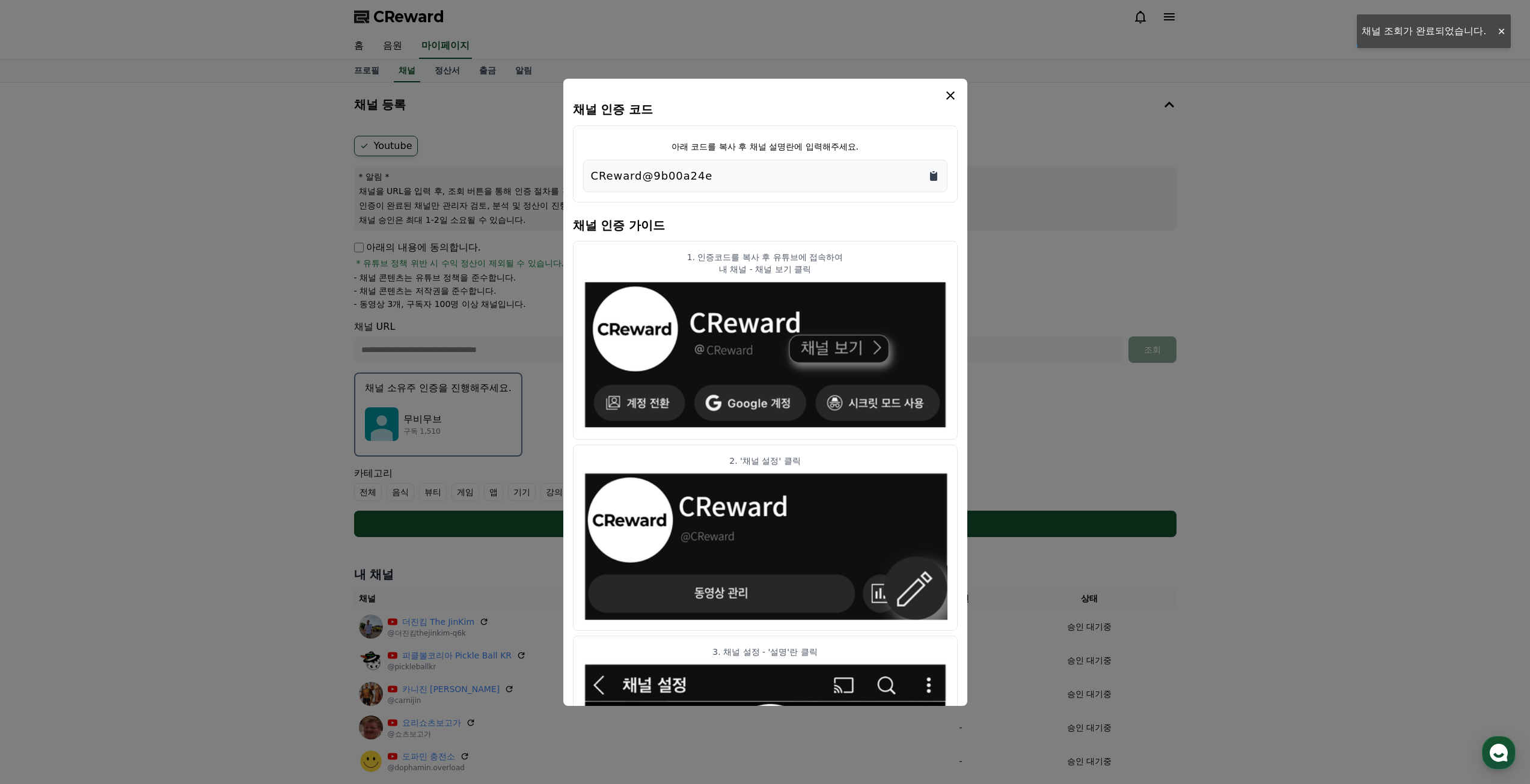
click at [933, 173] on icon "Copy to clipboard" at bounding box center [934, 176] width 12 height 12
click at [1031, 126] on button "close modal" at bounding box center [765, 392] width 1530 height 784
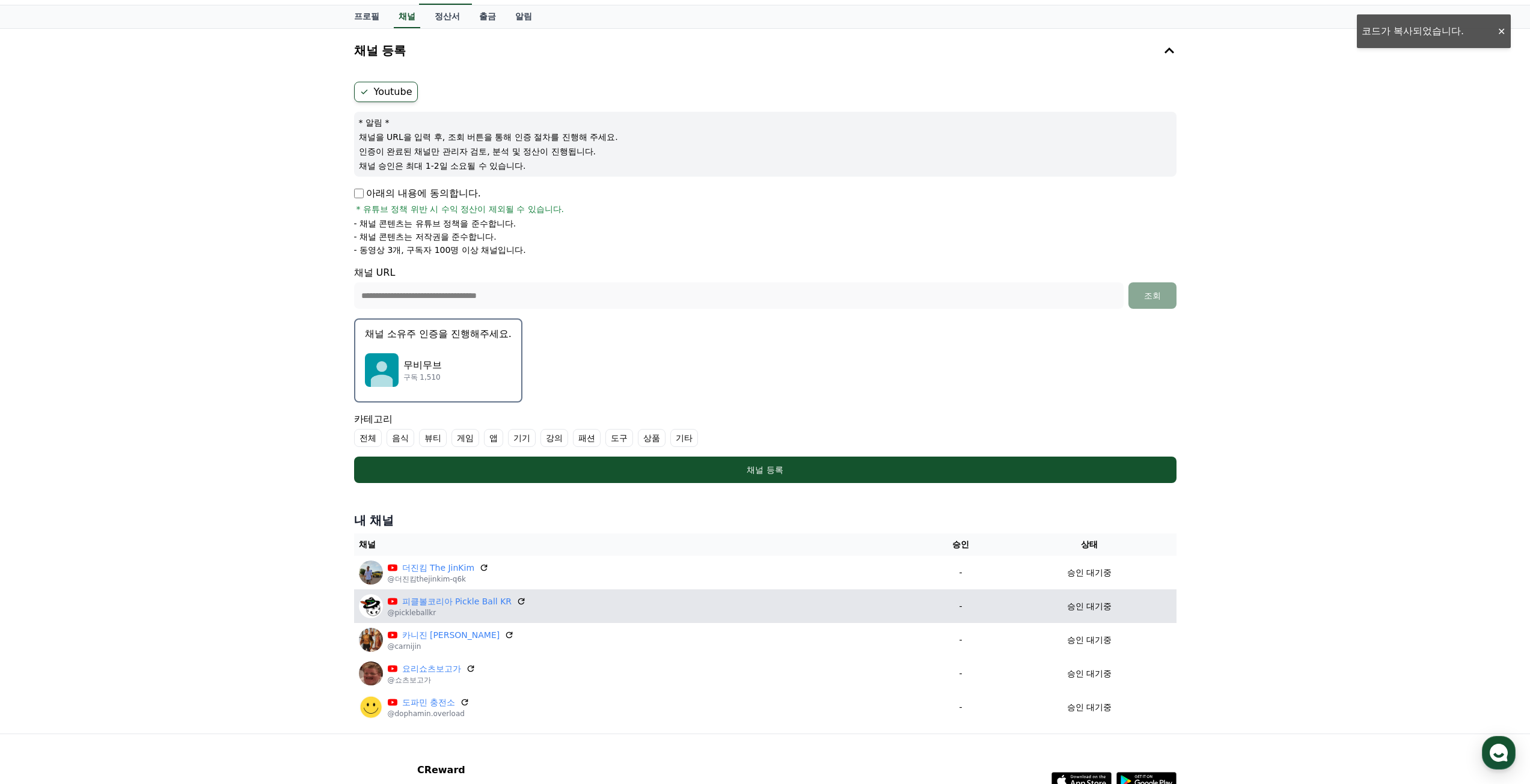
scroll to position [153, 0]
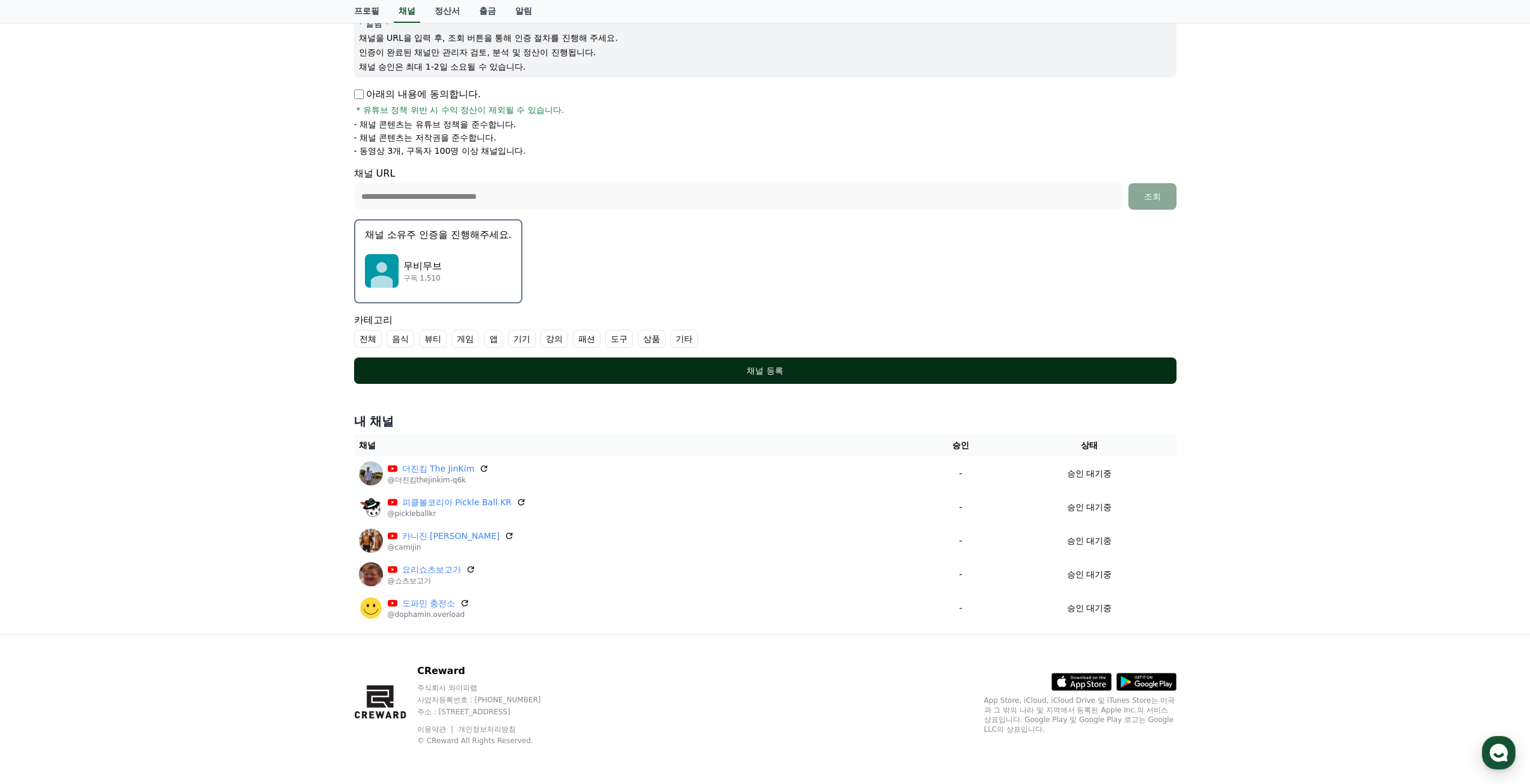
click at [780, 368] on div "채널 등록" at bounding box center [765, 370] width 774 height 12
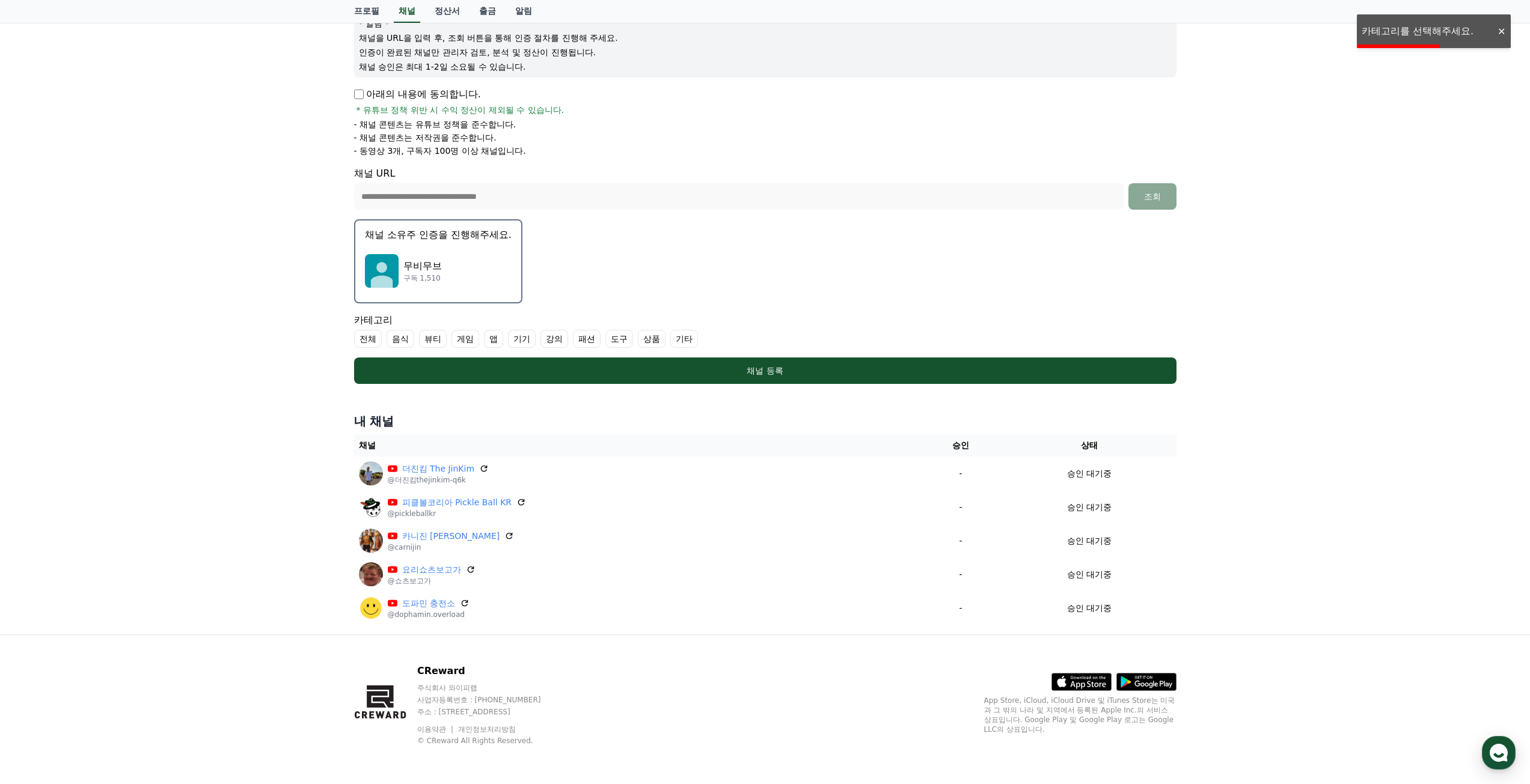
click at [686, 332] on label "기타" at bounding box center [684, 339] width 28 height 18
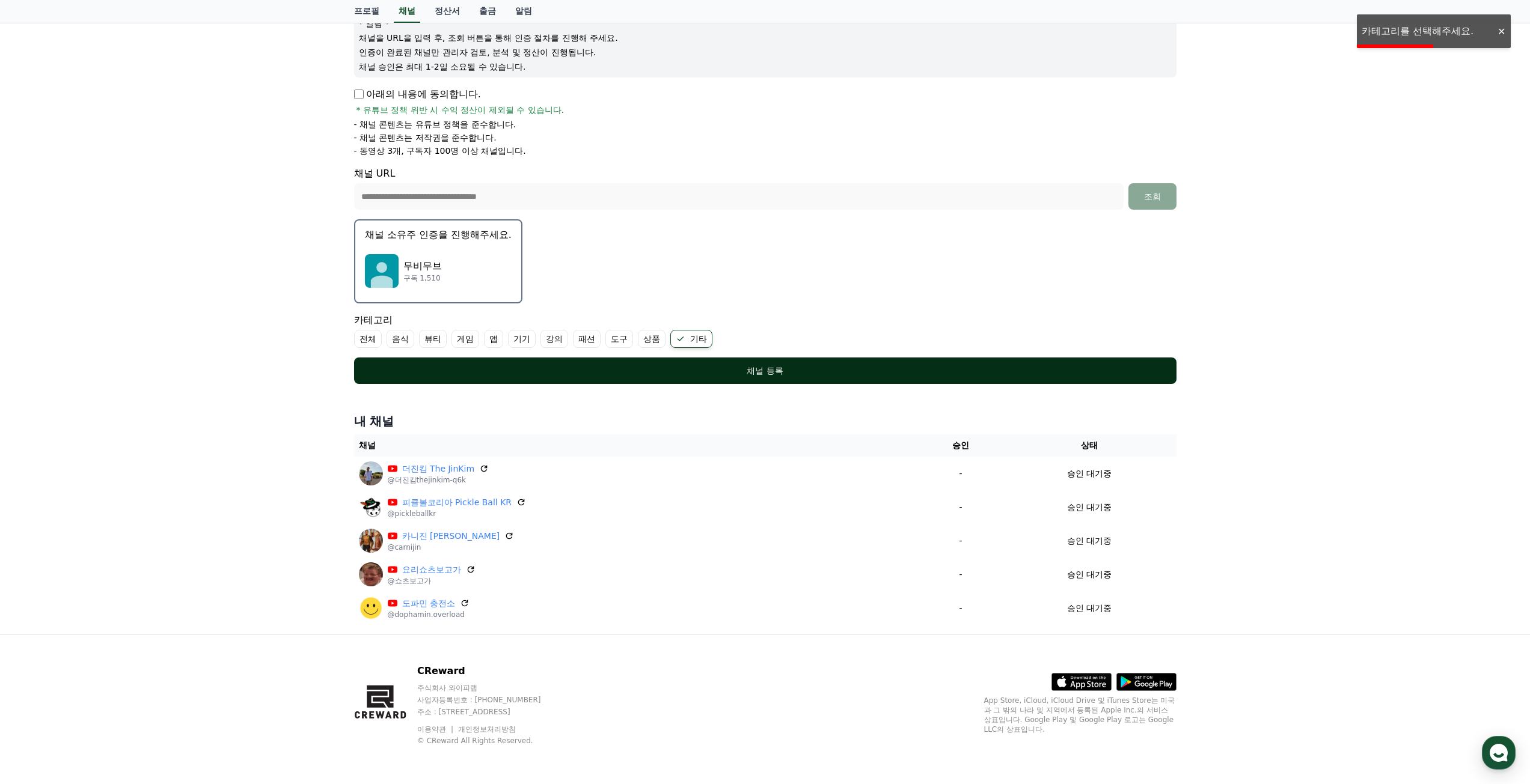
click at [679, 362] on button "채널 등록" at bounding box center [765, 370] width 822 height 27
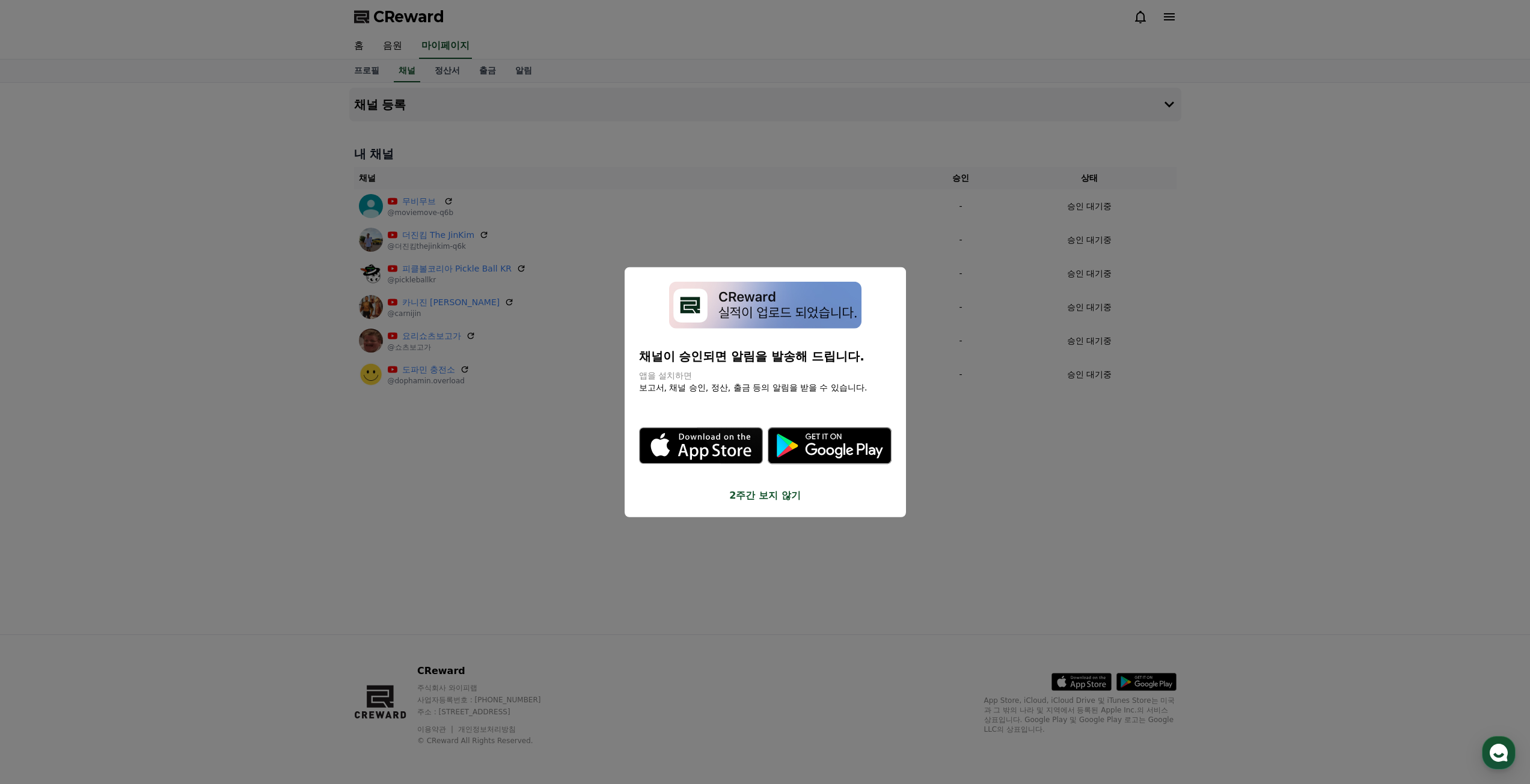
click at [951, 515] on button "close modal" at bounding box center [765, 392] width 1530 height 784
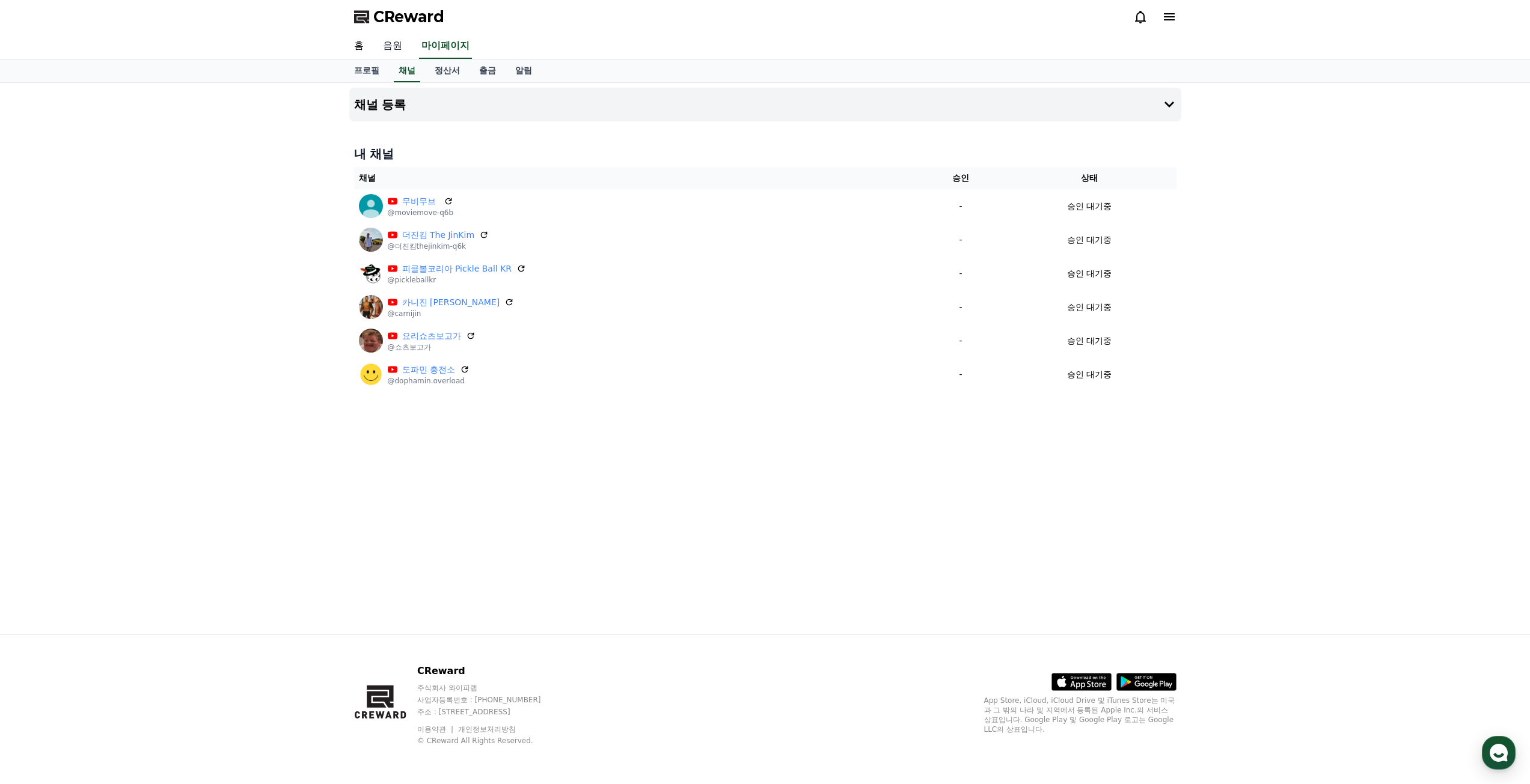
click at [396, 45] on link "음원" at bounding box center [392, 46] width 38 height 26
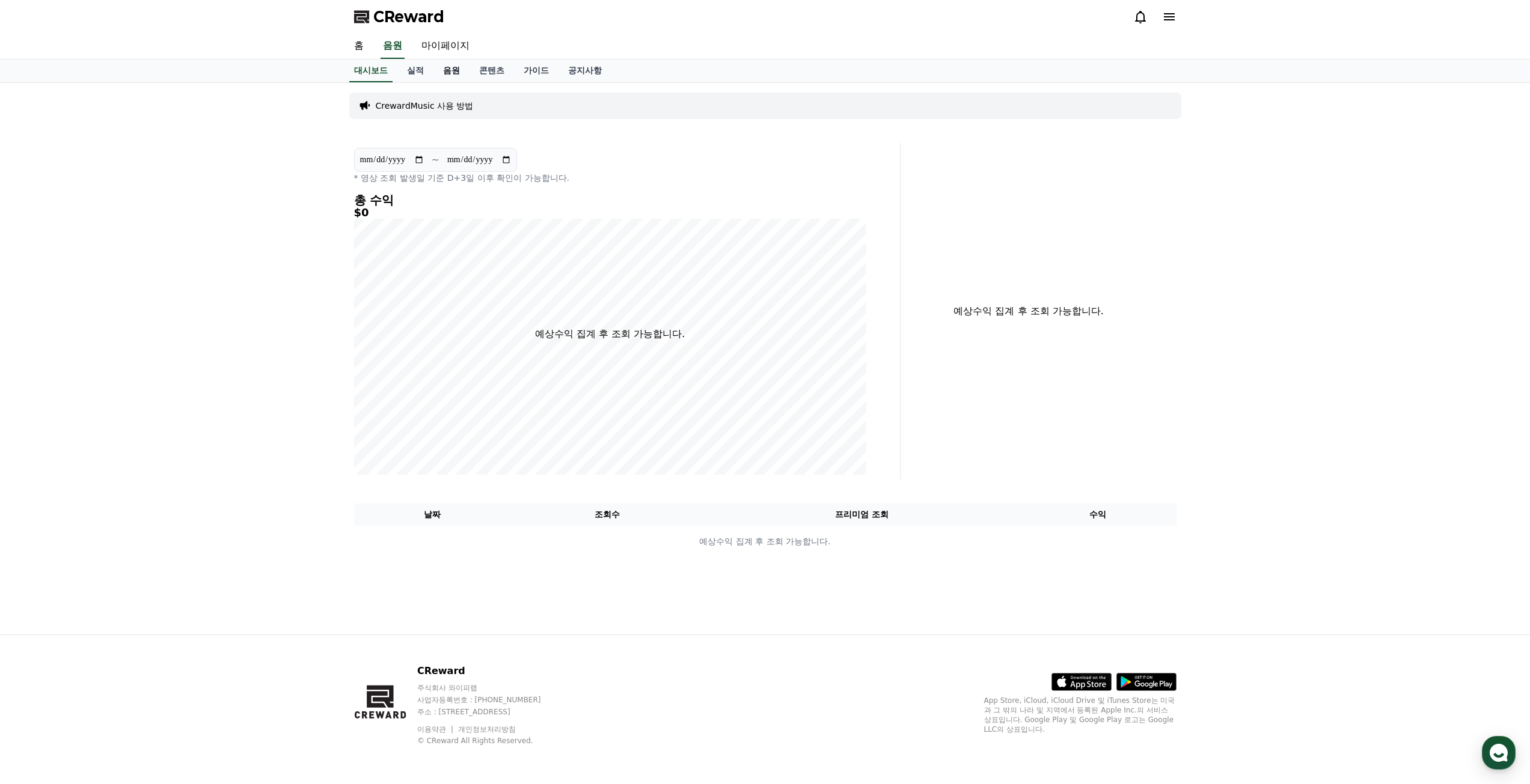
click at [455, 71] on link "음원" at bounding box center [451, 71] width 36 height 23
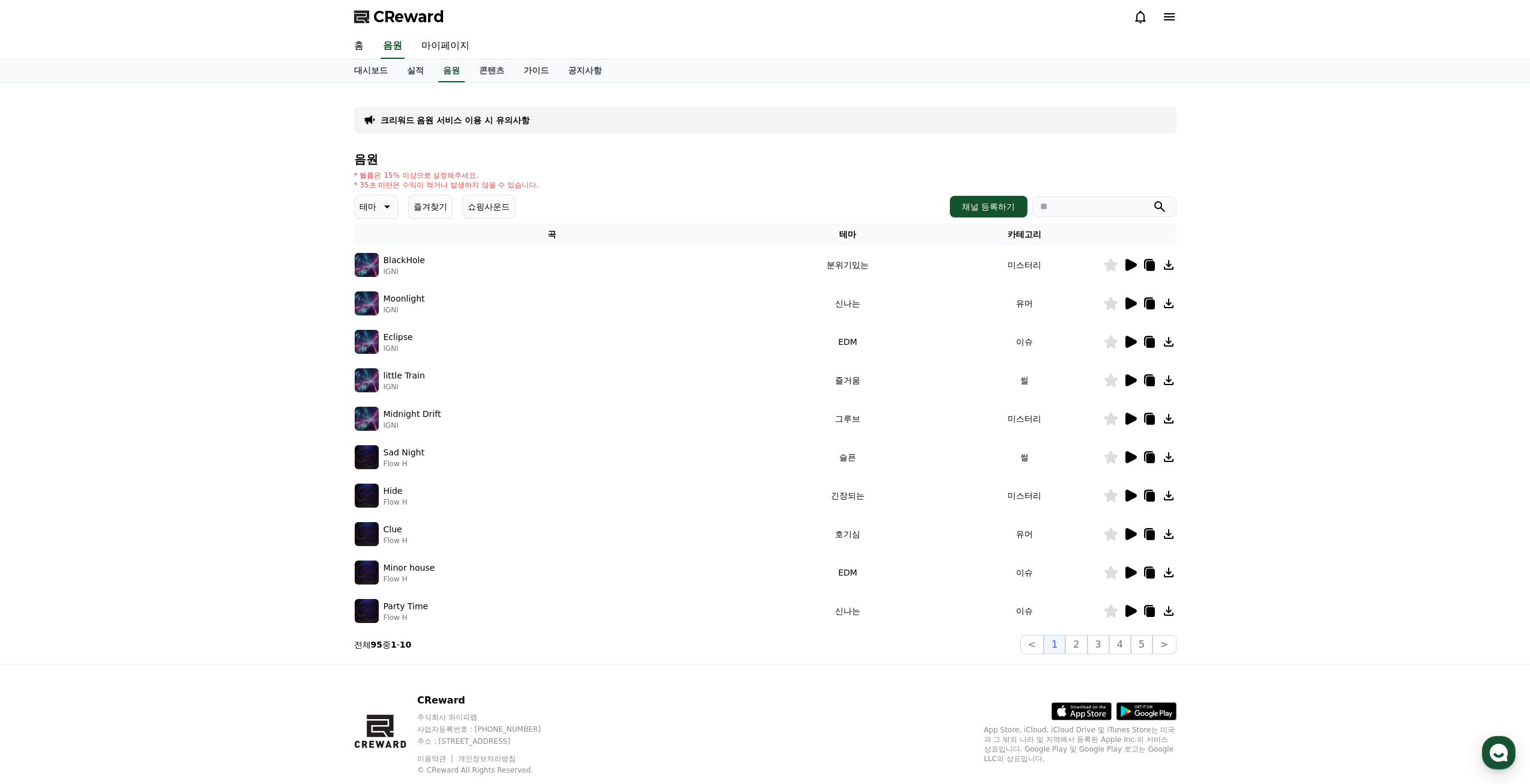
click at [1126, 265] on icon at bounding box center [1131, 265] width 12 height 12
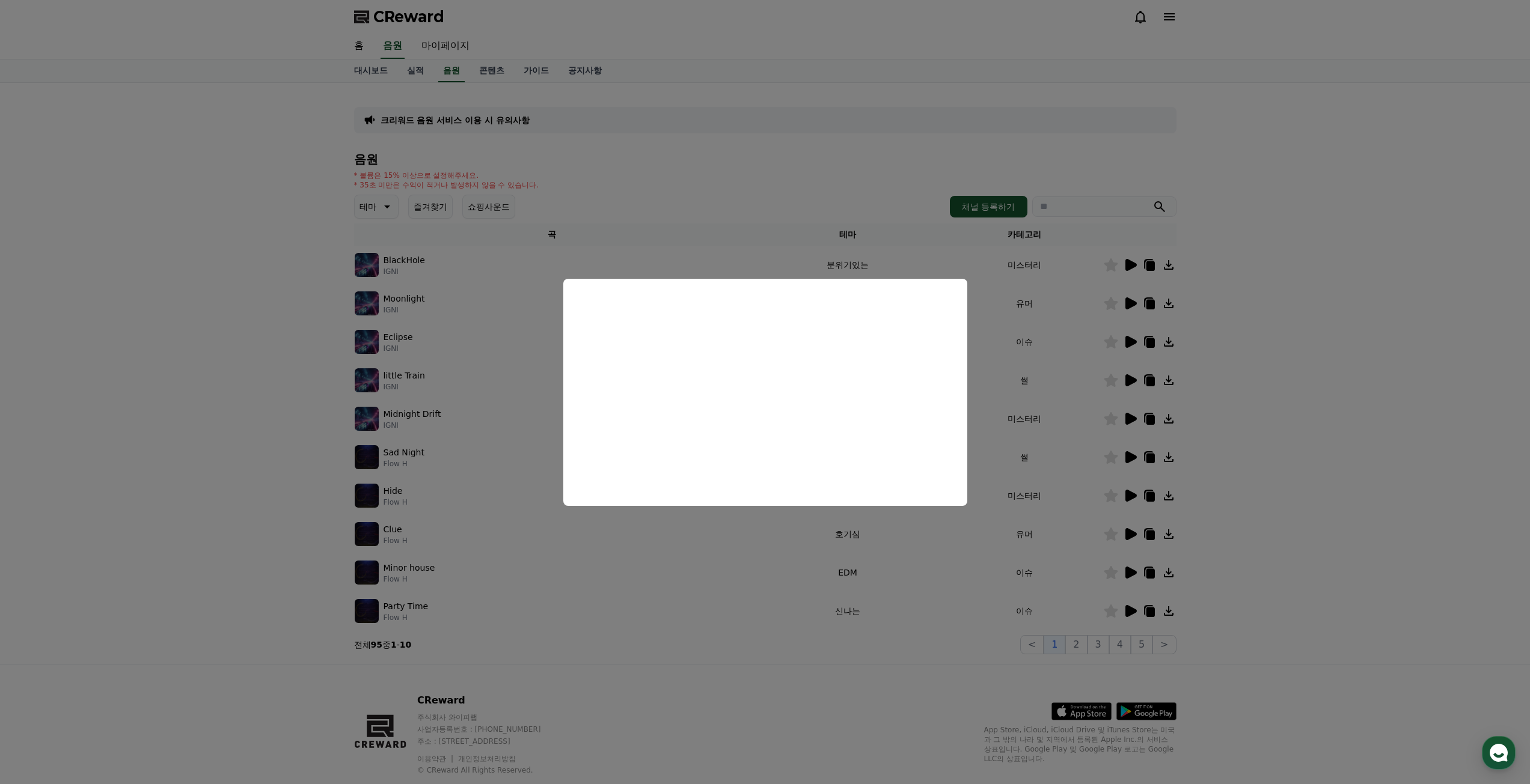
click at [1359, 428] on button "close modal" at bounding box center [765, 392] width 1530 height 784
